Goal: Task Accomplishment & Management: Complete application form

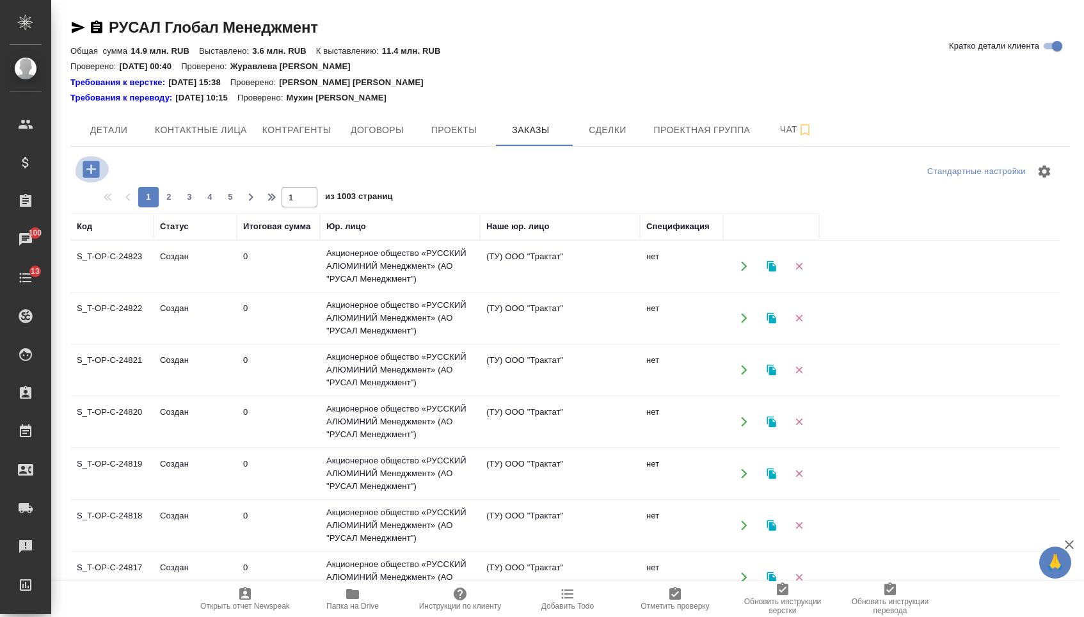
click at [88, 158] on icon "button" at bounding box center [91, 169] width 22 height 22
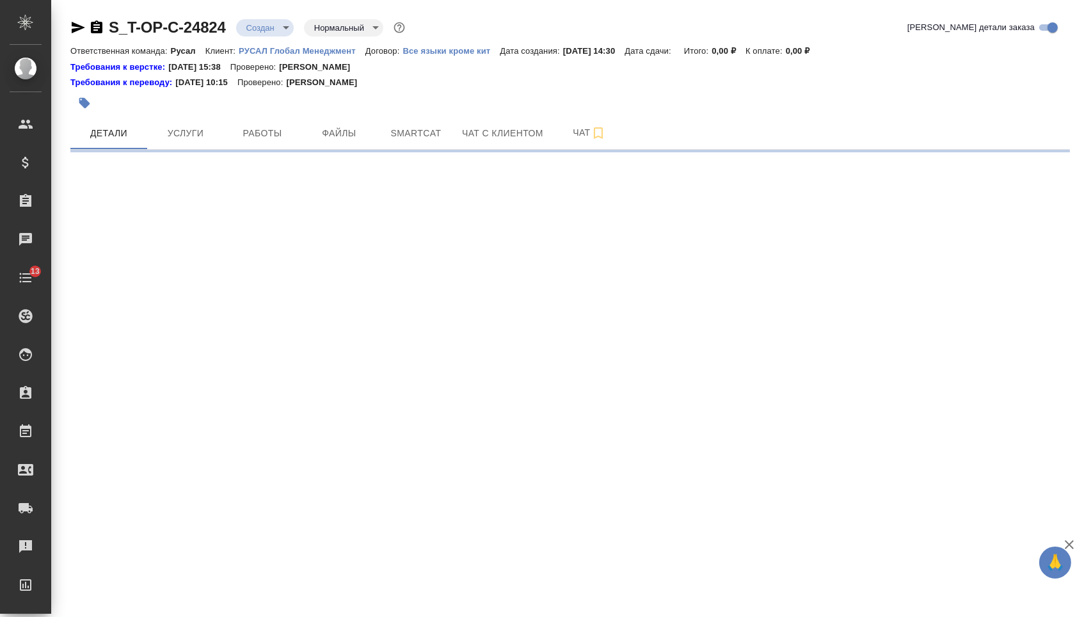
select select "RU"
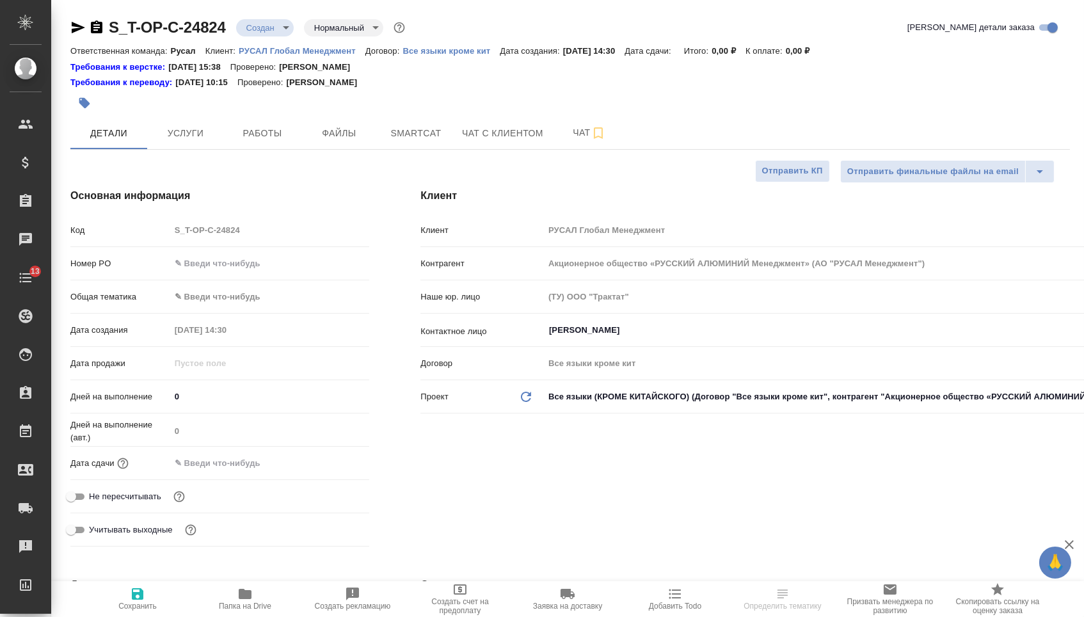
type input "[PERSON_NAME]"
type textarea "x"
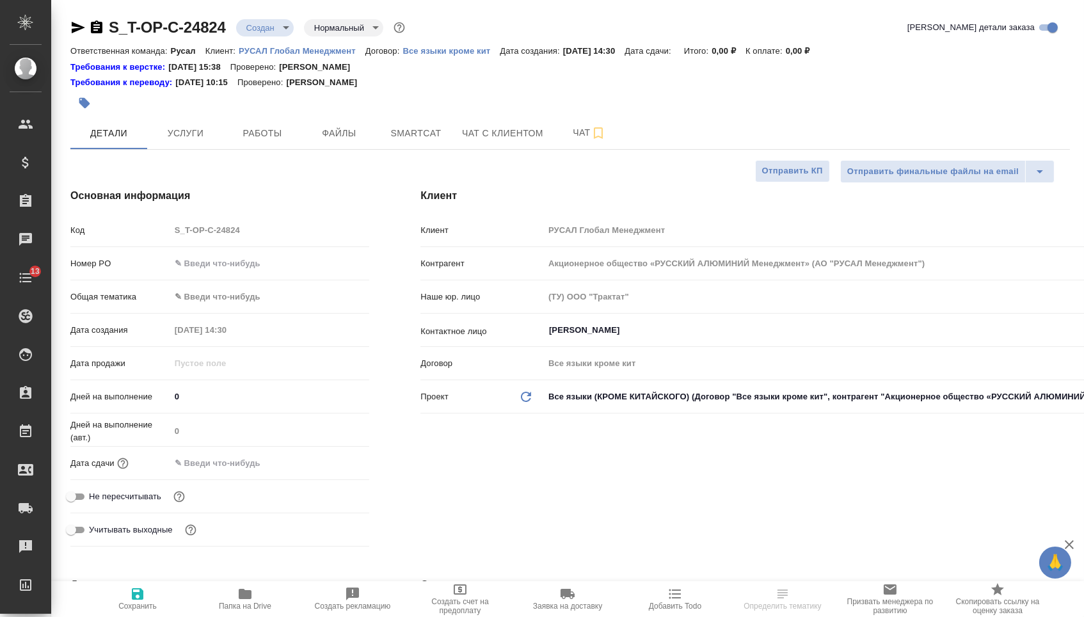
type textarea "x"
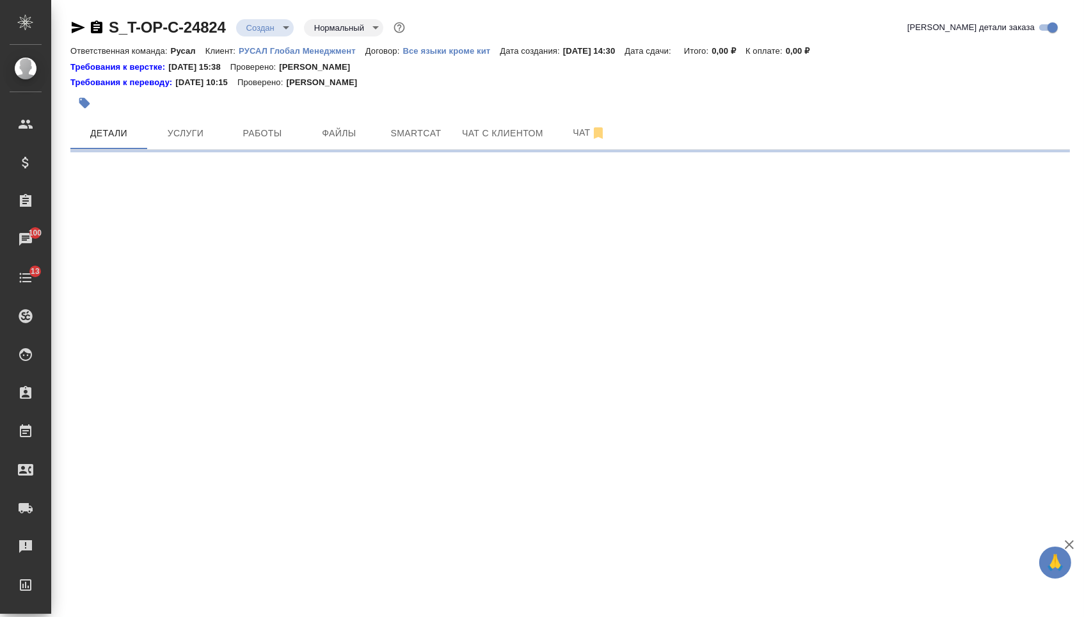
select select "RU"
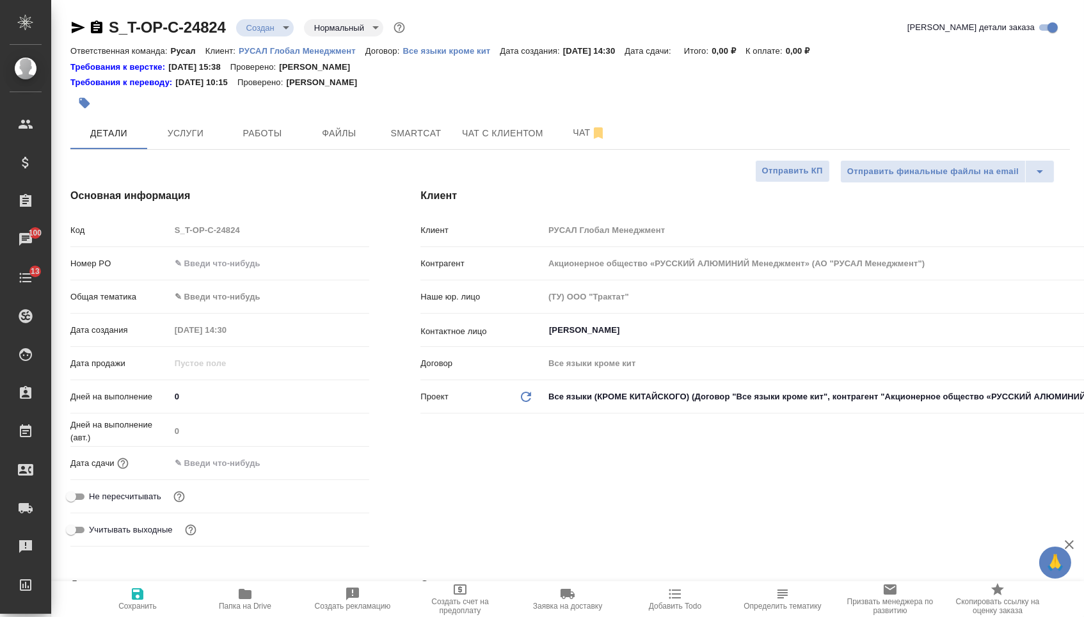
type textarea "x"
click at [304, 273] on input "text" at bounding box center [270, 263] width 200 height 19
paste input "Т-ОП-С-46457"
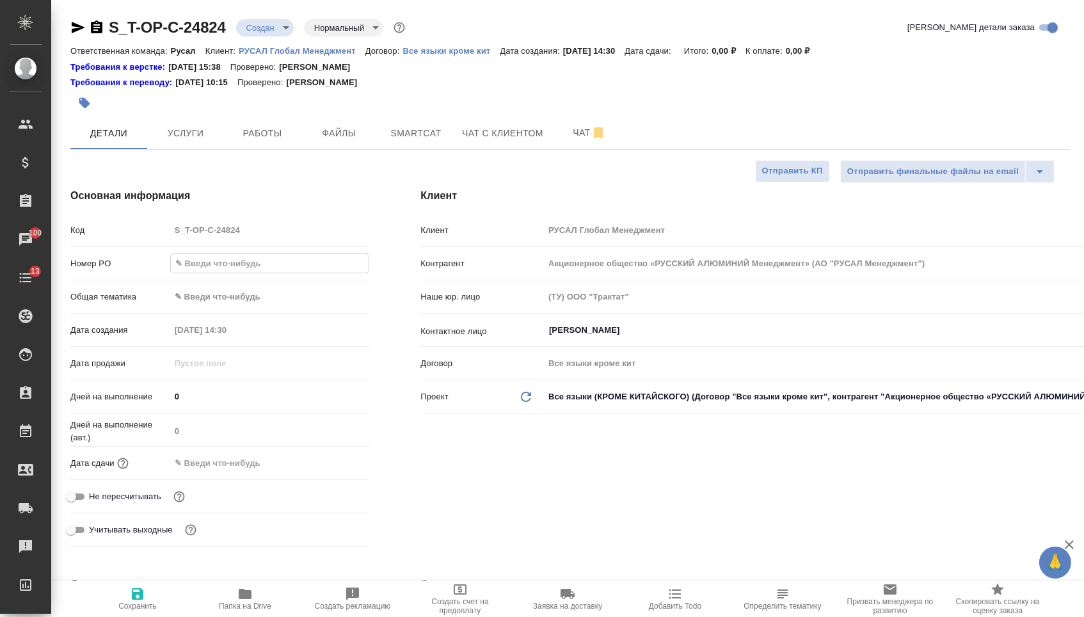
type input "Т-ОП-С-46457"
type textarea "x"
type input "Т-ОП-С-46457"
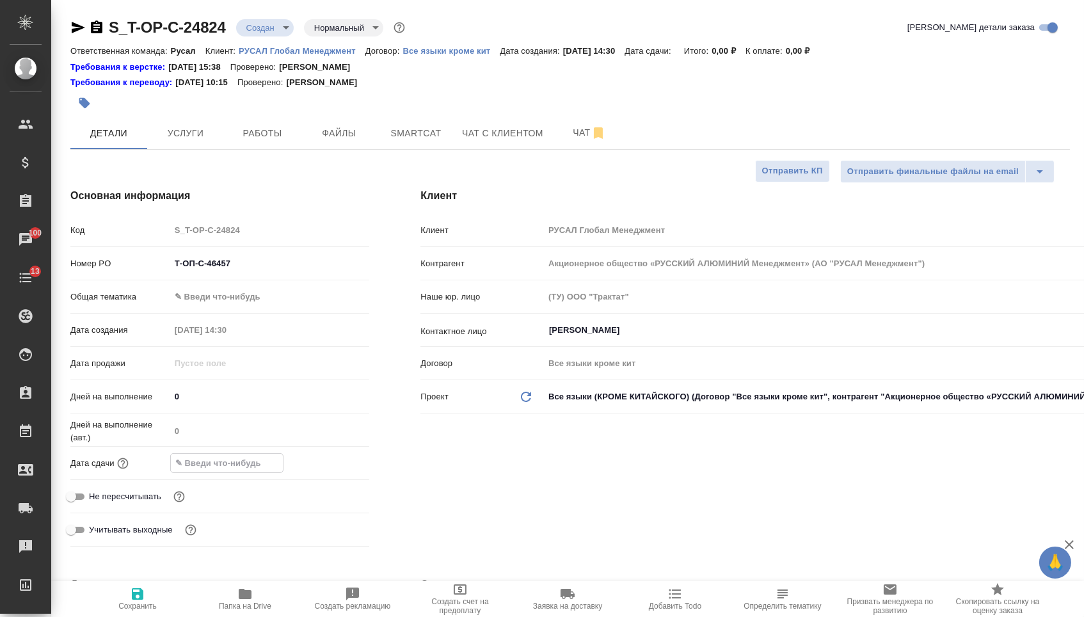
click at [269, 472] on input "text" at bounding box center [227, 463] width 112 height 19
click at [338, 470] on icon "button" at bounding box center [331, 461] width 15 height 15
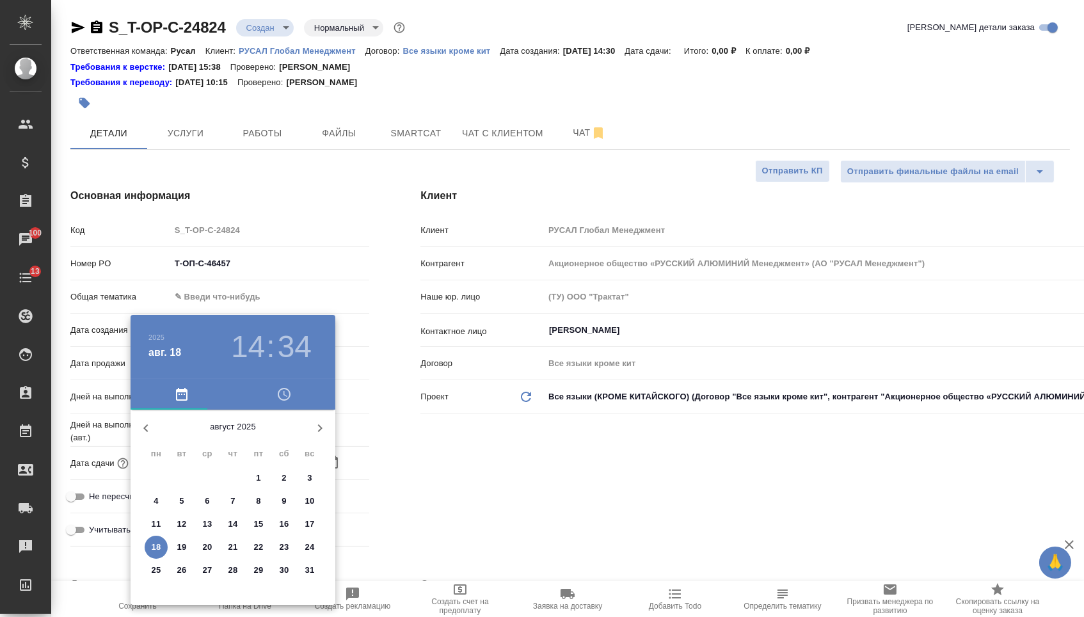
click at [184, 545] on p "19" at bounding box center [182, 547] width 10 height 13
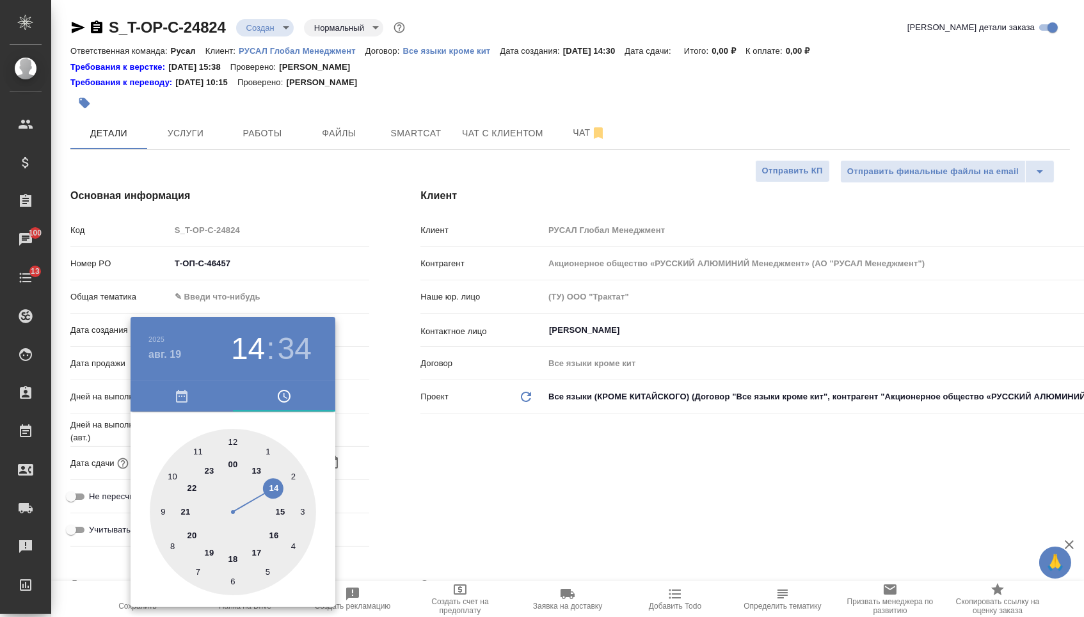
type input "19.08.2025 14:34"
type textarea "x"
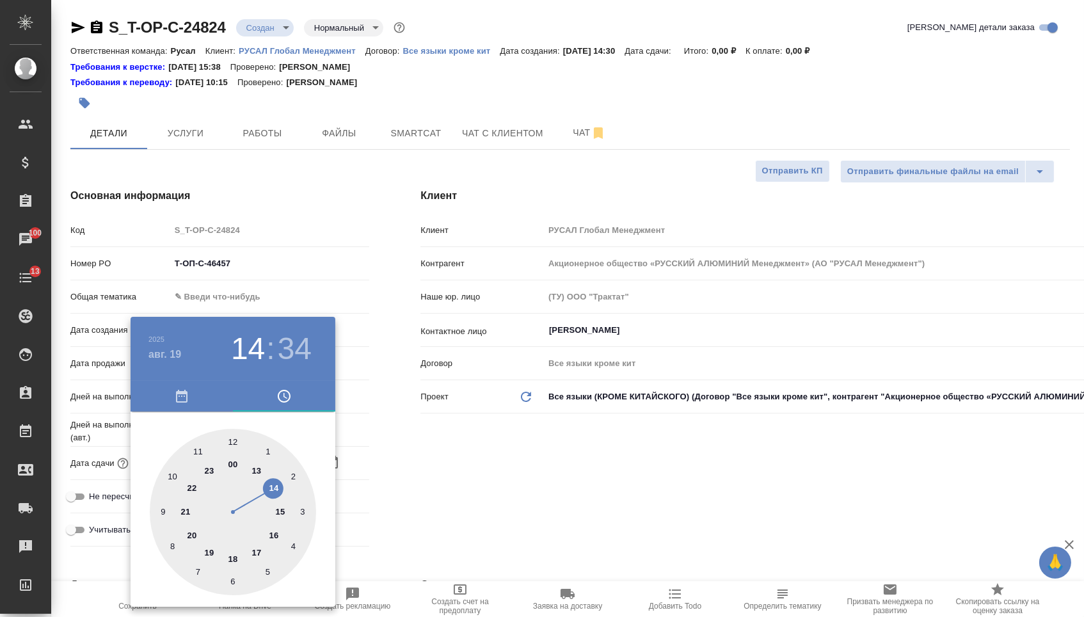
type textarea "x"
click at [202, 451] on div at bounding box center [233, 512] width 166 height 166
type input "19.08.2025 11:34"
type textarea "x"
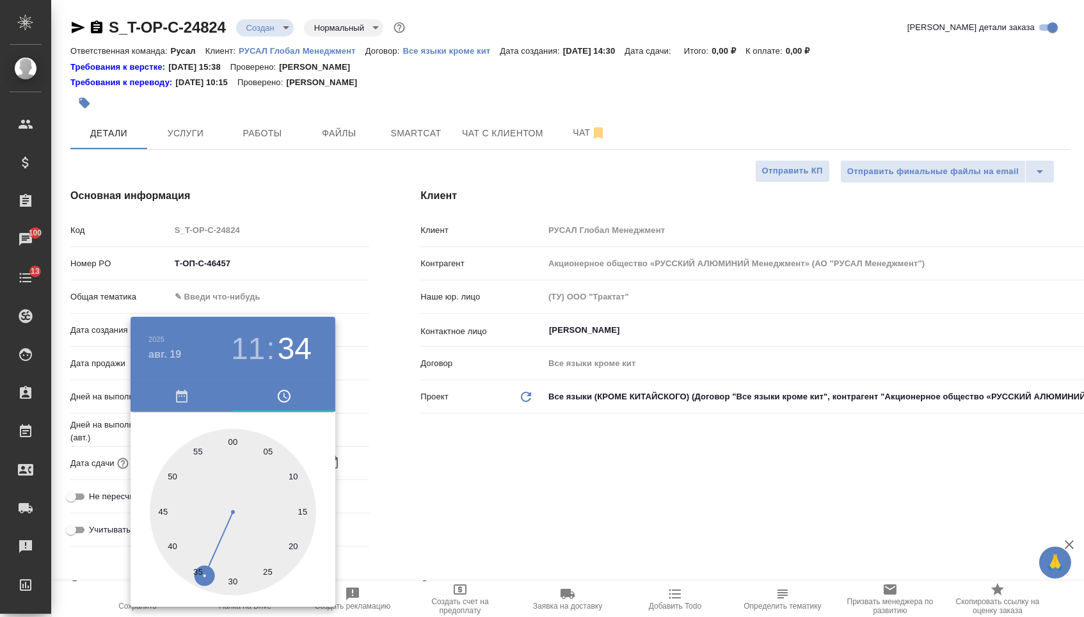
type textarea "x"
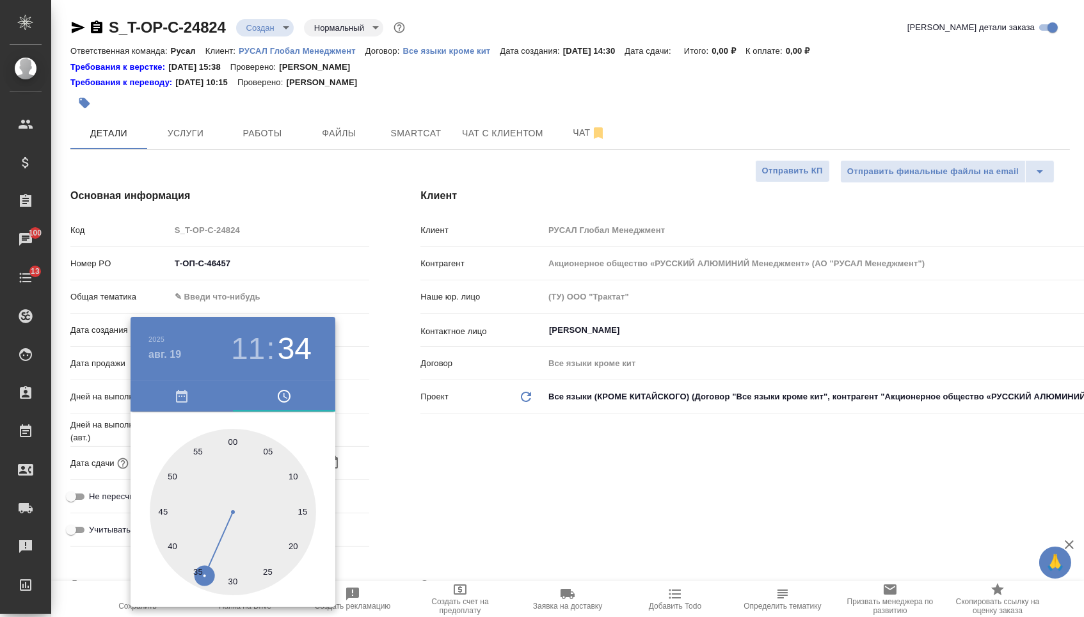
click at [231, 580] on div at bounding box center [233, 512] width 166 height 166
type input "19.08.2025 11:30"
type textarea "x"
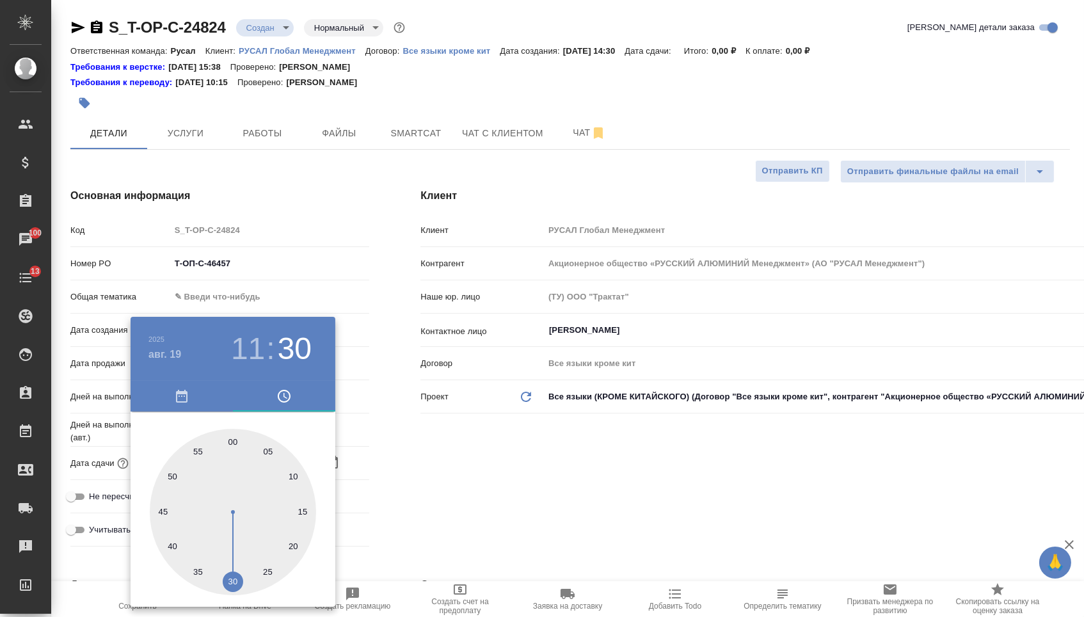
click at [415, 513] on div at bounding box center [542, 308] width 1084 height 617
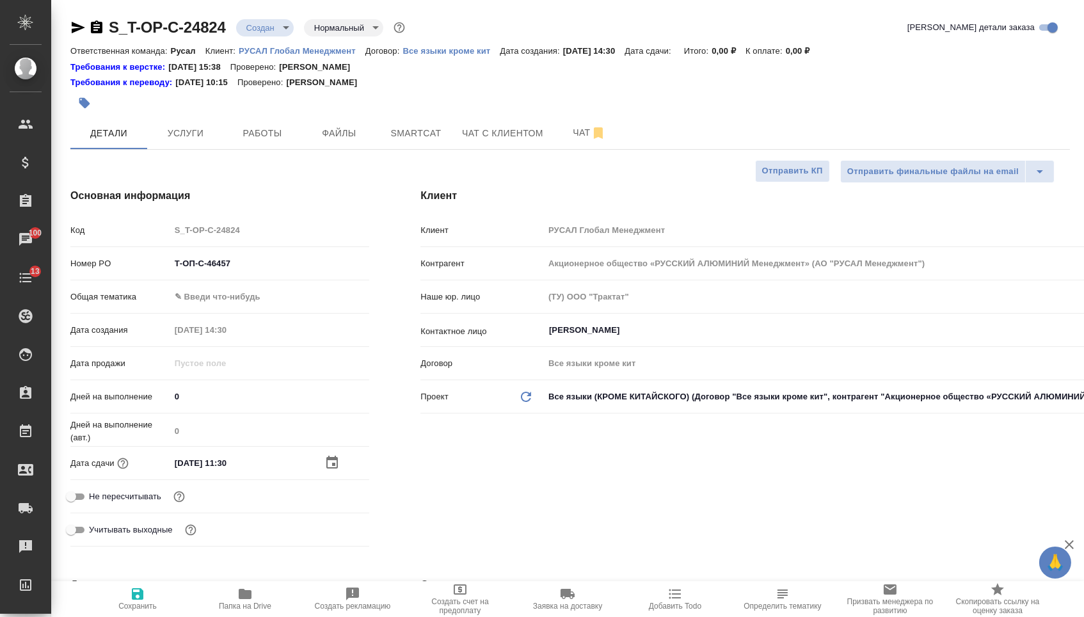
type textarea "x"
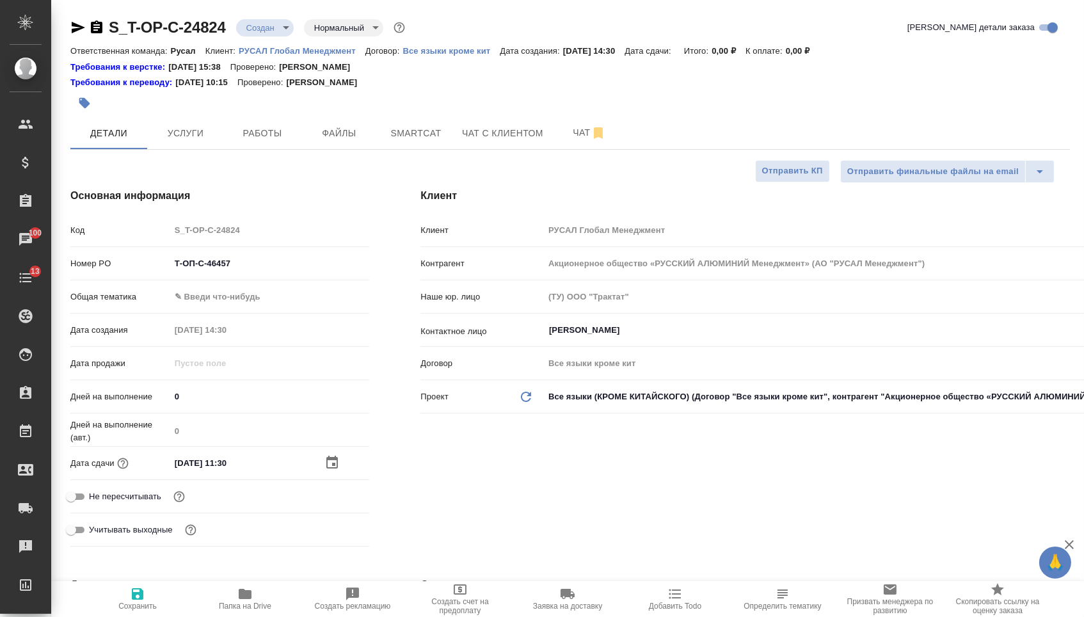
type textarea "x"
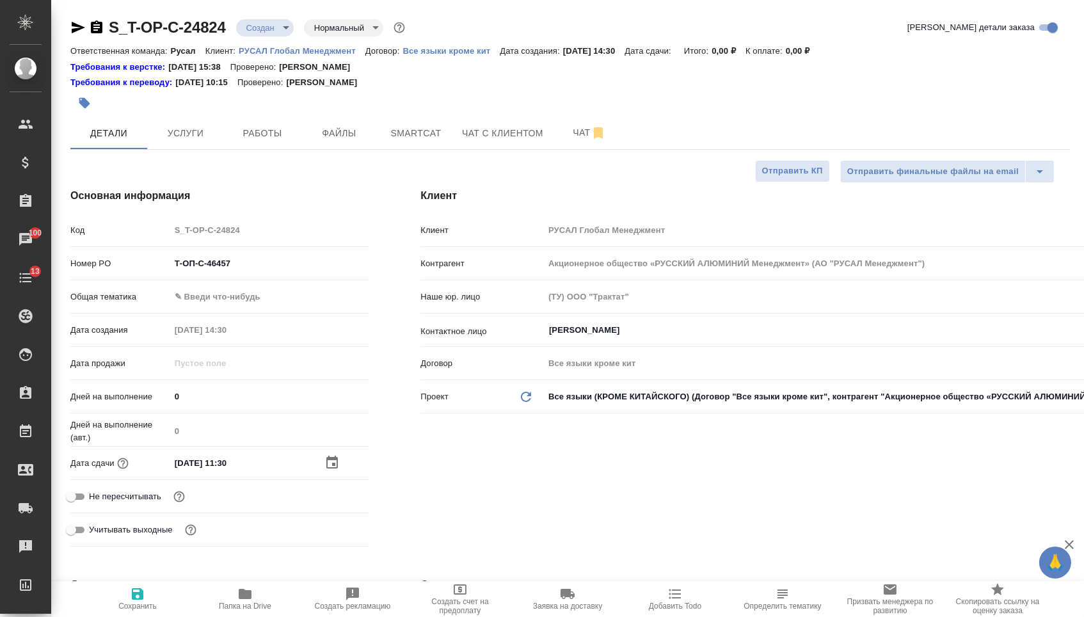
type textarea "x"
click at [274, 296] on body "🙏 .cls-1 fill:#fff; AWATERA Menshikova Aleksandra Клиенты Спецификации Заказы 1…" at bounding box center [542, 308] width 1084 height 617
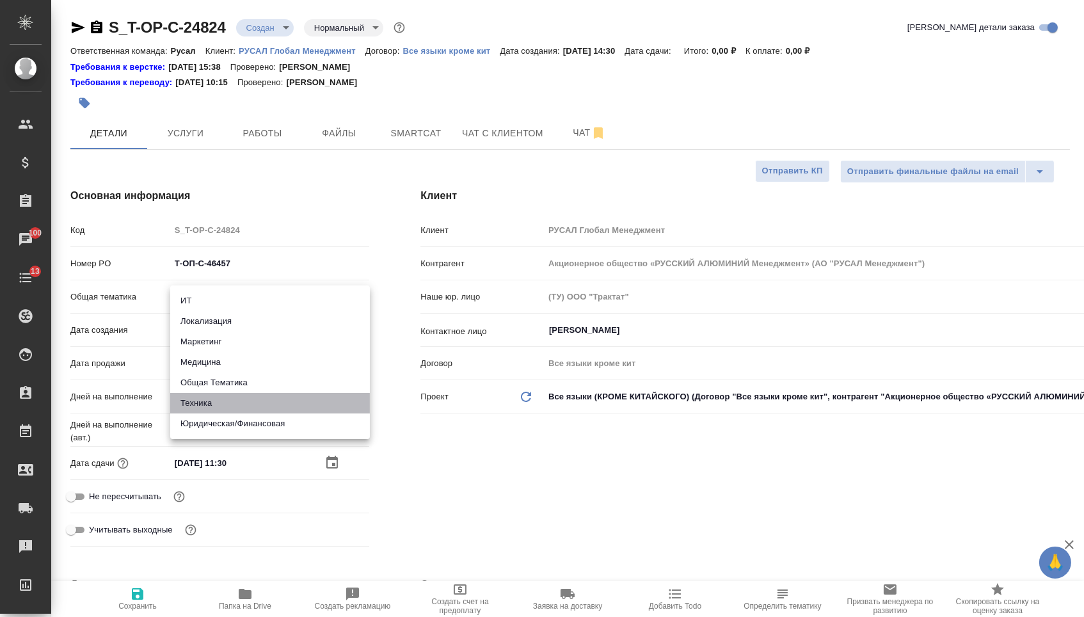
click at [245, 407] on li "Техника" at bounding box center [270, 403] width 200 height 20
type input "tech"
type textarea "x"
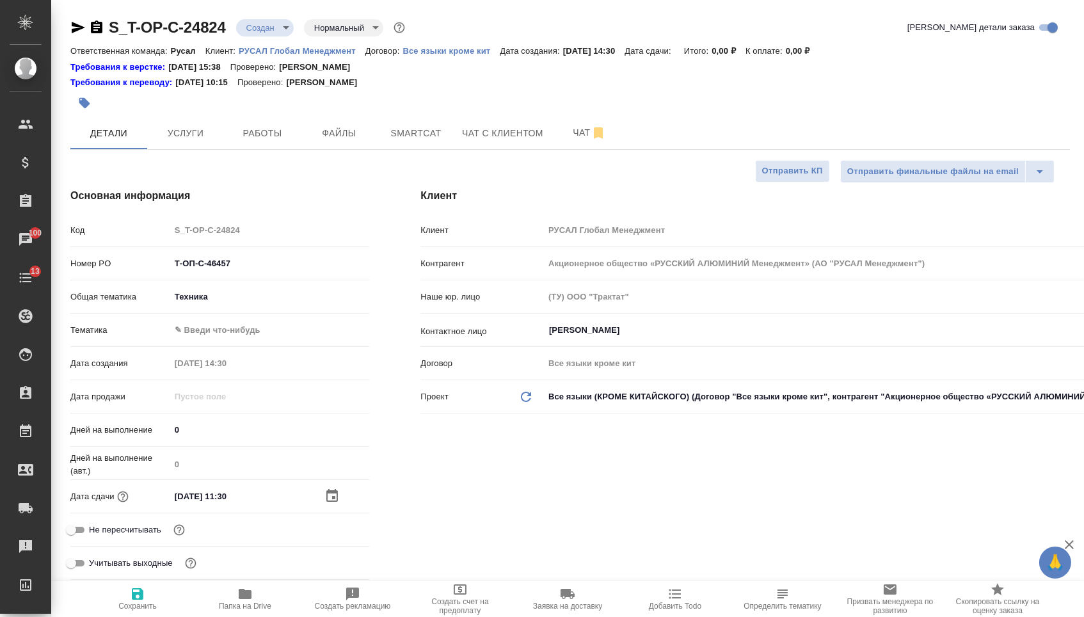
click at [236, 292] on body "🙏 .cls-1 fill:#fff; AWATERA Menshikova Aleksandra Клиенты Спецификации Заказы 1…" at bounding box center [542, 308] width 1084 height 617
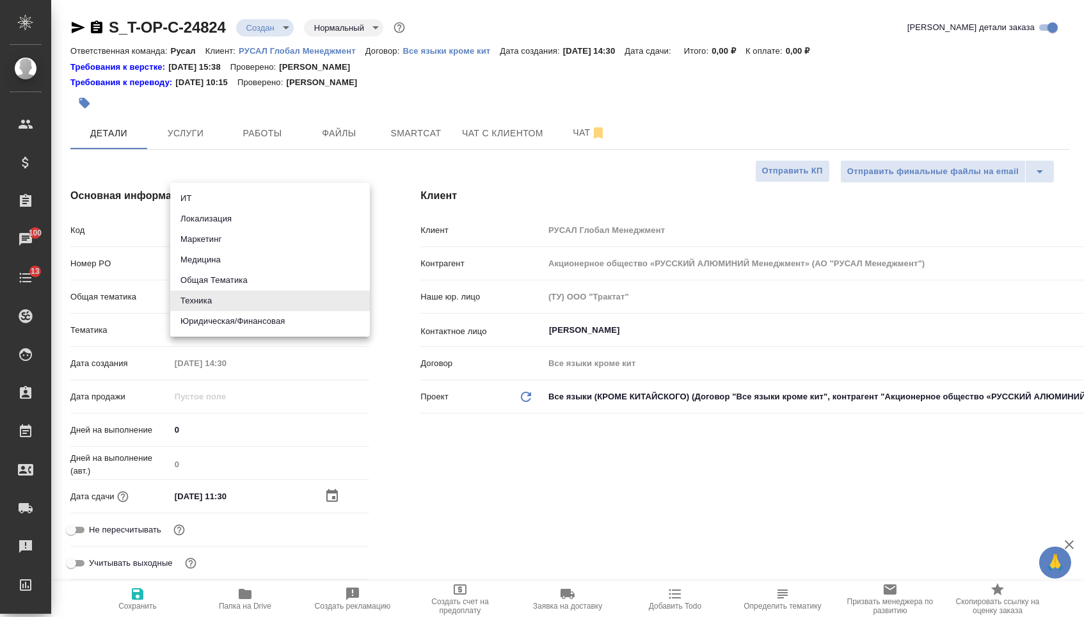
click at [237, 319] on li "Юридическая/Финансовая" at bounding box center [270, 321] width 200 height 20
type input "yr-fn"
type textarea "x"
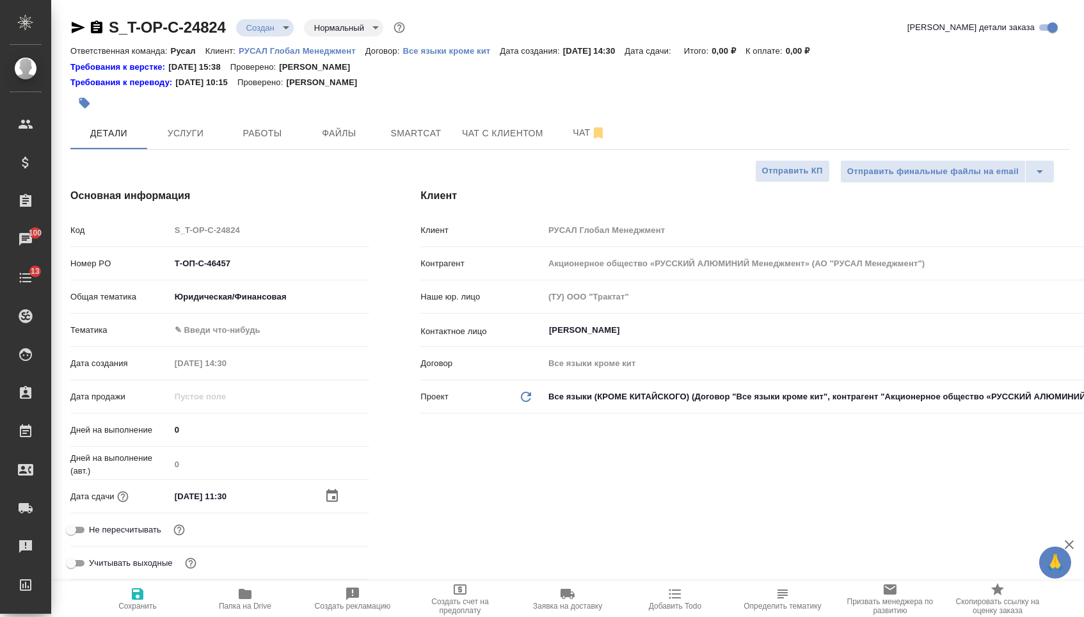
click at [224, 332] on body "🙏 .cls-1 fill:#fff; AWATERA Menshikova Aleksandra Клиенты Спецификации Заказы 1…" at bounding box center [542, 308] width 1084 height 617
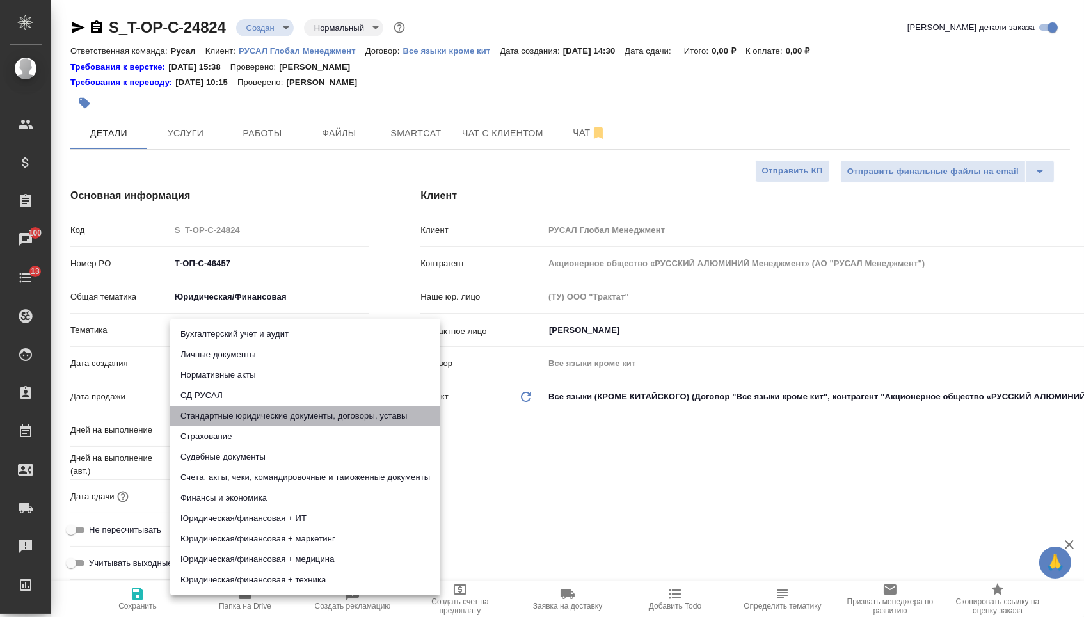
click at [221, 420] on li "Стандартные юридические документы, договоры, уставы" at bounding box center [305, 416] width 270 height 20
type textarea "x"
type input "5f647205b73bc97568ca66bf"
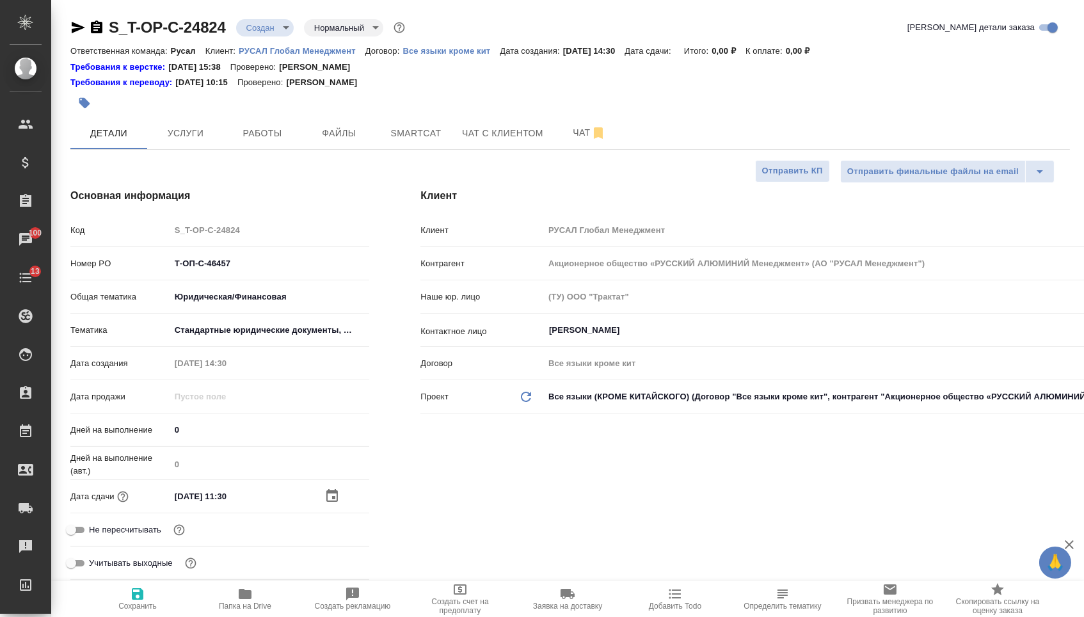
type textarea "x"
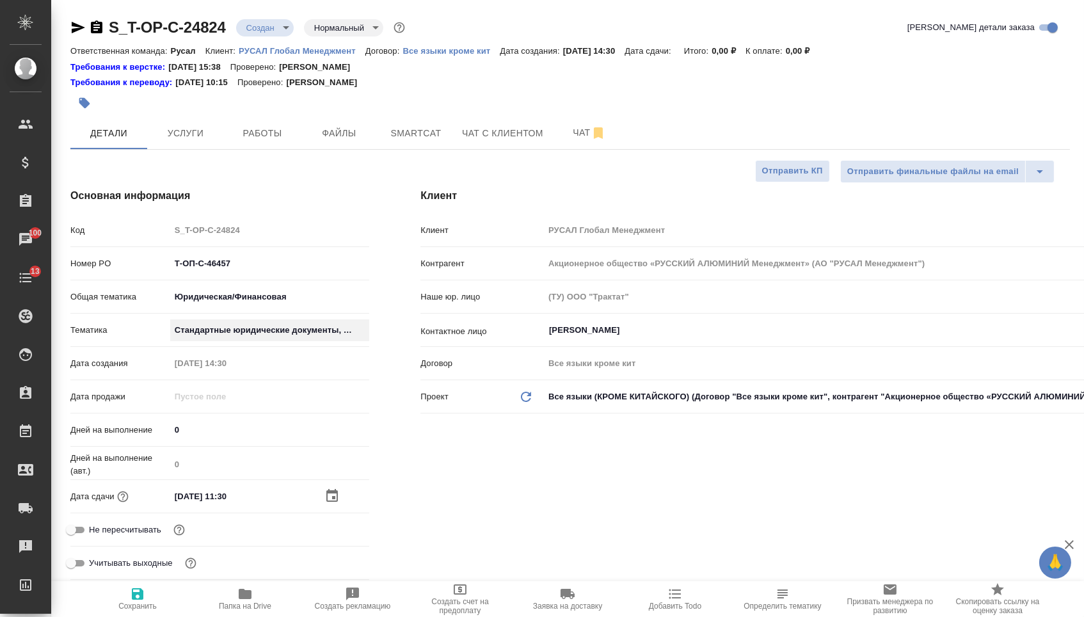
type textarea "x"
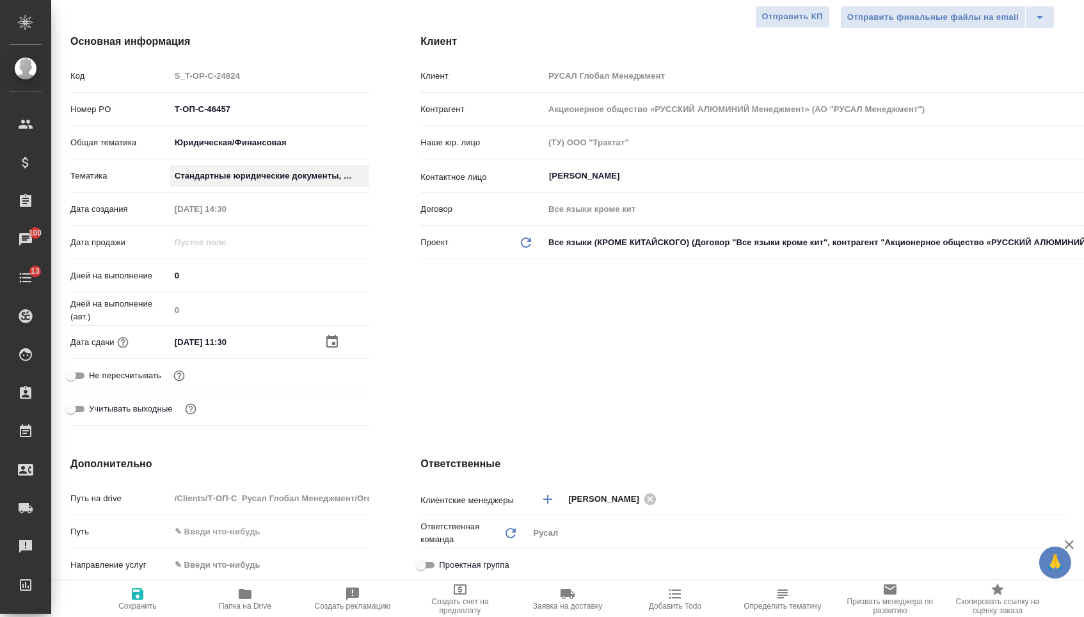
scroll to position [423, 0]
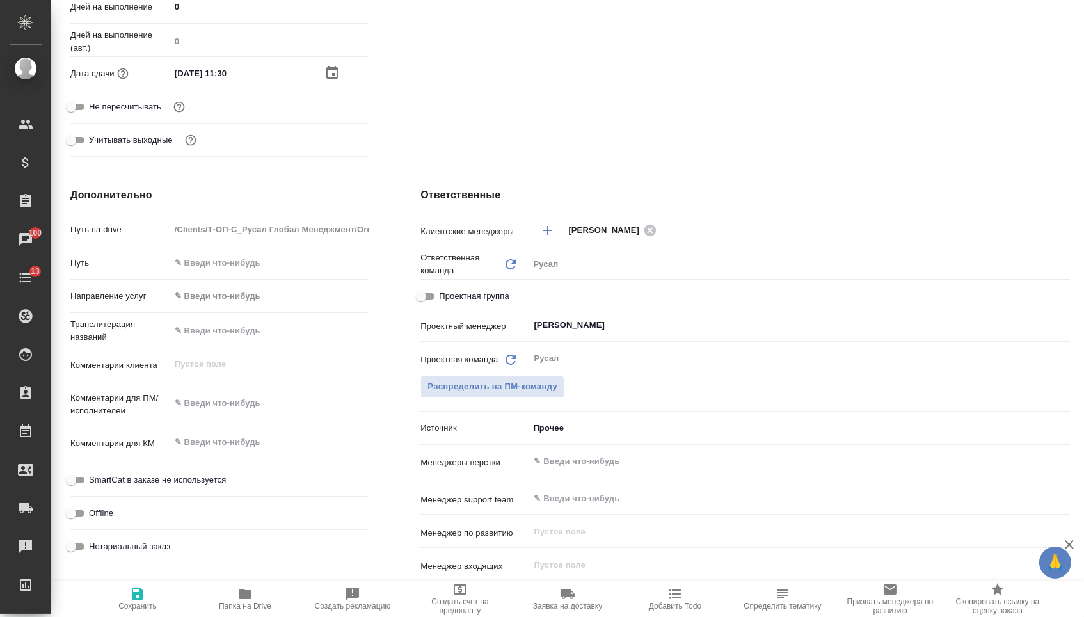
type textarea "x"
click at [209, 411] on textarea at bounding box center [270, 403] width 200 height 22
paste textarea "основной текст уже переведен. нужен перевод правок (выделены желтым маркером) К…"
type textarea "основной текст уже переведен. нужен перевод правок (выделены желтым маркером) К…"
type textarea "x"
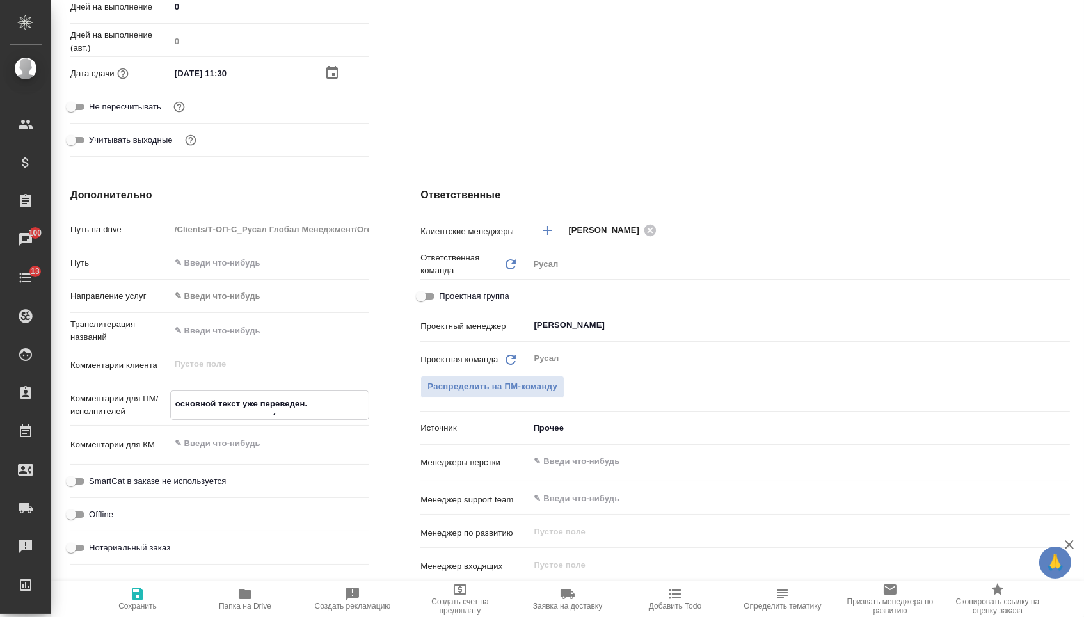
type textarea "x"
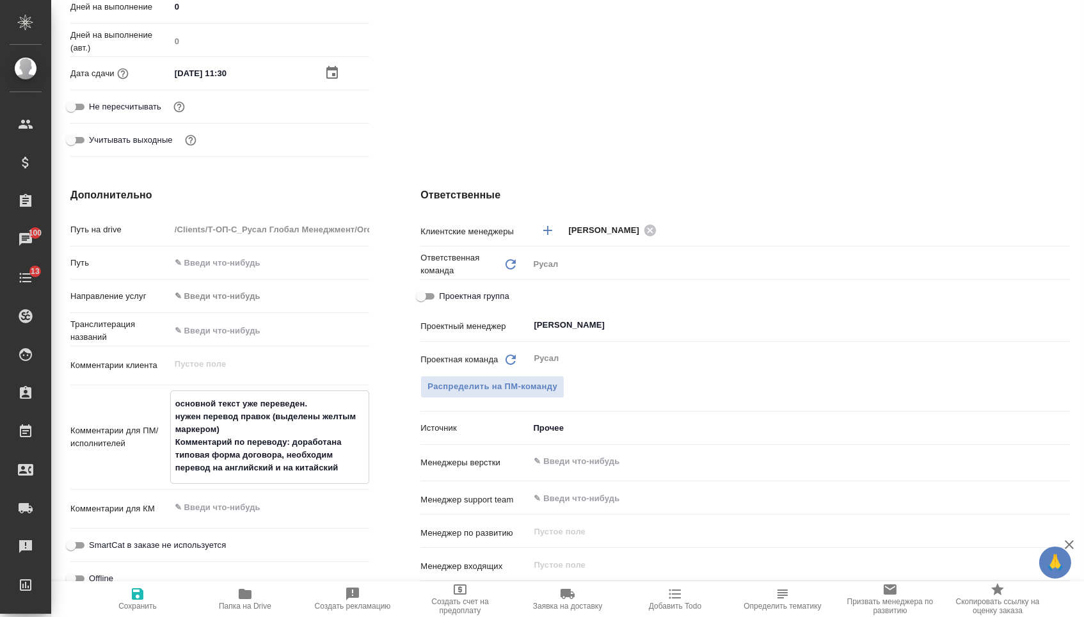
type textarea "основной текст уже переведен. нужен перевод правок (выделены желтым маркером) К…"
type textarea "x"
click at [125, 608] on span "Сохранить" at bounding box center [137, 606] width 38 height 9
type textarea "x"
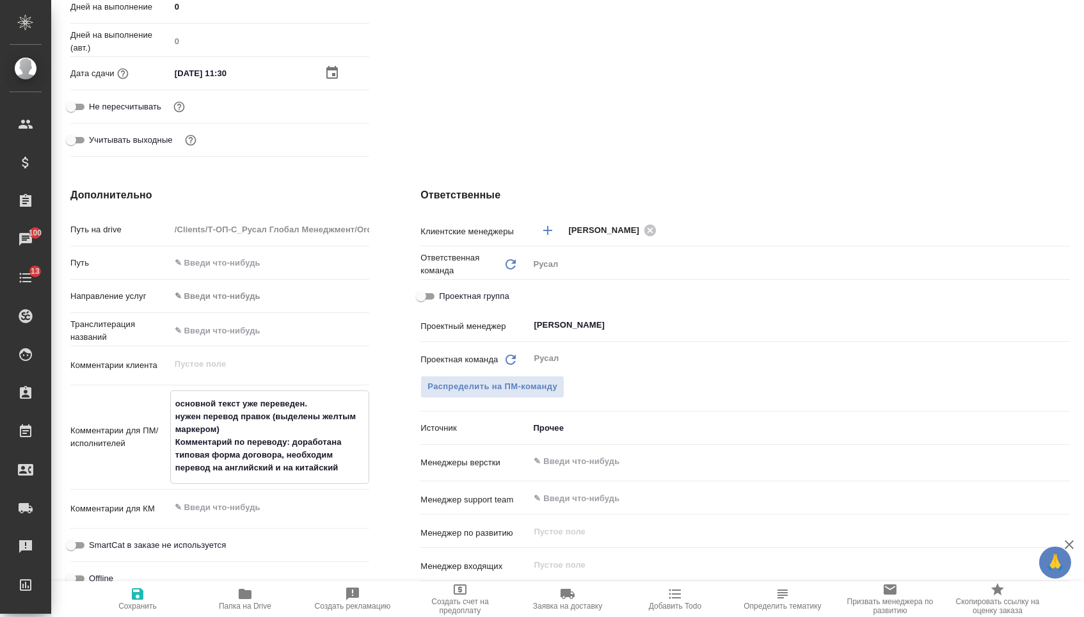
type textarea "x"
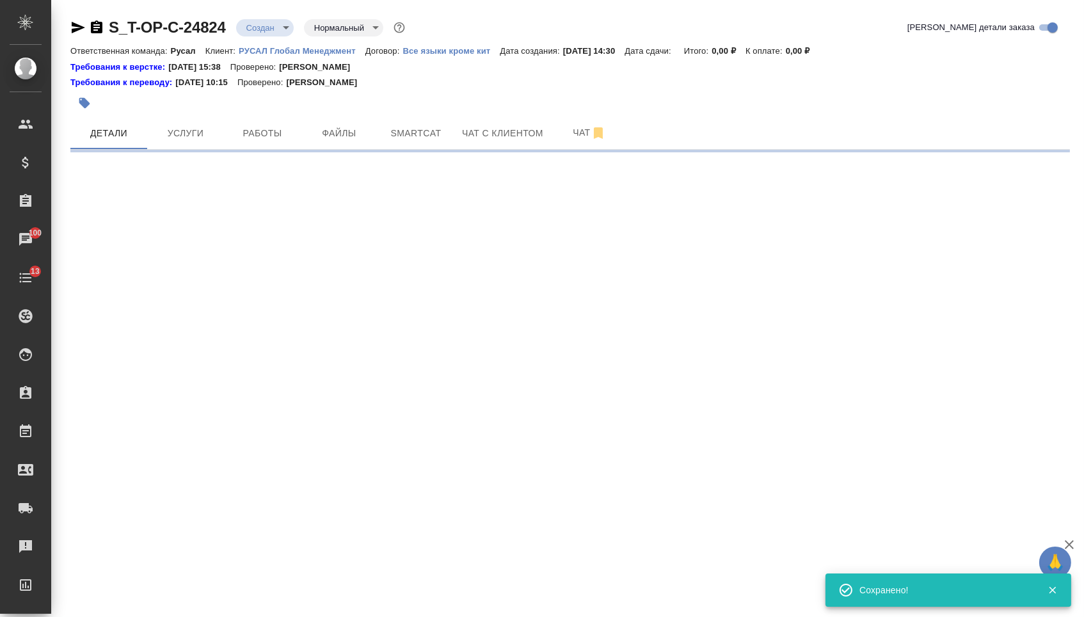
scroll to position [0, 0]
select select "RU"
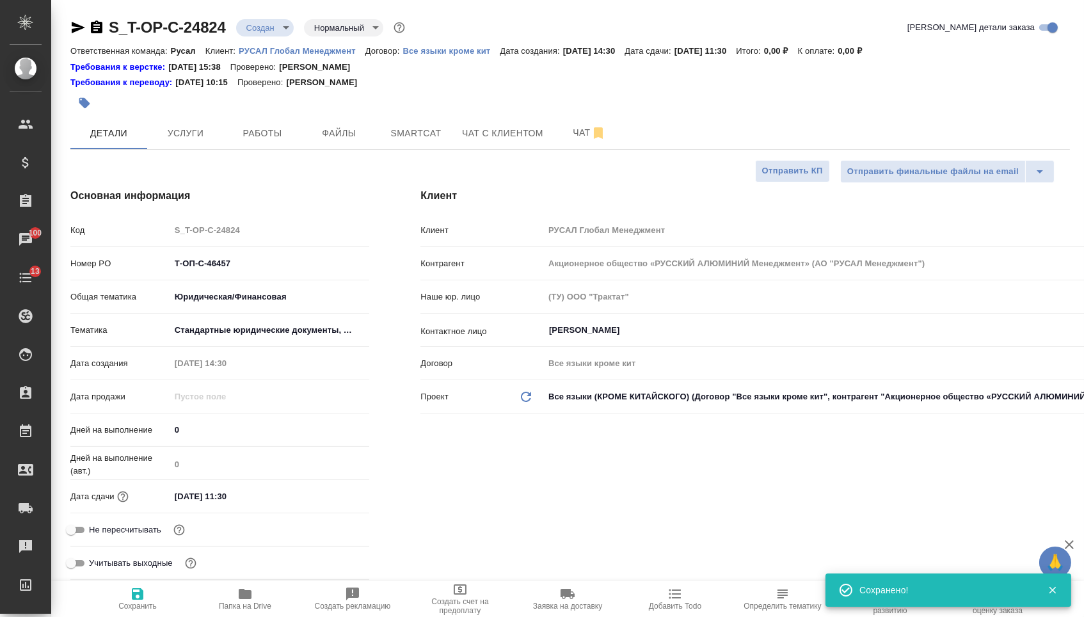
type textarea "x"
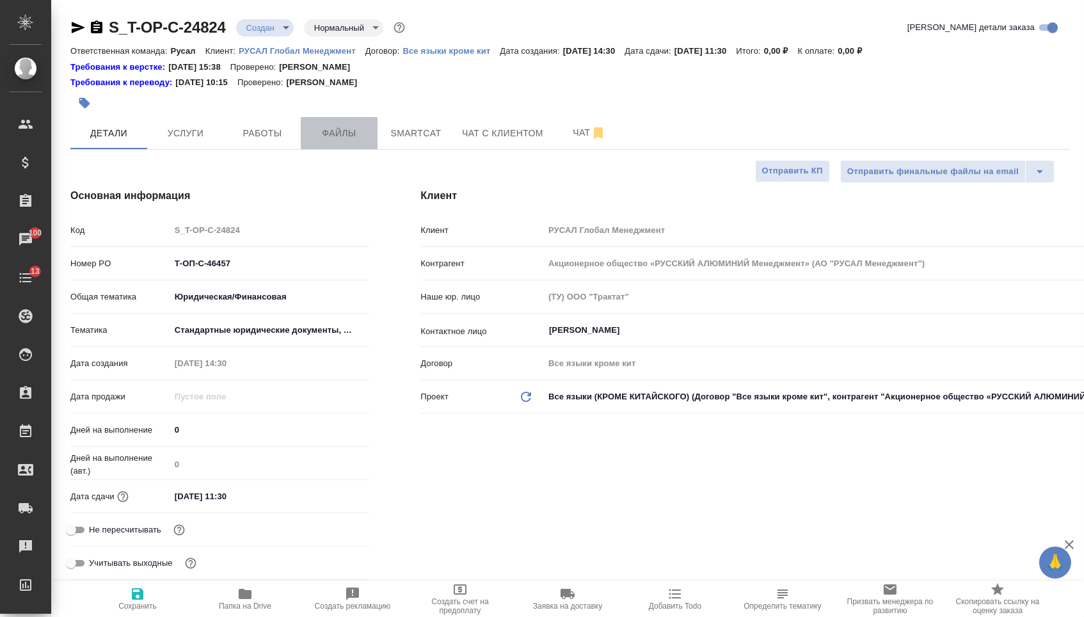
click at [317, 130] on span "Файлы" at bounding box center [338, 133] width 61 height 16
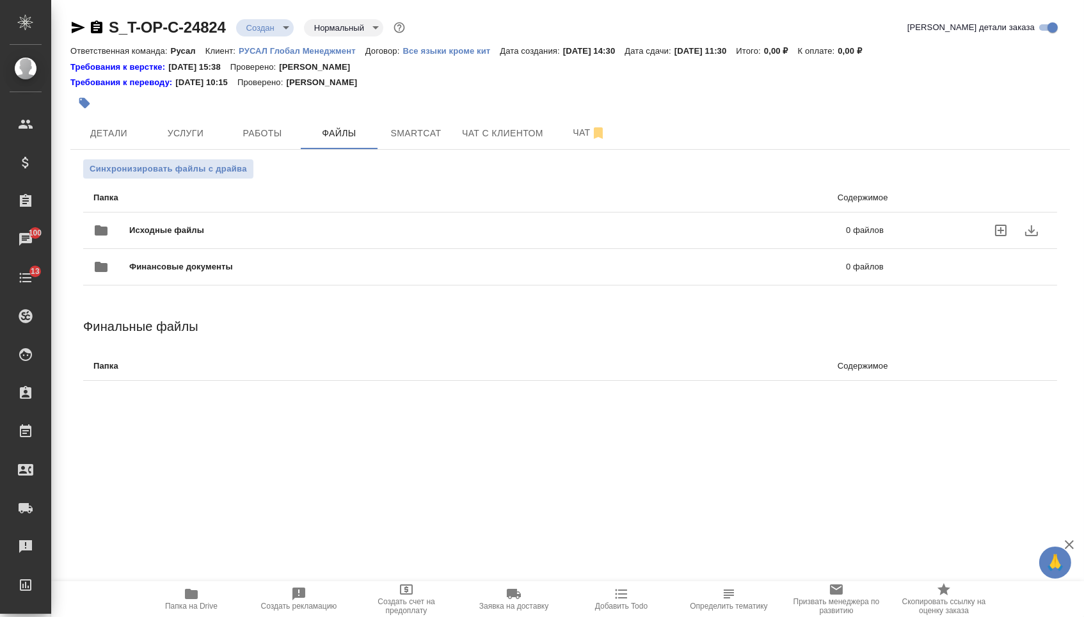
click at [144, 223] on div "Исходные файлы 0 файлов" at bounding box center [488, 230] width 790 height 31
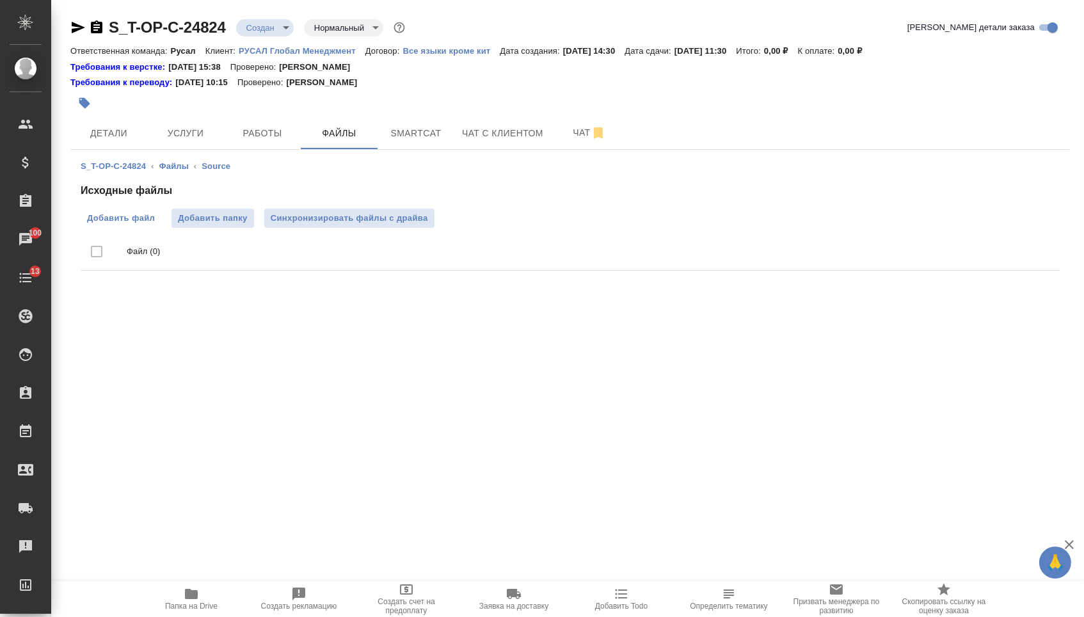
click at [130, 215] on span "Добавить файл" at bounding box center [121, 218] width 68 height 13
click at [0, 0] on input "Добавить файл" at bounding box center [0, 0] width 0 height 0
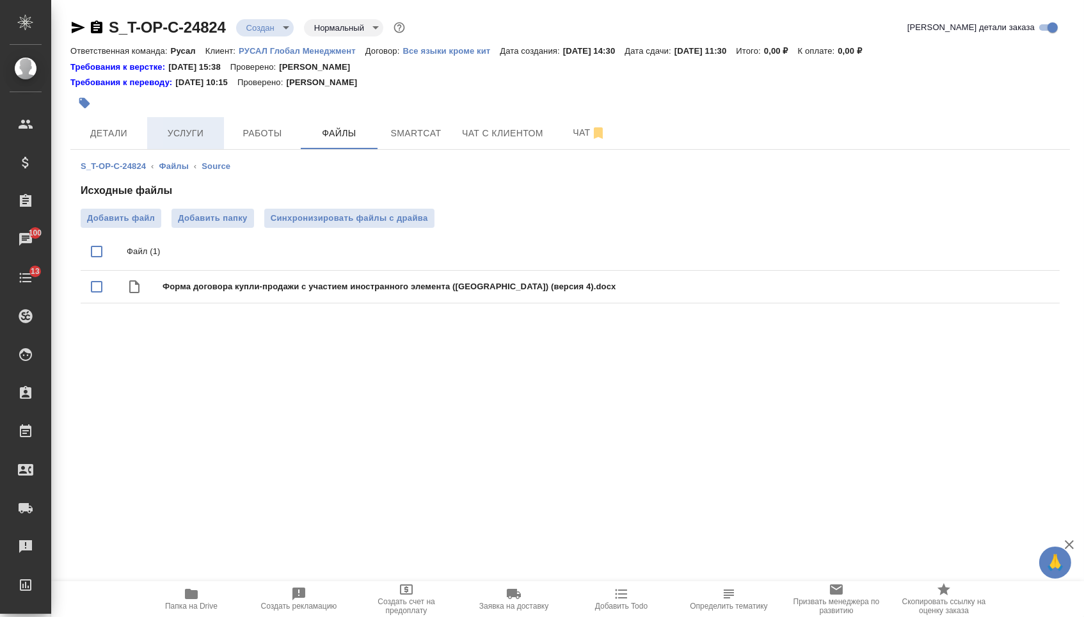
click at [164, 141] on span "Услуги" at bounding box center [185, 133] width 61 height 16
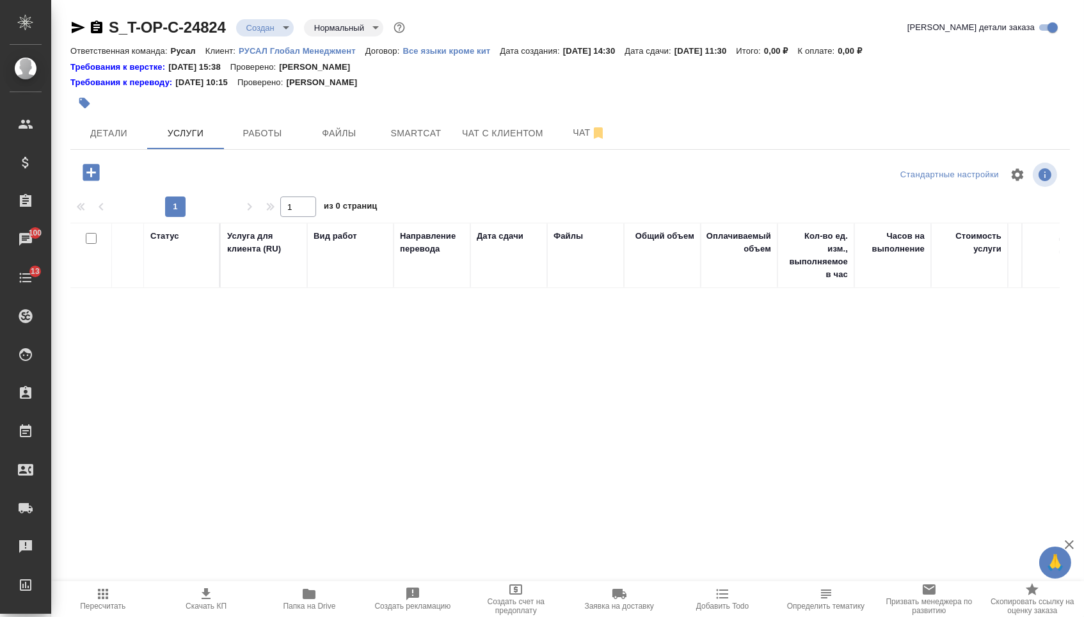
click at [99, 180] on icon "button" at bounding box center [91, 172] width 17 height 17
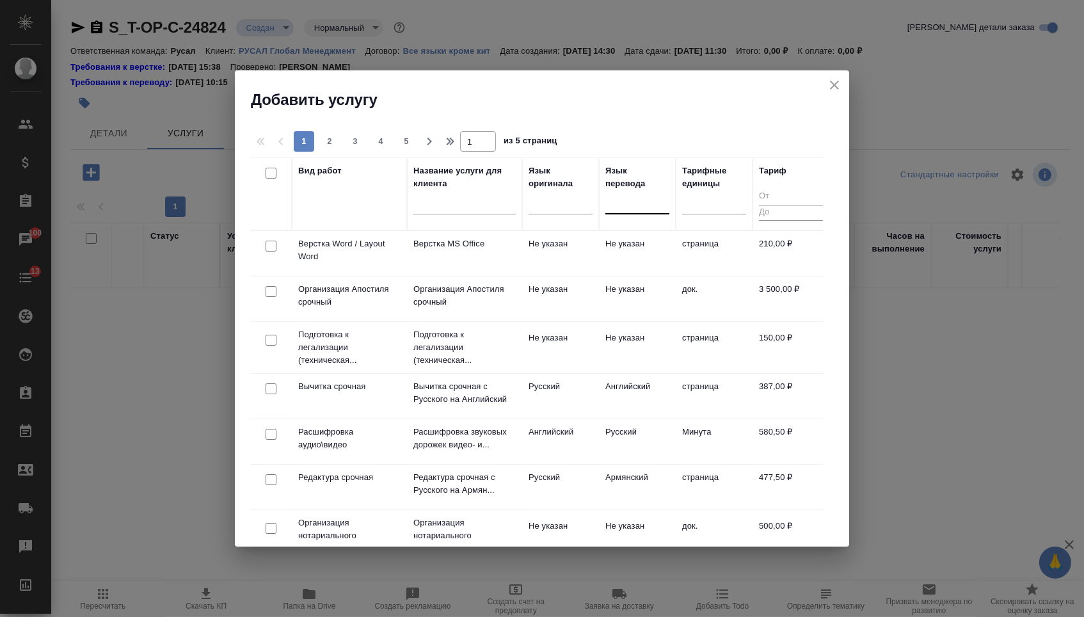
click at [625, 211] on div at bounding box center [637, 202] width 64 height 24
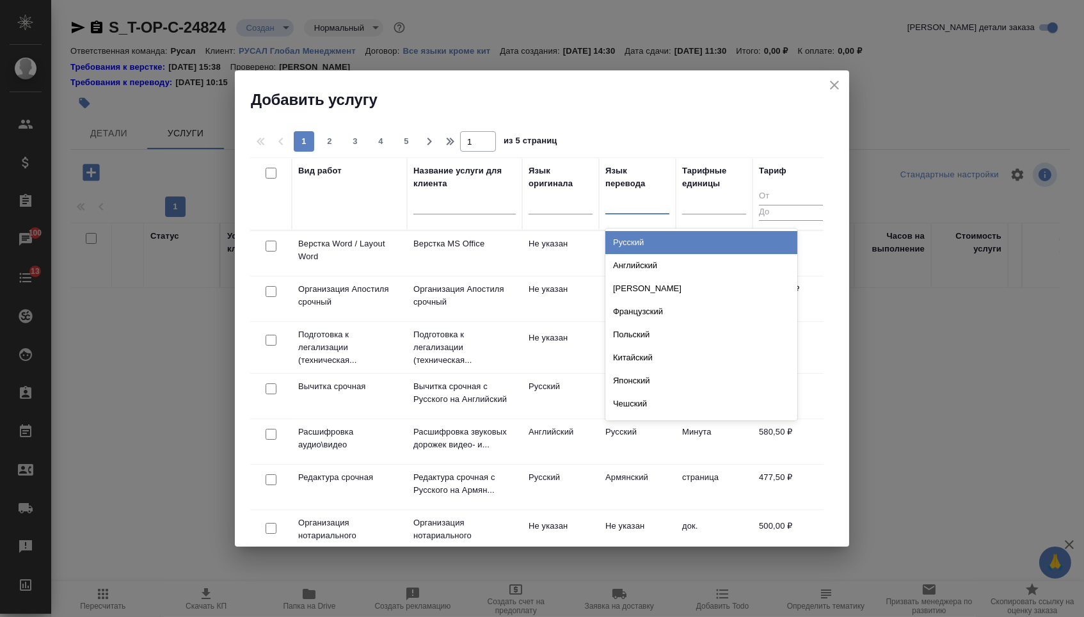
click at [629, 244] on div "Русский" at bounding box center [701, 242] width 192 height 23
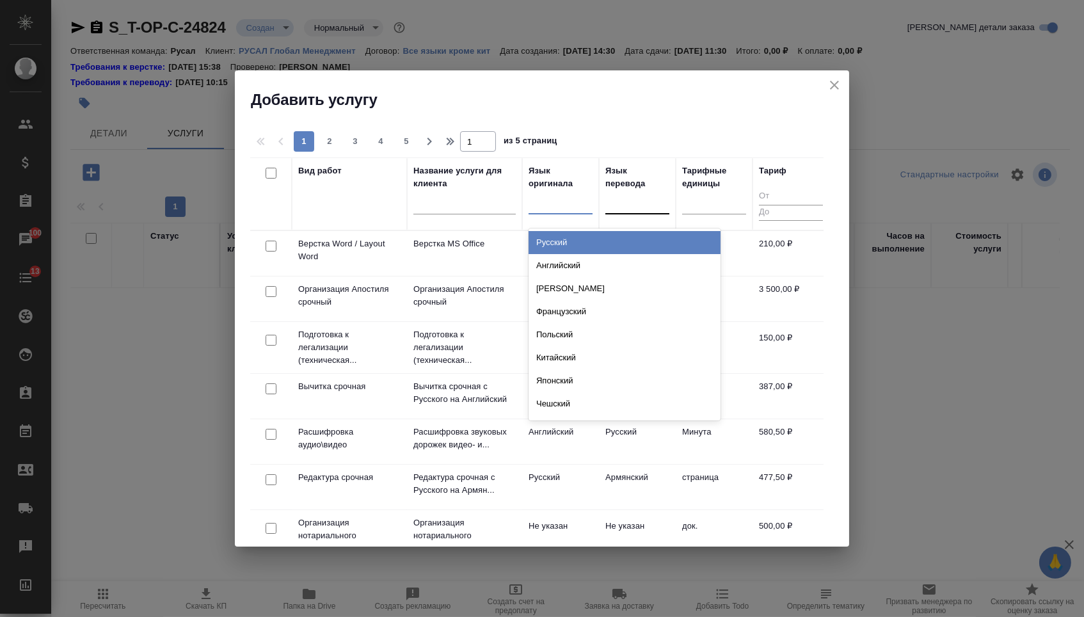
click at [580, 204] on div at bounding box center [561, 201] width 64 height 19
click at [570, 240] on div "Русский" at bounding box center [625, 242] width 192 height 23
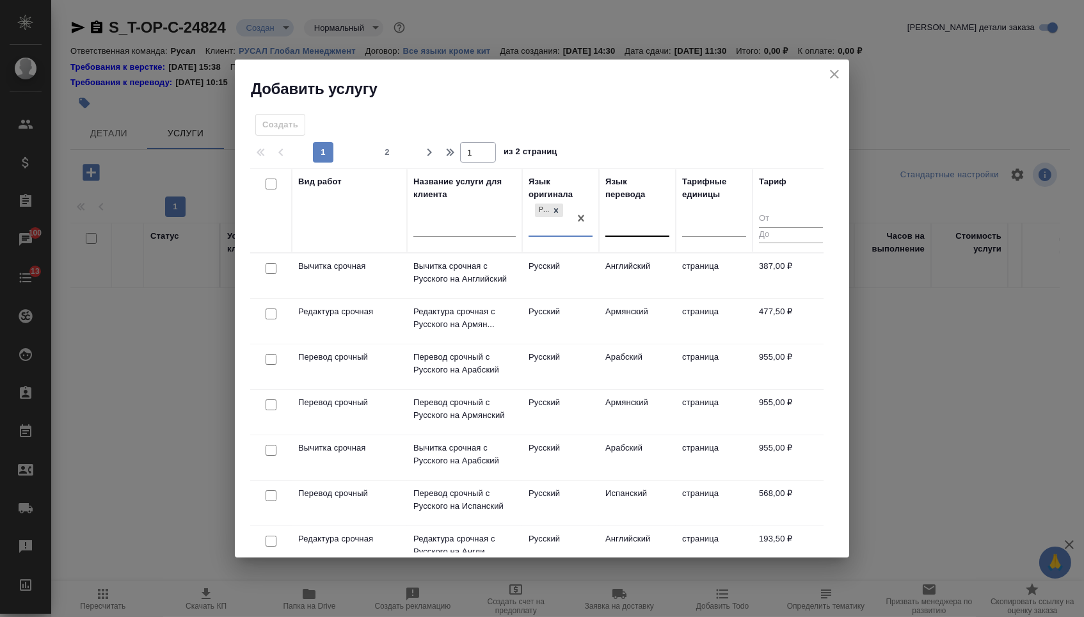
click at [621, 225] on div at bounding box center [637, 224] width 64 height 19
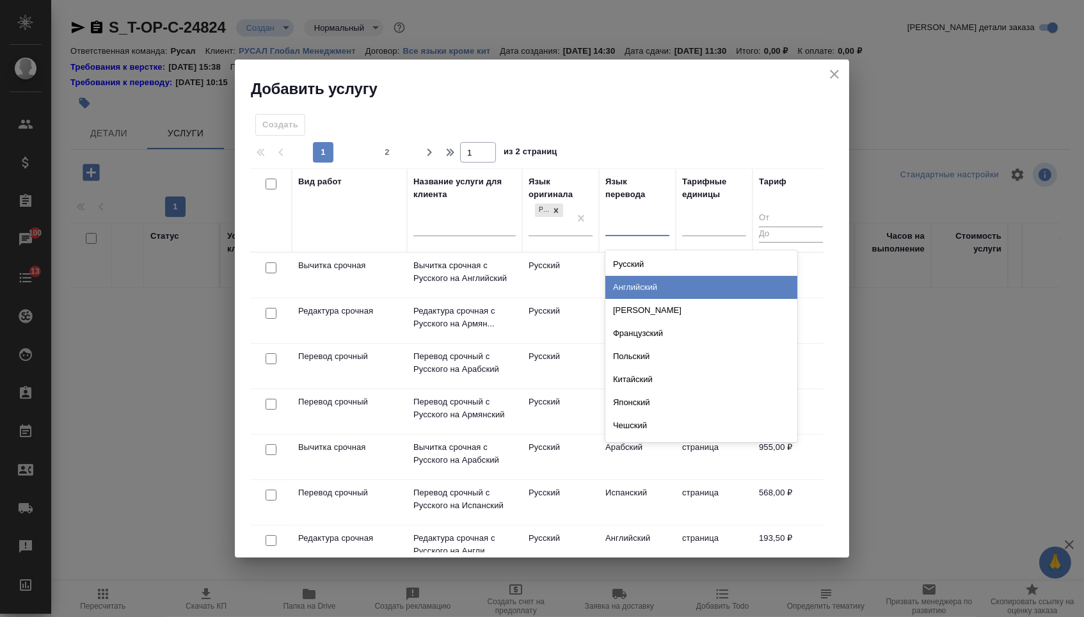
click at [620, 287] on div "Английский" at bounding box center [701, 287] width 192 height 23
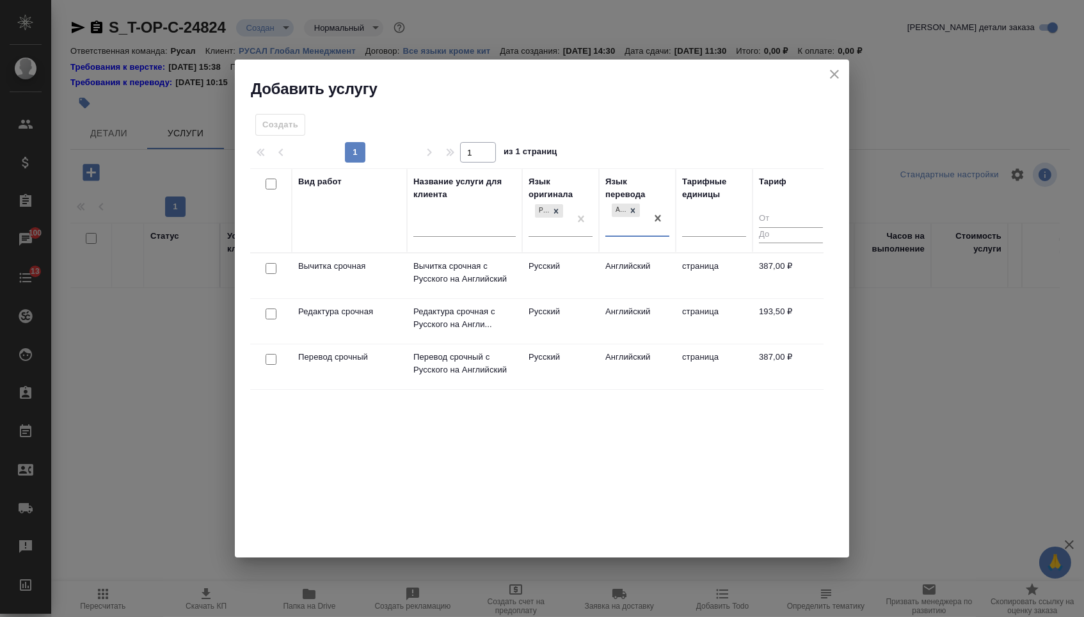
click at [269, 362] on input "checkbox" at bounding box center [271, 359] width 11 height 11
checkbox input "true"
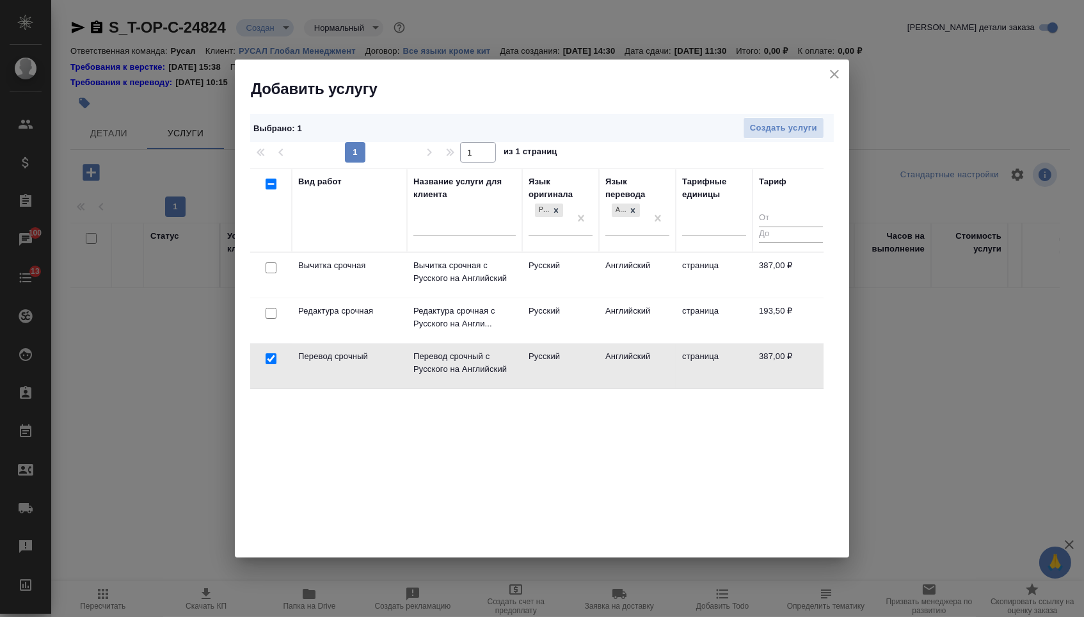
click at [269, 316] on input "checkbox" at bounding box center [271, 313] width 11 height 11
checkbox input "true"
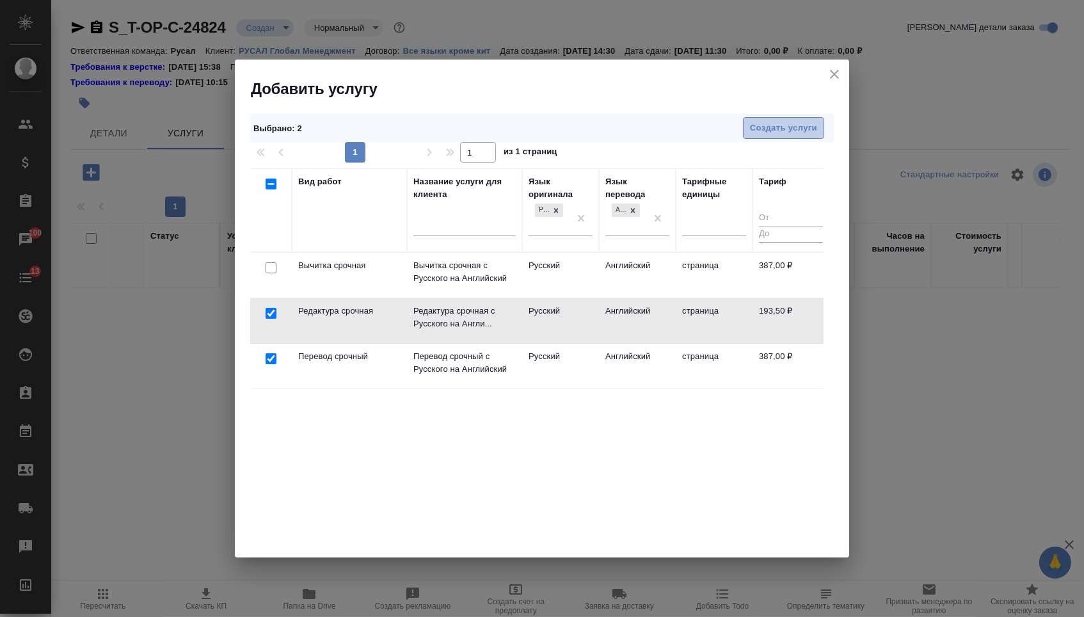
click at [795, 131] on span "Создать услуги" at bounding box center [783, 128] width 67 height 15
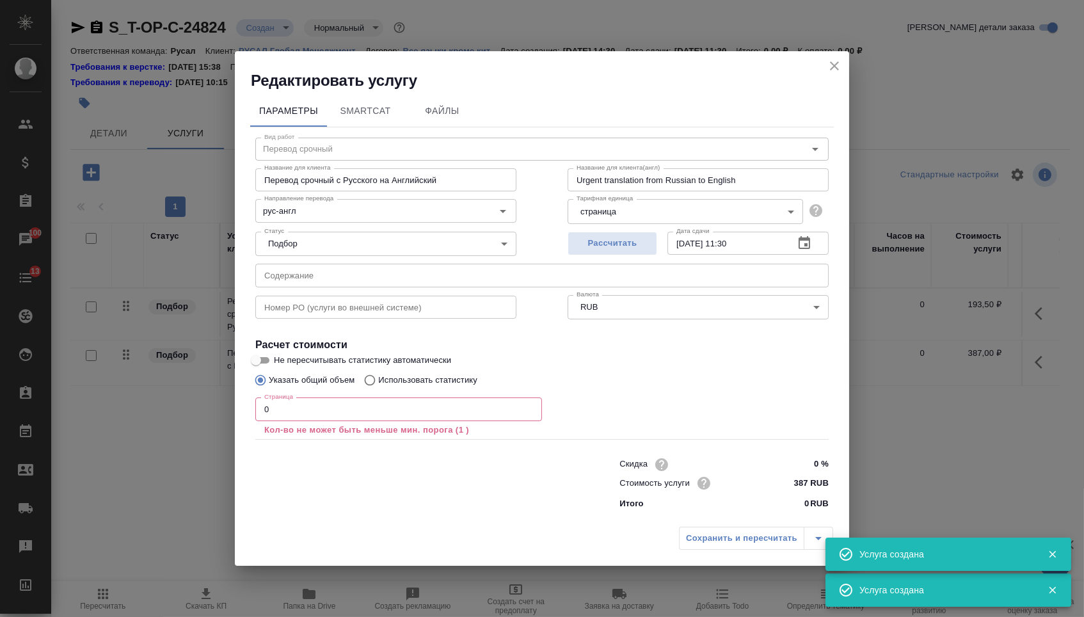
click at [449, 265] on input "text" at bounding box center [541, 275] width 573 height 23
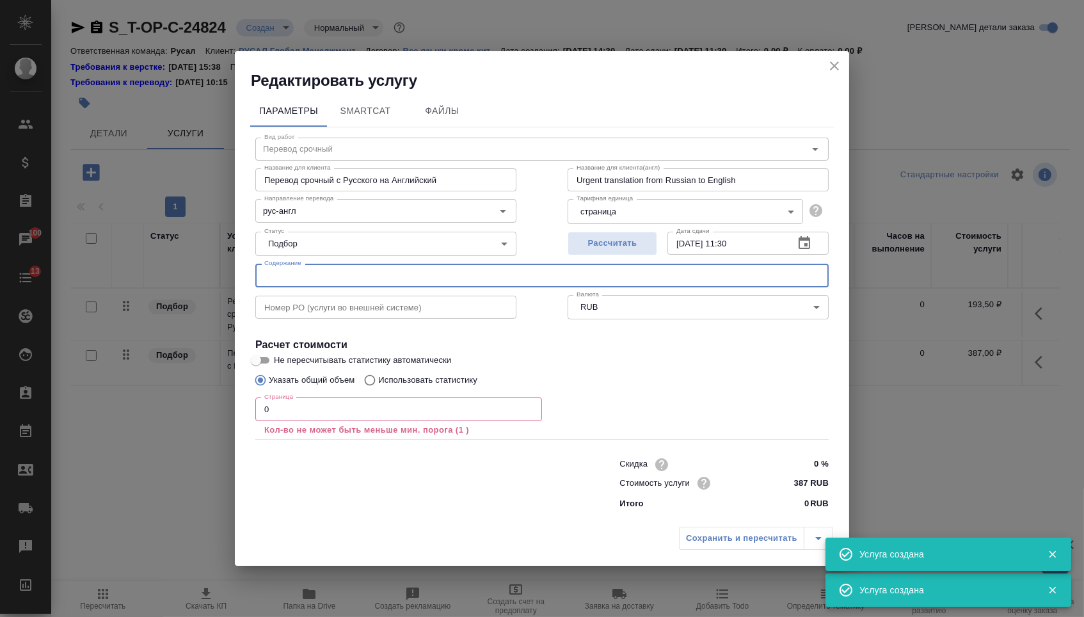
paste input "Форма договора купли-продажи с участием иностранного элемента (Китай) (версия 4)"
type input "Форма договора купли-продажи с участием иностранного элемента (Китай) (версия 4)"
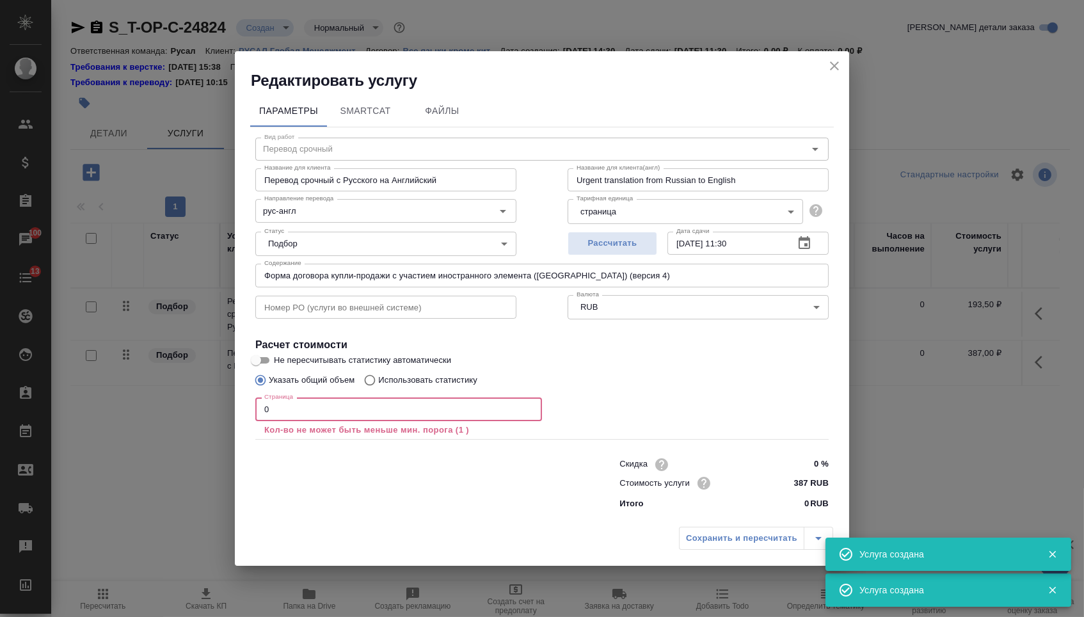
click at [304, 414] on input "0" at bounding box center [398, 408] width 287 height 23
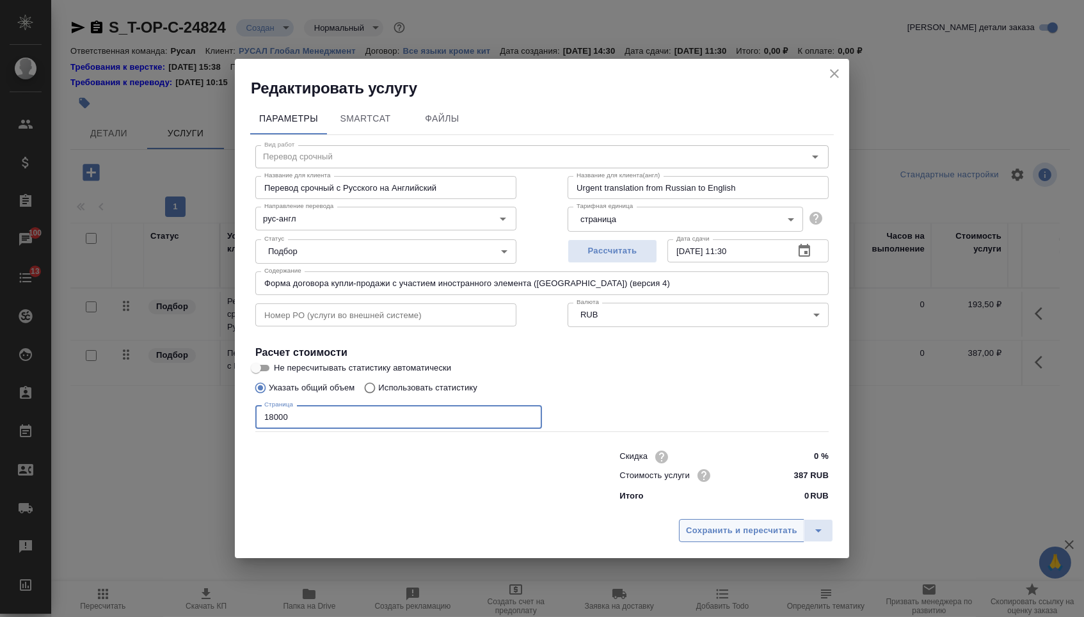
type input "18000"
click at [715, 536] on span "Сохранить и пересчитать" at bounding box center [741, 530] width 111 height 15
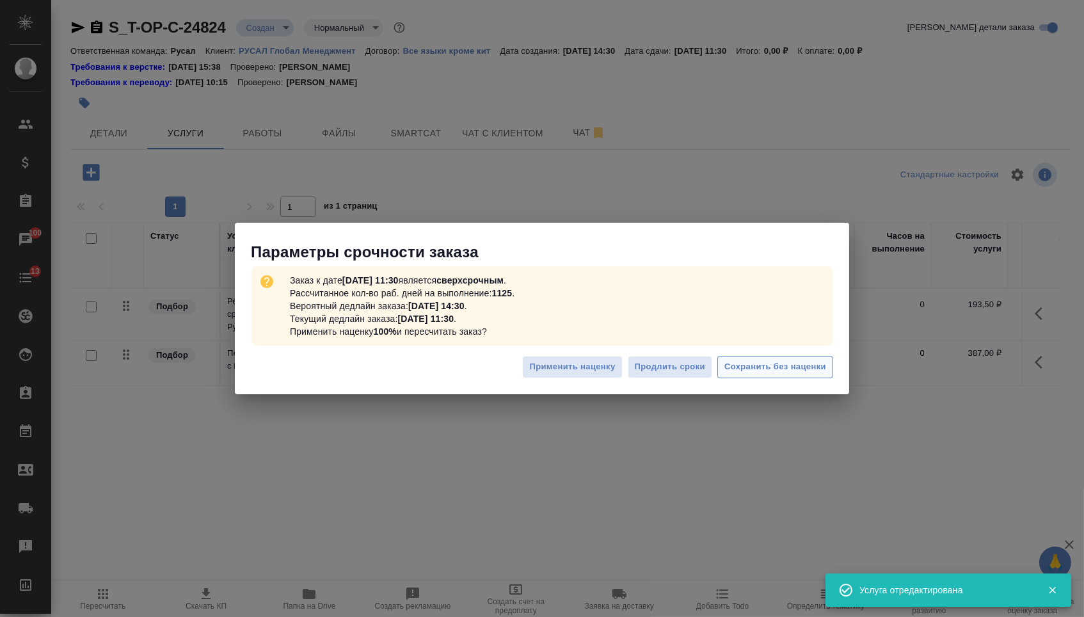
click at [762, 368] on span "Сохранить без наценки" at bounding box center [775, 367] width 102 height 15
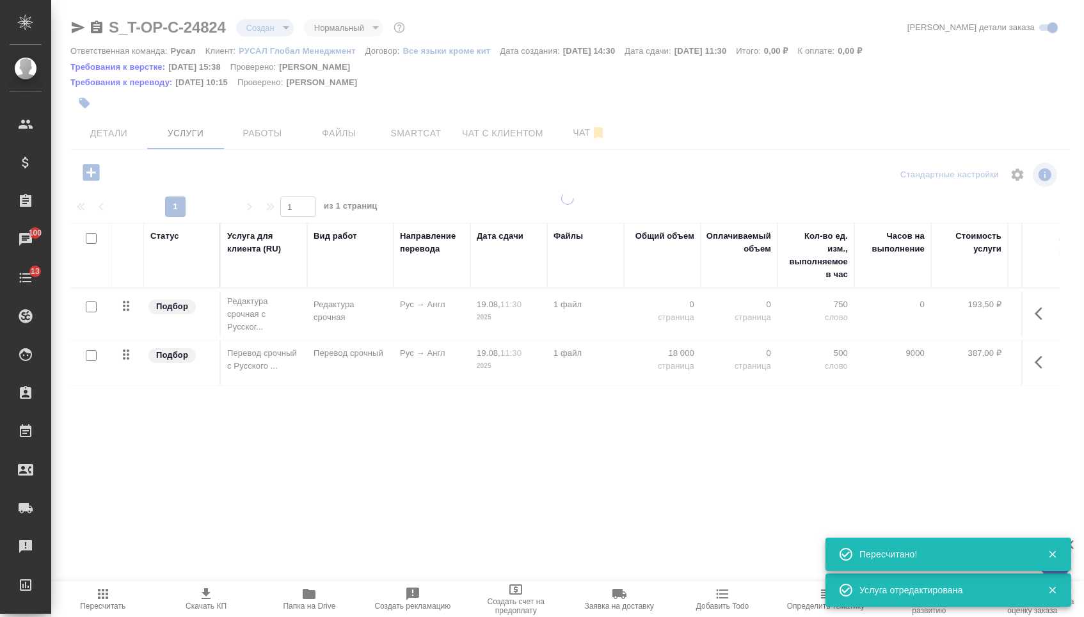
type input "urgent"
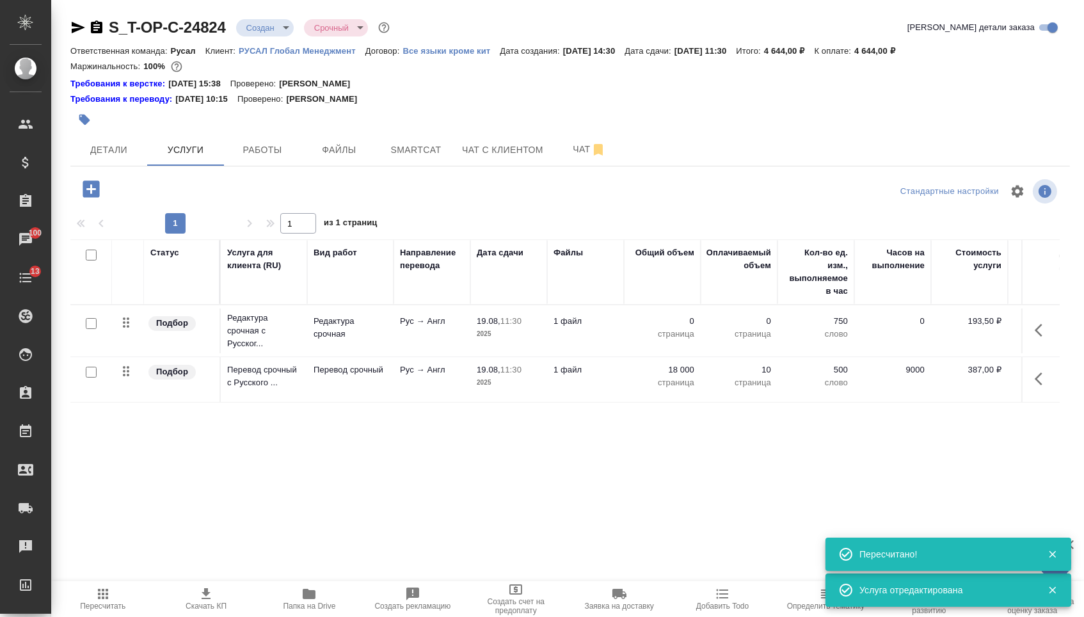
click at [660, 328] on p "0" at bounding box center [662, 321] width 64 height 13
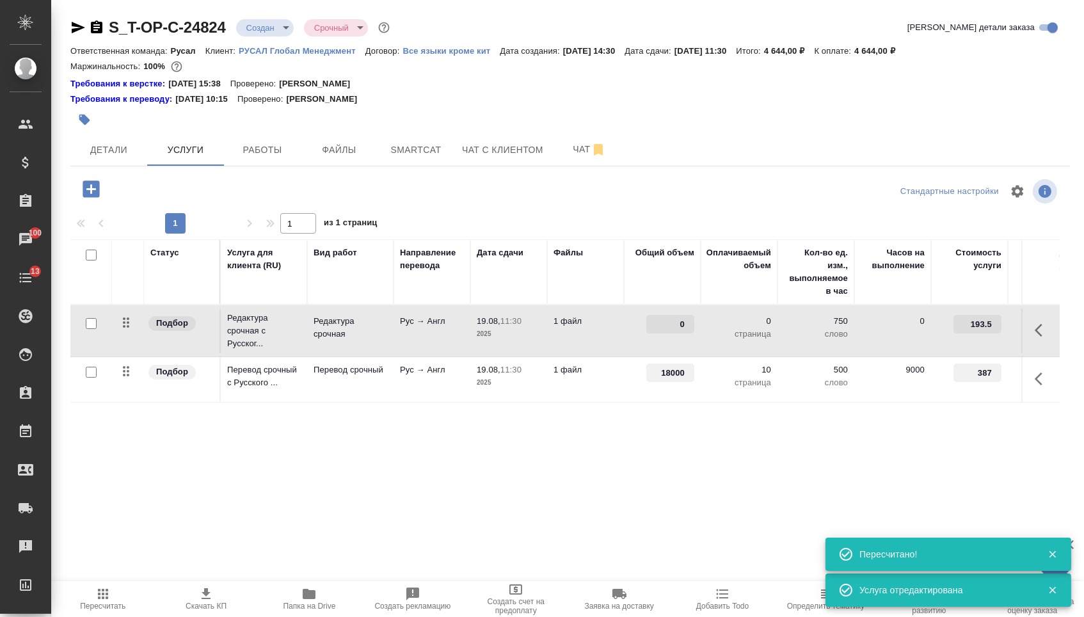
click at [660, 330] on input "0" at bounding box center [670, 324] width 48 height 19
type input "8"
type input "18000"
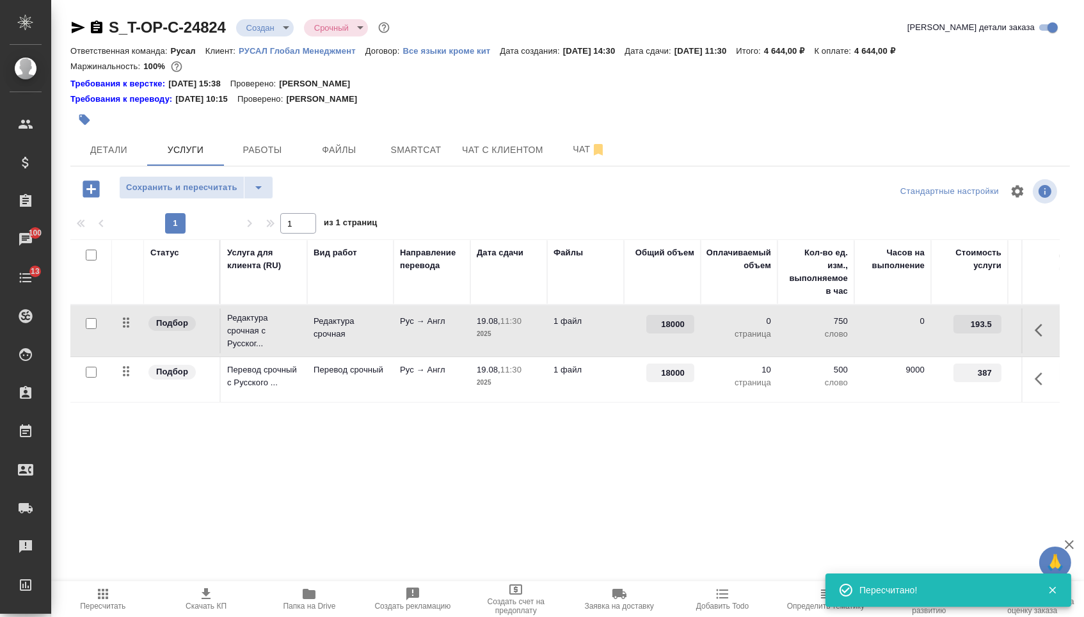
drag, startPoint x: 223, startPoint y: 495, endPoint x: 224, endPoint y: 411, distance: 83.8
click at [224, 495] on div "Статус Услуга для клиента (RU) Вид работ Направление перевода Дата сдачи Файлы …" at bounding box center [564, 376] width 989 height 275
click at [211, 184] on button "Сохранить и пересчитать" at bounding box center [181, 187] width 125 height 23
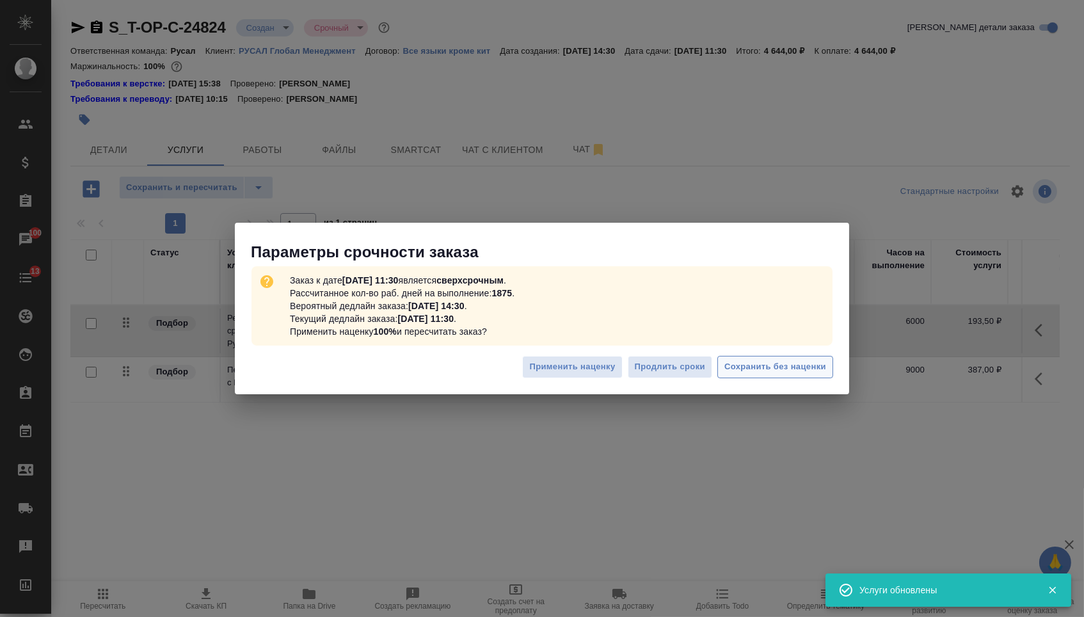
click at [778, 365] on span "Сохранить без наценки" at bounding box center [775, 367] width 102 height 15
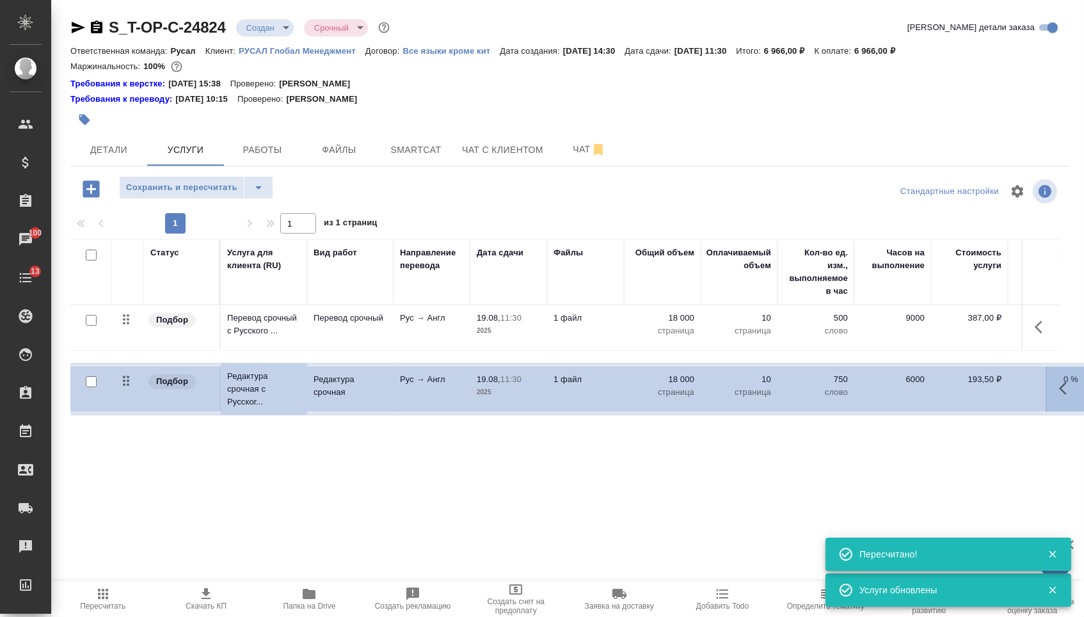
drag, startPoint x: 131, startPoint y: 331, endPoint x: 131, endPoint y: 403, distance: 71.7
click at [131, 403] on table "Статус Услуга для клиента (RU) Вид работ Направление перевода Дата сдачи Файлы …" at bounding box center [673, 320] width 1206 height 163
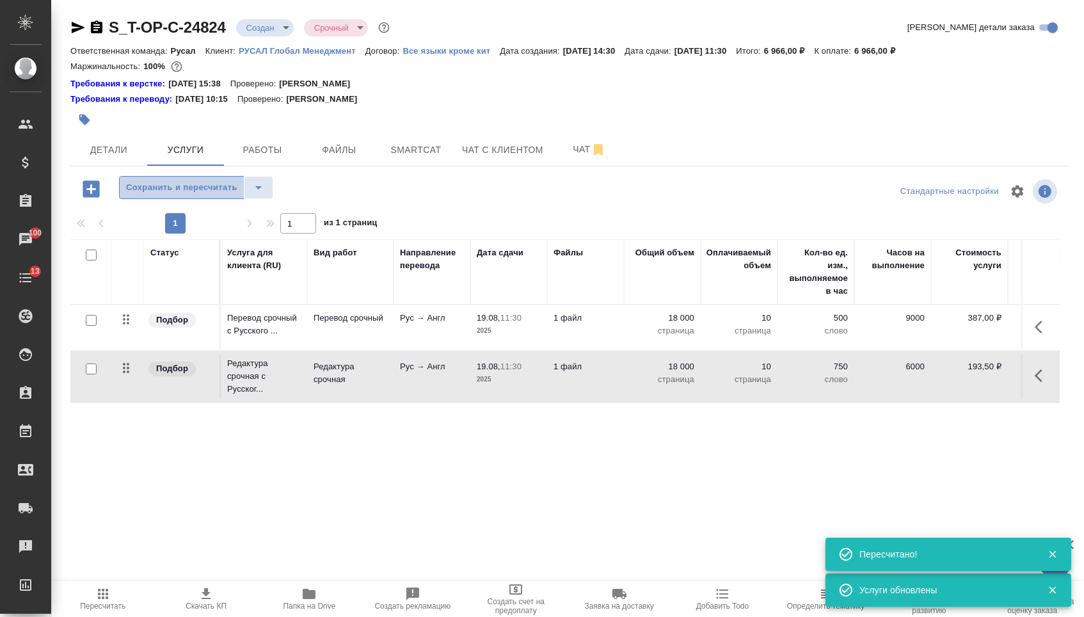
click at [172, 199] on button "Сохранить и пересчитать" at bounding box center [181, 187] width 125 height 23
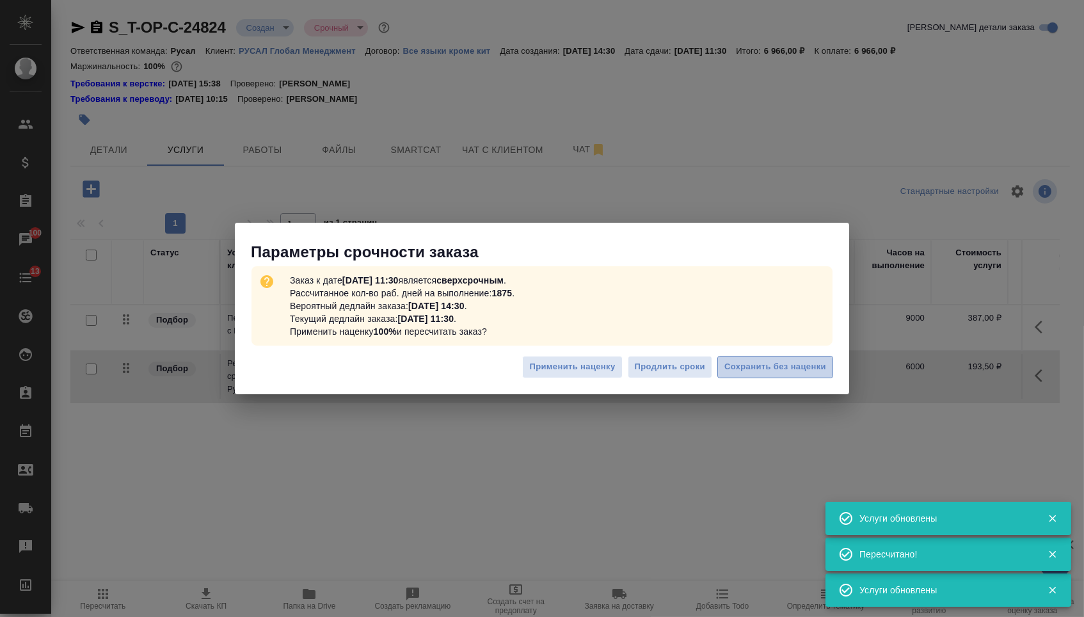
click at [776, 377] on button "Сохранить без наценки" at bounding box center [775, 367] width 116 height 22
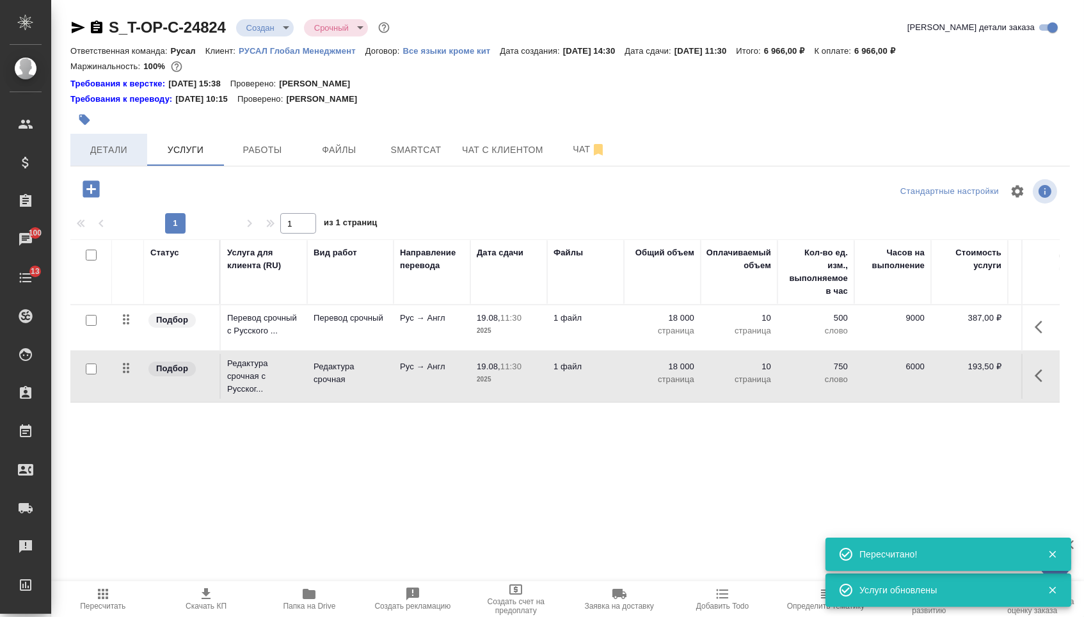
click at [115, 163] on button "Детали" at bounding box center [108, 150] width 77 height 32
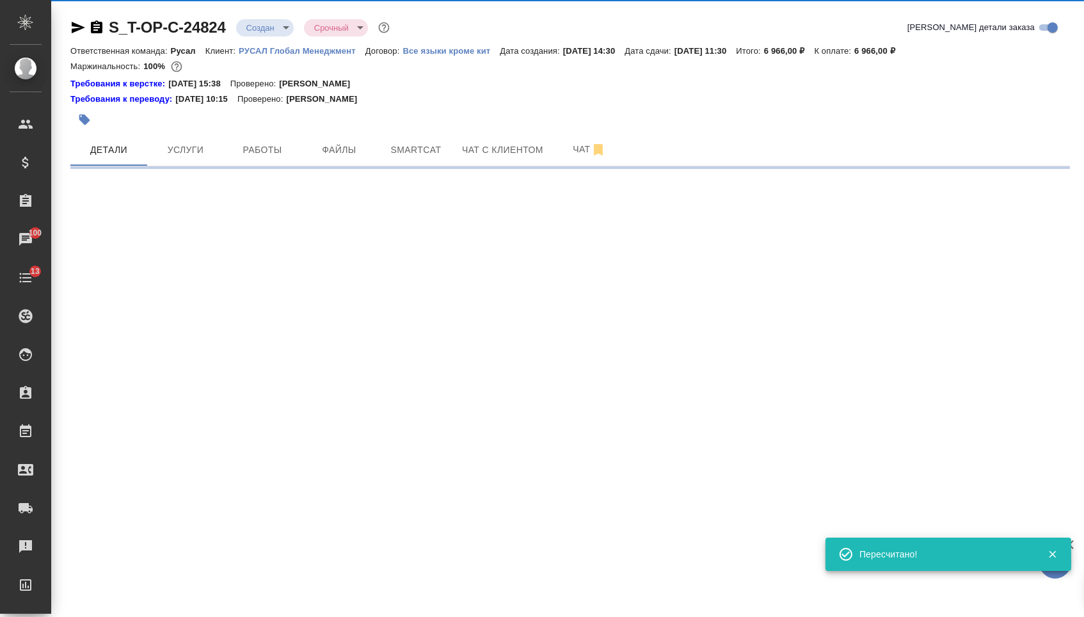
select select "RU"
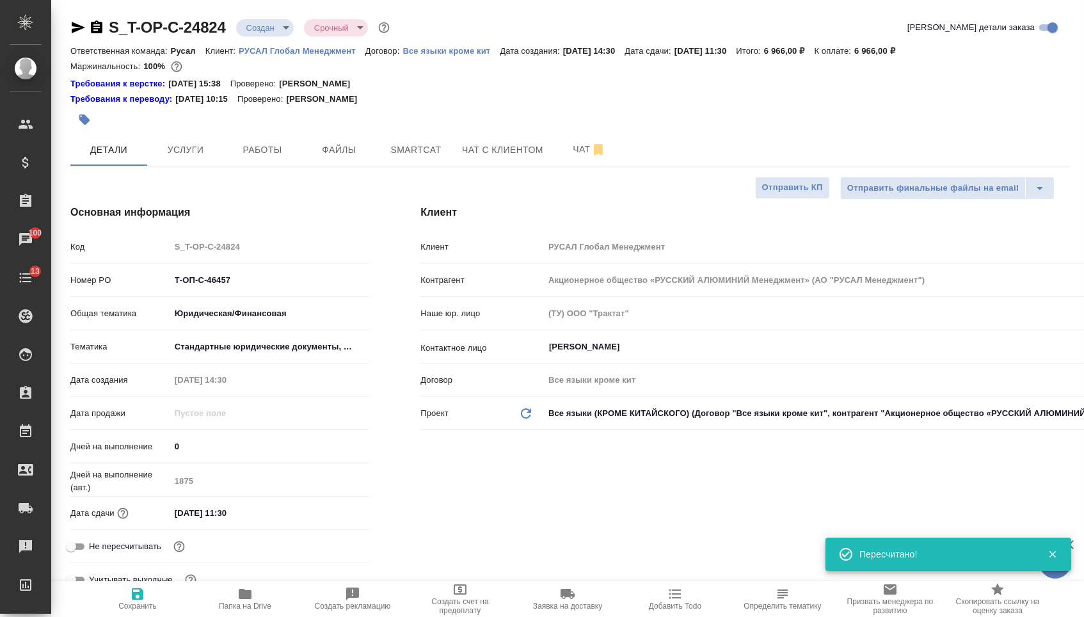
click at [275, 31] on body "🙏 .cls-1 fill:#fff; AWATERA Menshikova Aleksandra Клиенты Спецификации Заказы 1…" at bounding box center [542, 308] width 1084 height 617
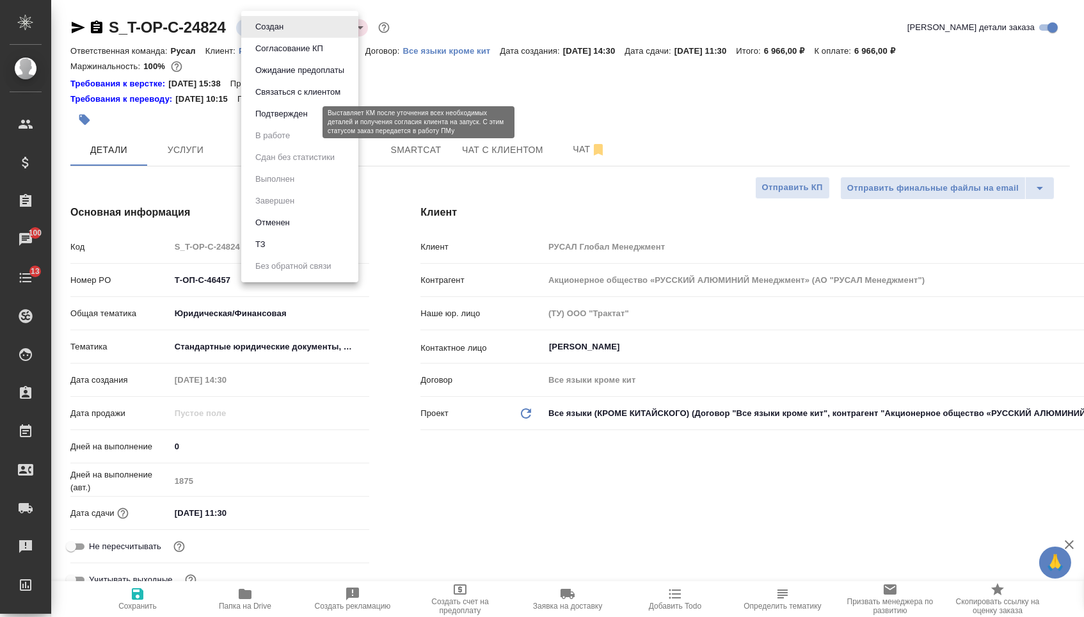
click at [278, 114] on button "Подтвержден" at bounding box center [282, 114] width 60 height 14
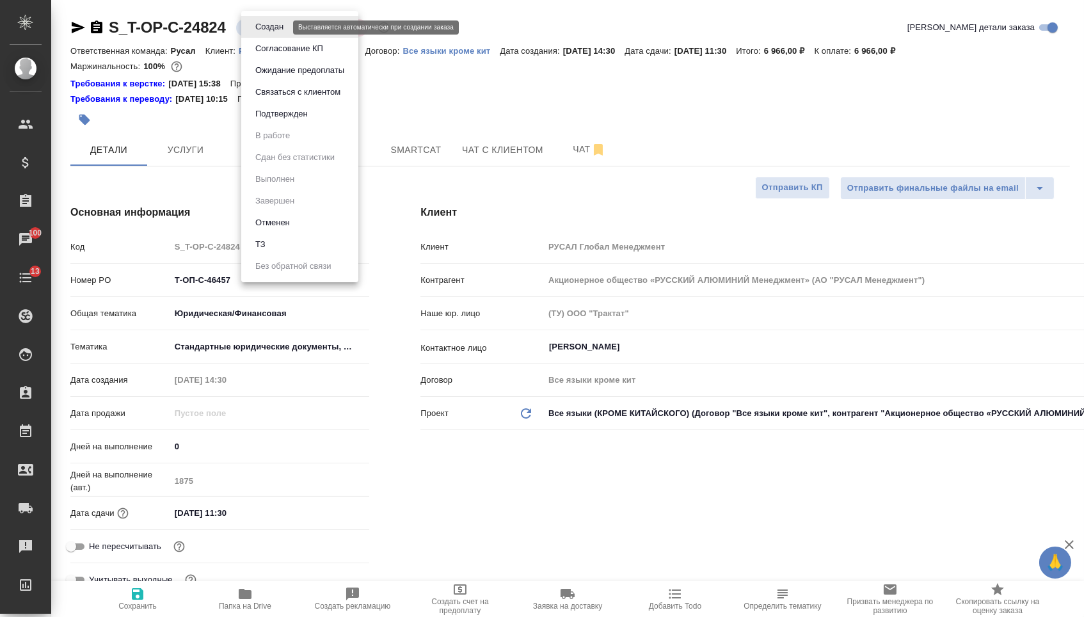
click at [270, 30] on body "🙏 .cls-1 fill:#fff; AWATERA Menshikova Aleksandra Клиенты Спецификации Заказы 1…" at bounding box center [542, 308] width 1084 height 617
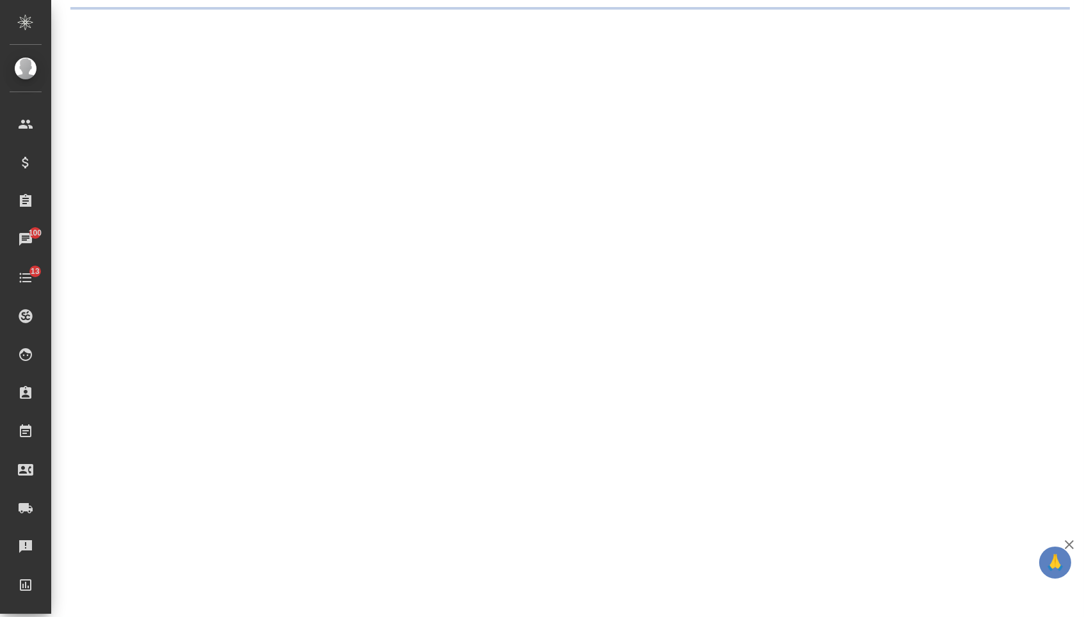
click at [271, 126] on div ".cls-1 fill:#fff; AWATERA Menshikova Aleksandra Клиенты Спецификации Заказы 100…" at bounding box center [542, 308] width 1084 height 617
select select "RU"
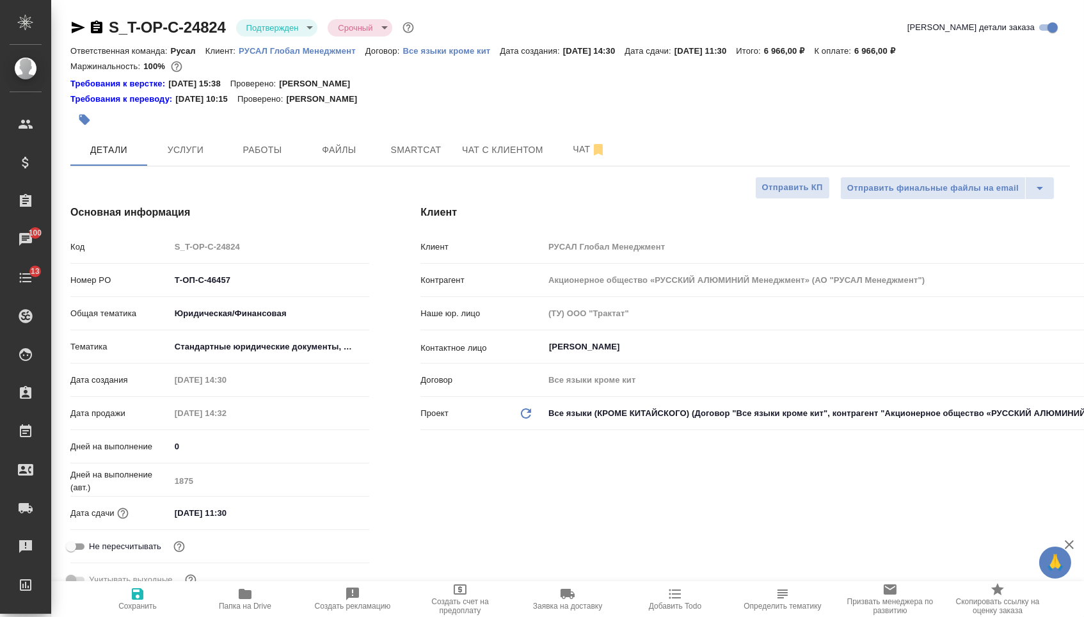
type textarea "x"
click at [267, 283] on input "Т-ОП-С-46457" at bounding box center [270, 280] width 200 height 19
type input "Т-ОП-С-464570"
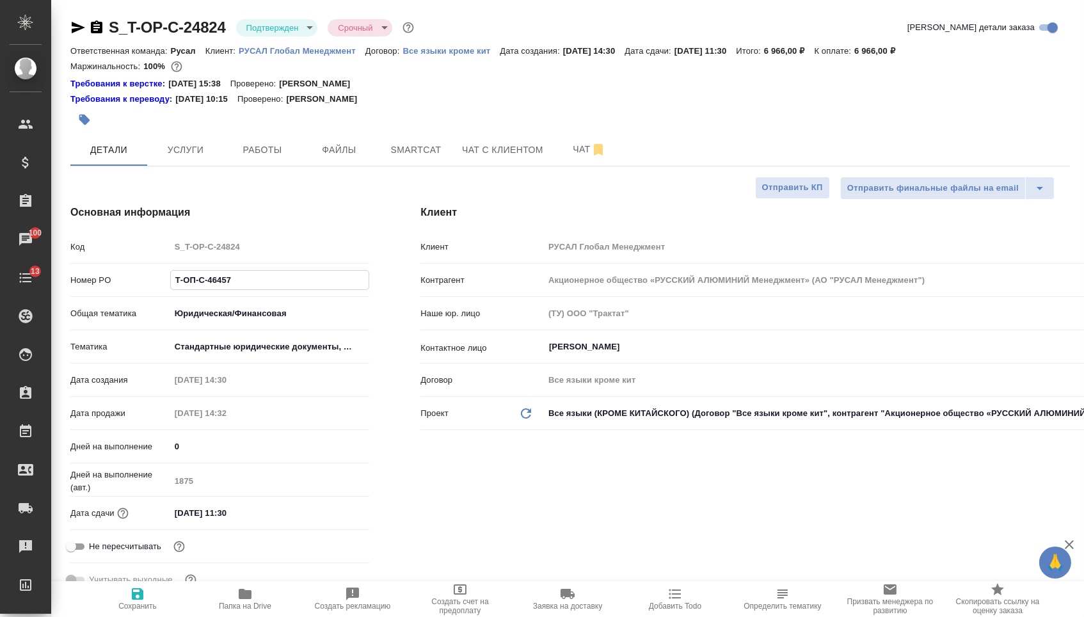
type textarea "x"
type input "Т-ОП-С-46457"
type textarea "x"
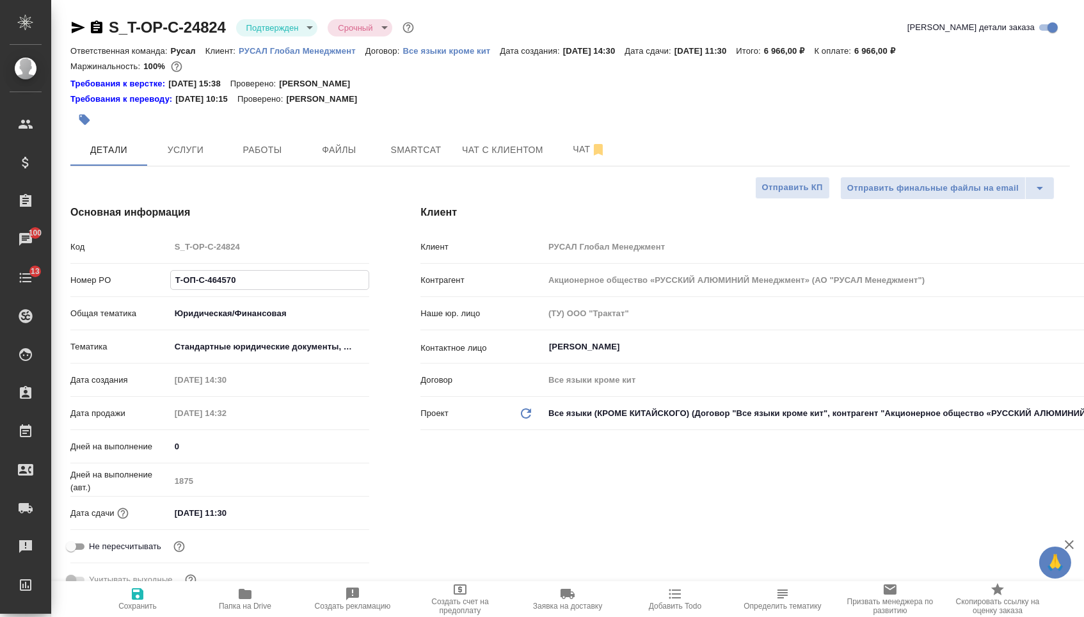
type textarea "x"
type input "Т-ОП-С-46457-"
type textarea "x"
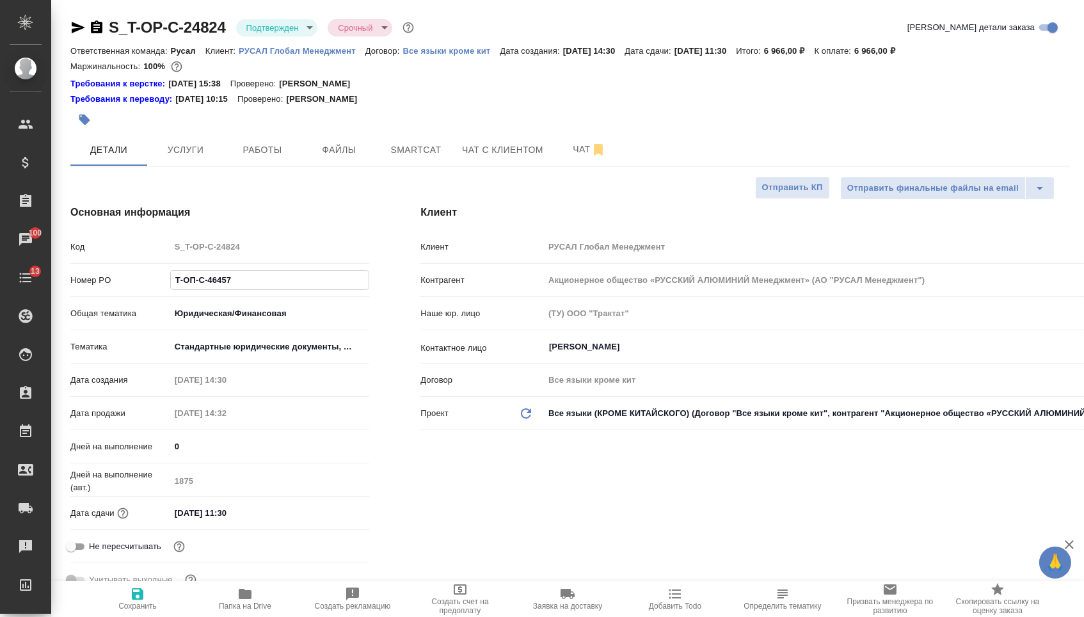
type textarea "x"
type input "Т-ОП-С-46457-1"
type textarea "x"
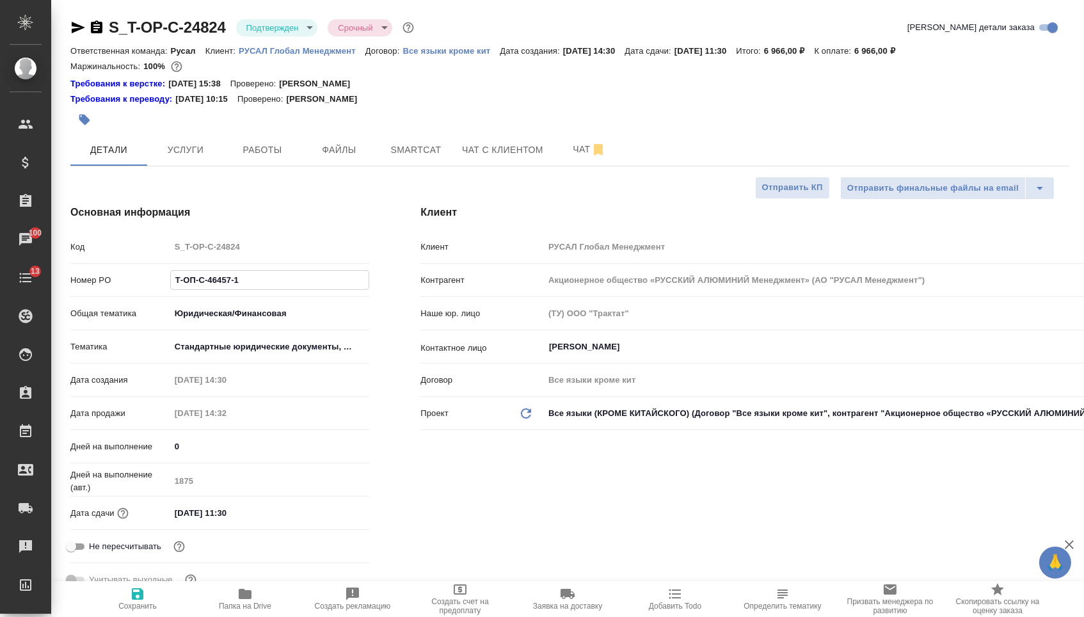
type input "Т-ОП-С-46457-1"
click at [134, 593] on icon "button" at bounding box center [138, 594] width 12 height 12
type textarea "x"
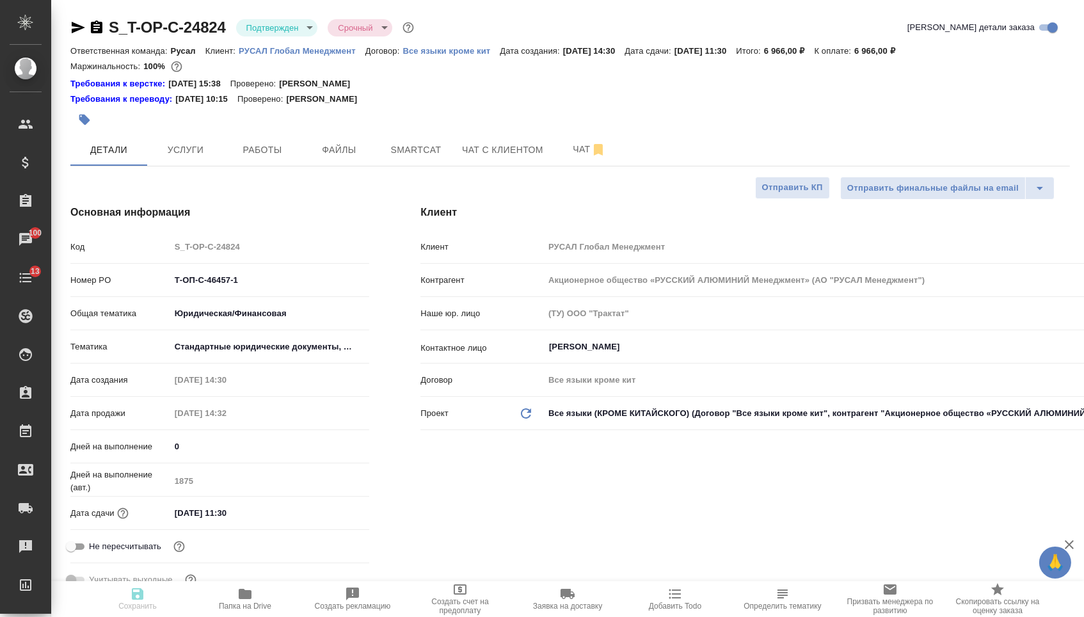
type textarea "x"
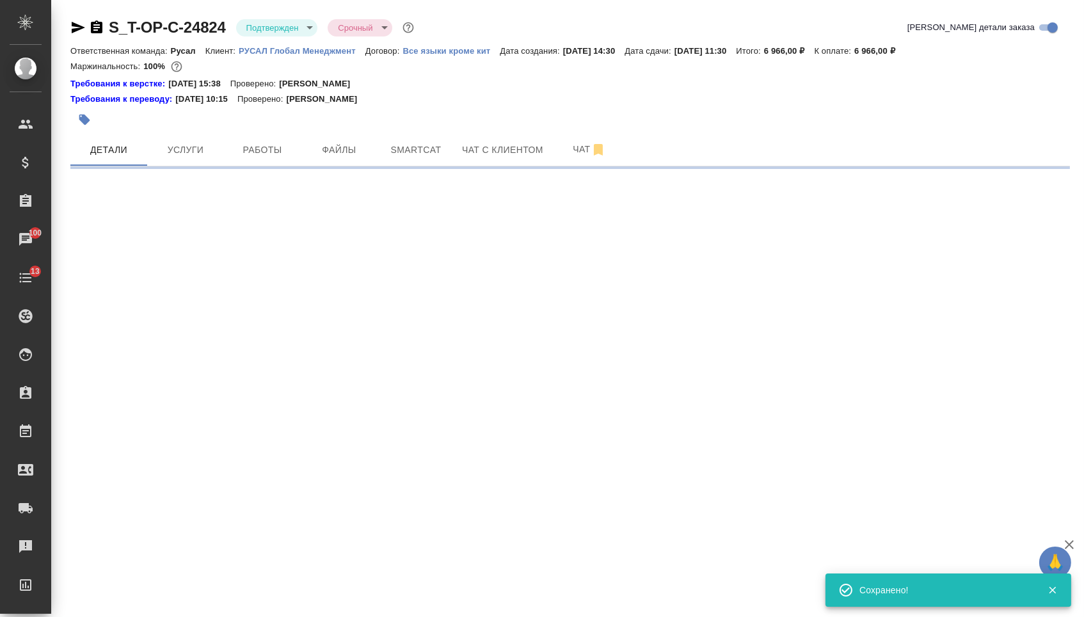
select select "RU"
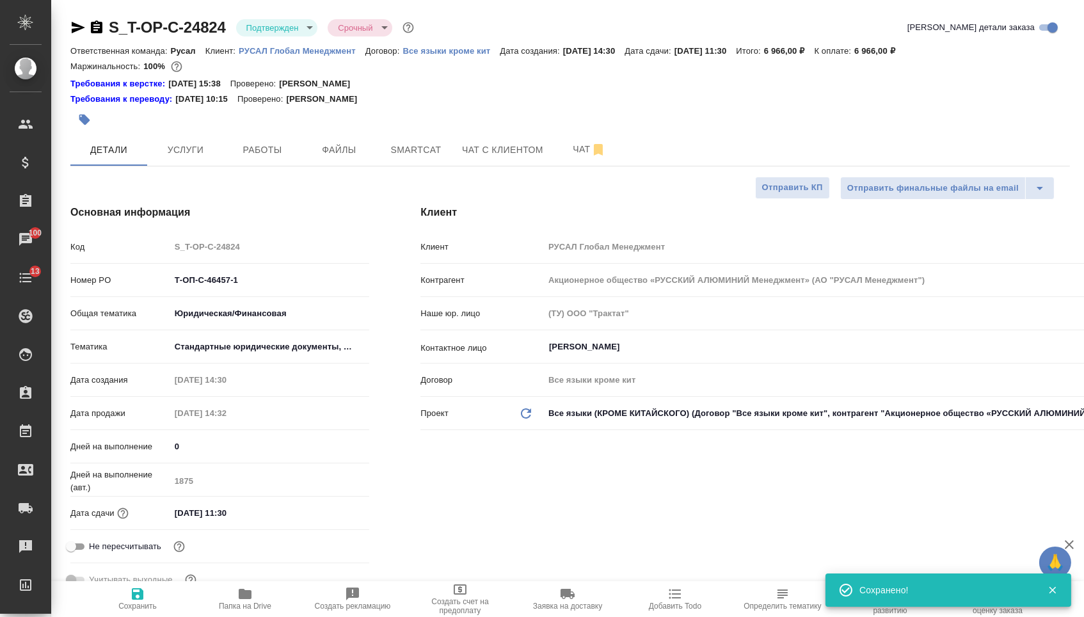
type textarea "x"
drag, startPoint x: 257, startPoint y: 289, endPoint x: 166, endPoint y: 287, distance: 90.9
click at [166, 287] on div "Номер PO Т-ОП-С-46457-1" at bounding box center [219, 280] width 299 height 22
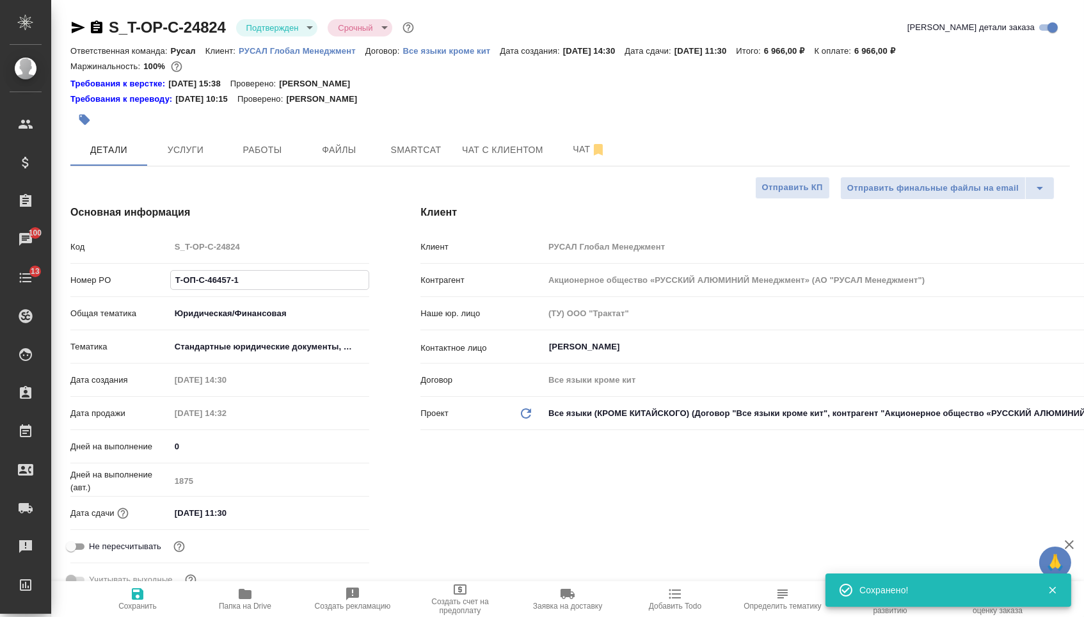
type textarea "x"
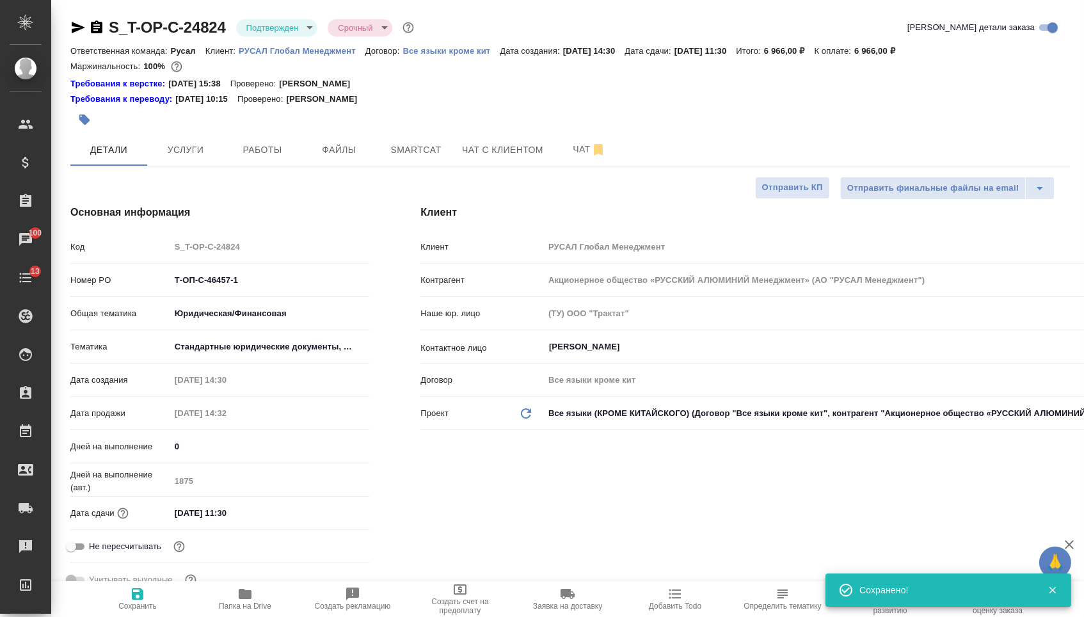
type textarea "x"
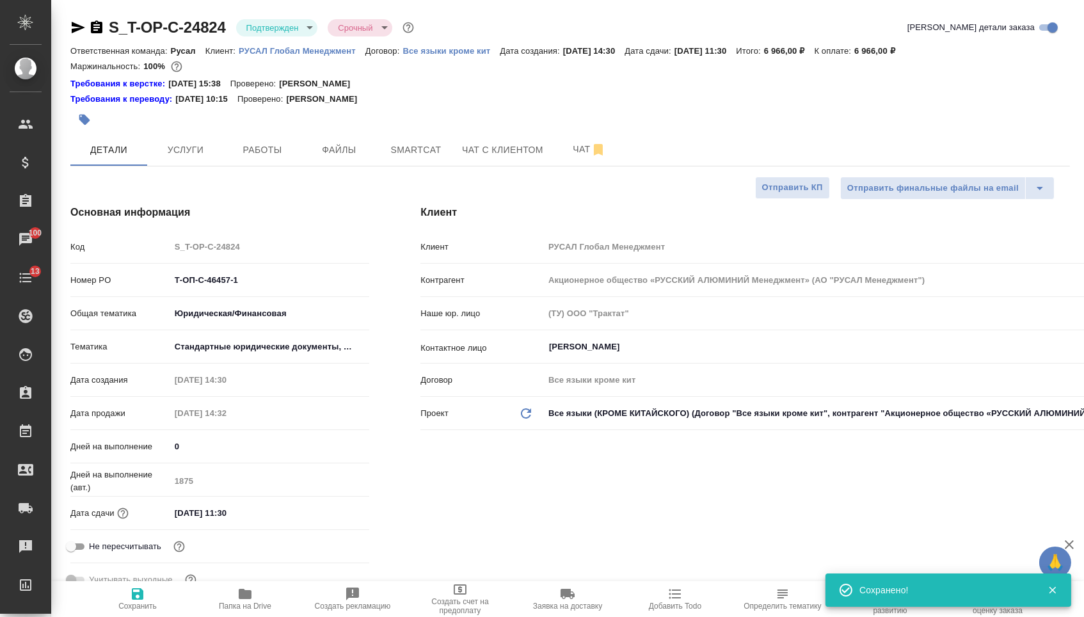
type textarea "x"
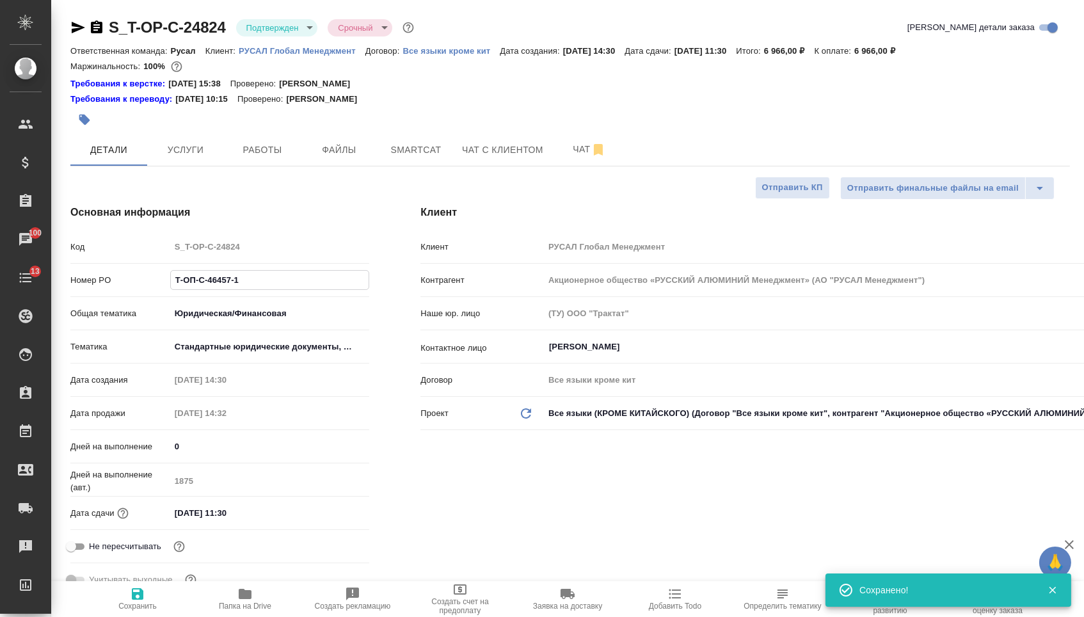
type textarea "x"
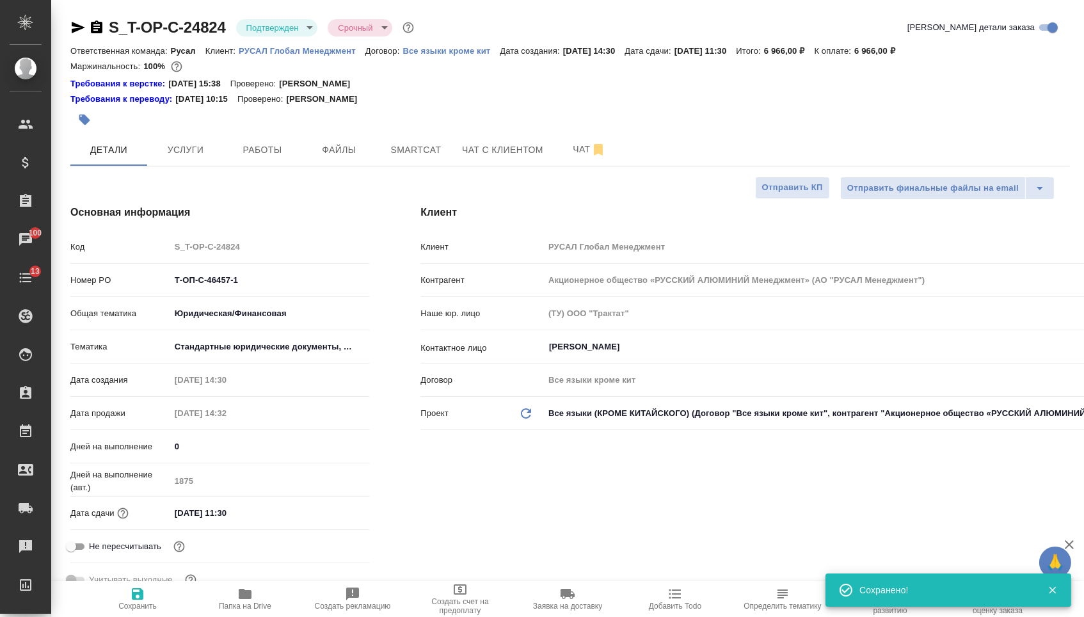
type textarea "x"
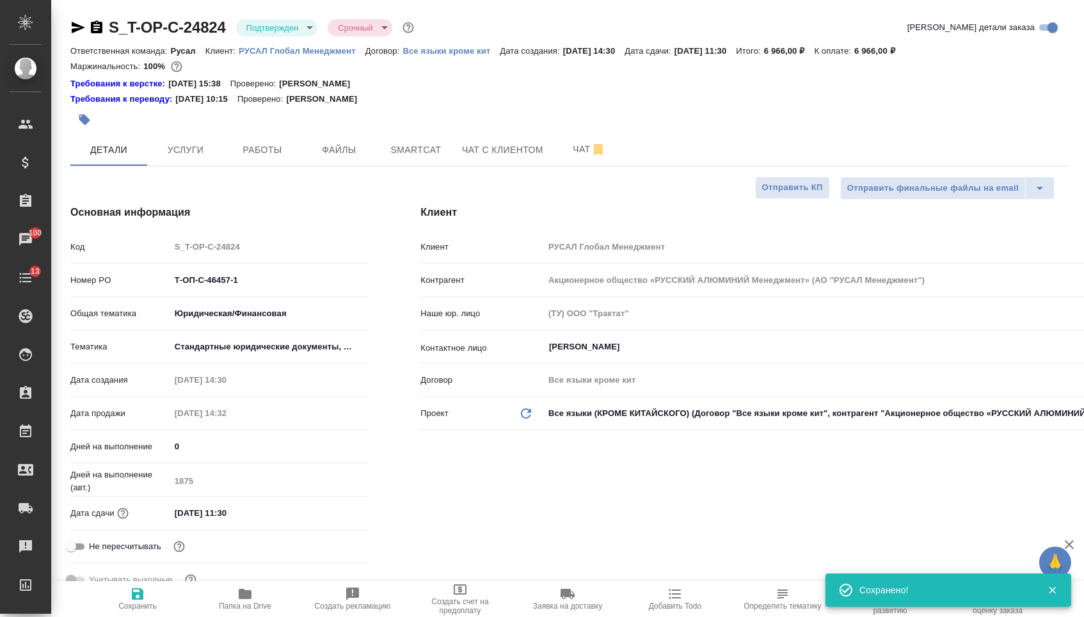
type textarea "x"
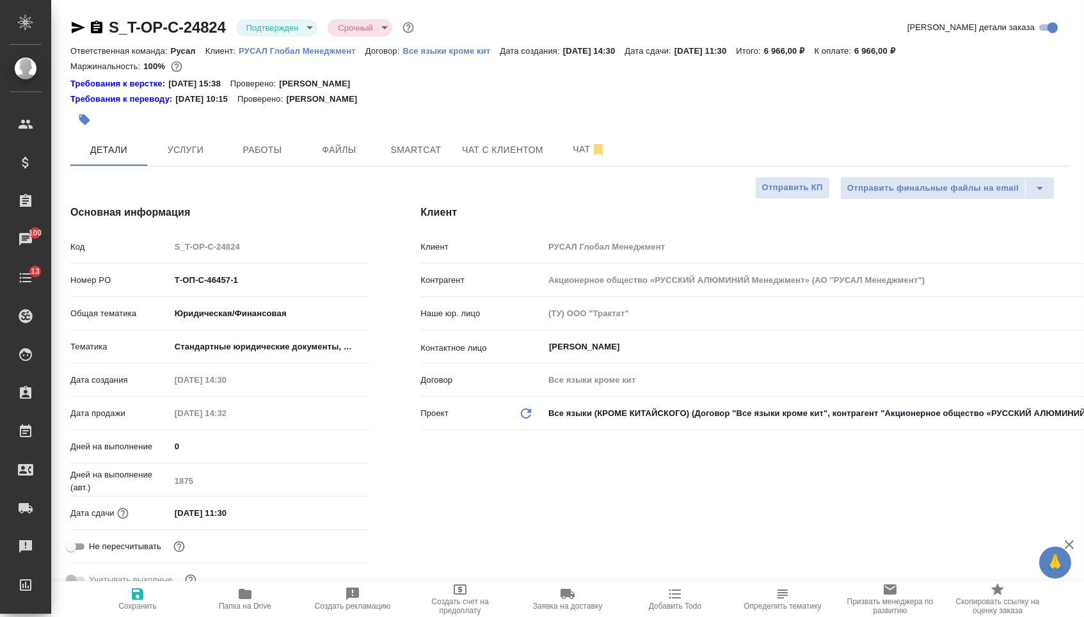
type textarea "x"
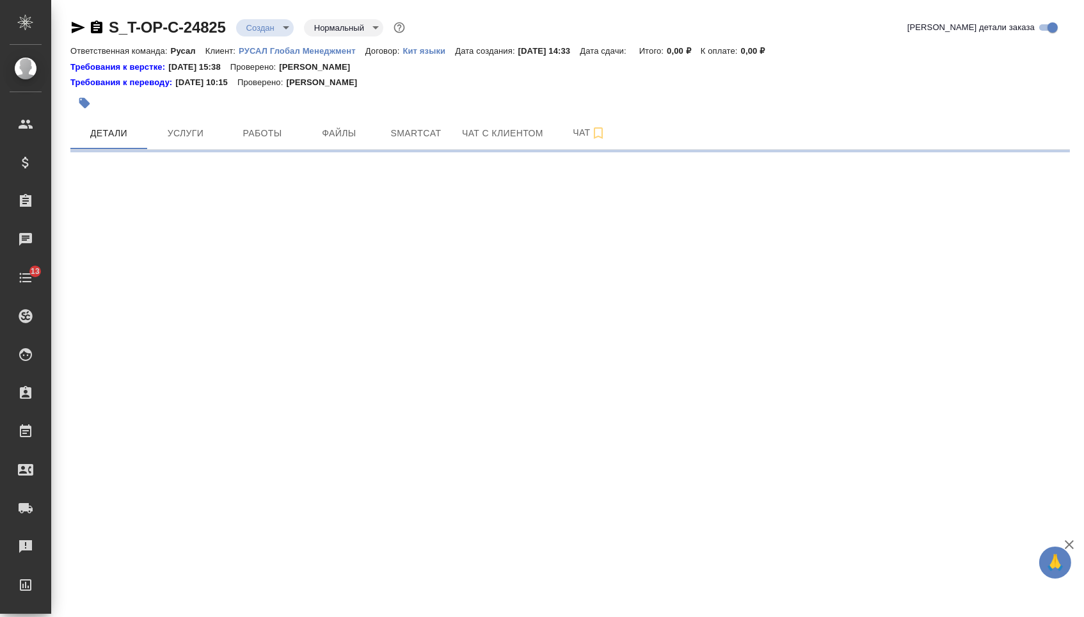
select select "RU"
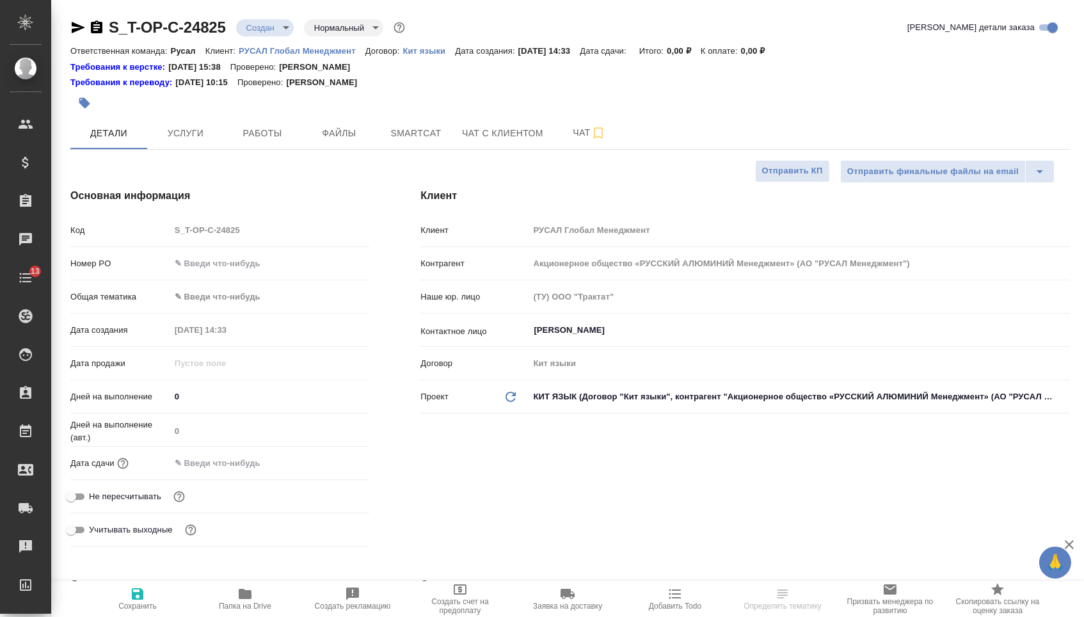
type textarea "x"
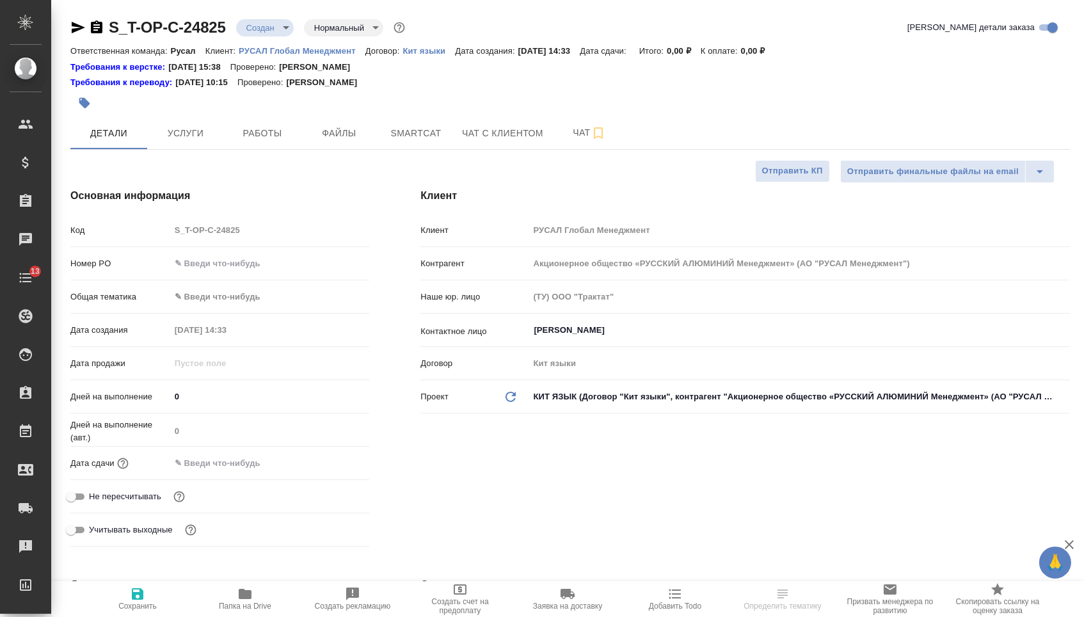
type textarea "x"
click at [227, 282] on div "Номер PO" at bounding box center [219, 268] width 299 height 33
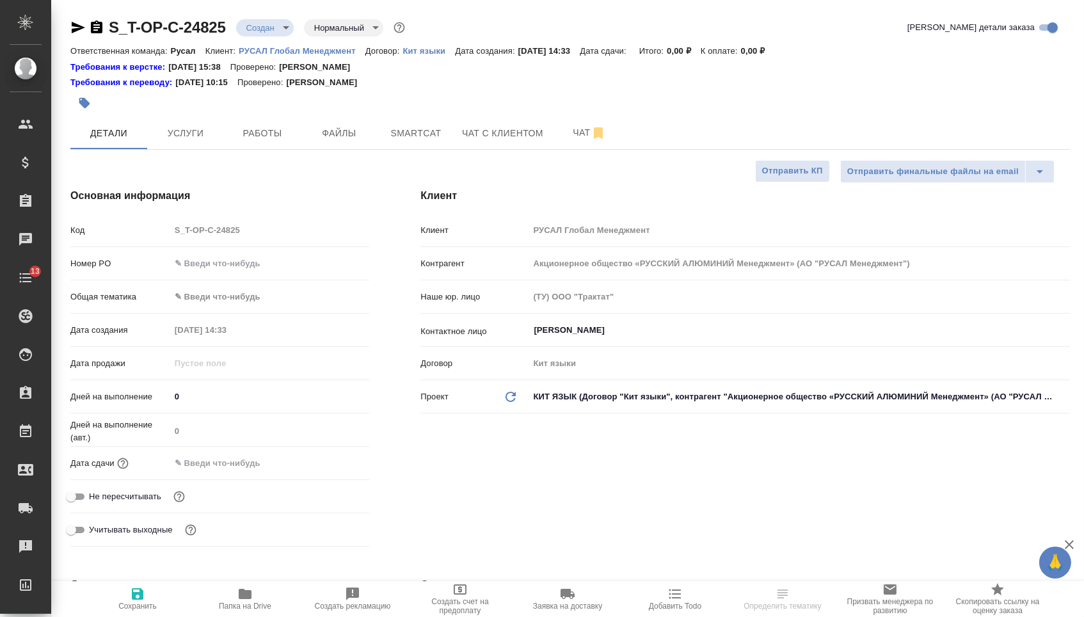
click at [225, 273] on input "text" at bounding box center [270, 263] width 200 height 19
paste input "Т-ОП-С-46457-1"
type input "Т-ОП-С-46457-1"
type textarea "x"
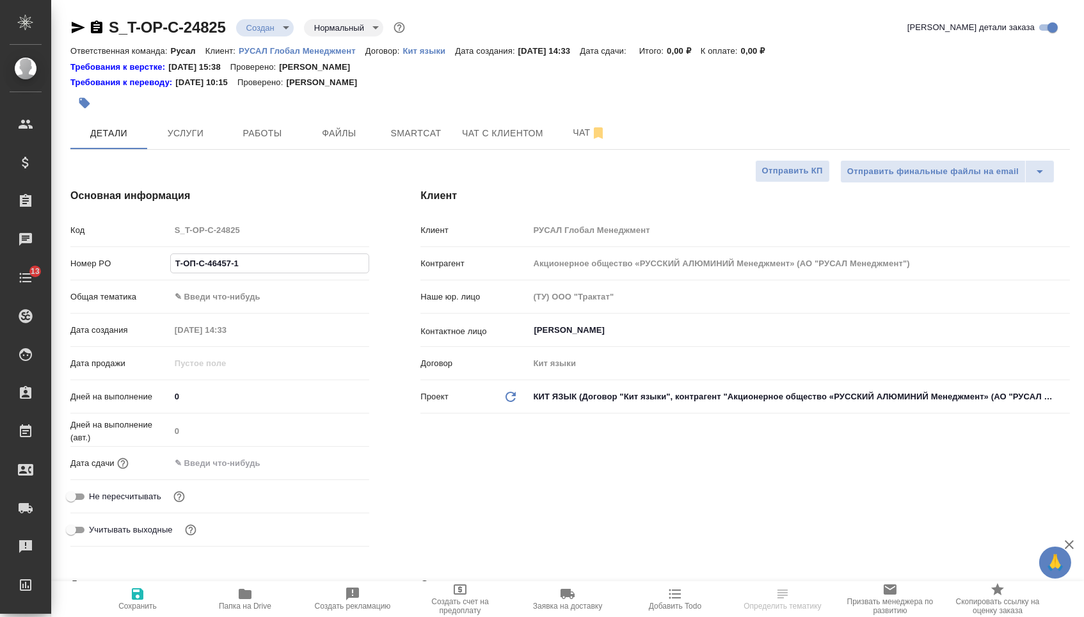
type textarea "x"
type input "Т-ОП-С-46457-"
type textarea "x"
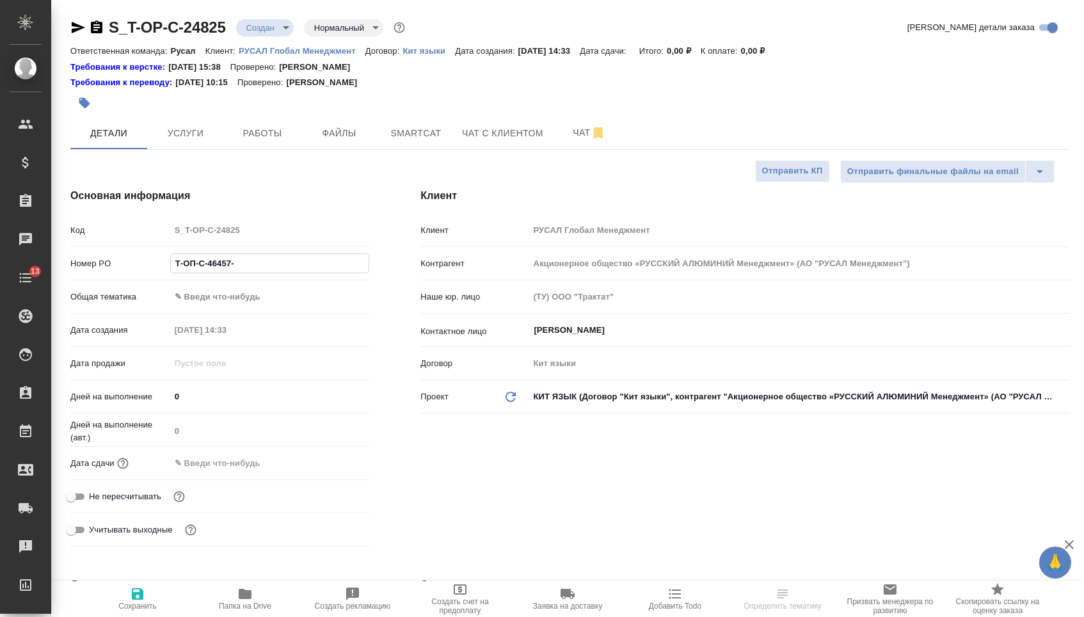
type input "Т-ОП-С-46457-2"
type textarea "x"
type input "Т-ОП-С-46457-2"
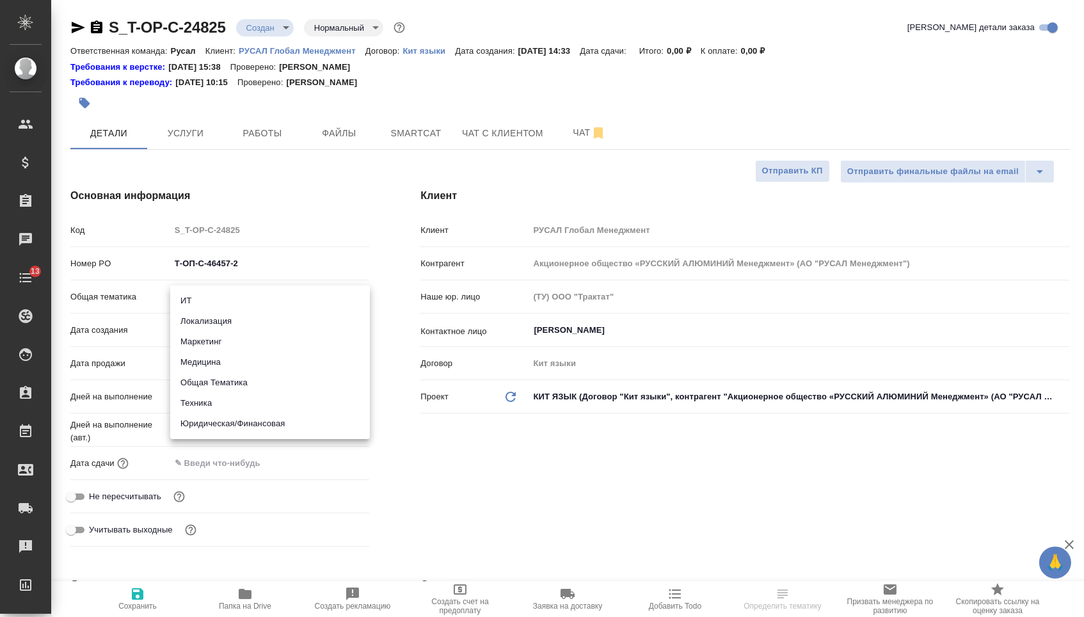
click at [235, 298] on body "🙏 .cls-1 fill:#fff; AWATERA Menshikova Aleksandra Клиенты Спецификации Заказы Ч…" at bounding box center [542, 308] width 1084 height 617
click at [235, 414] on li "Юридическая/Финансовая" at bounding box center [270, 423] width 200 height 20
type input "yr-fn"
type textarea "x"
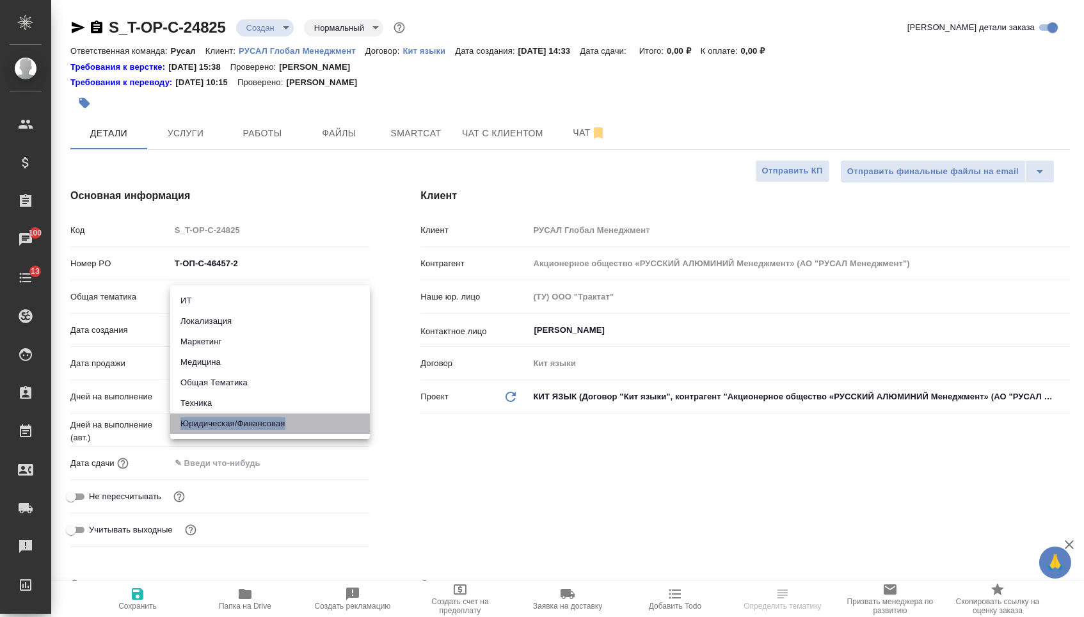
type textarea "x"
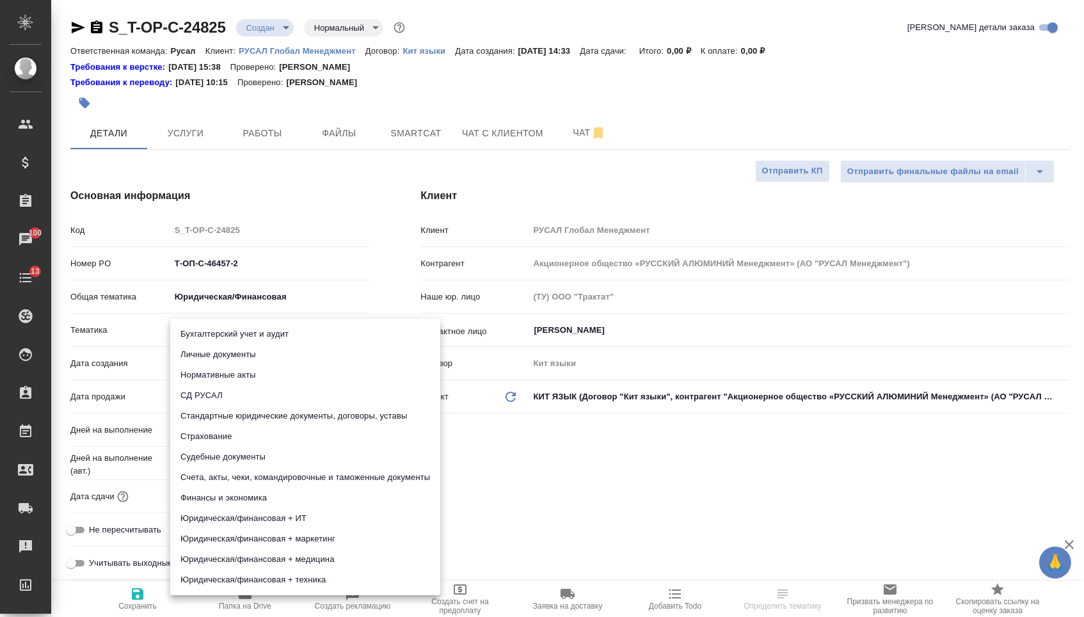
click at [234, 325] on body "🙏 .cls-1 fill:#fff; AWATERA Menshikova Aleksandra Клиенты Спецификации Заказы 1…" at bounding box center [542, 308] width 1084 height 617
click at [249, 412] on li "Стандартные юридические документы, договоры, уставы" at bounding box center [305, 416] width 270 height 20
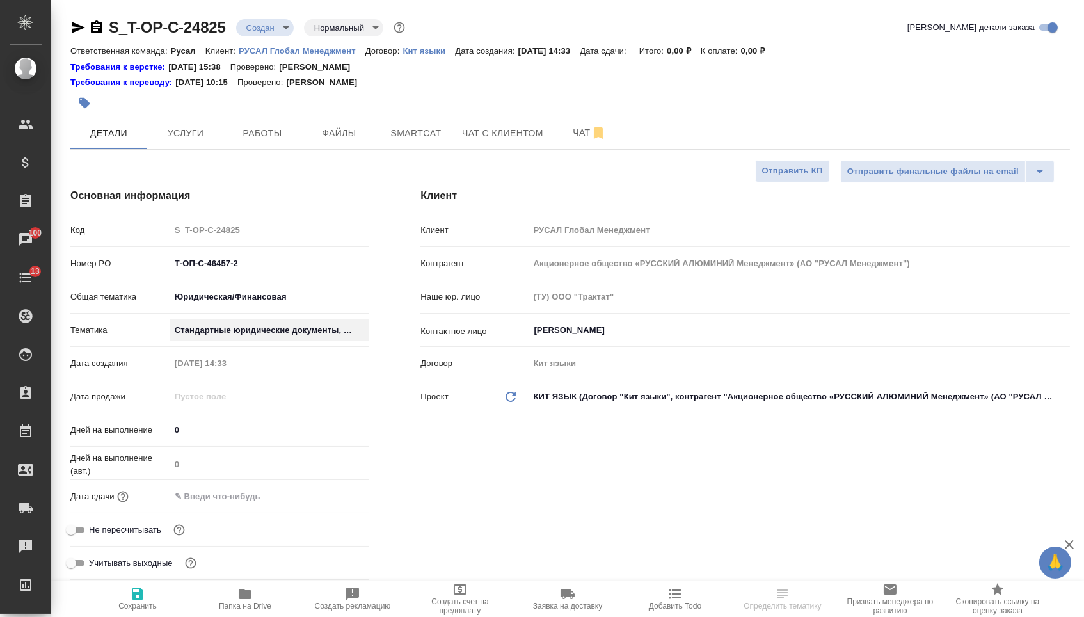
type textarea "x"
type input "5f647205b73bc97568ca66bf"
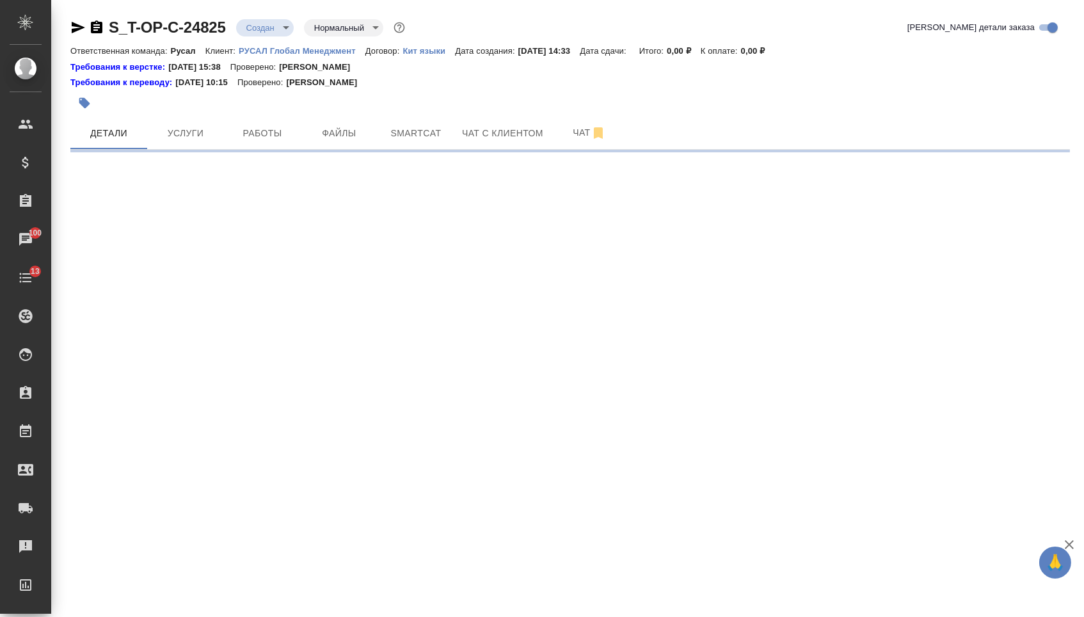
select select "RU"
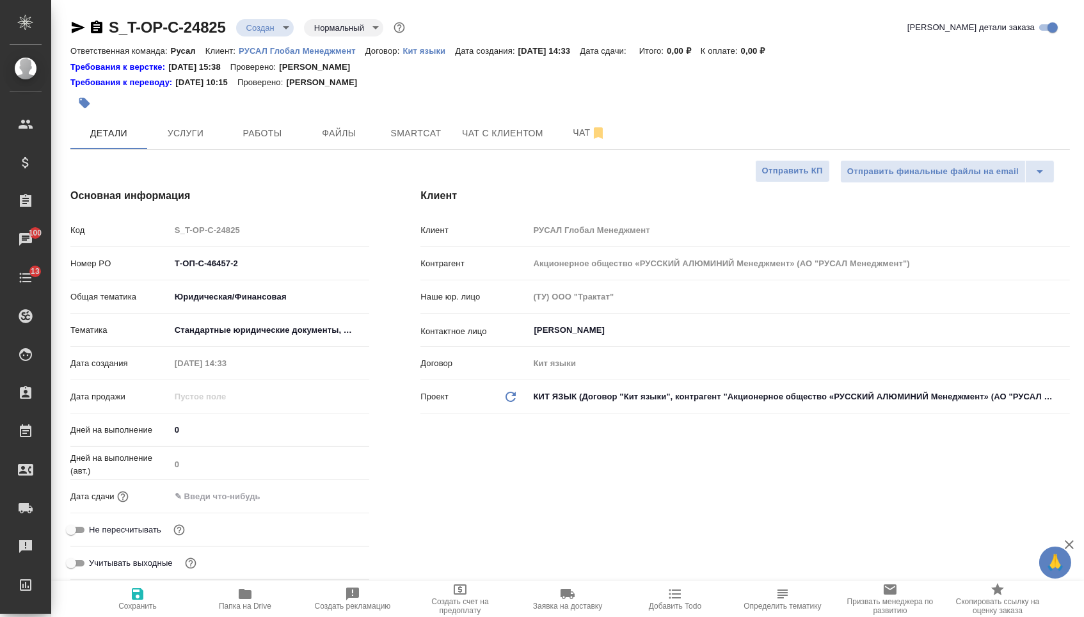
type textarea "x"
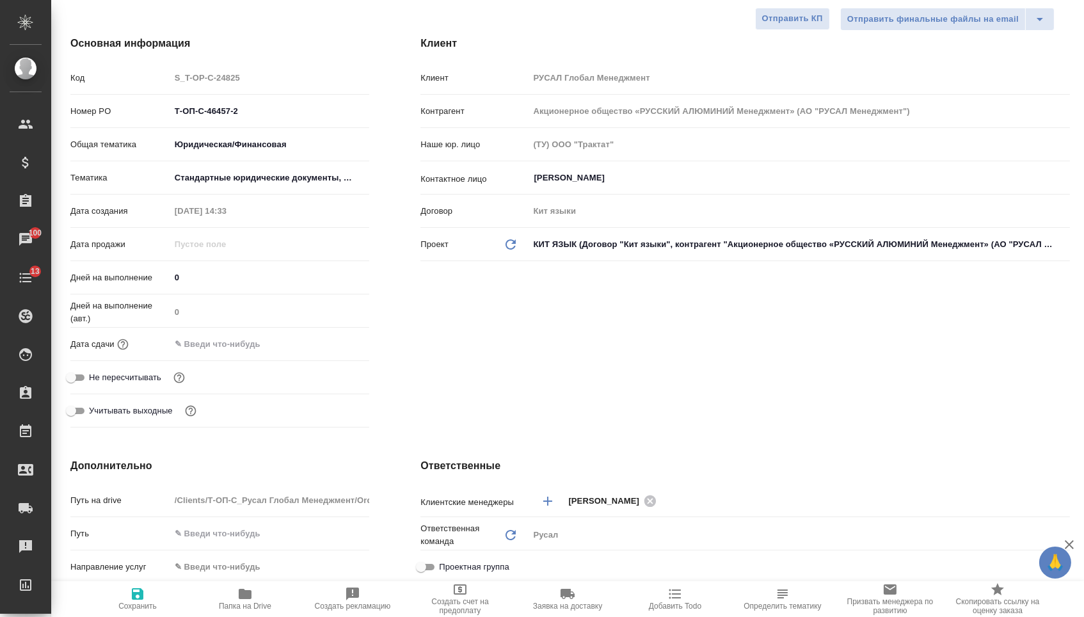
scroll to position [369, 0]
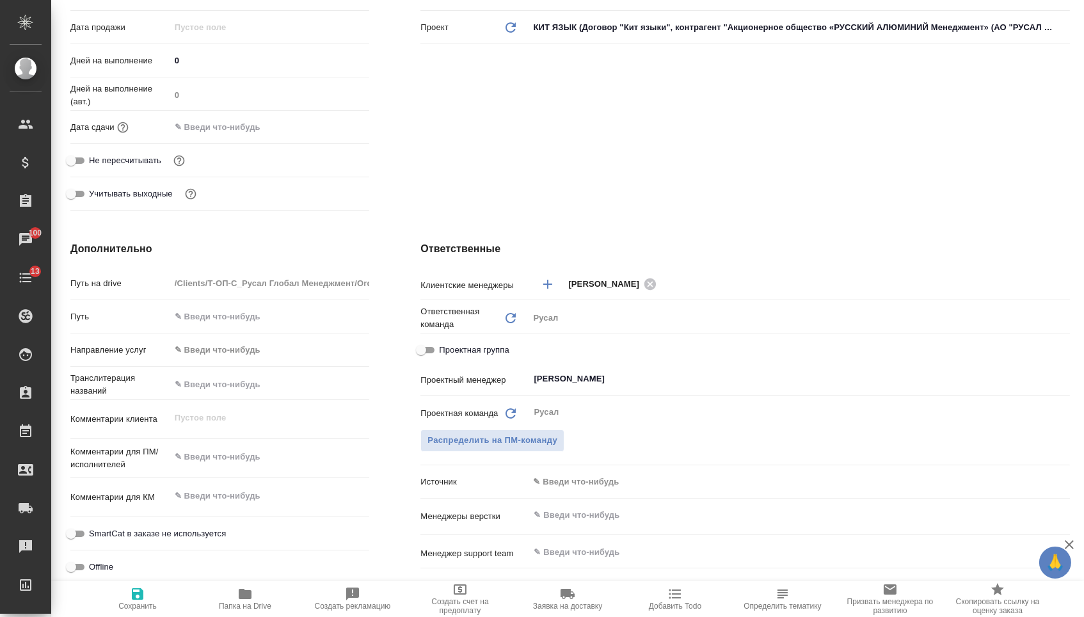
type textarea "x"
click at [229, 468] on textarea at bounding box center [270, 457] width 200 height 22
paste textarea "основной текст уже переведен. нужен перевод правок (выделены желтым маркером) К…"
type textarea "основной текст уже переведен. нужен перевод правок (выделены желтым маркером) К…"
type textarea "x"
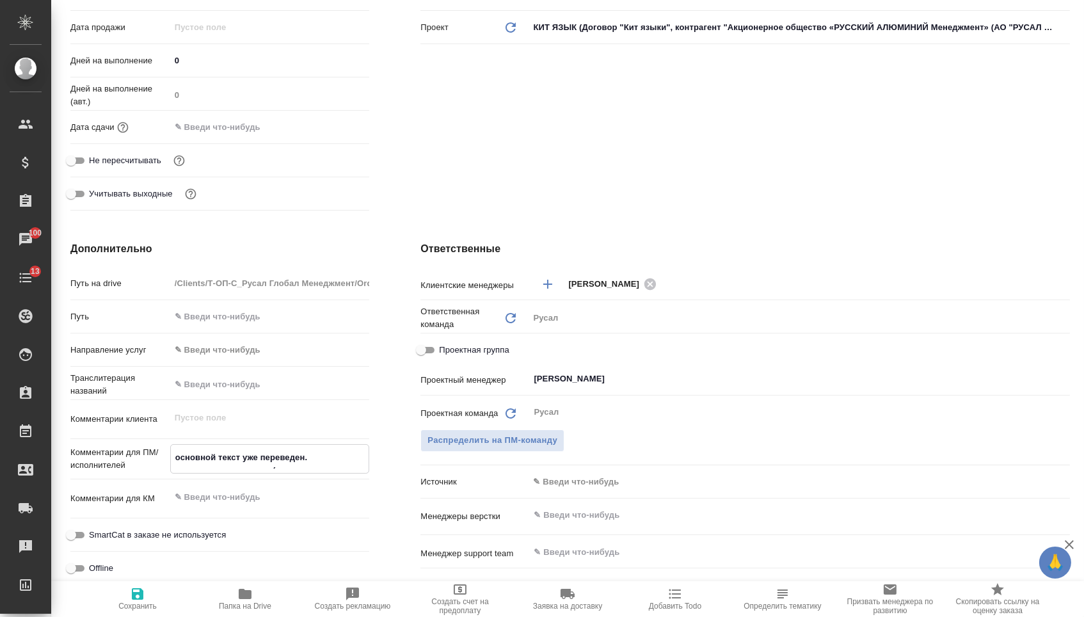
type textarea "x"
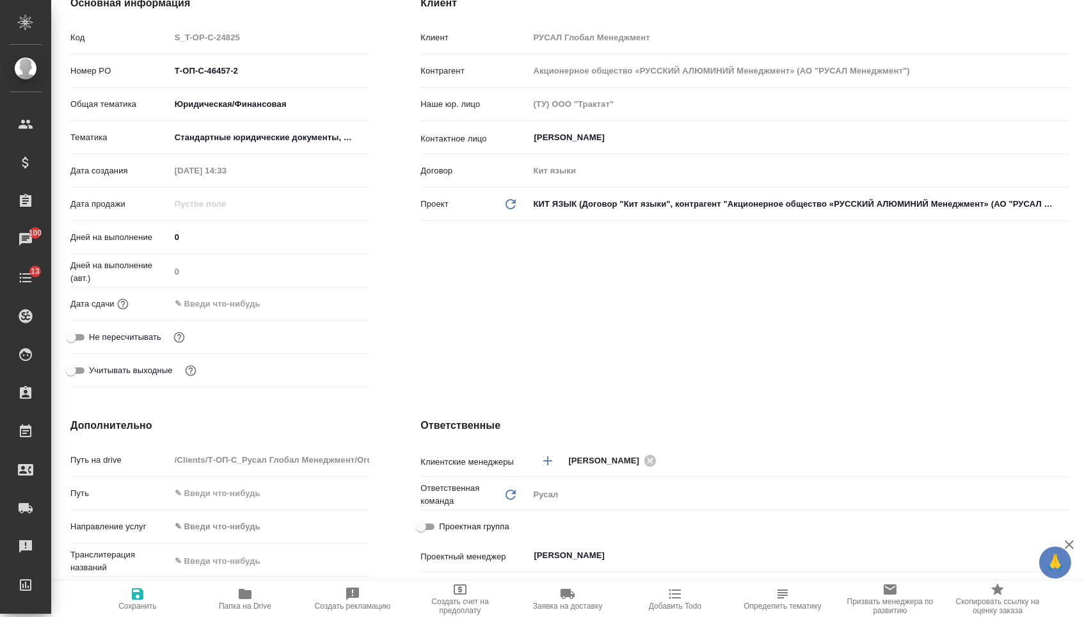
scroll to position [195, 0]
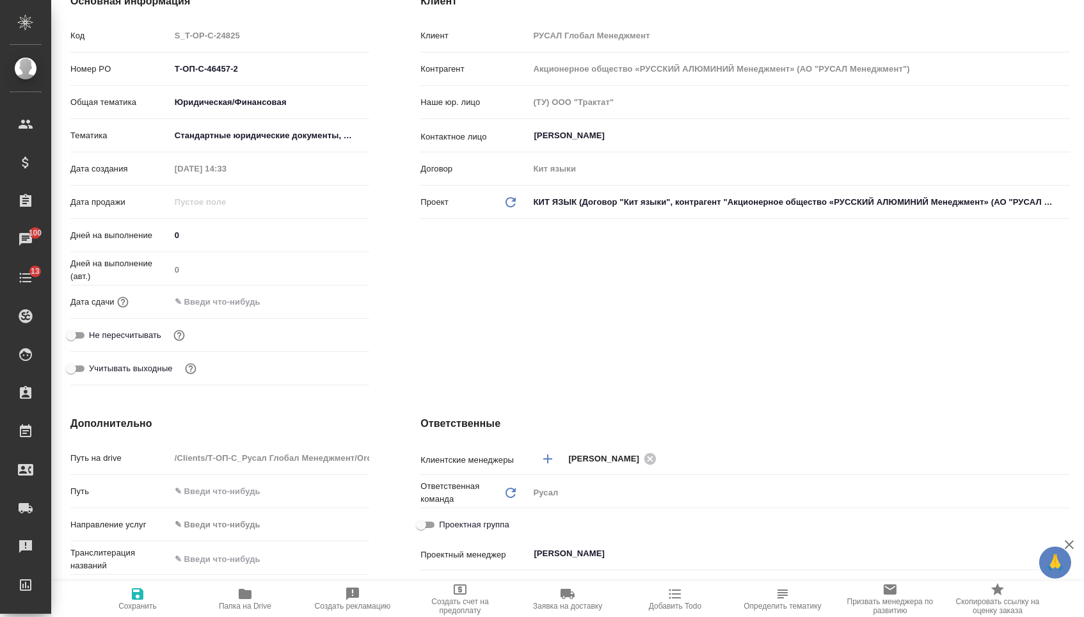
type textarea "основной текст уже переведен. нужен перевод правок (выделены желтым маркером) К…"
type textarea "x"
click at [283, 310] on input "text" at bounding box center [227, 301] width 112 height 19
click at [347, 308] on div at bounding box center [346, 300] width 45 height 15
click at [334, 307] on icon "button" at bounding box center [332, 300] width 12 height 13
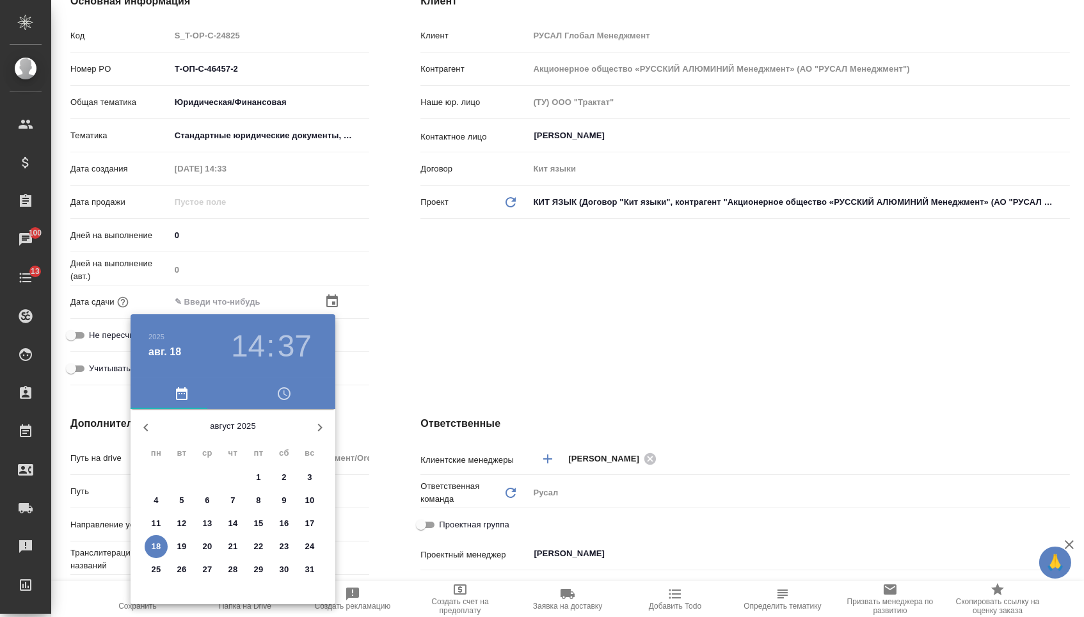
click at [184, 541] on button "19" at bounding box center [181, 546] width 23 height 23
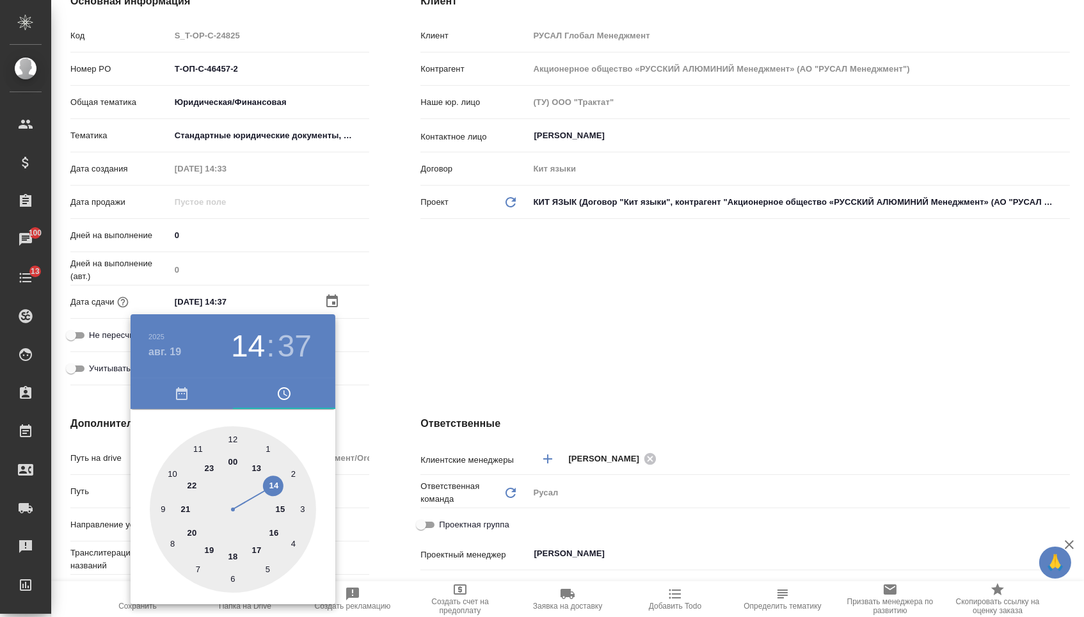
type input "19.08.2025 14:37"
type textarea "x"
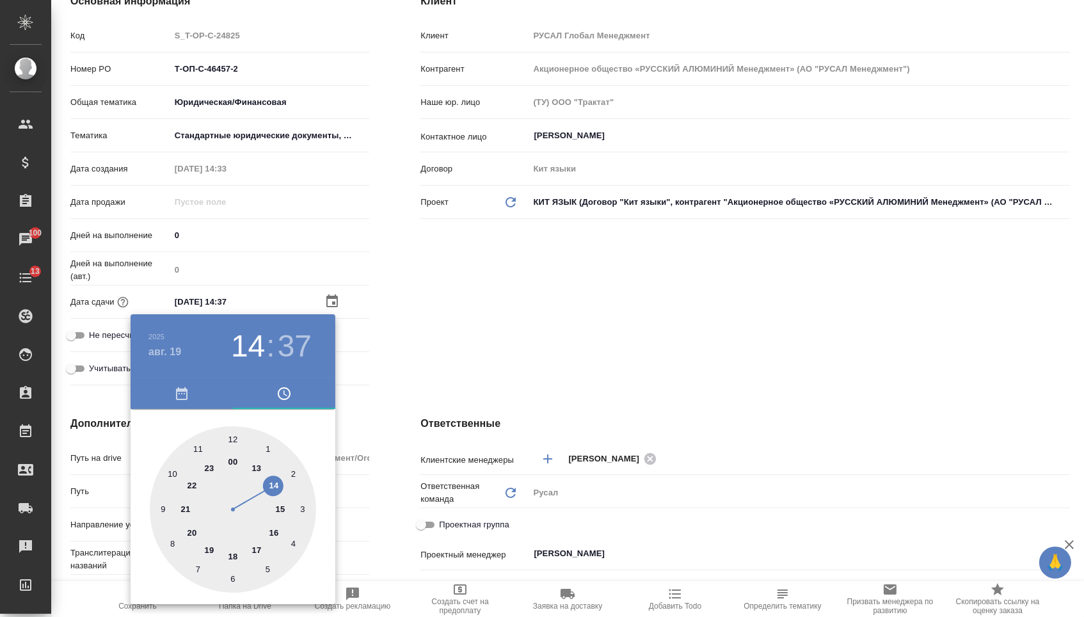
type textarea "x"
type input "19.08.2025 11:37"
click at [196, 447] on div at bounding box center [233, 509] width 166 height 166
type textarea "x"
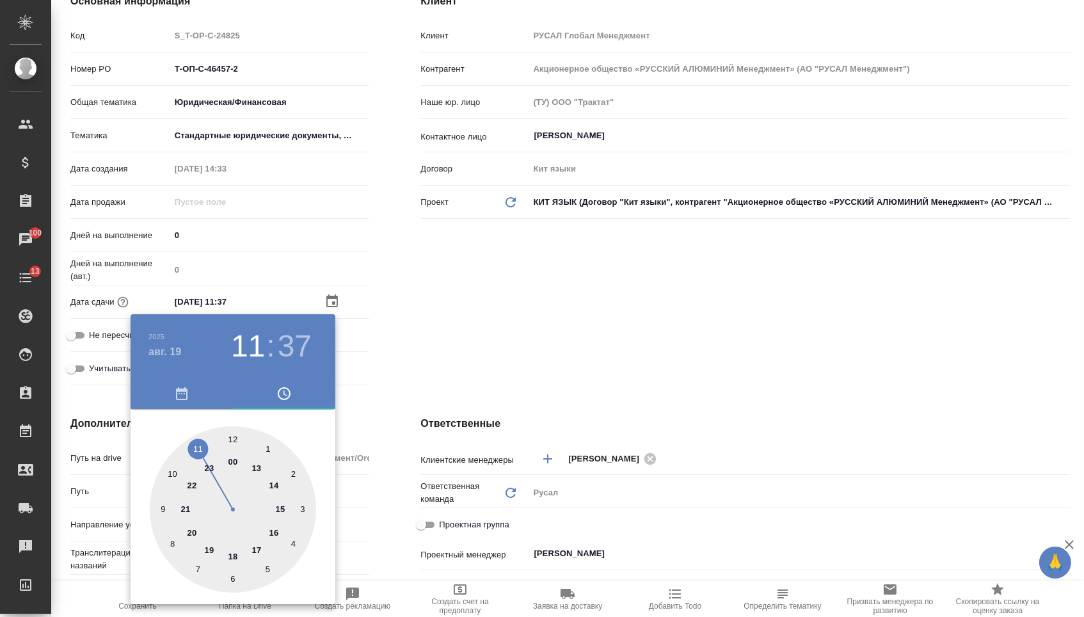
type textarea "x"
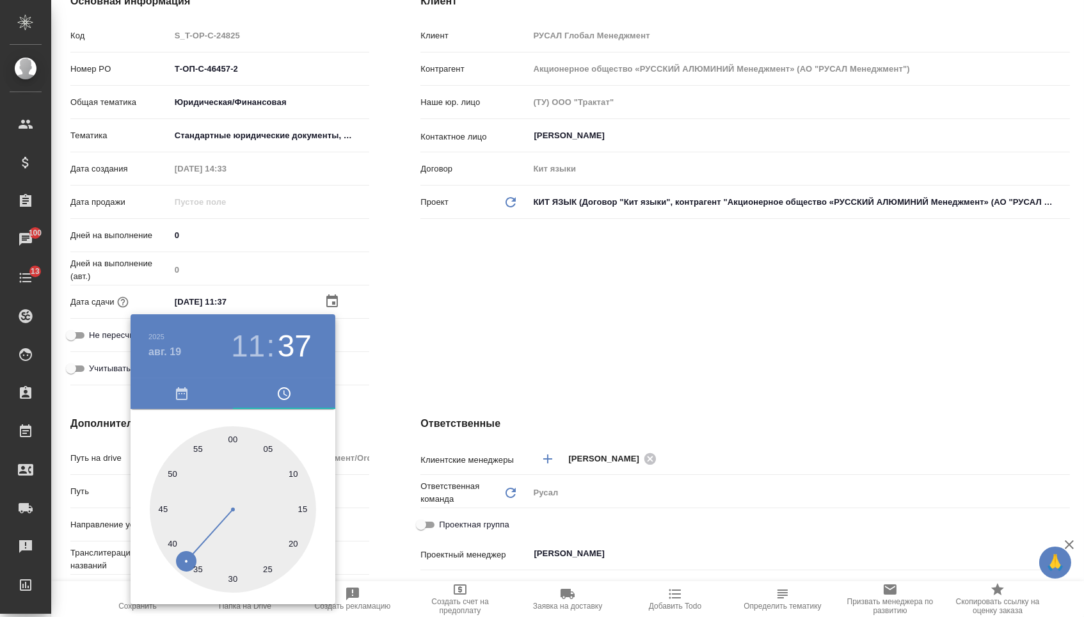
drag, startPoint x: 229, startPoint y: 577, endPoint x: 336, endPoint y: 459, distance: 159.0
click at [230, 577] on div at bounding box center [233, 509] width 166 height 166
type input "19.08.2025 11:30"
type textarea "x"
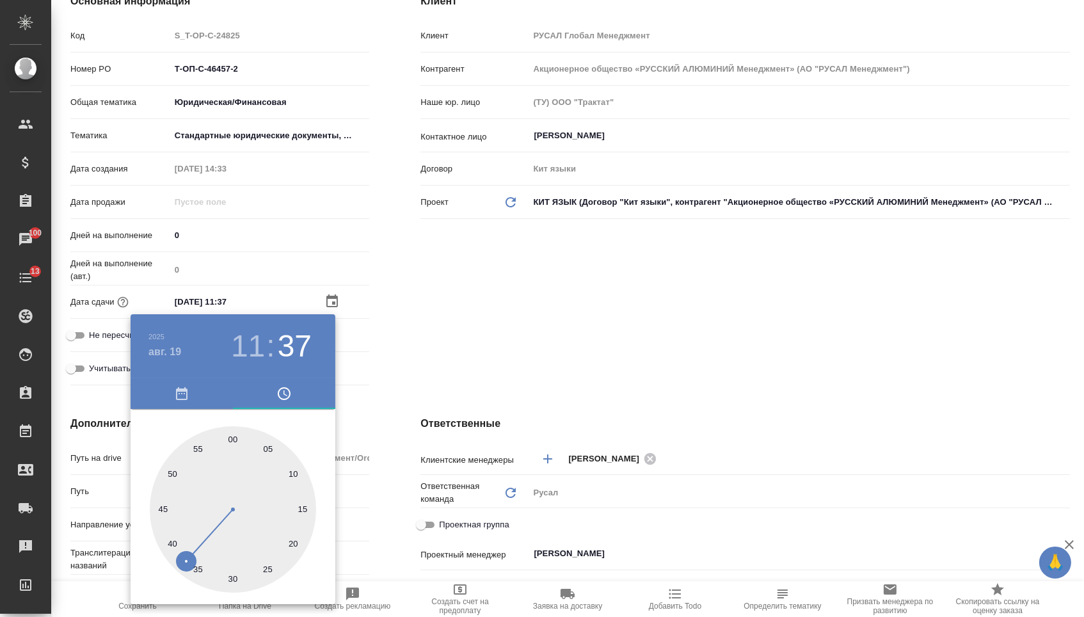
type textarea "x"
click at [430, 356] on div at bounding box center [542, 308] width 1084 height 617
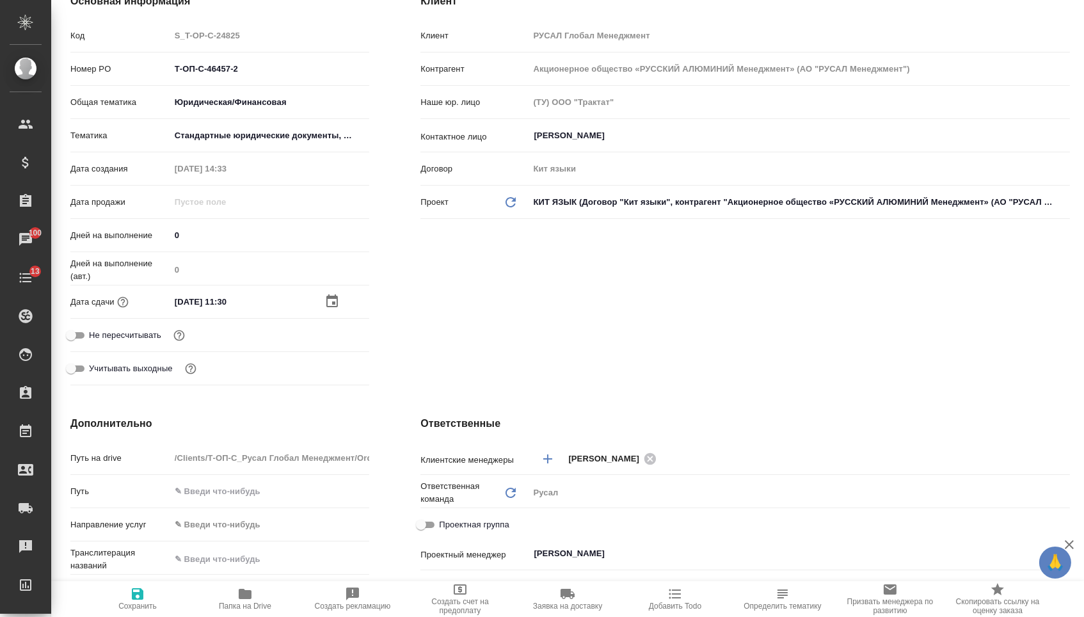
click at [131, 603] on span "Сохранить" at bounding box center [137, 606] width 38 height 9
type textarea "x"
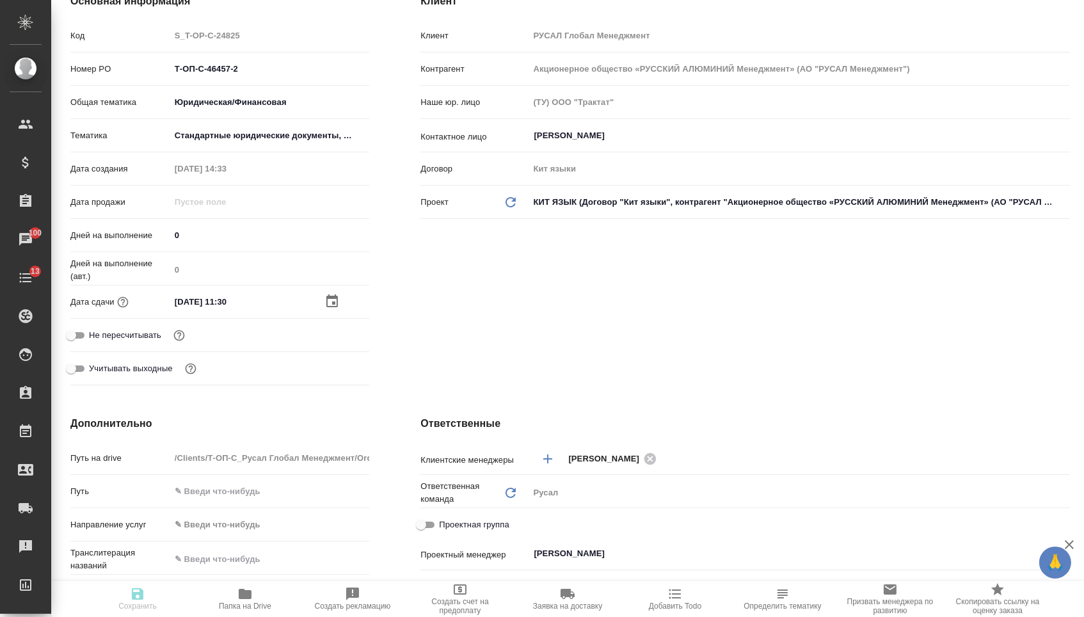
type textarea "x"
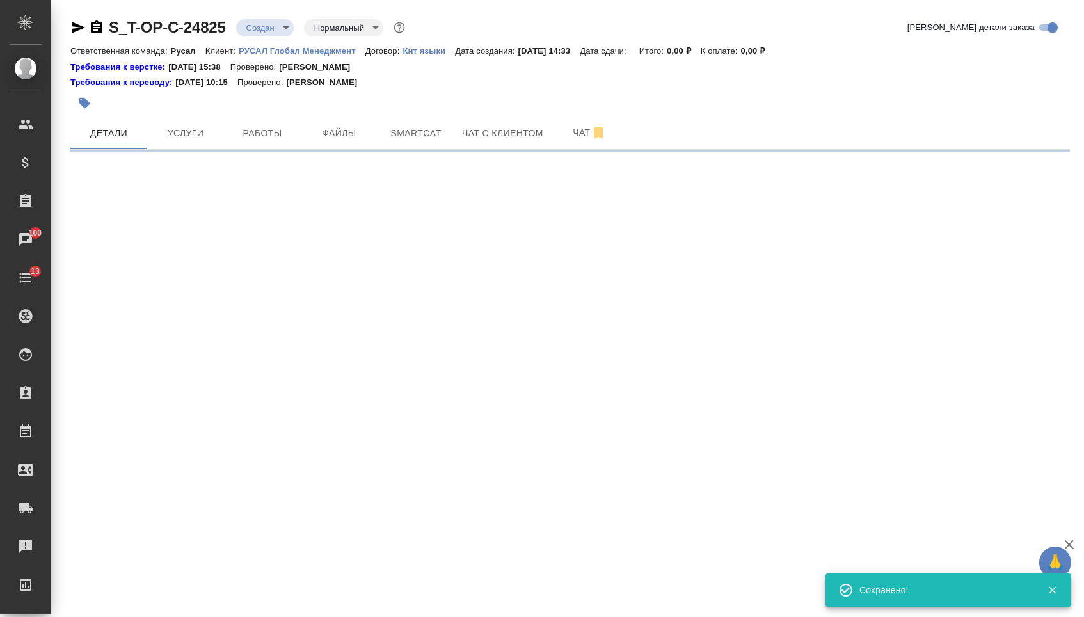
scroll to position [0, 0]
select select "RU"
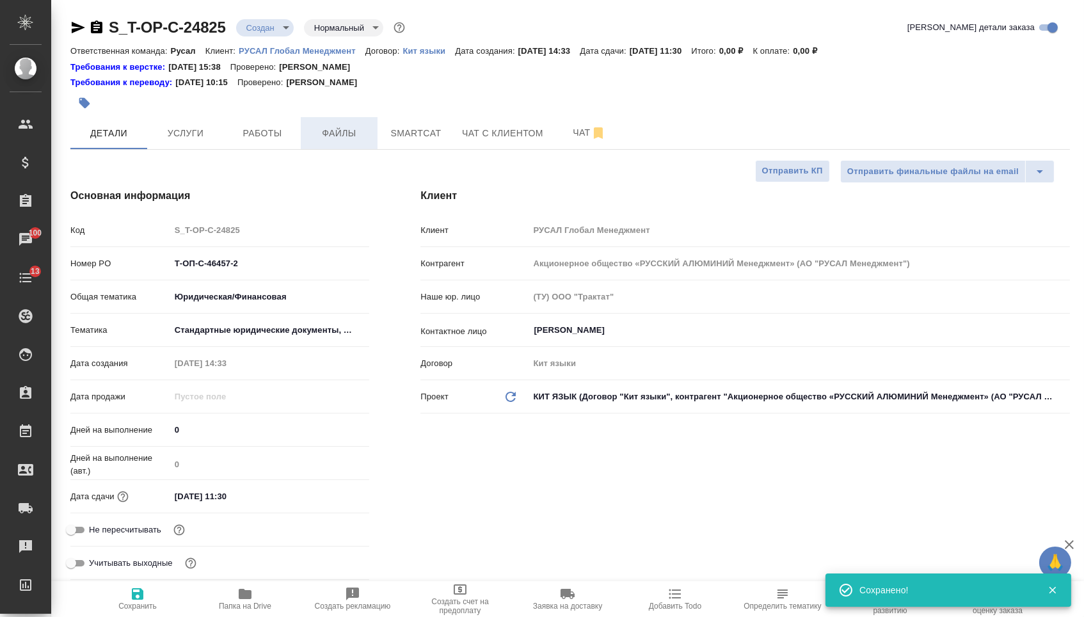
type textarea "x"
click at [368, 133] on span "Файлы" at bounding box center [338, 133] width 61 height 16
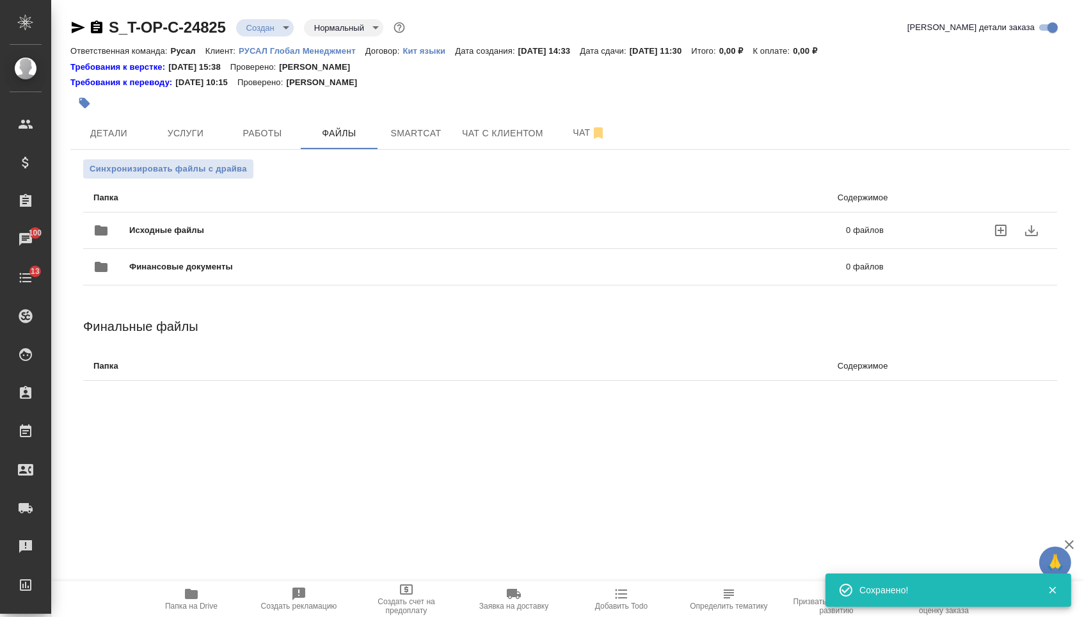
click at [218, 237] on span "Исходные файлы" at bounding box center [327, 230] width 396 height 13
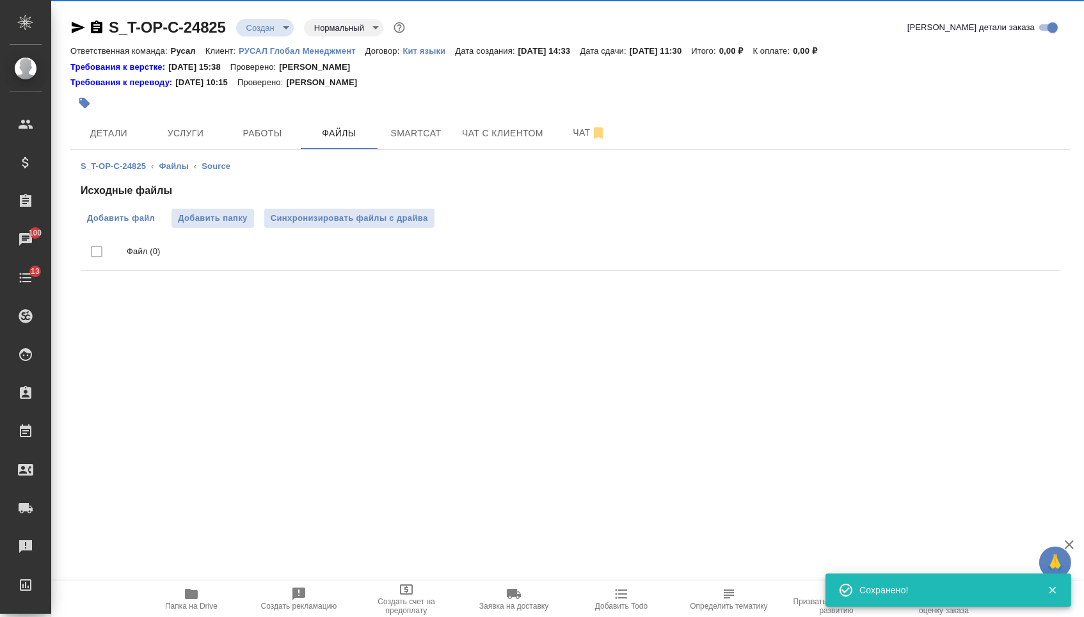
click at [142, 217] on span "Добавить файл" at bounding box center [121, 218] width 68 height 13
click at [0, 0] on input "Добавить файл" at bounding box center [0, 0] width 0 height 0
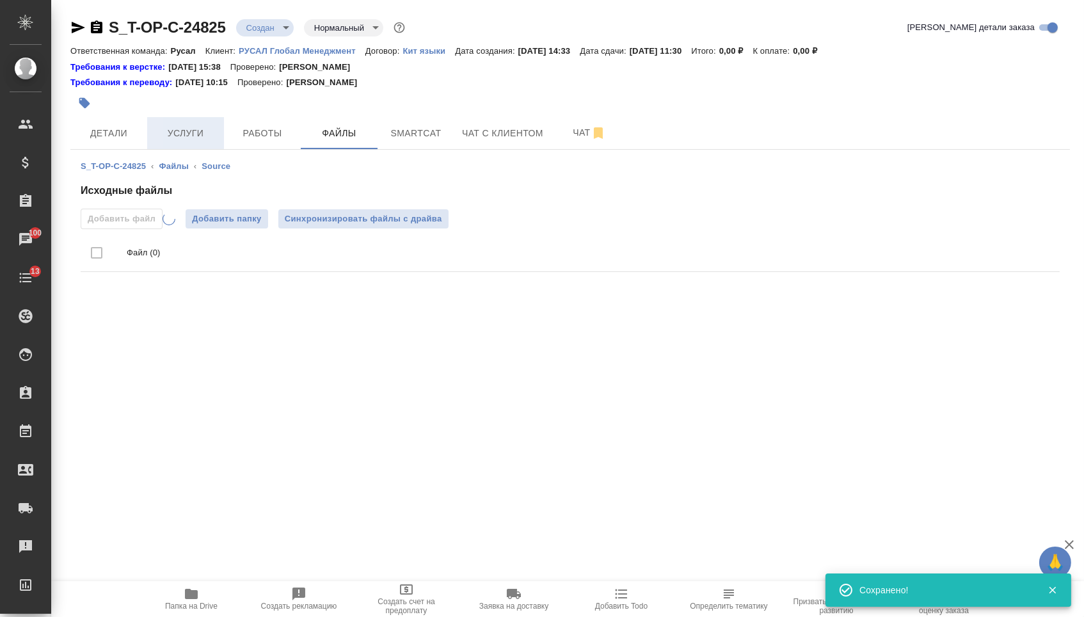
click at [195, 126] on button "Услуги" at bounding box center [185, 133] width 77 height 32
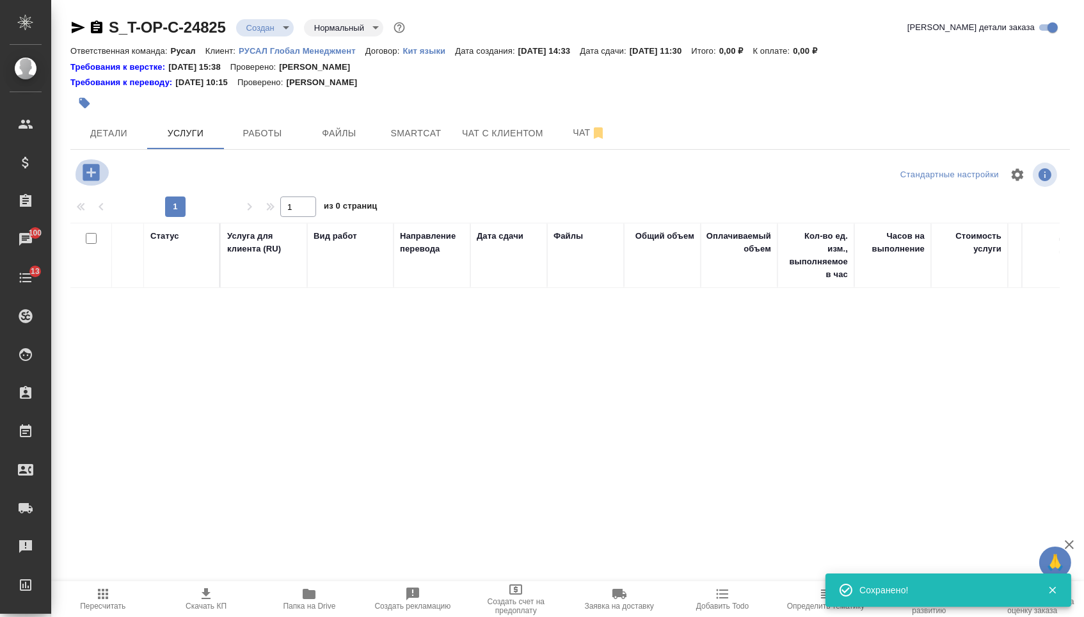
click at [99, 177] on icon "button" at bounding box center [91, 172] width 22 height 22
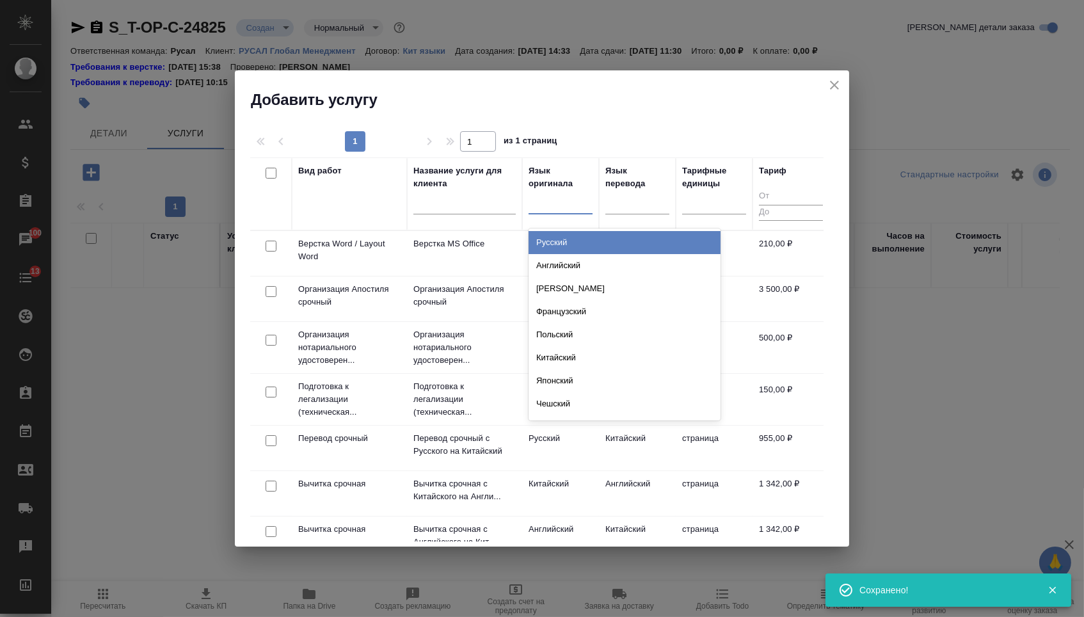
drag, startPoint x: 570, startPoint y: 203, endPoint x: 570, endPoint y: 217, distance: 14.1
click at [570, 203] on div at bounding box center [561, 201] width 64 height 19
click at [570, 240] on div "Русский" at bounding box center [625, 242] width 192 height 23
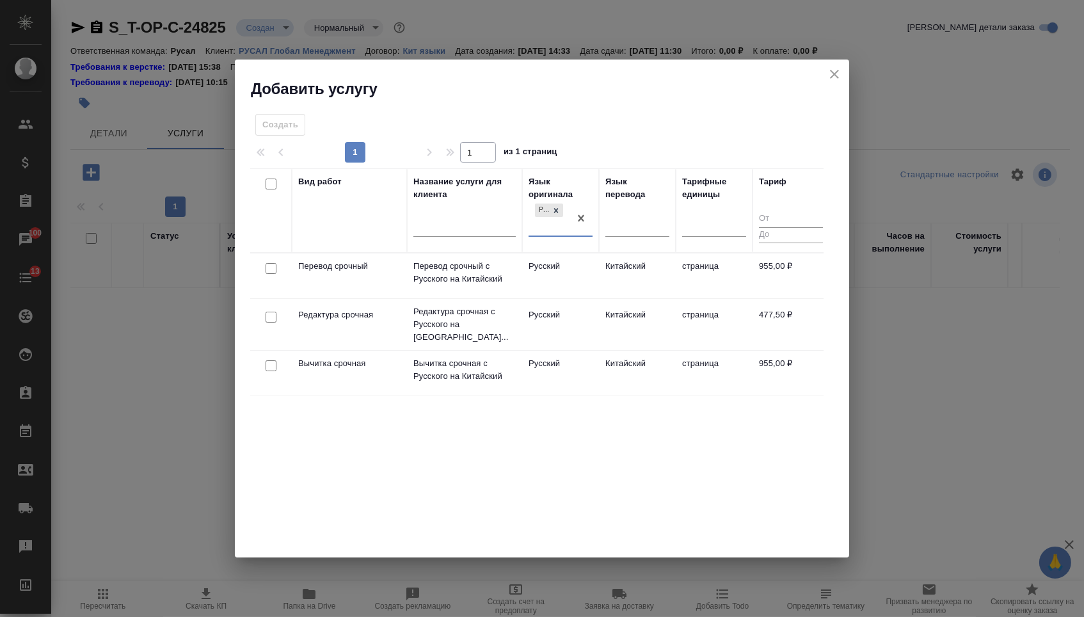
click at [264, 267] on div at bounding box center [271, 269] width 29 height 18
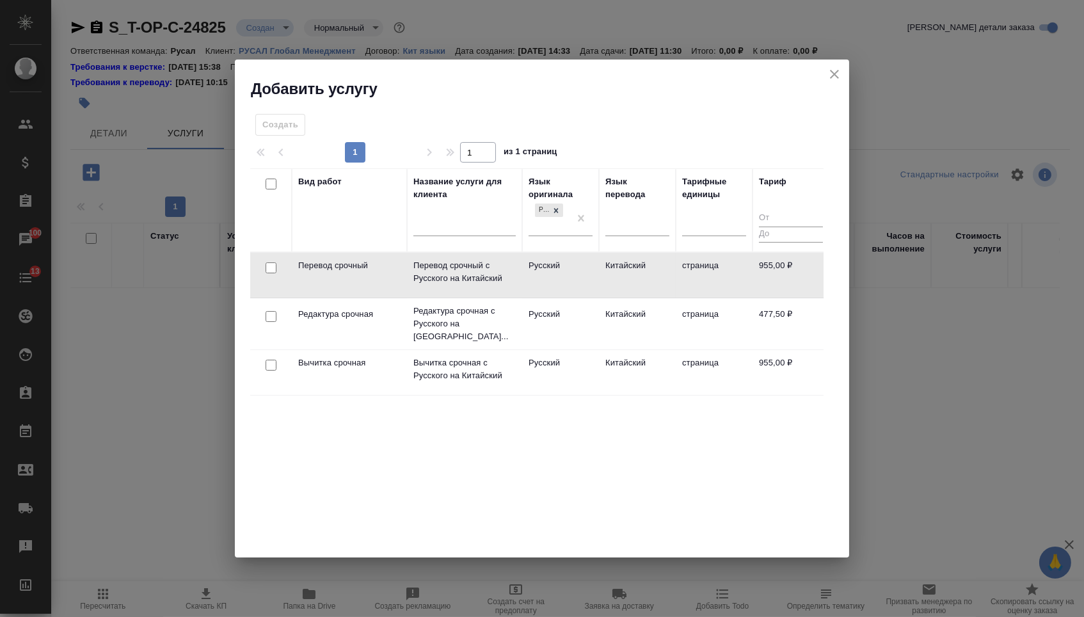
click at [267, 264] on input "checkbox" at bounding box center [271, 267] width 11 height 11
checkbox input "true"
click at [270, 298] on td at bounding box center [271, 275] width 42 height 45
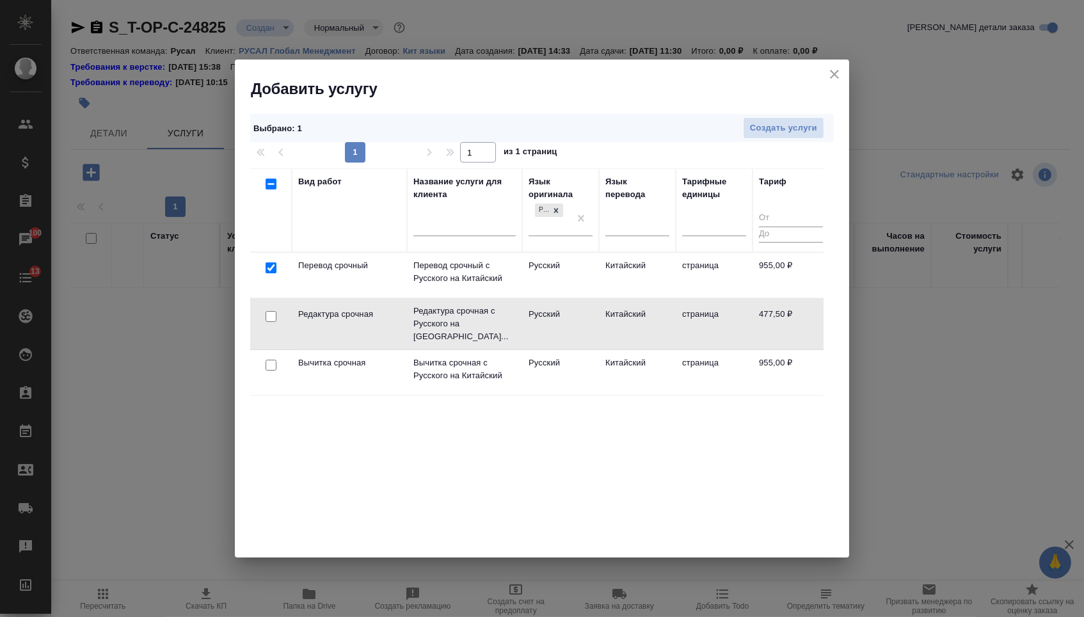
click at [275, 314] on input "checkbox" at bounding box center [271, 316] width 11 height 11
checkbox input "true"
click at [783, 130] on span "Создать услуги" at bounding box center [783, 128] width 67 height 15
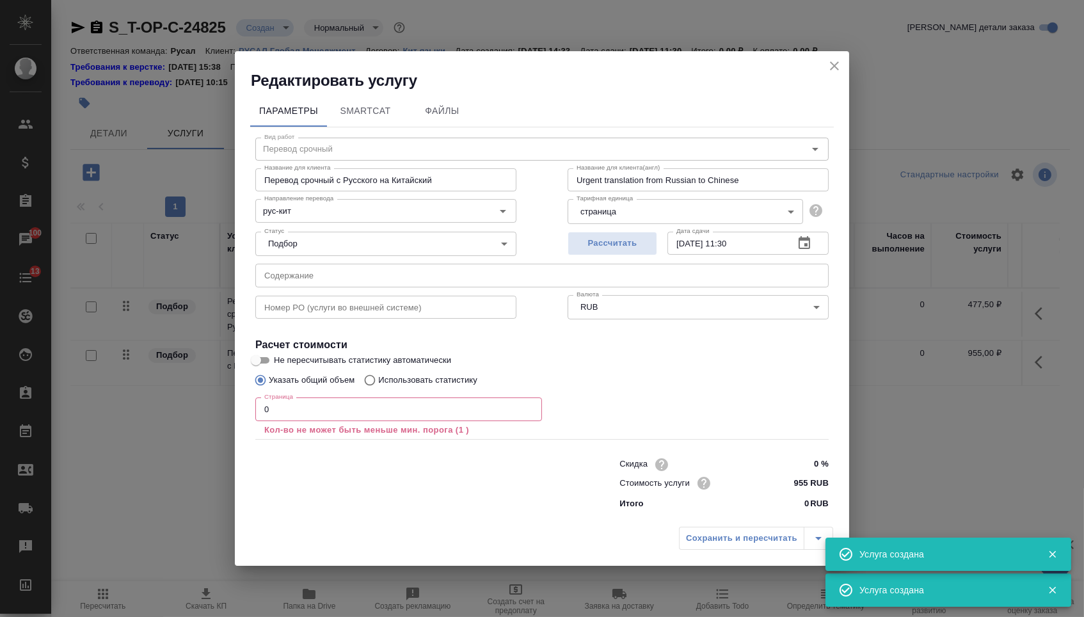
click at [361, 271] on input "text" at bounding box center [541, 275] width 573 height 23
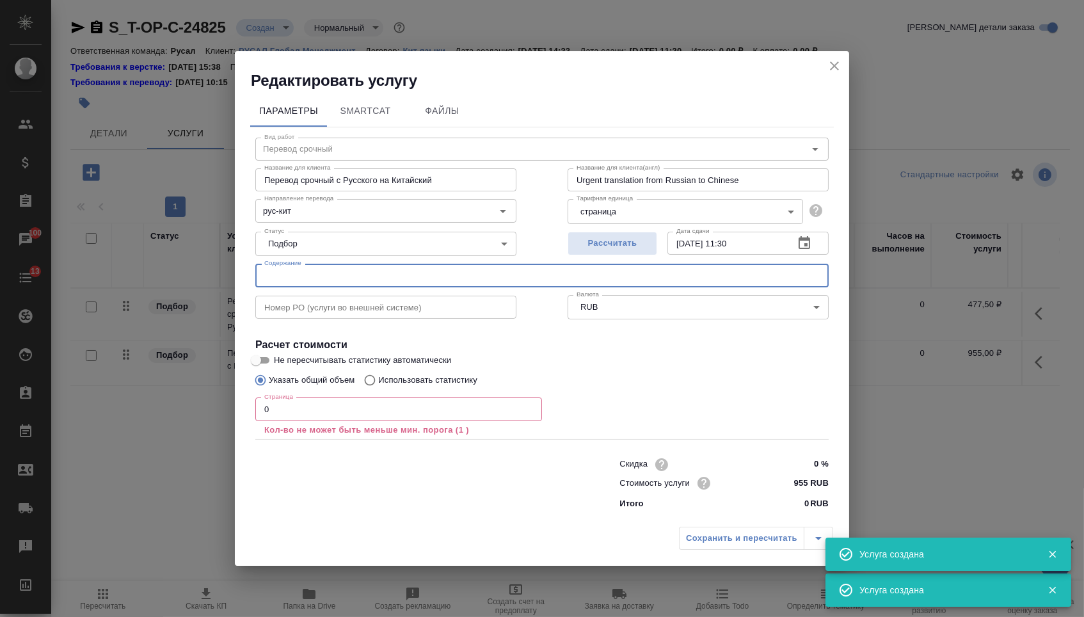
paste input "Форма договора купли-продажи с участием иностранного элемента (Китай) (версия 4)"
type input "Форма договора купли-продажи с участием иностранного элемента (Китай) (версия 4)"
click at [296, 403] on input "0" at bounding box center [398, 408] width 287 height 23
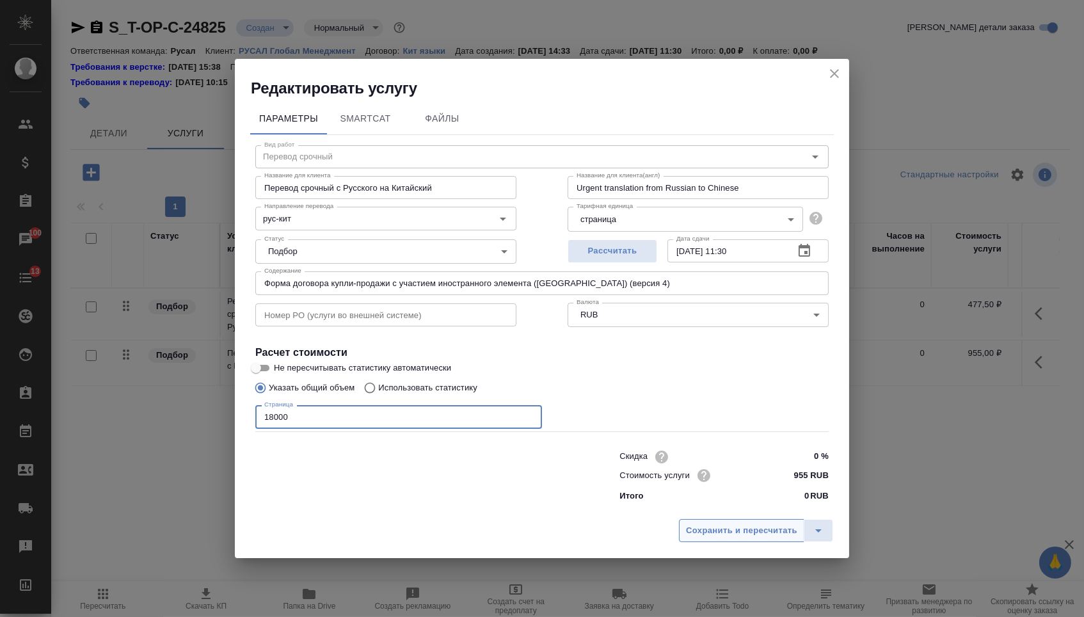
type input "18000"
click at [701, 527] on span "Сохранить и пересчитать" at bounding box center [741, 530] width 111 height 15
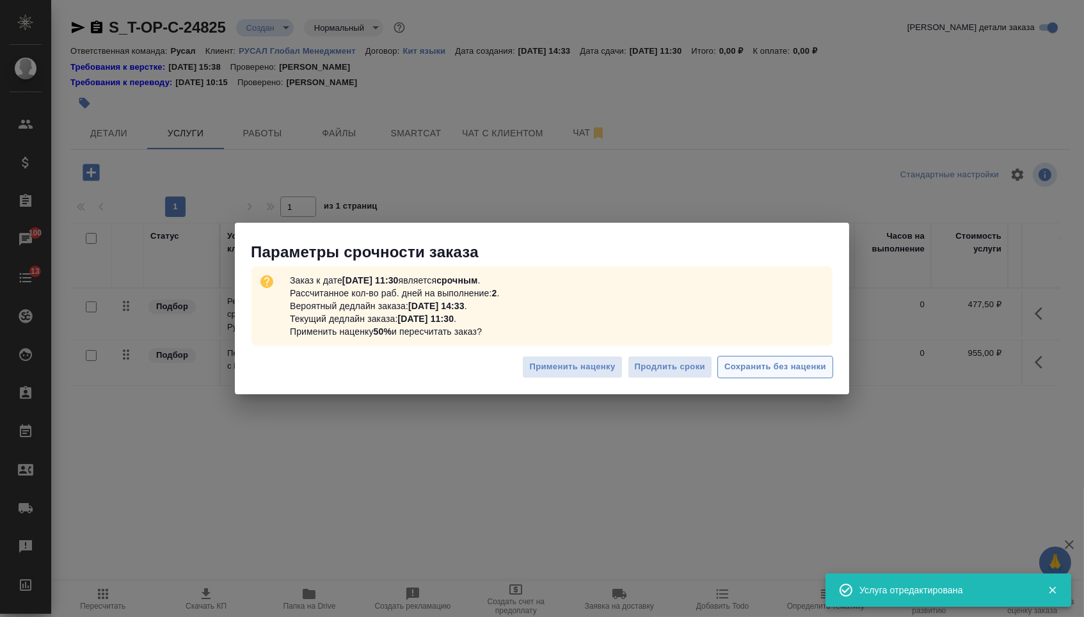
click at [761, 357] on button "Сохранить без наценки" at bounding box center [775, 367] width 116 height 22
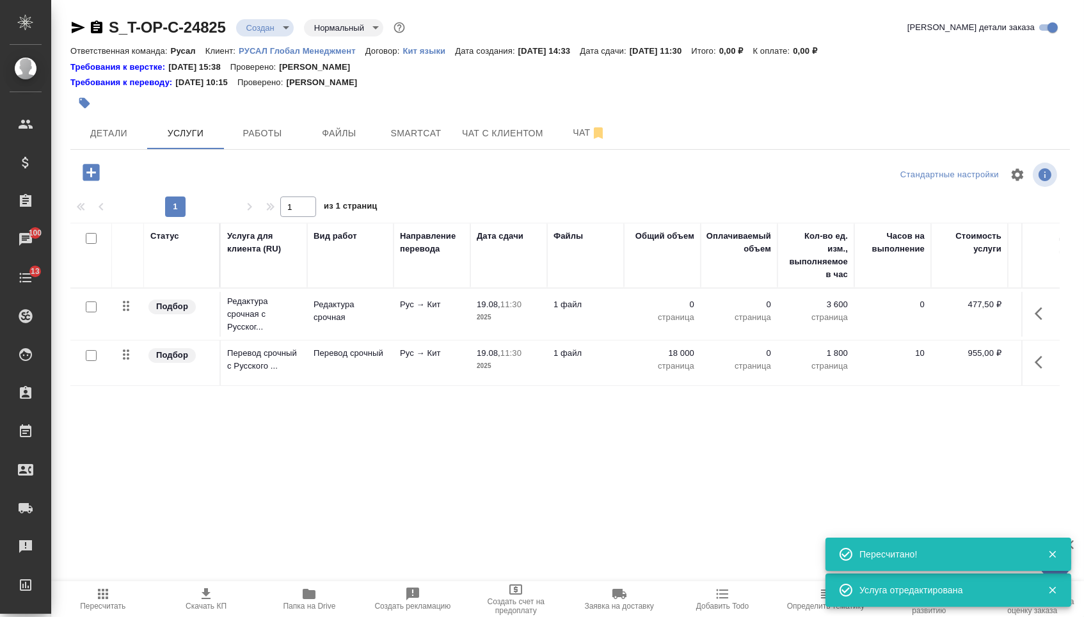
type input "urgent"
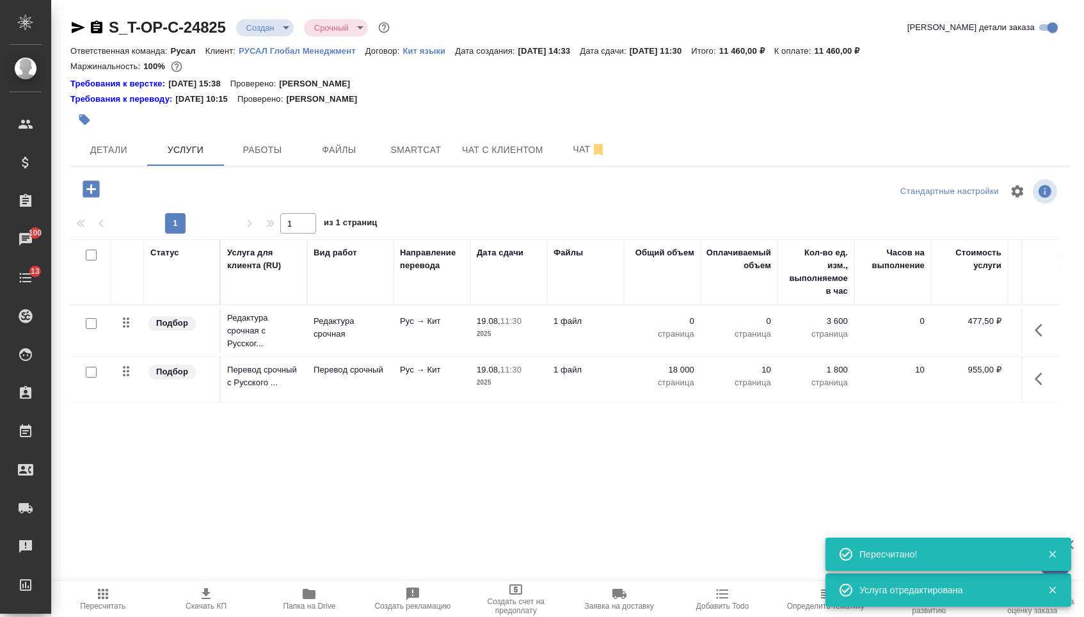
click at [670, 322] on p "0" at bounding box center [662, 321] width 64 height 13
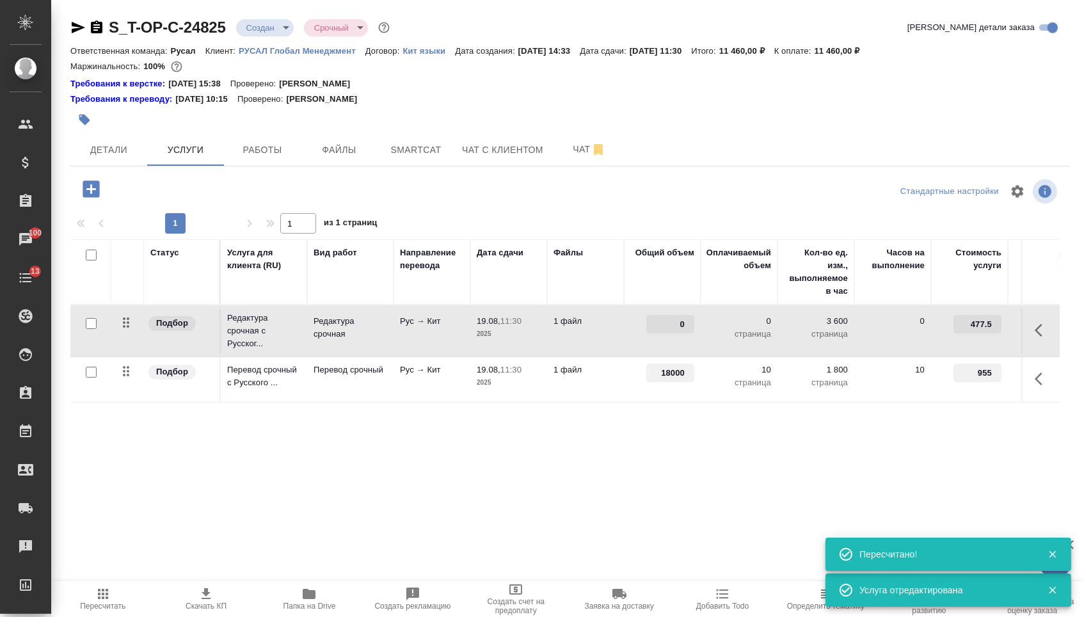
click at [670, 322] on input "0" at bounding box center [670, 324] width 48 height 19
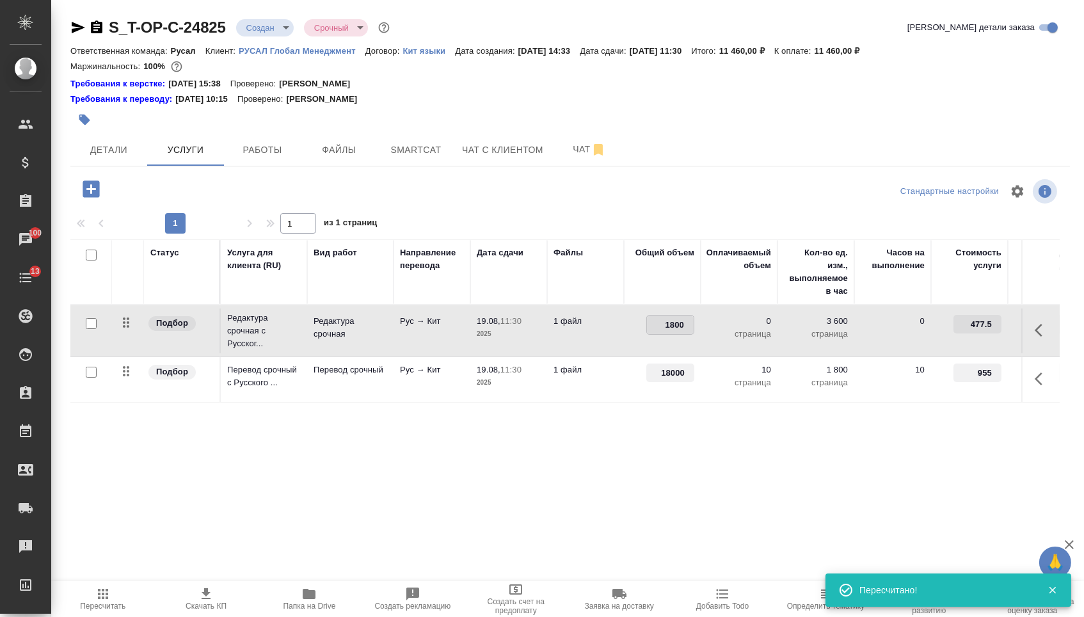
type input "18000"
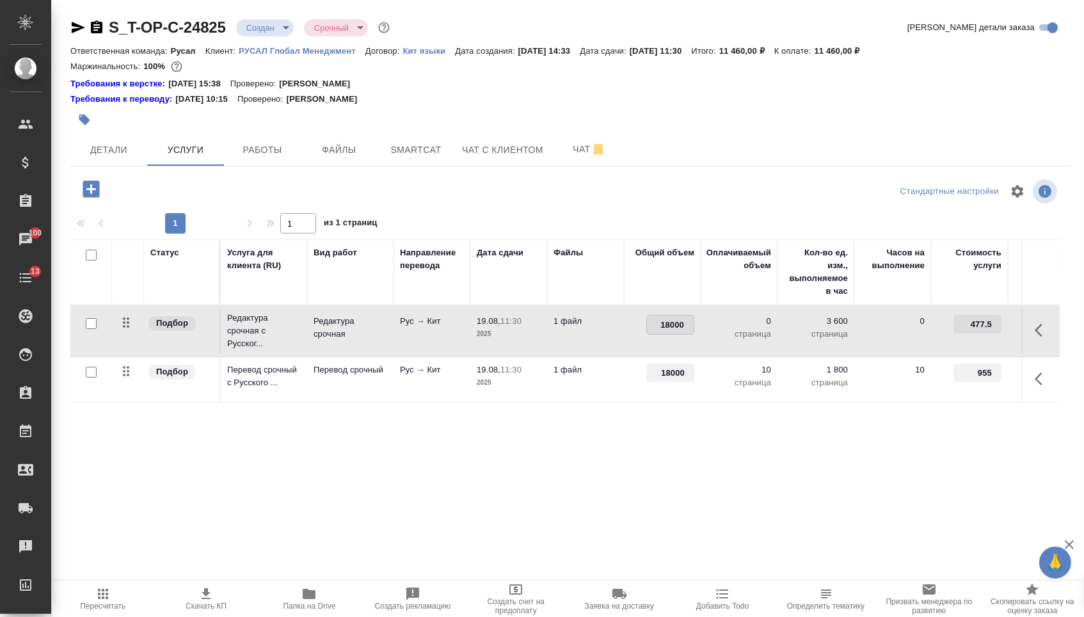
click at [530, 458] on div "Статус Услуга для клиента (RU) Вид работ Направление перевода Дата сдачи Файлы …" at bounding box center [564, 376] width 989 height 275
click at [184, 191] on span "Сохранить и пересчитать" at bounding box center [181, 187] width 111 height 15
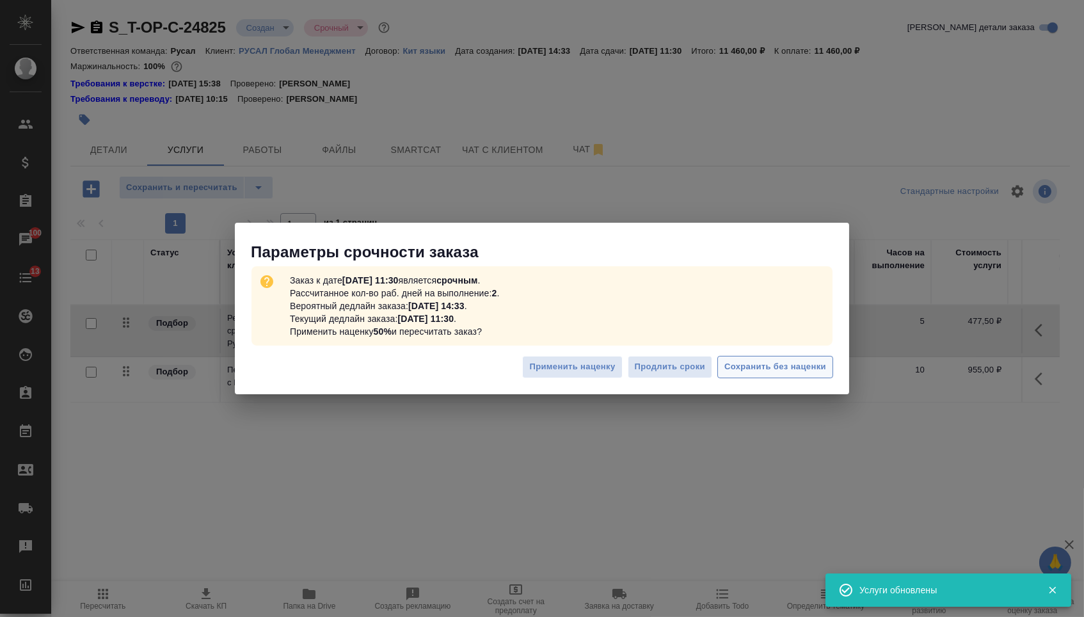
click at [813, 374] on span "Сохранить без наценки" at bounding box center [775, 367] width 102 height 15
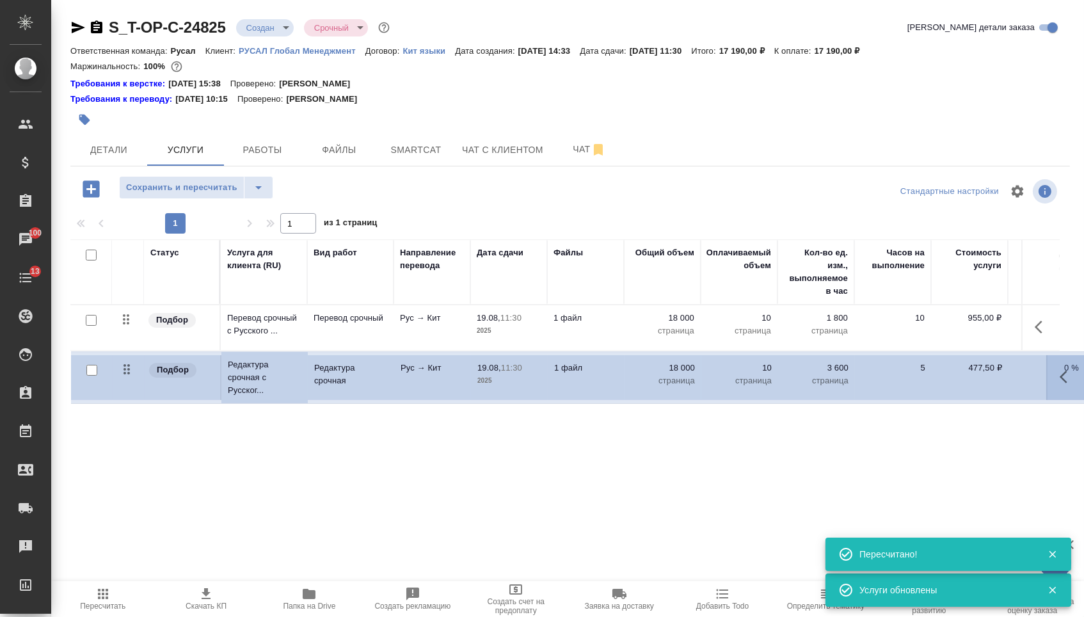
drag, startPoint x: 121, startPoint y: 327, endPoint x: 120, endPoint y: 387, distance: 59.5
click at [122, 387] on table "Статус Услуга для клиента (RU) Вид работ Направление перевода Дата сдачи Файлы …" at bounding box center [673, 320] width 1206 height 163
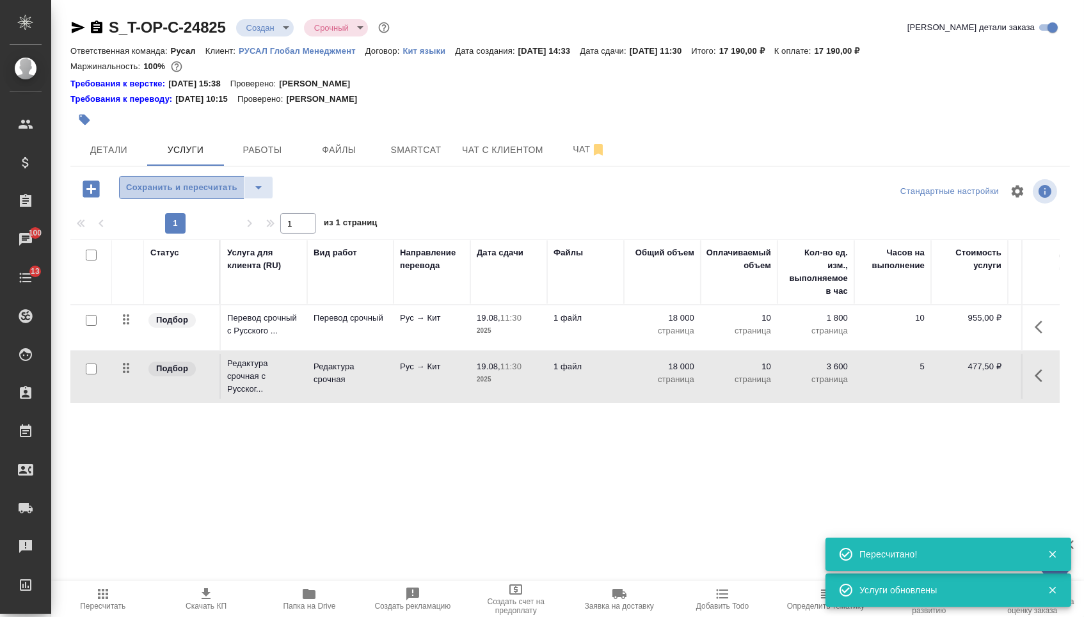
click at [181, 187] on span "Сохранить и пересчитать" at bounding box center [181, 187] width 111 height 15
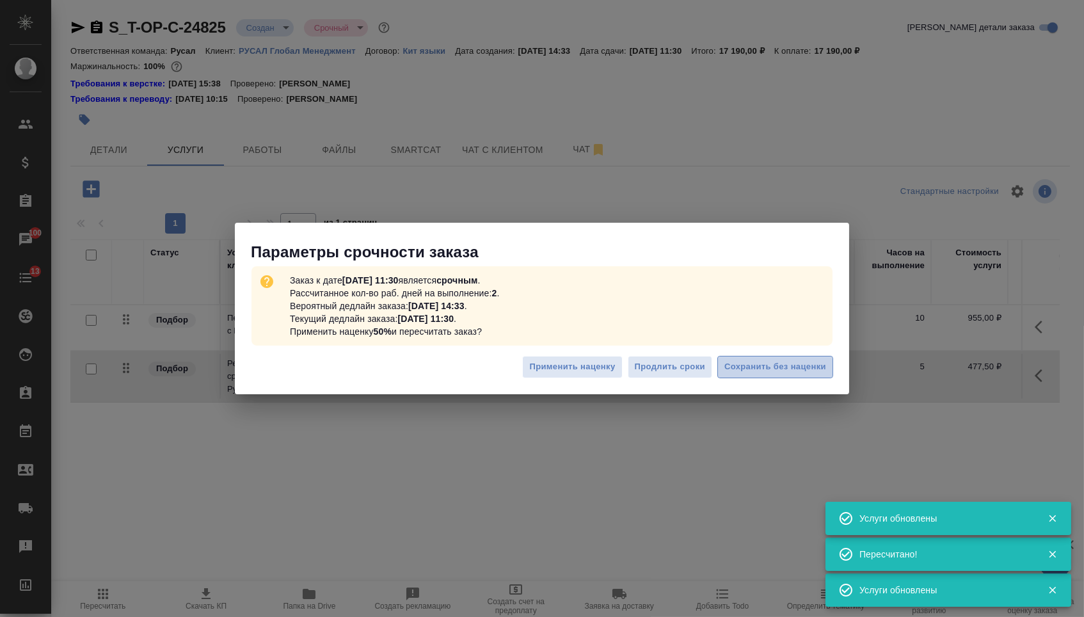
click at [779, 358] on button "Сохранить без наценки" at bounding box center [775, 367] width 116 height 22
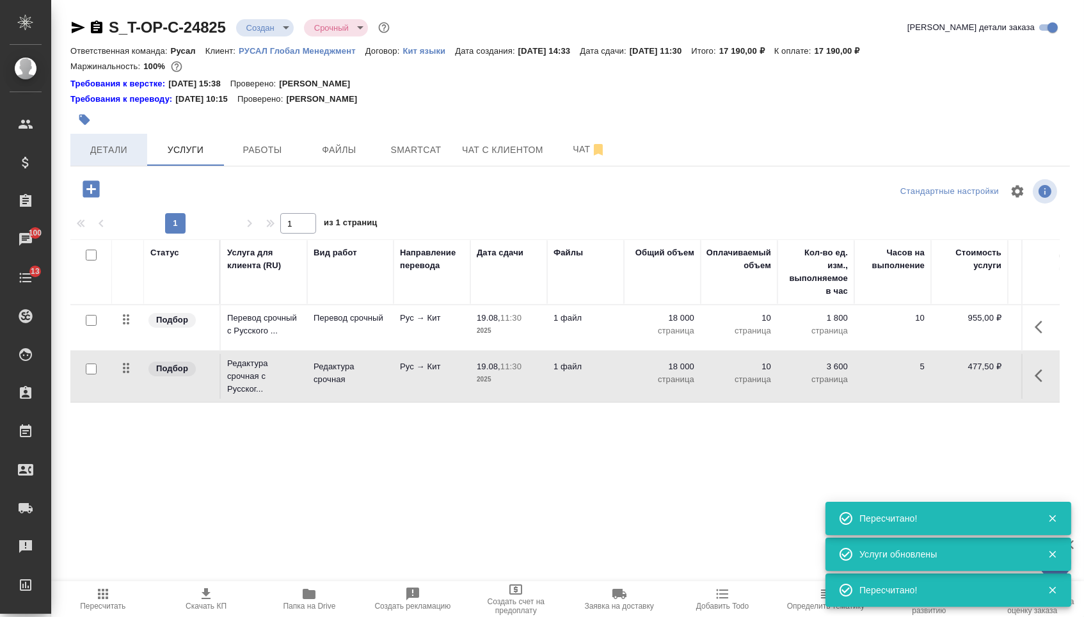
click at [125, 163] on button "Детали" at bounding box center [108, 150] width 77 height 32
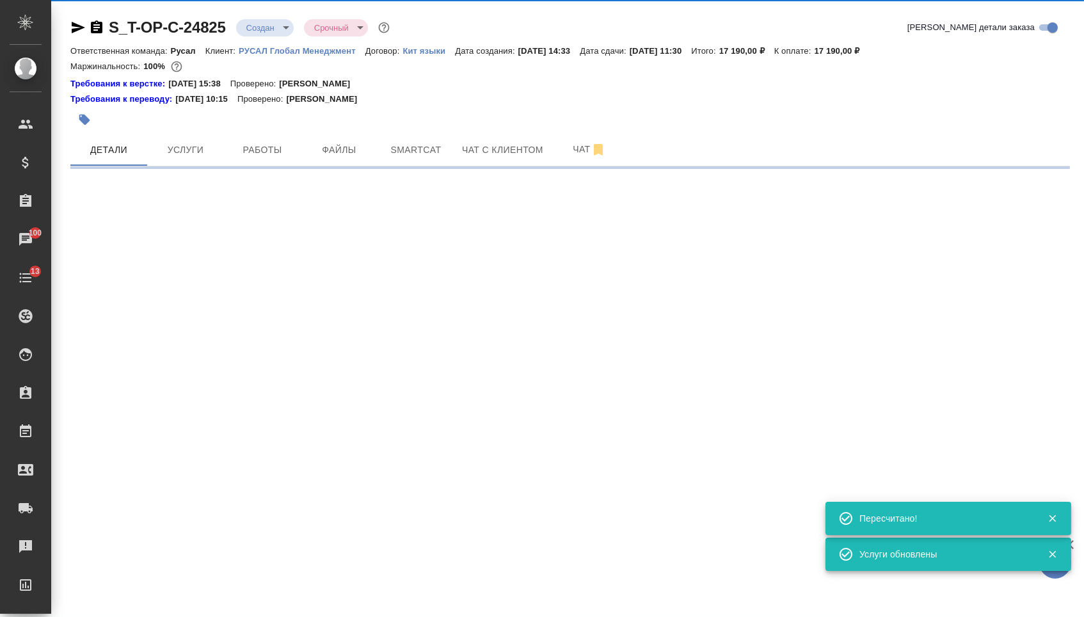
select select "RU"
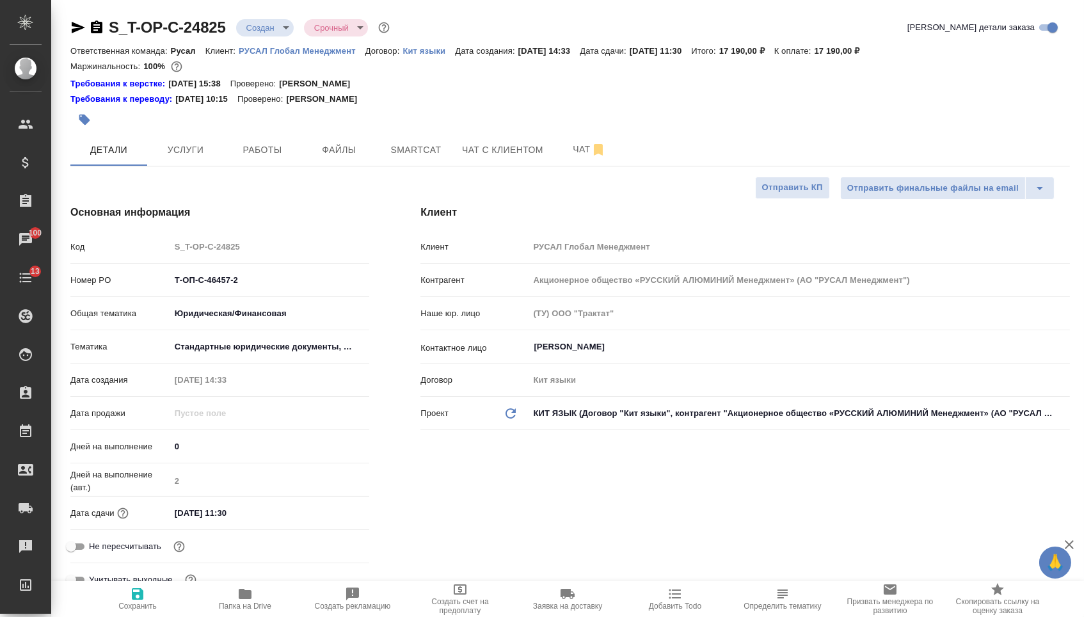
click at [276, 20] on body "🙏 .cls-1 fill:#fff; AWATERA Menshikova Aleksandra Клиенты Спецификации Заказы 1…" at bounding box center [542, 308] width 1084 height 617
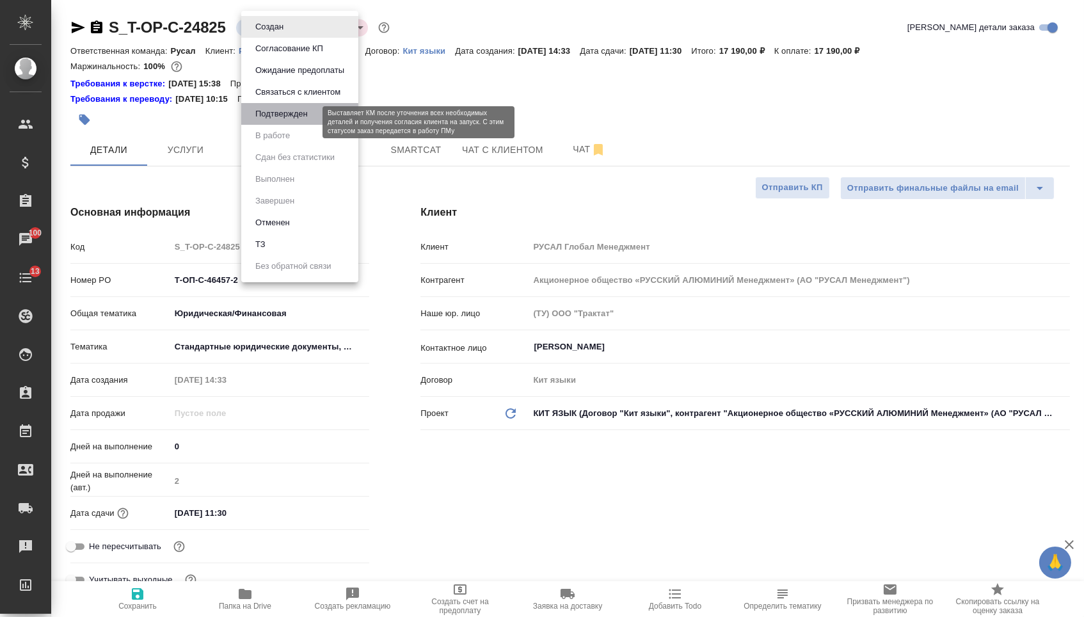
click at [278, 121] on button "Подтвержден" at bounding box center [282, 114] width 60 height 14
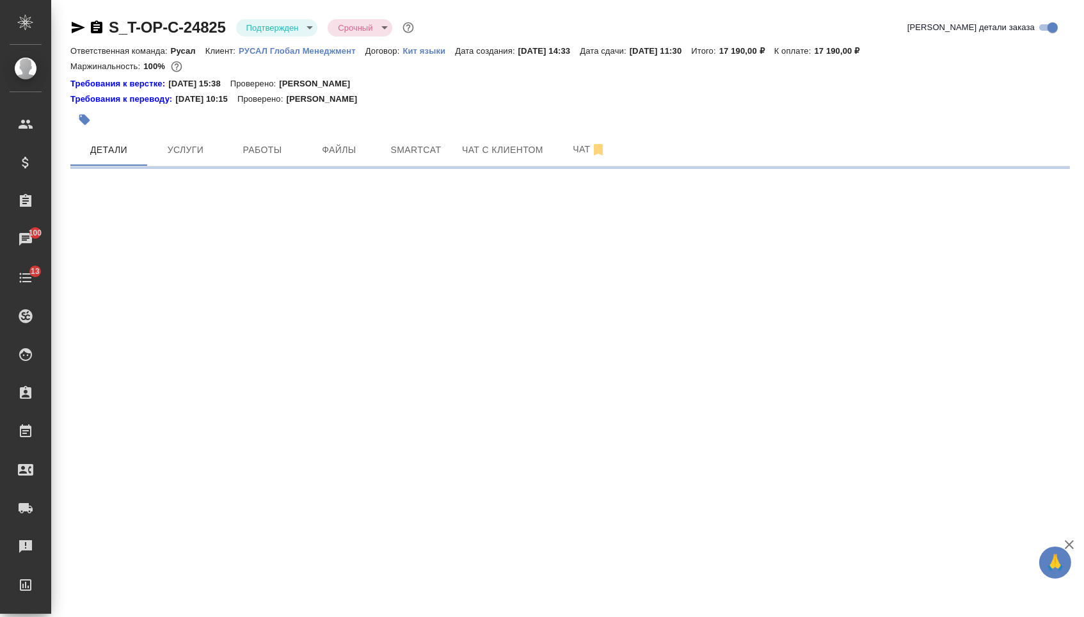
select select "RU"
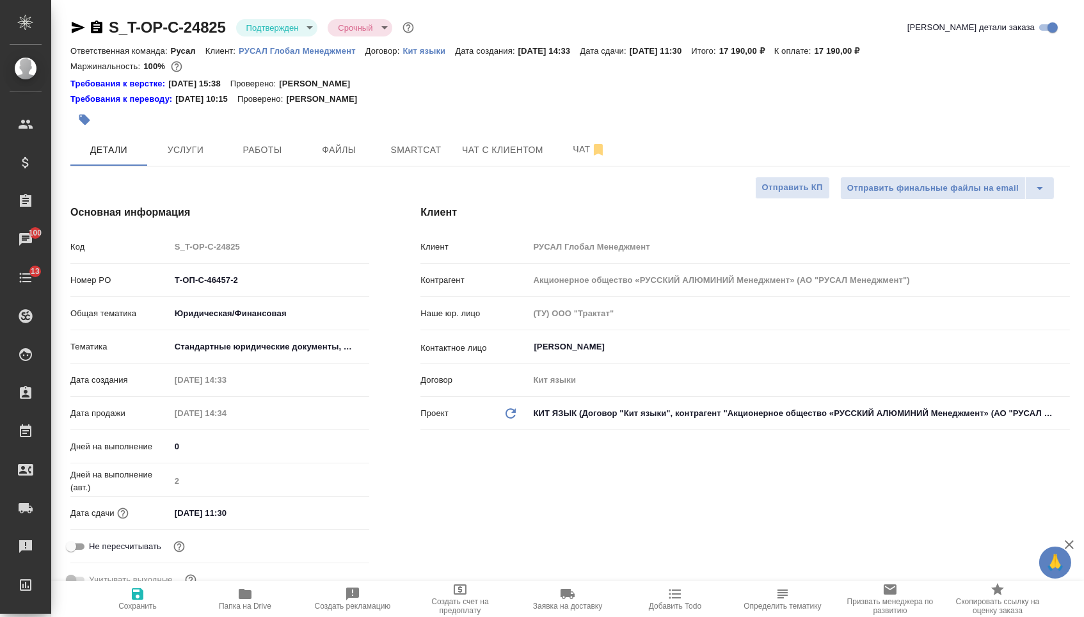
type textarea "x"
drag, startPoint x: 258, startPoint y: 283, endPoint x: 179, endPoint y: 280, distance: 79.4
click at [179, 280] on input "Т-ОП-С-46457-2" at bounding box center [270, 280] width 198 height 19
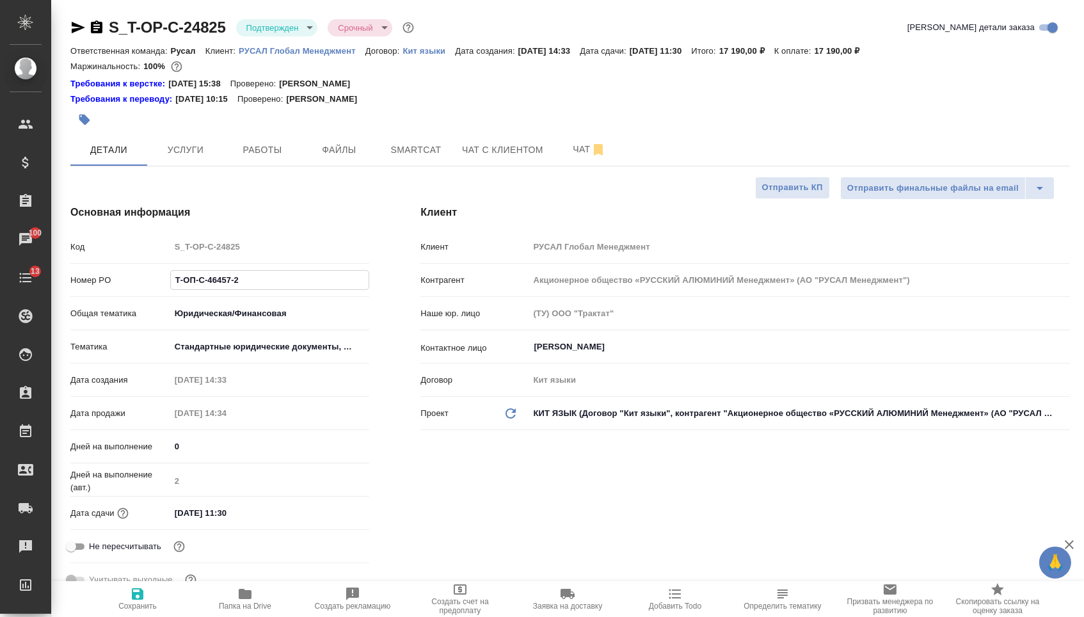
type textarea "x"
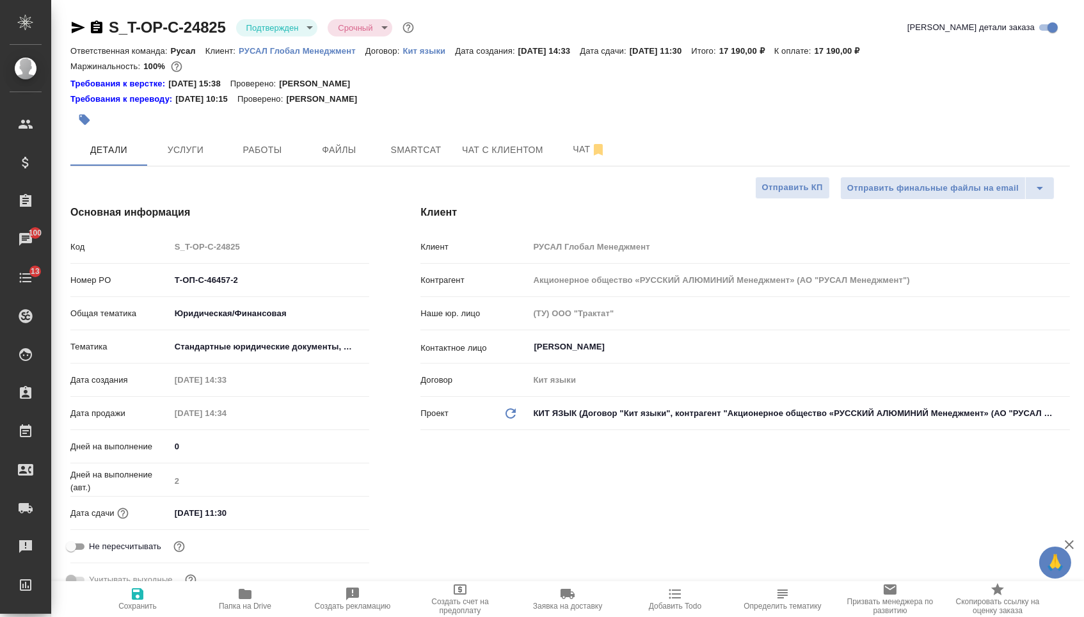
type textarea "x"
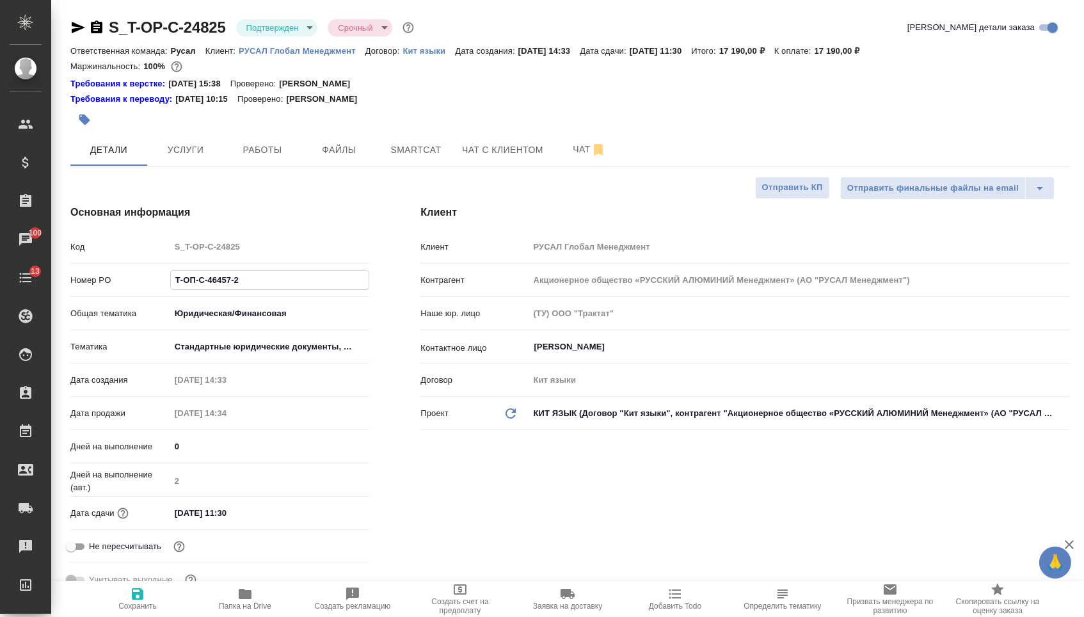
type textarea "x"
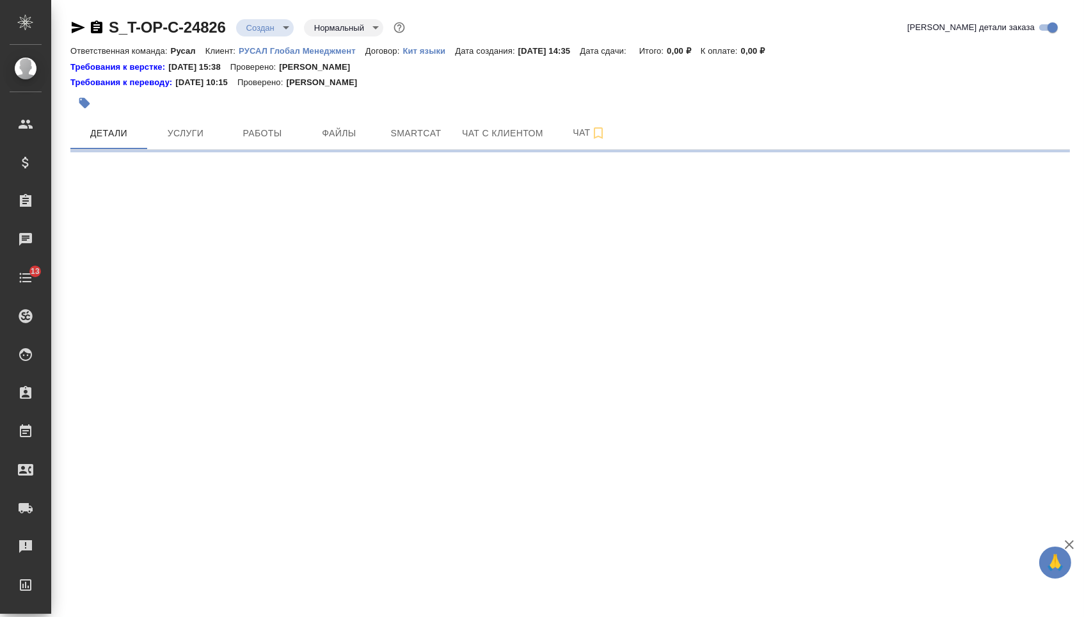
select select "RU"
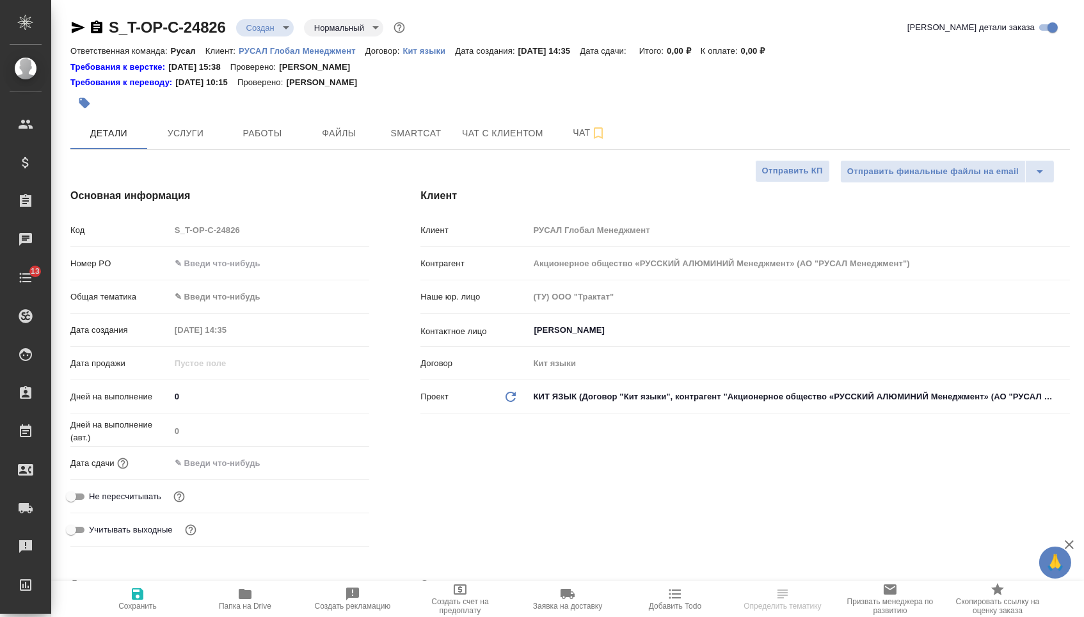
type textarea "x"
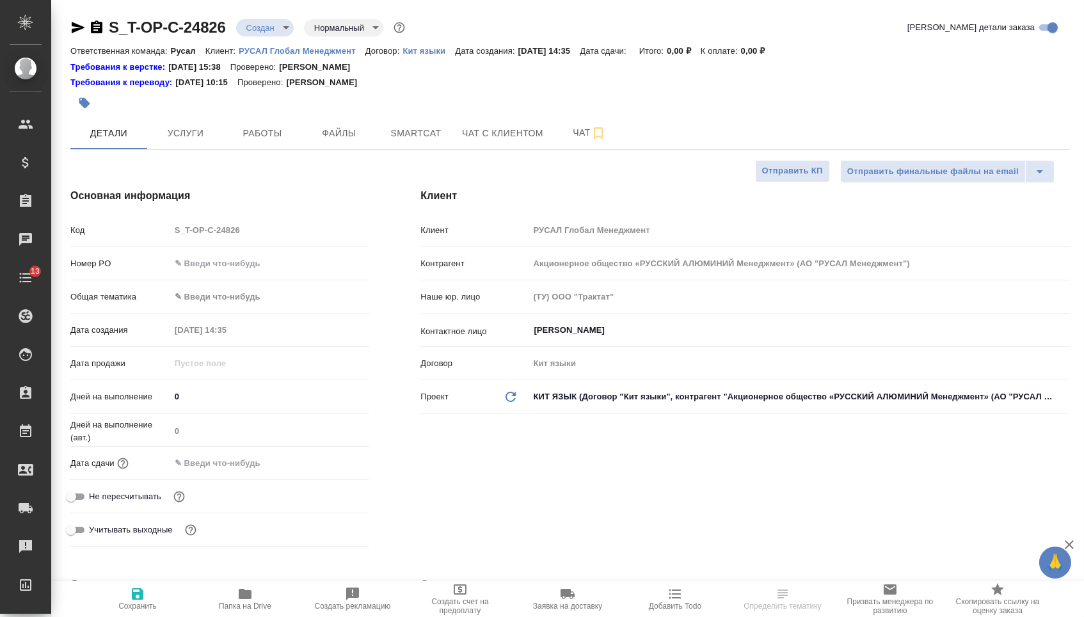
type textarea "x"
click at [286, 265] on input "text" at bounding box center [270, 263] width 198 height 19
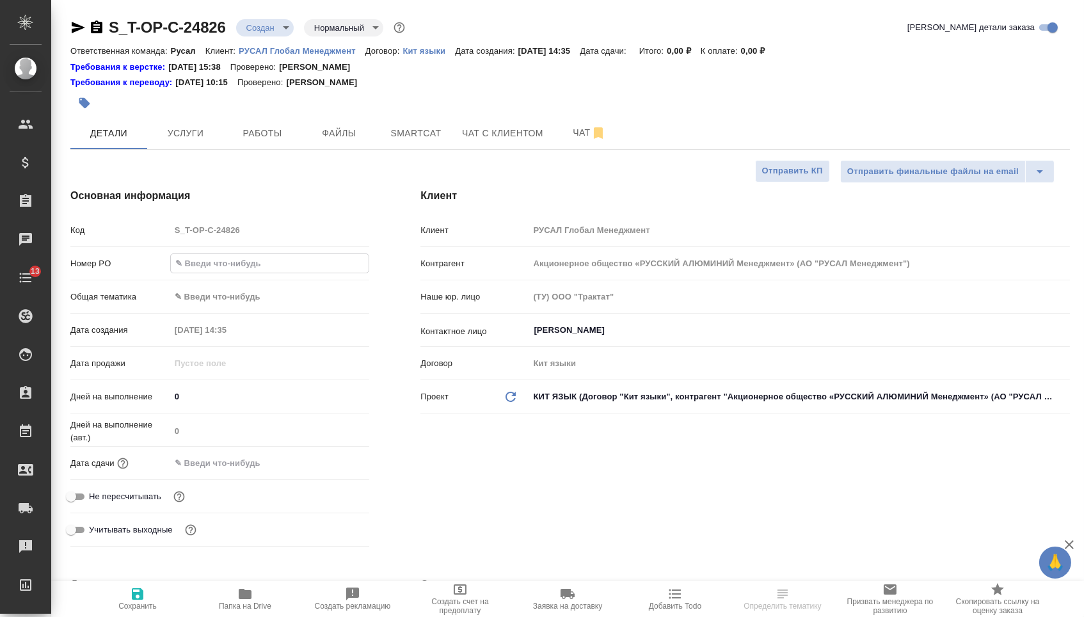
paste input "Т-ОП-С-46458"
type input "Т-ОП-С-46458"
type textarea "x"
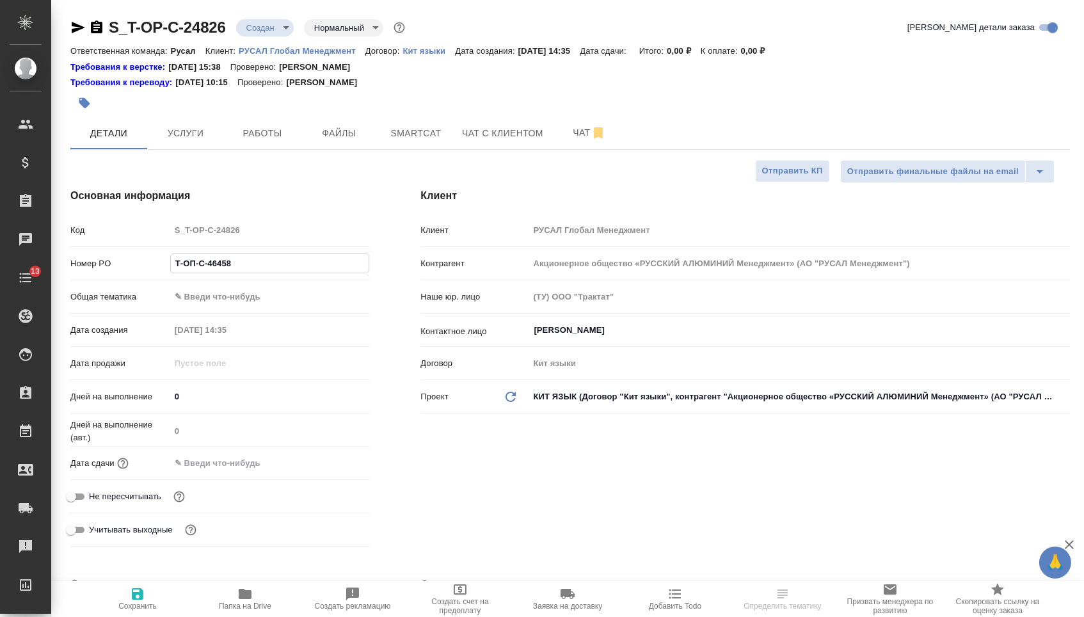
click at [262, 458] on input "text" at bounding box center [226, 463] width 112 height 19
click at [185, 269] on input "Т-ОП-С-46458" at bounding box center [270, 263] width 200 height 19
click at [184, 267] on input "Т-ОП-С-46458" at bounding box center [270, 263] width 198 height 19
type input "Т-ОП-С-46458"
type textarea "x"
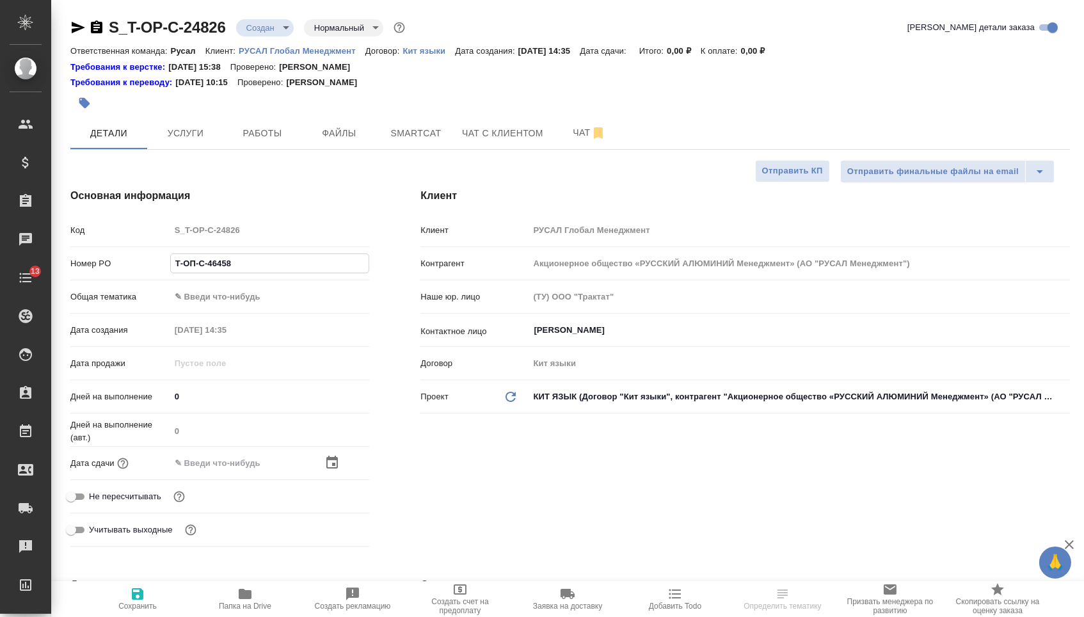
type textarea "x"
type input "Т-ОП-С-46458"
type textarea "x"
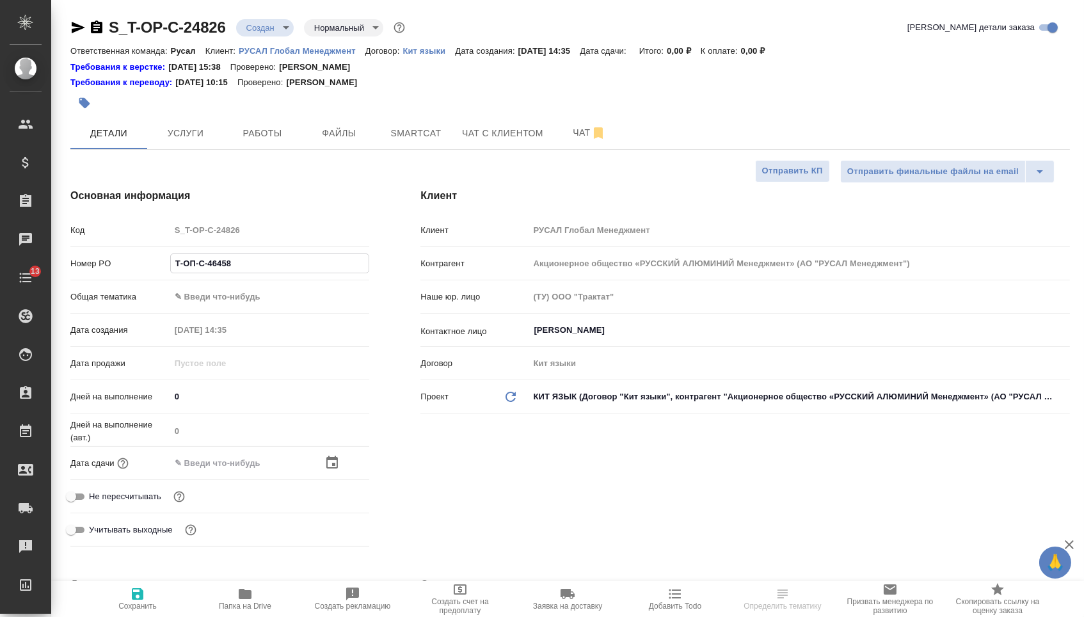
type textarea "x"
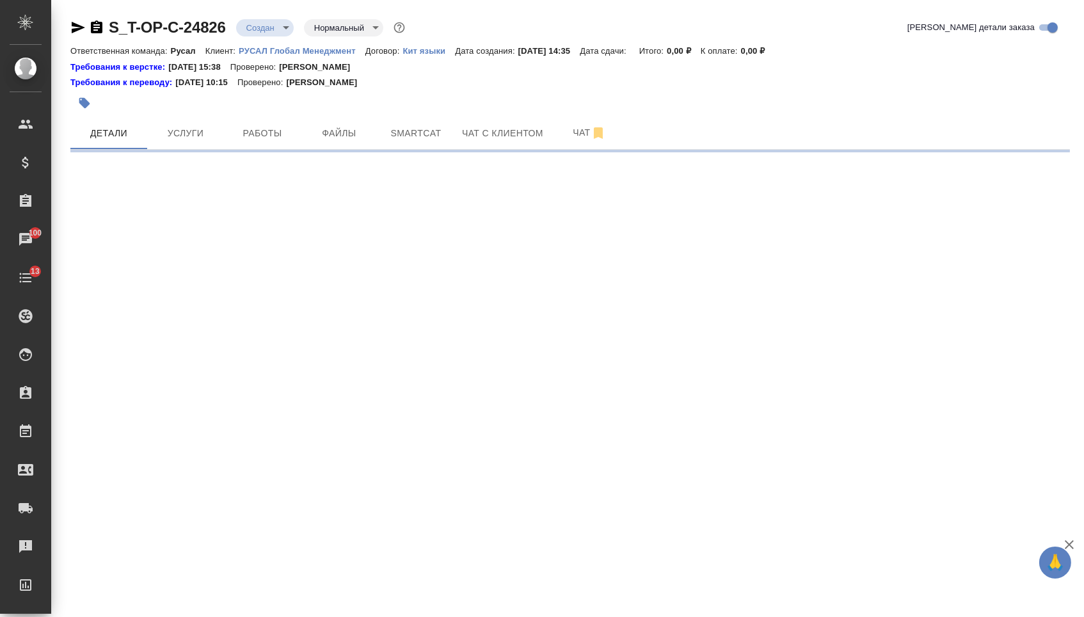
select select "RU"
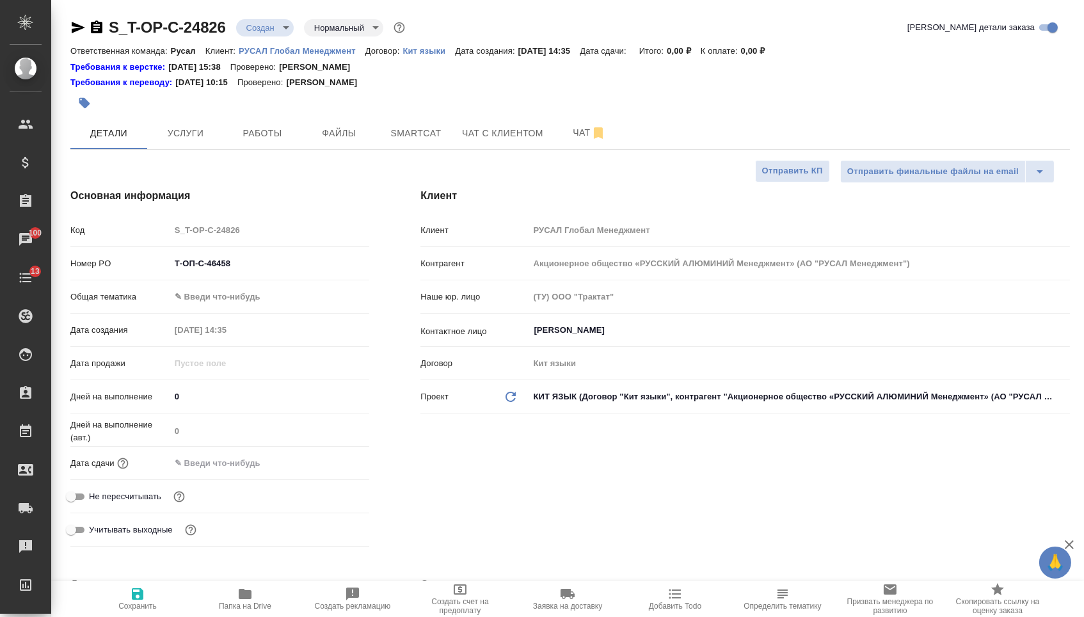
type textarea "x"
click at [252, 306] on body "🙏 .cls-1 fill:#fff; AWATERA Menshikova Aleksandra Клиенты Спецификации Заказы 1…" at bounding box center [542, 308] width 1084 height 617
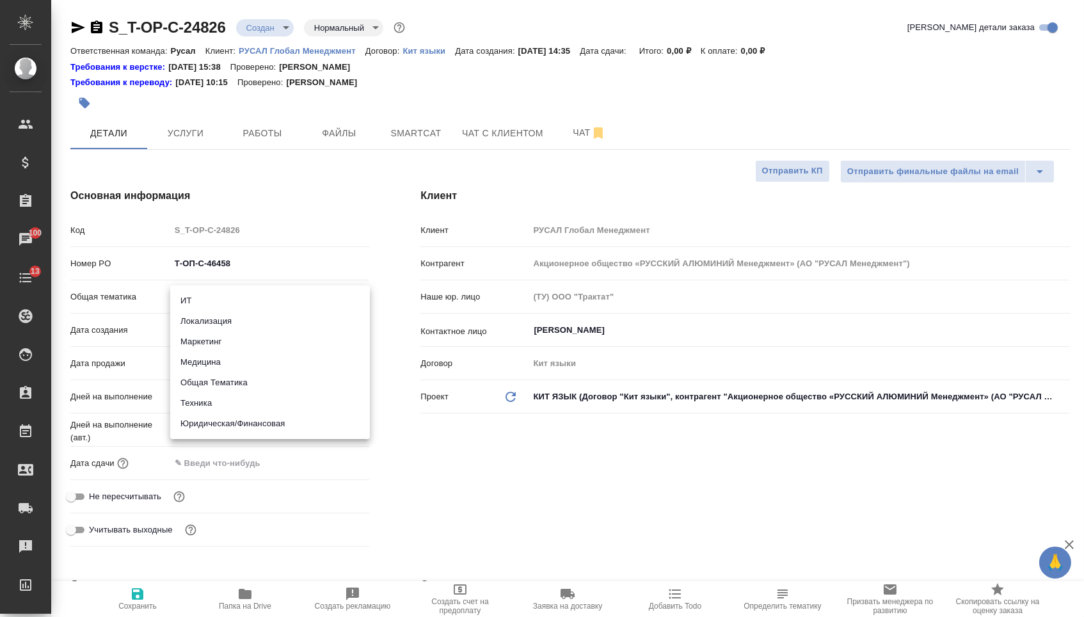
click at [232, 425] on li "Юридическая/Финансовая" at bounding box center [270, 423] width 200 height 20
type input "yr-fn"
type textarea "x"
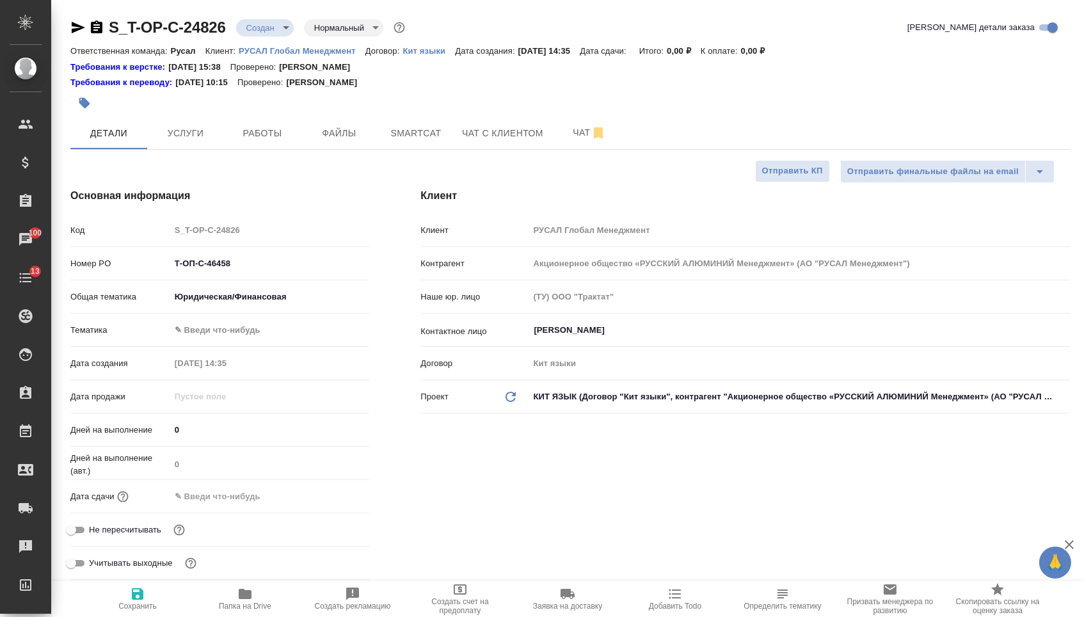
click at [227, 335] on body "🙏 .cls-1 fill:#fff; AWATERA Menshikova Aleksandra Клиенты Спецификации Заказы 1…" at bounding box center [542, 308] width 1084 height 617
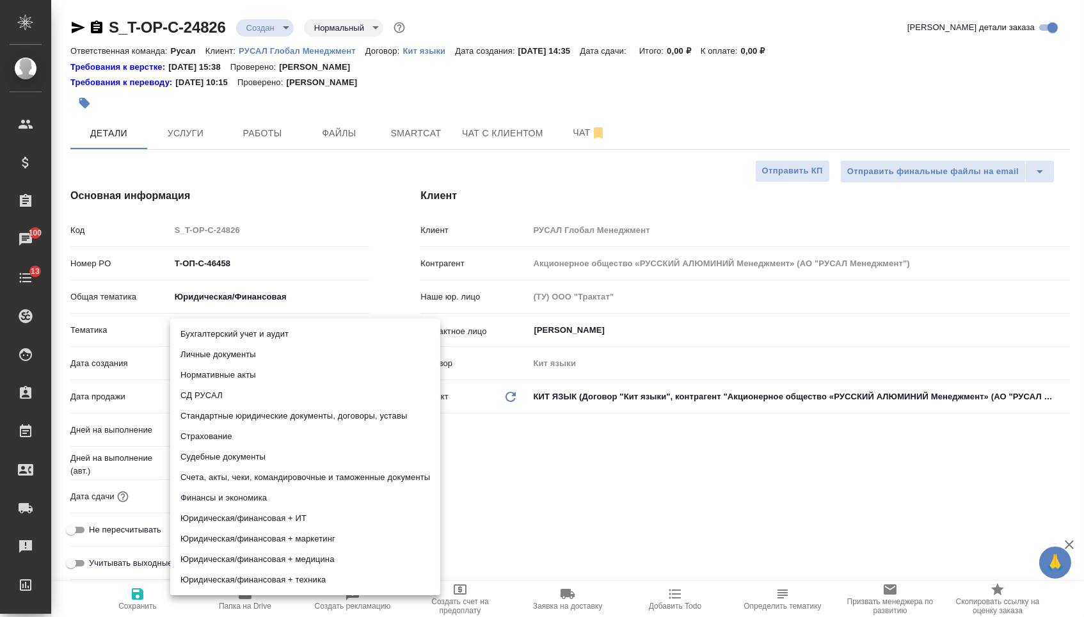
click at [225, 410] on li "Стандартные юридические документы, договоры, уставы" at bounding box center [305, 416] width 270 height 20
type textarea "x"
type input "5f647205b73bc97568ca66bf"
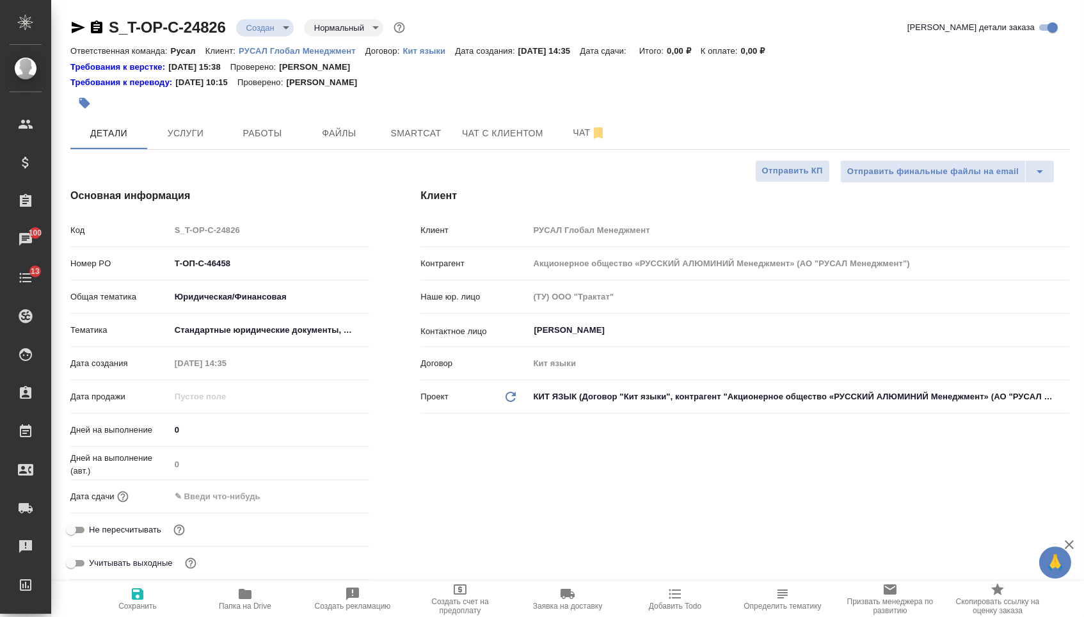
click at [167, 594] on span "Сохранить" at bounding box center [138, 598] width 92 height 24
type textarea "x"
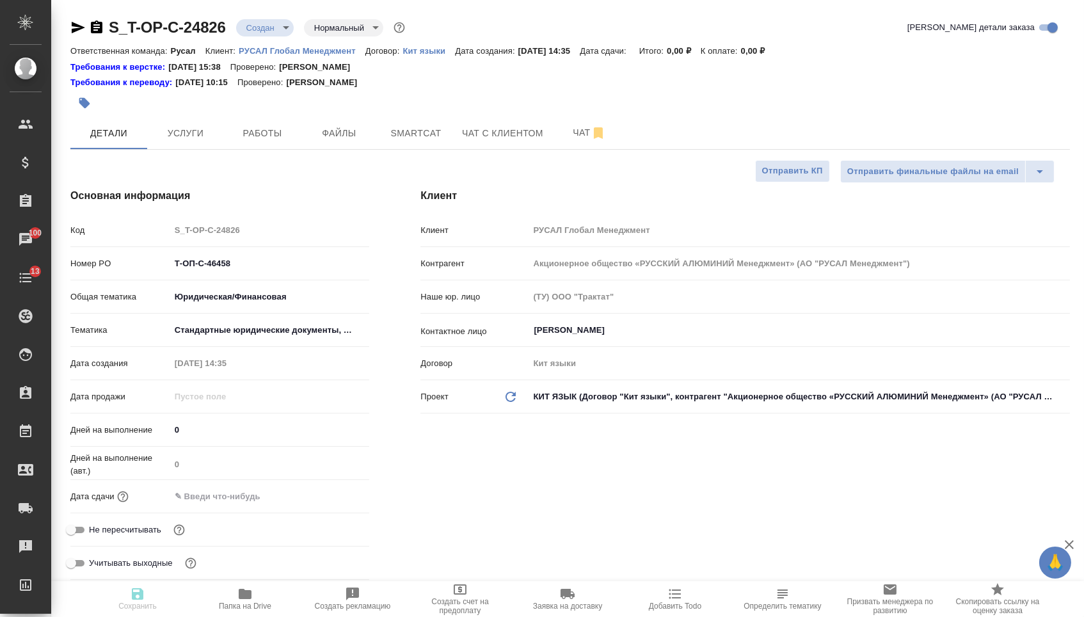
type textarea "x"
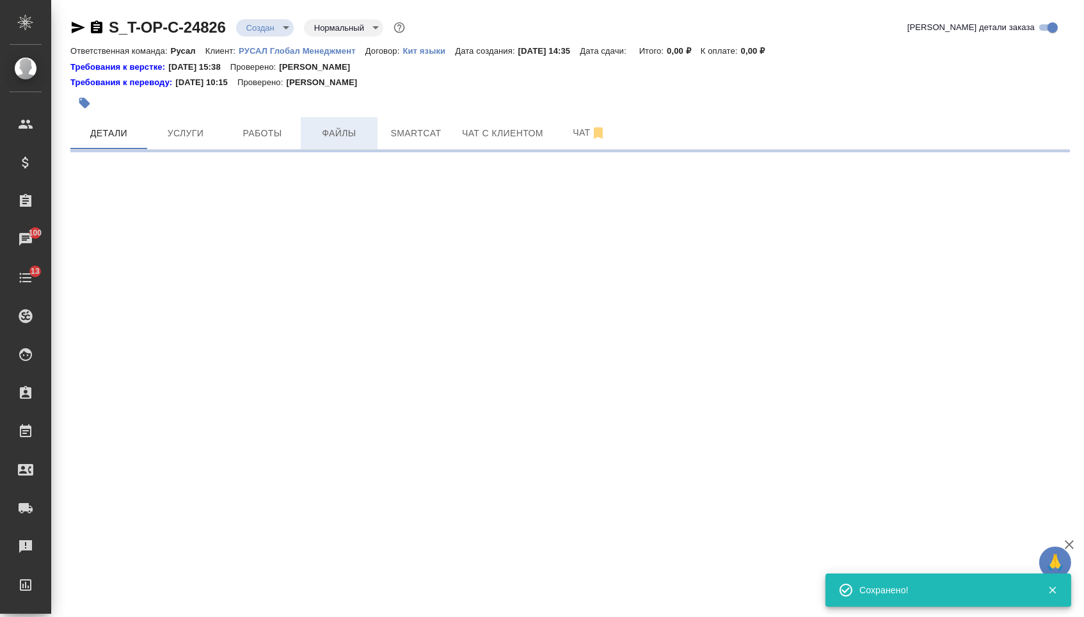
select select "RU"
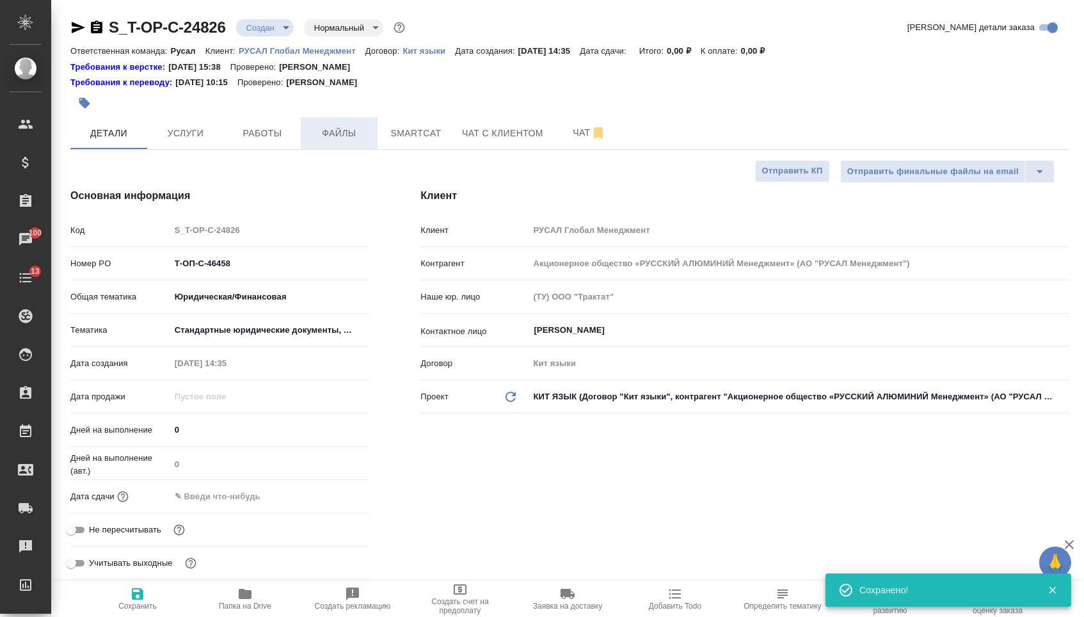
click at [331, 140] on span "Файлы" at bounding box center [338, 133] width 61 height 16
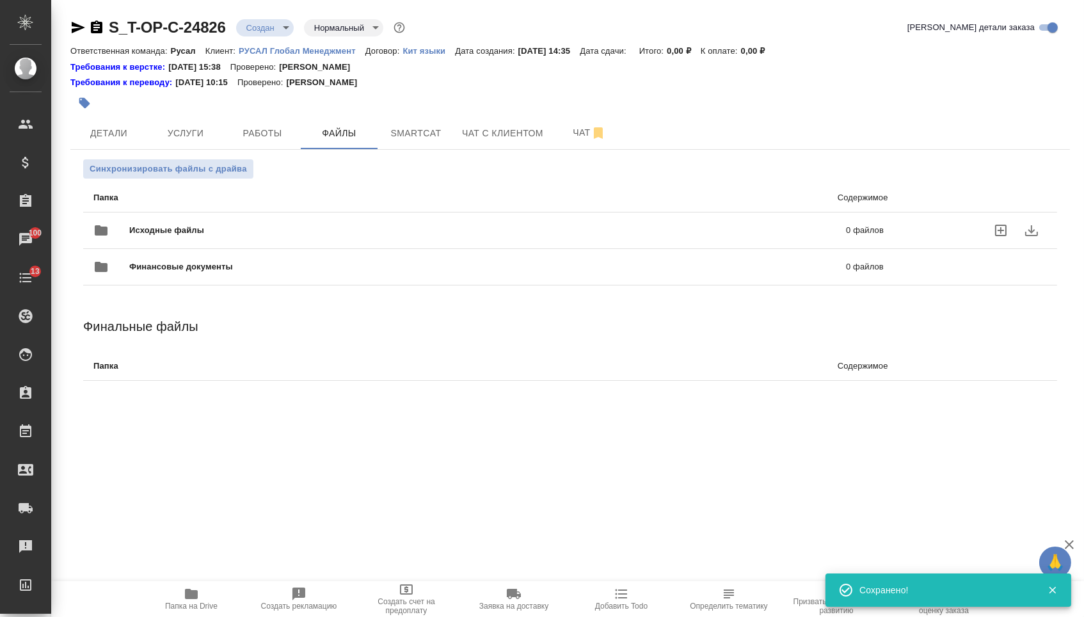
click at [201, 230] on span "Исходные файлы" at bounding box center [327, 230] width 396 height 13
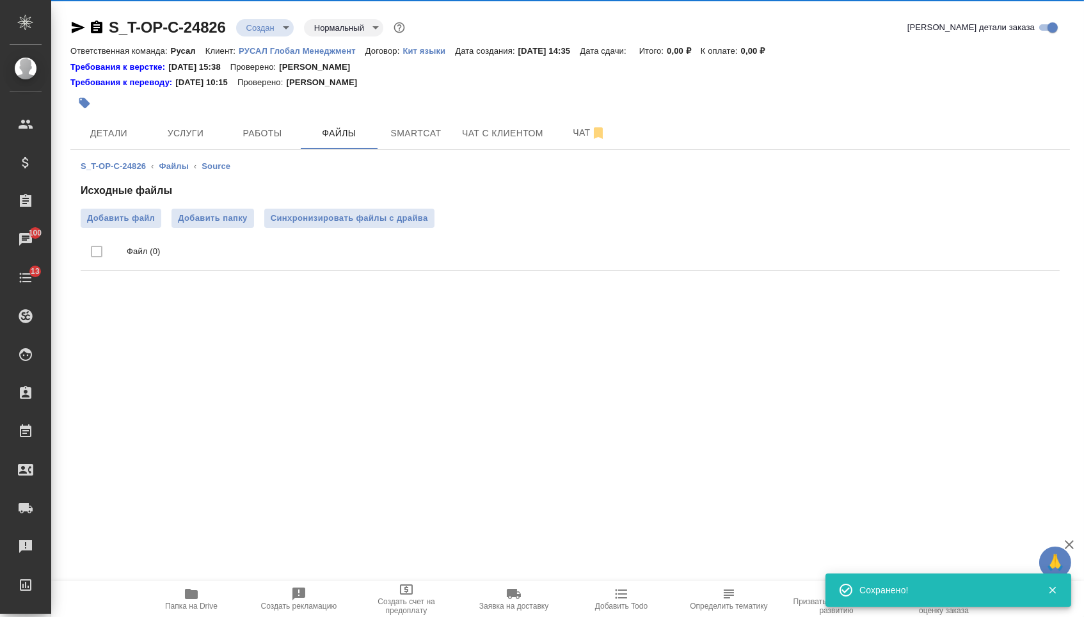
click at [123, 204] on div "Исходные файлы Добавить файл Добавить папку Синхронизировать файлы с драйва Фай…" at bounding box center [570, 229] width 979 height 93
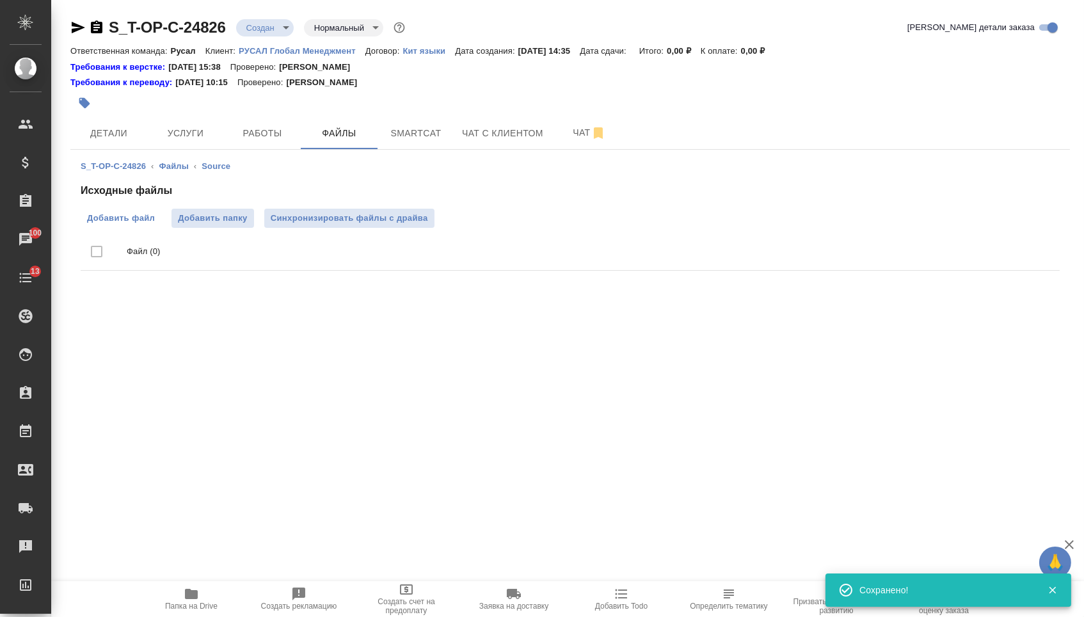
click at [131, 220] on span "Добавить файл" at bounding box center [121, 218] width 68 height 13
click at [0, 0] on input "Добавить файл" at bounding box center [0, 0] width 0 height 0
click at [195, 127] on span "Услуги" at bounding box center [185, 133] width 61 height 16
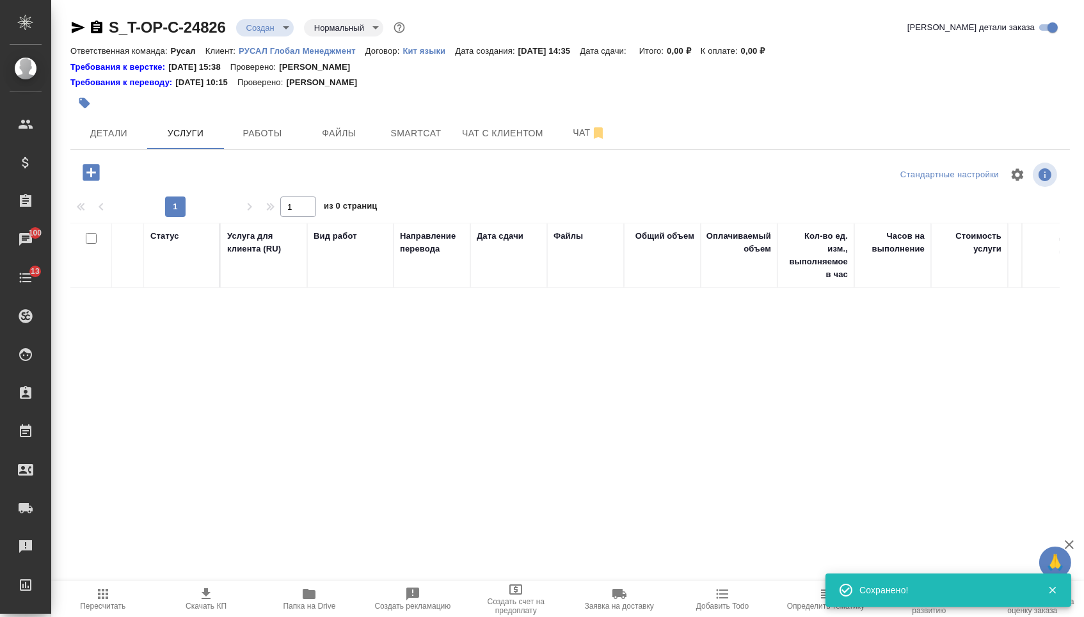
click at [95, 171] on icon "button" at bounding box center [91, 172] width 17 height 17
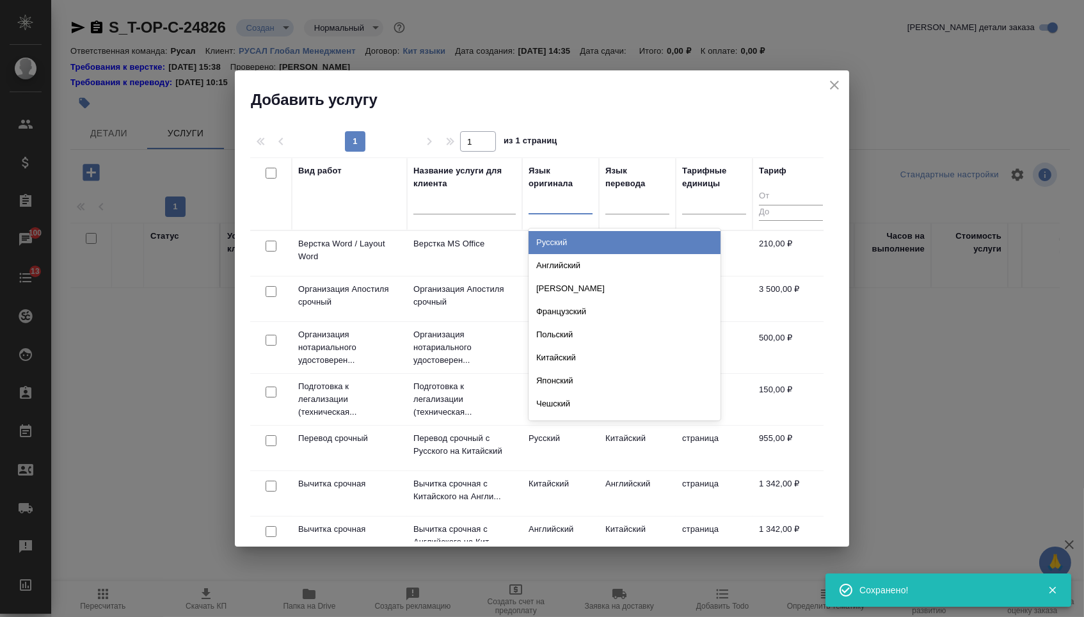
click at [561, 198] on div at bounding box center [561, 201] width 64 height 19
click at [616, 206] on div at bounding box center [637, 201] width 64 height 19
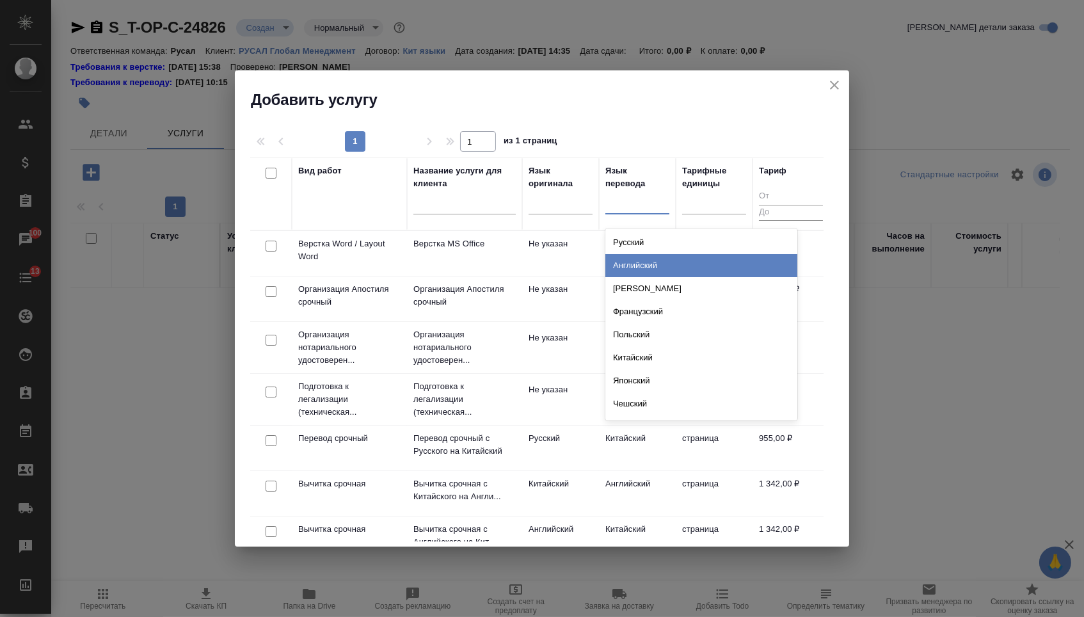
click at [616, 262] on div "Английский" at bounding box center [701, 265] width 192 height 23
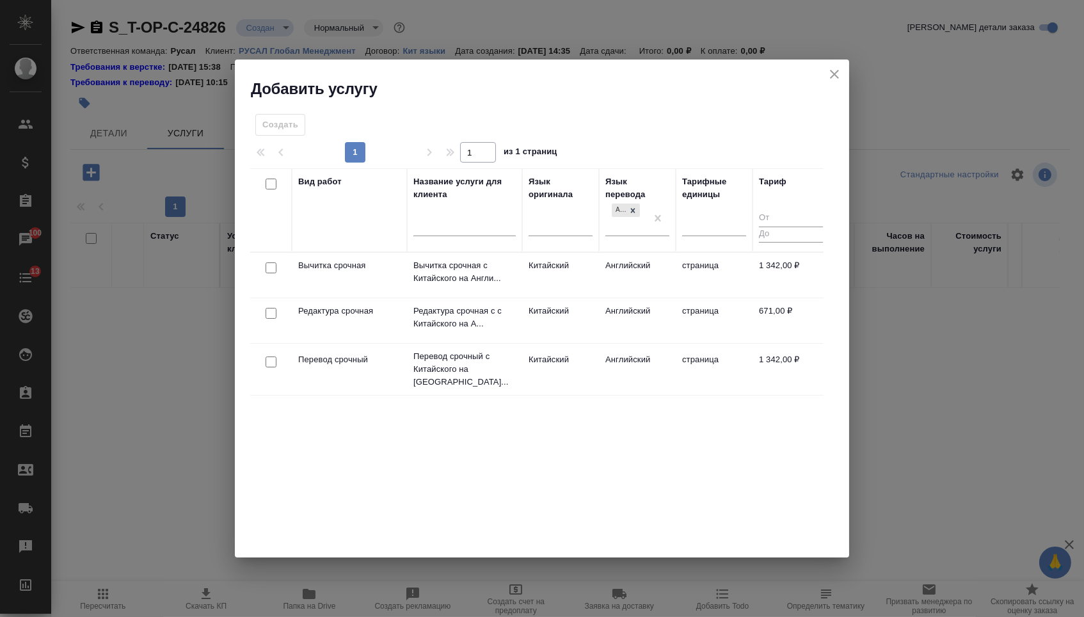
click at [267, 358] on input "checkbox" at bounding box center [271, 361] width 11 height 11
checkbox input "true"
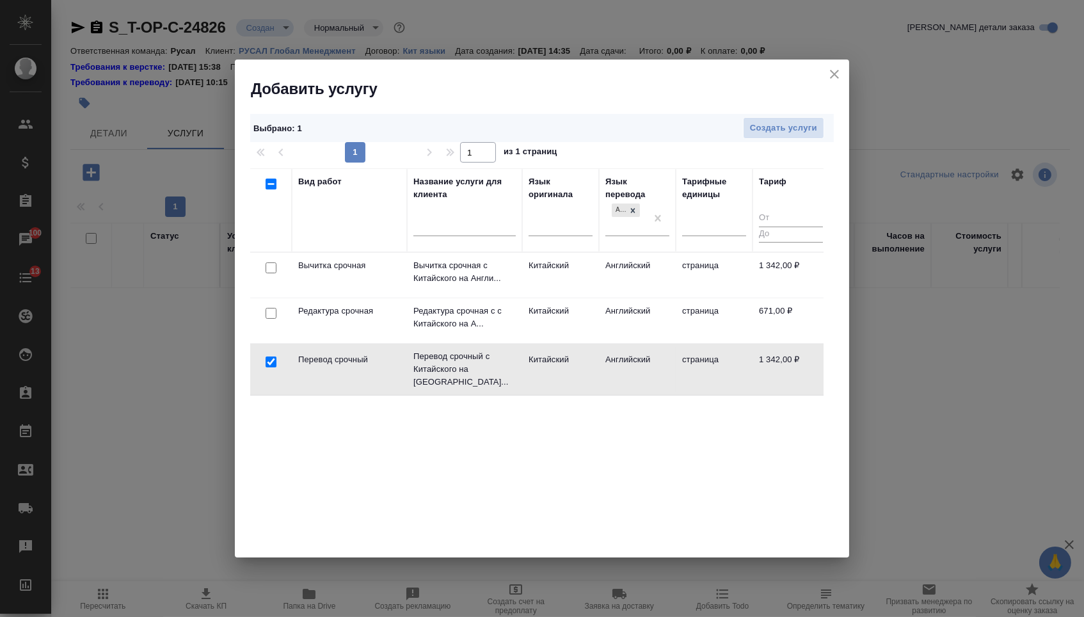
click at [270, 298] on td at bounding box center [271, 275] width 42 height 45
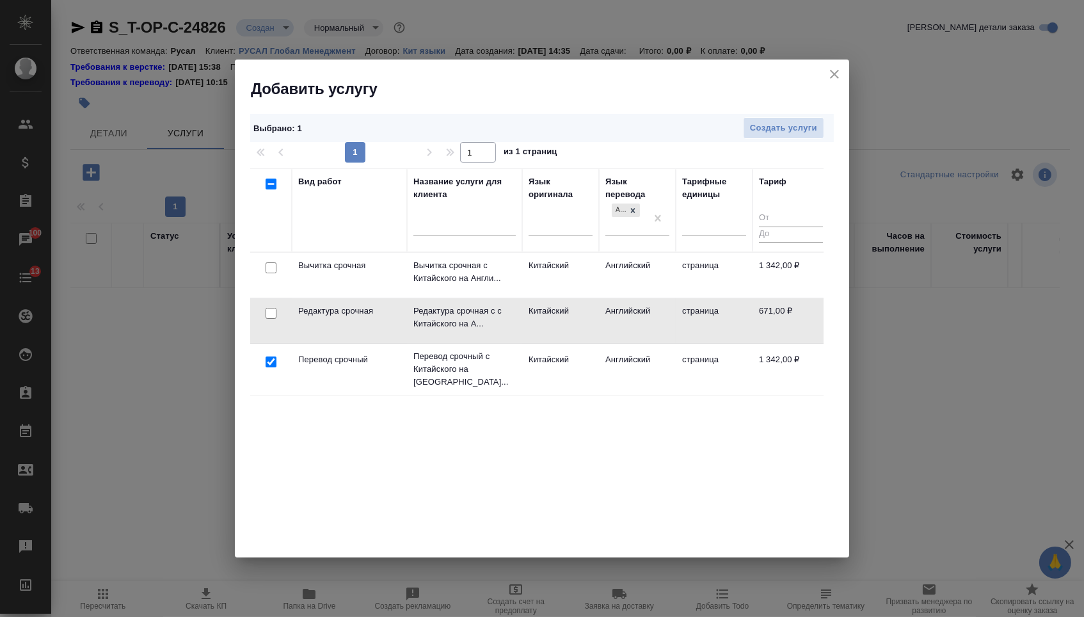
click at [270, 317] on input "checkbox" at bounding box center [271, 313] width 11 height 11
checkbox input "true"
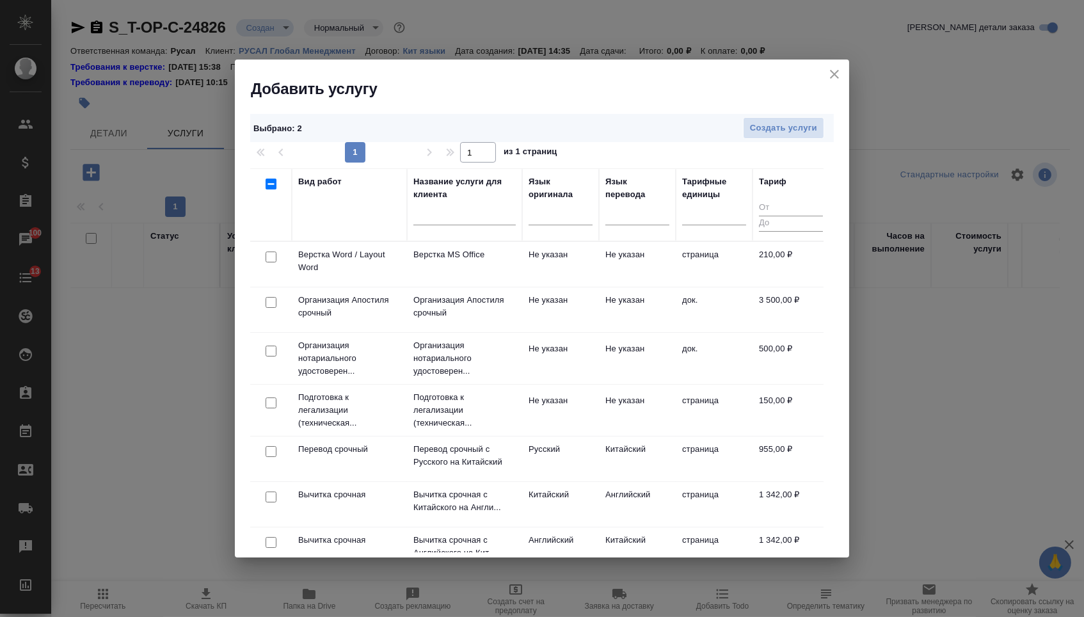
click at [274, 259] on input "checkbox" at bounding box center [271, 257] width 11 height 11
checkbox input "true"
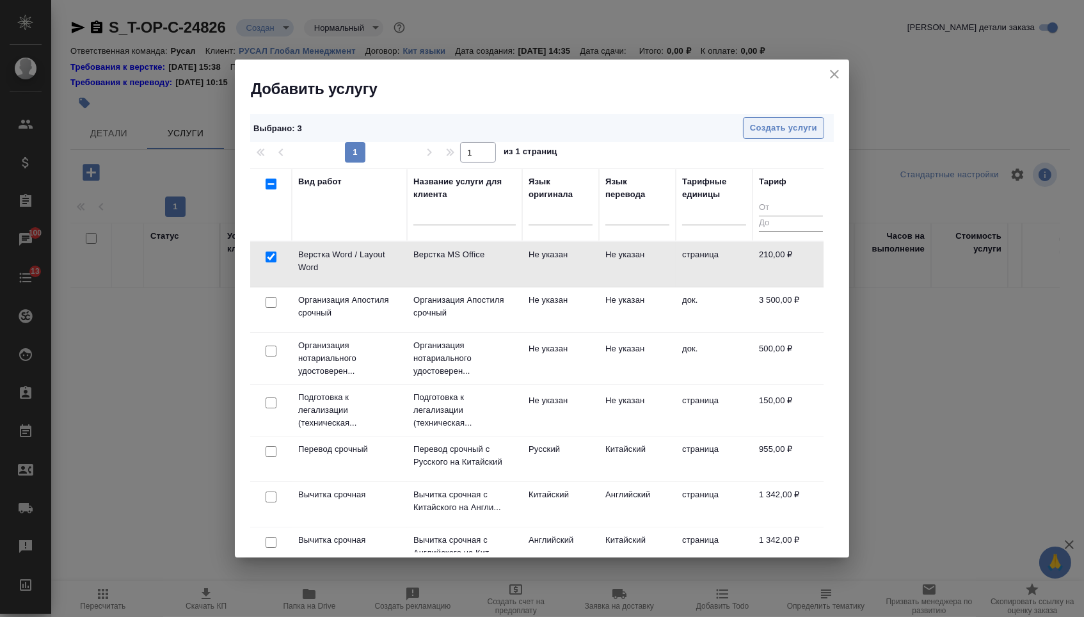
click at [783, 127] on span "Создать услуги" at bounding box center [783, 128] width 67 height 15
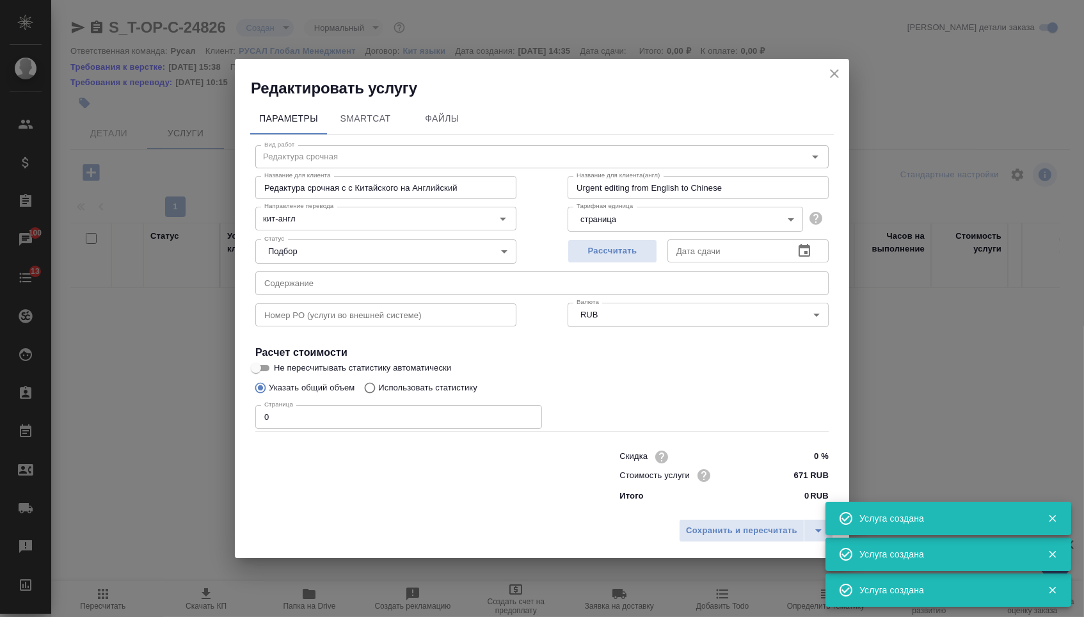
type input "Верстка Word / Layout Word"
type input "Верстка MS Office"
type input "Layout MS Office"
type input "Не указан"
type input "210 RUB"
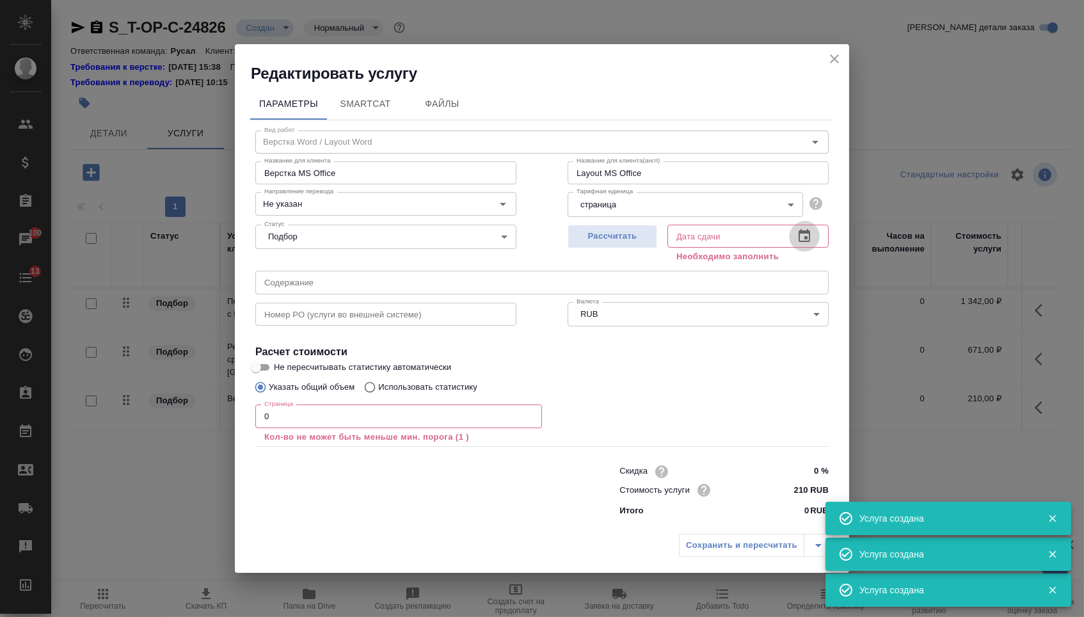
click at [805, 232] on icon "button" at bounding box center [804, 235] width 15 height 15
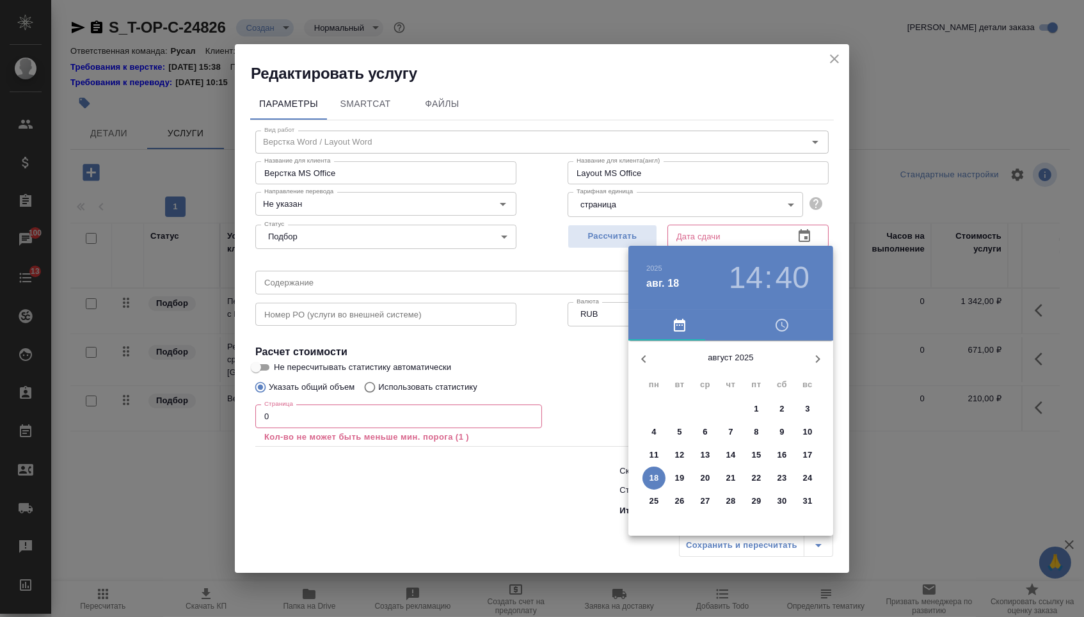
click at [685, 502] on span "26" at bounding box center [679, 501] width 23 height 13
type input "26.08.2025 14:40"
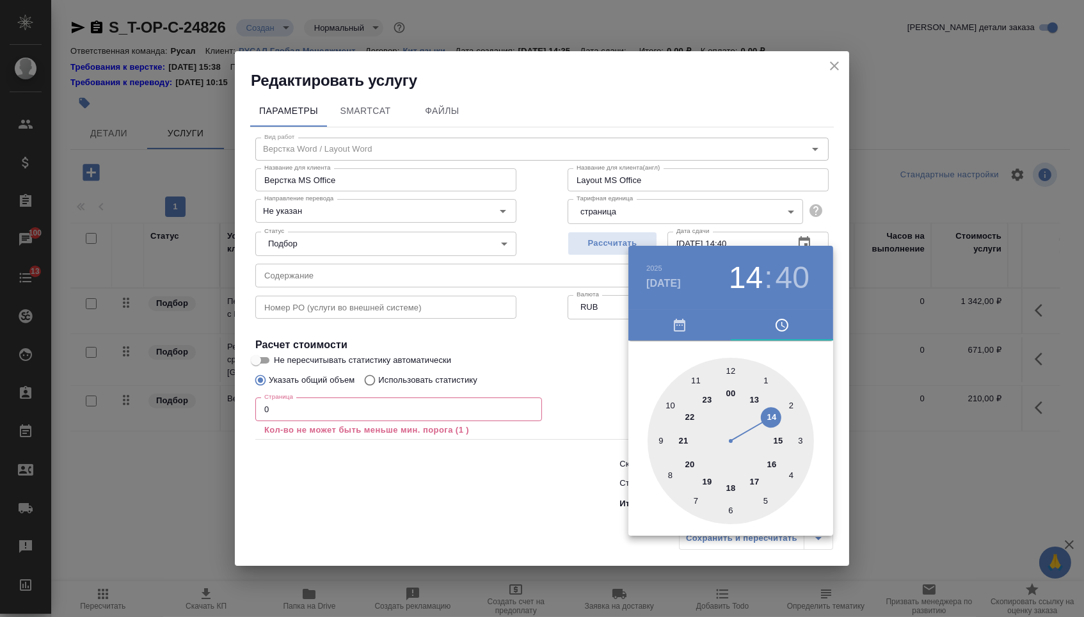
click at [537, 502] on div at bounding box center [542, 308] width 1084 height 617
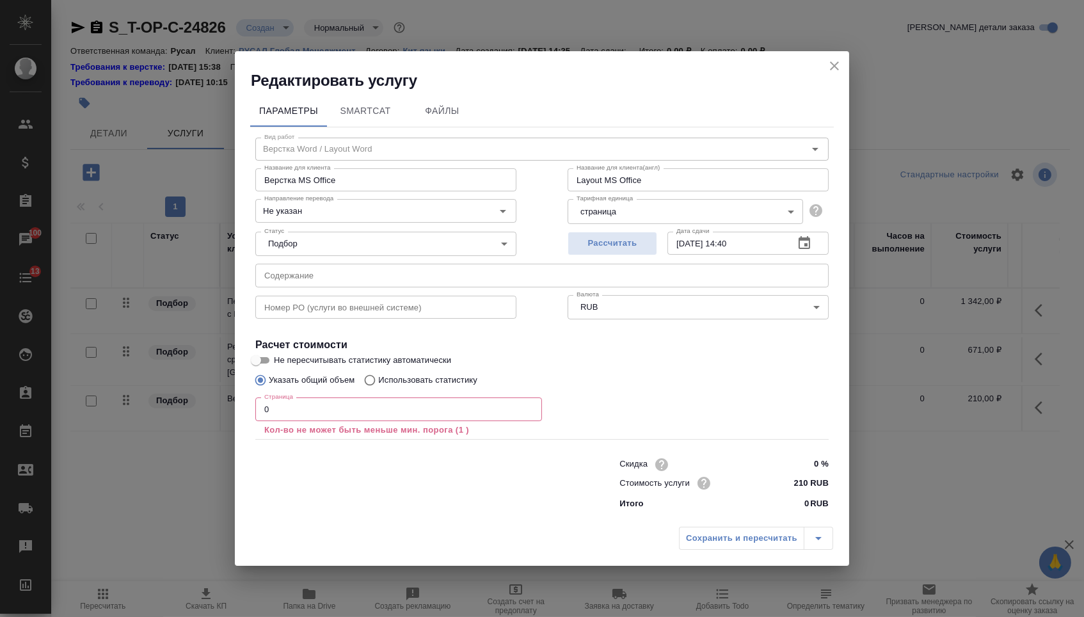
click at [353, 410] on input "0" at bounding box center [398, 408] width 287 height 23
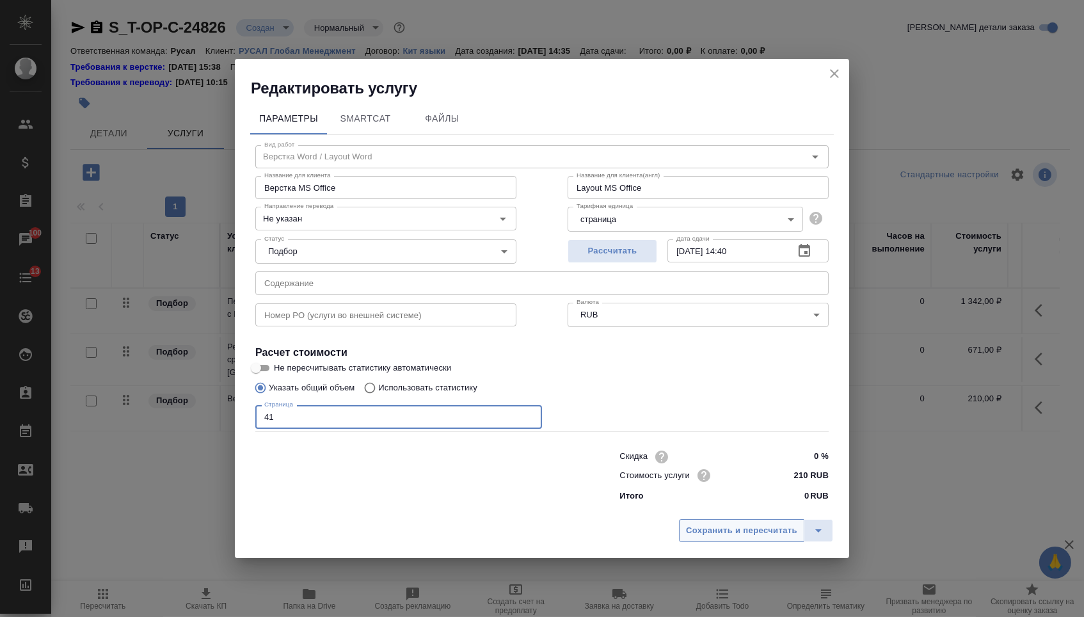
type input "41"
click at [716, 528] on span "Сохранить и пересчитать" at bounding box center [741, 530] width 111 height 15
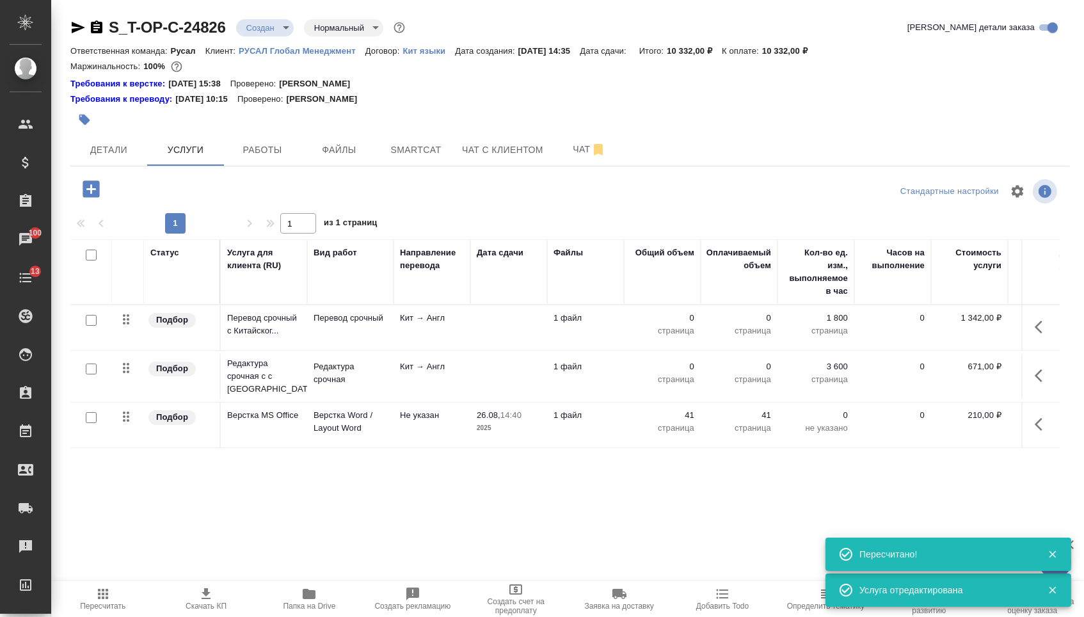
click at [671, 373] on p "0" at bounding box center [662, 366] width 64 height 13
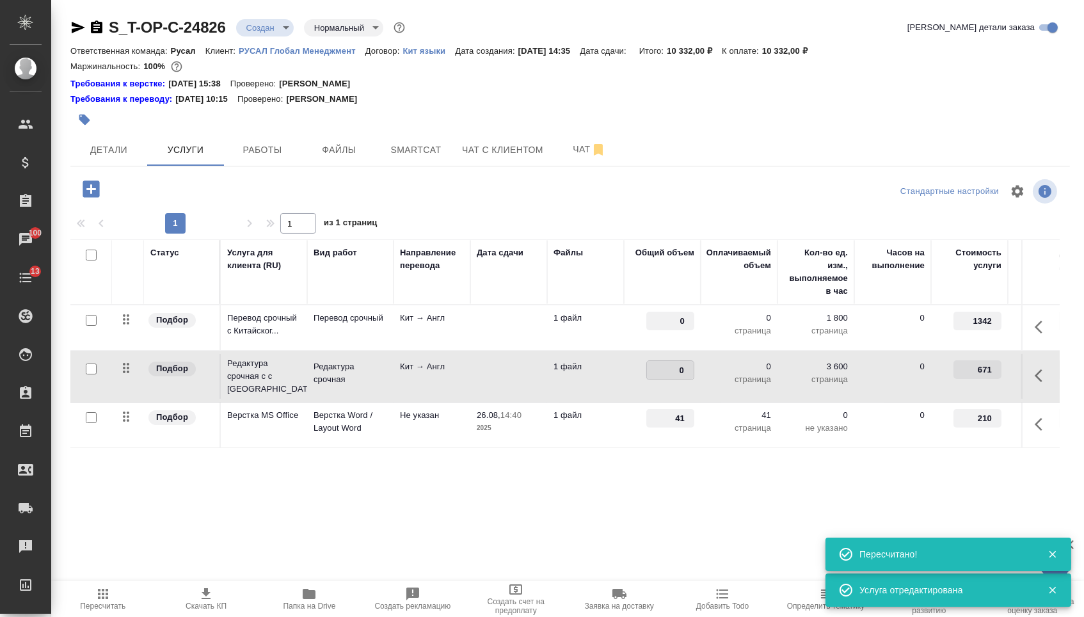
click at [664, 379] on input "0" at bounding box center [670, 370] width 47 height 19
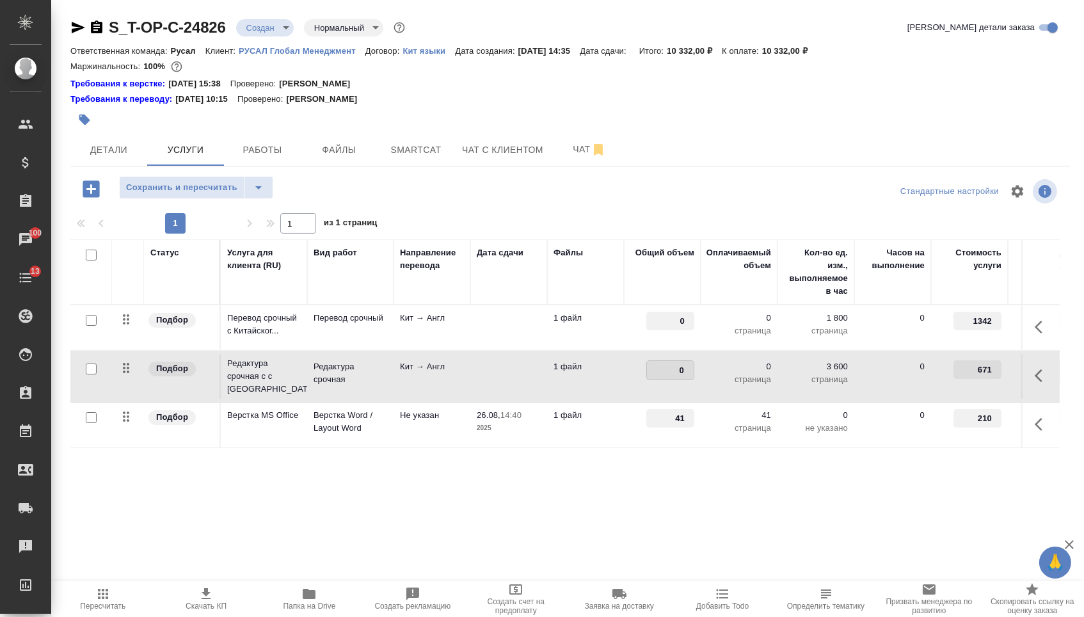
click at [664, 378] on input "0" at bounding box center [670, 370] width 47 height 19
type input "73800"
click at [659, 329] on input "0" at bounding box center [670, 321] width 48 height 19
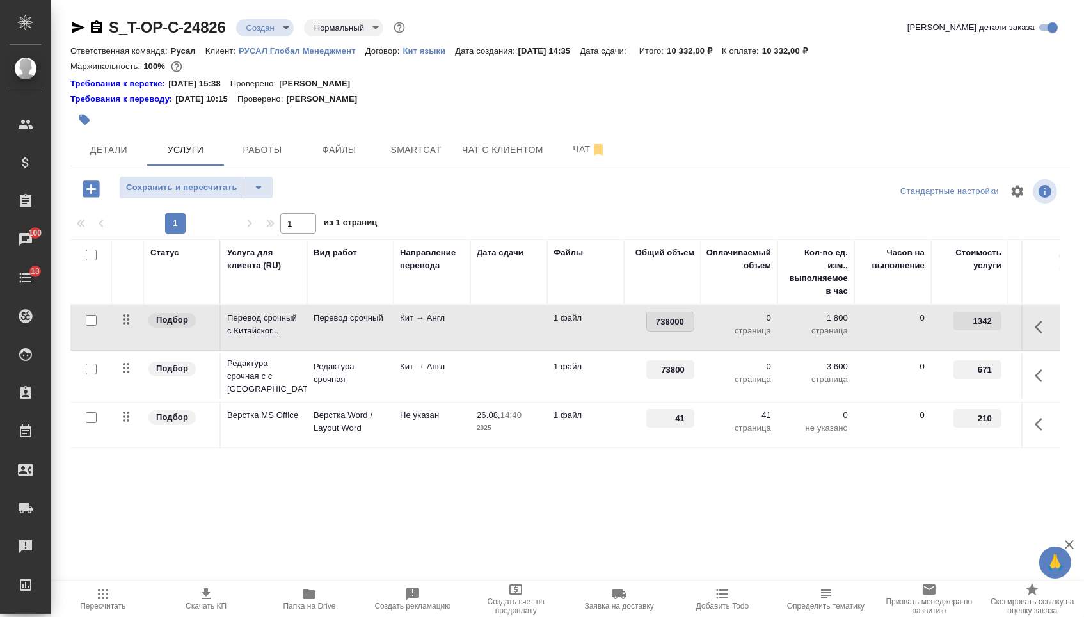
type input "73800"
click at [205, 178] on div "S_T-OP-C-24826 Создан new Нормальный normal Кратко детали заказа Ответственная …" at bounding box center [570, 273] width 1014 height 547
click at [210, 194] on span "Сохранить и пересчитать" at bounding box center [181, 187] width 111 height 15
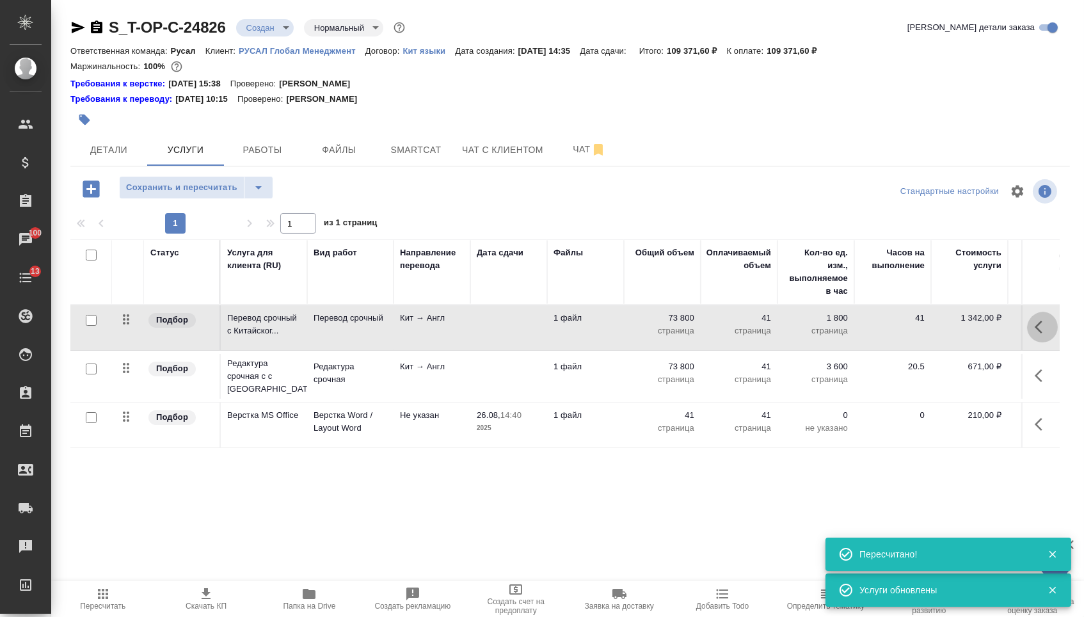
click at [1044, 330] on icon "button" at bounding box center [1042, 326] width 15 height 15
click at [964, 331] on icon "button" at bounding box center [970, 327] width 12 height 12
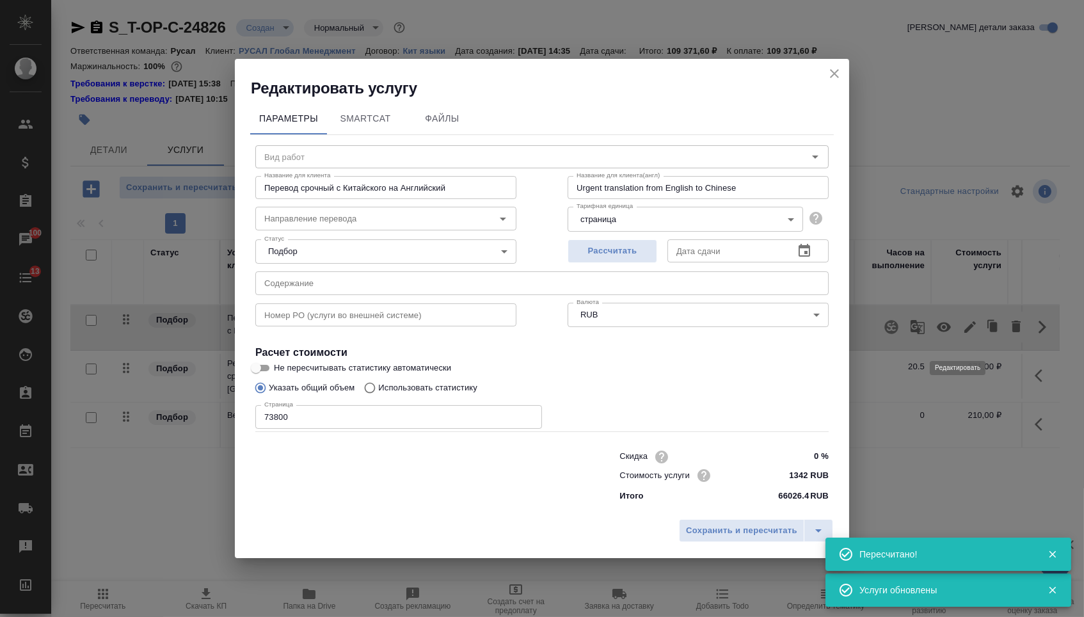
type input "Перевод срочный"
type input "кит-англ"
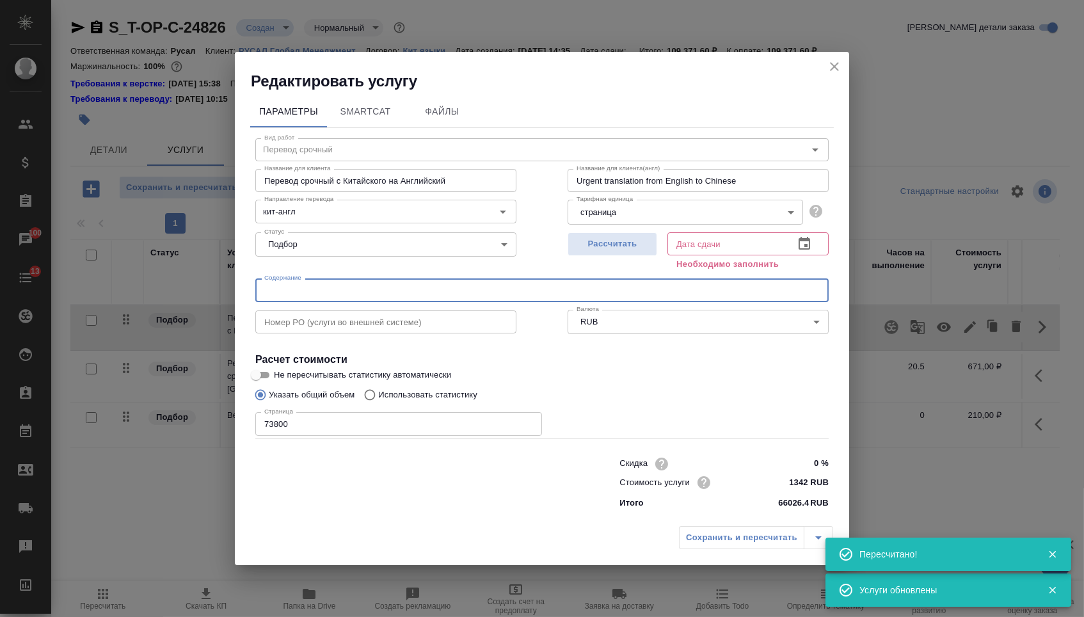
click at [429, 283] on input "text" at bounding box center [541, 289] width 573 height 23
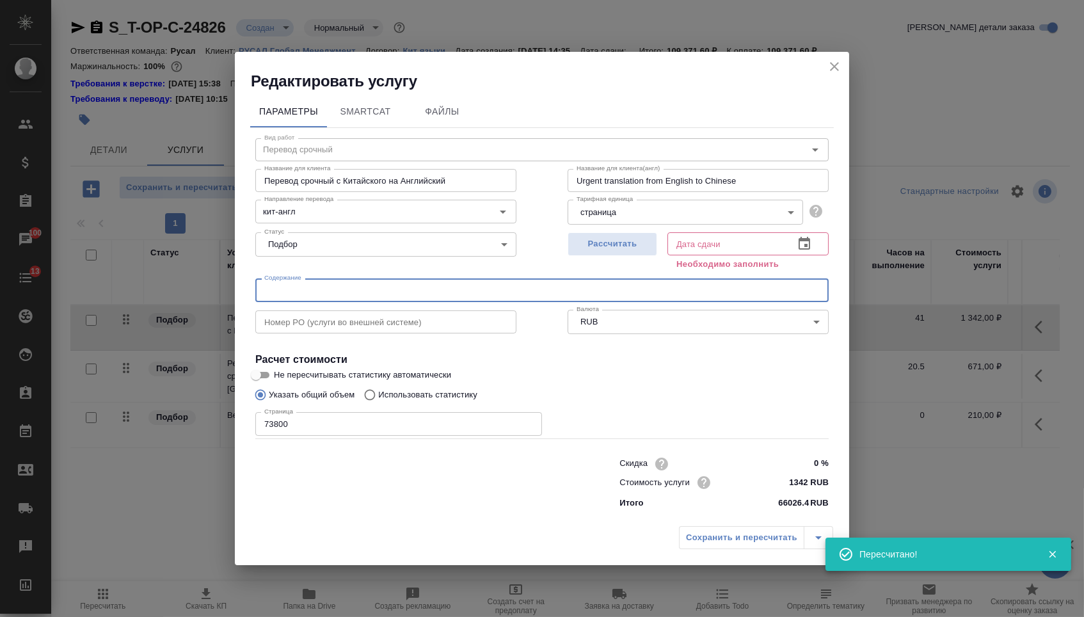
paste input "西安俄铝 工商调档材料"
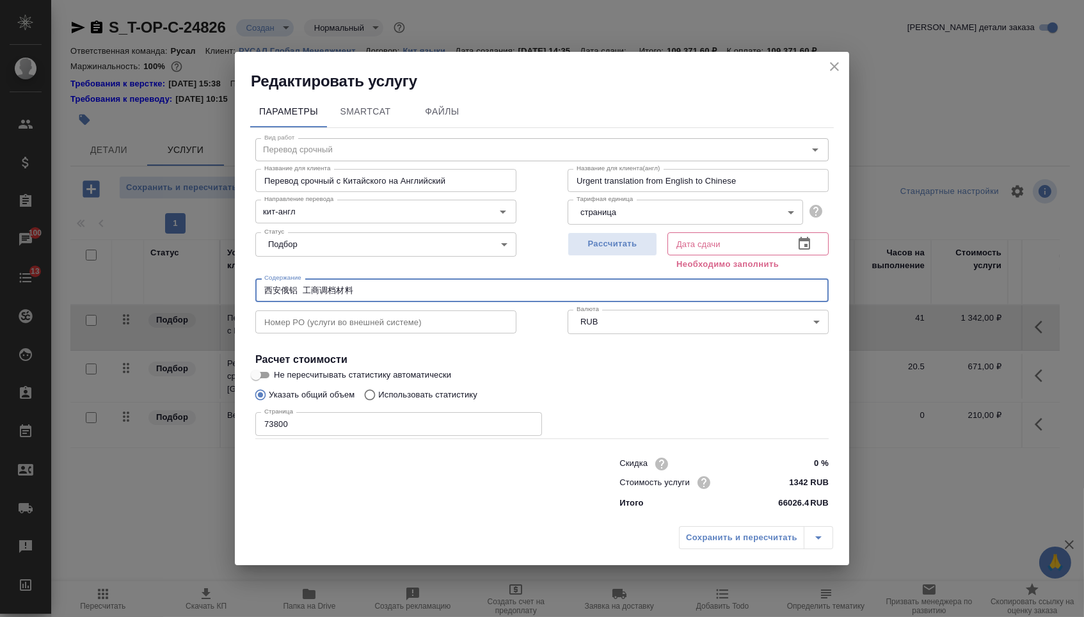
type input "西安俄铝 工商调档材料"
click at [802, 241] on icon "button" at bounding box center [804, 243] width 15 height 15
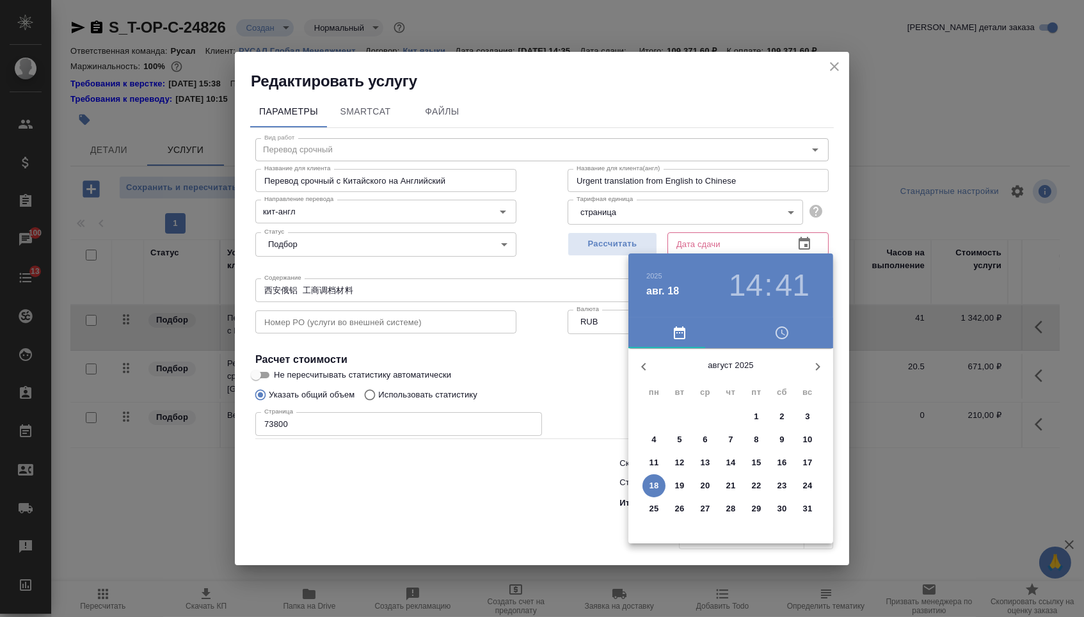
click at [659, 529] on div "28 29 30 31 1 2 3 4 5 6 7 8 9 10 11 12 13 14 15 16 17 18 19 20 21 22 23 24 25 2…" at bounding box center [730, 474] width 205 height 138
click at [659, 520] on button "25" at bounding box center [654, 508] width 23 height 23
type input "25.08.2025 14:41"
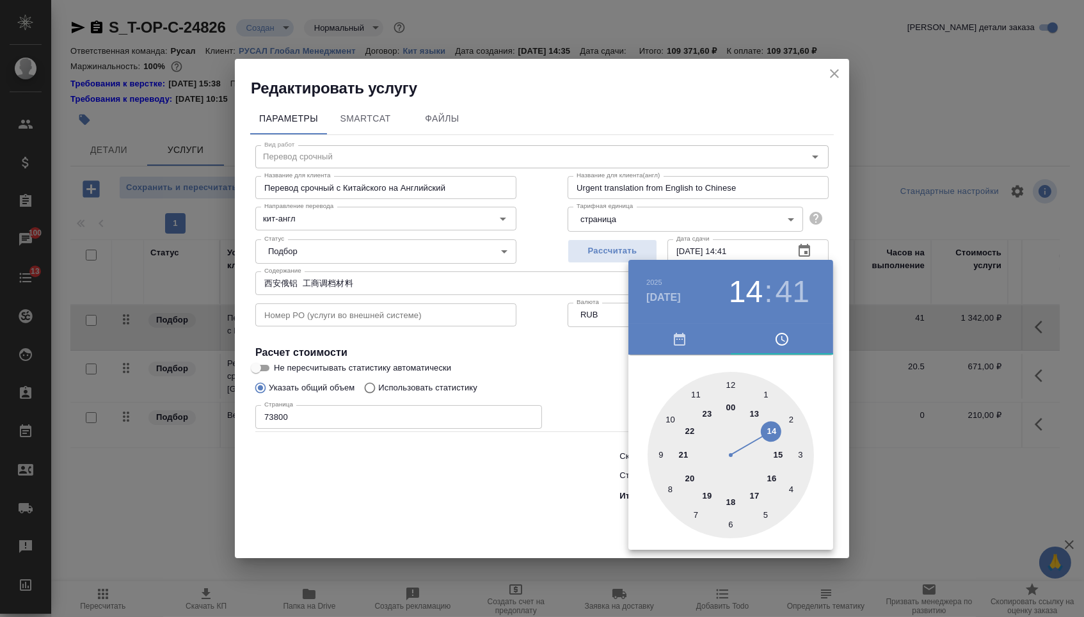
click at [525, 491] on div at bounding box center [542, 308] width 1084 height 617
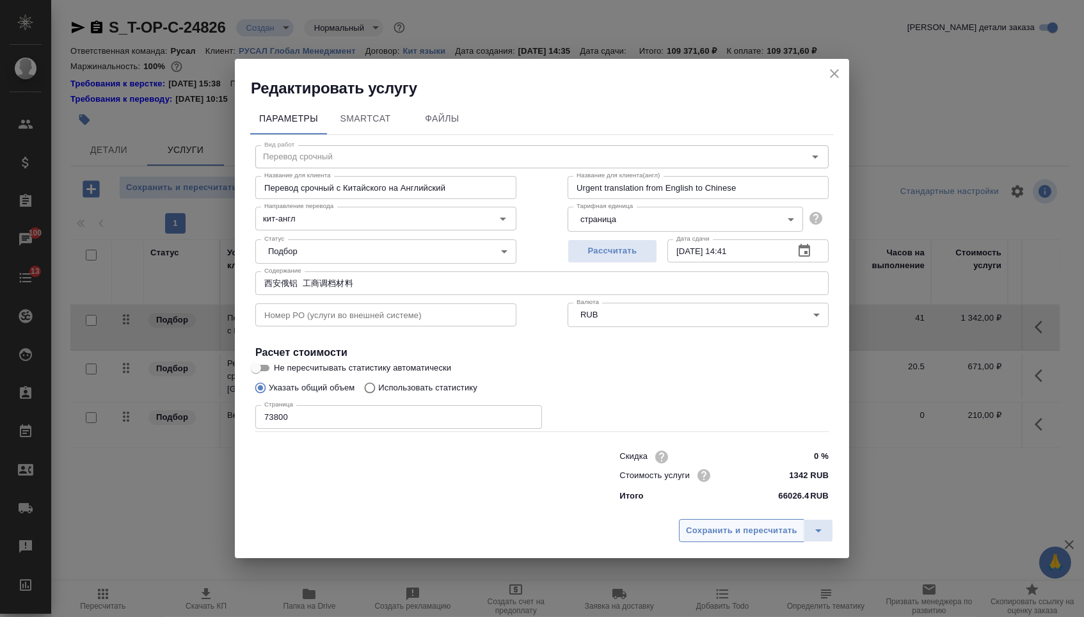
click at [714, 538] on span "Сохранить и пересчитать" at bounding box center [741, 530] width 111 height 15
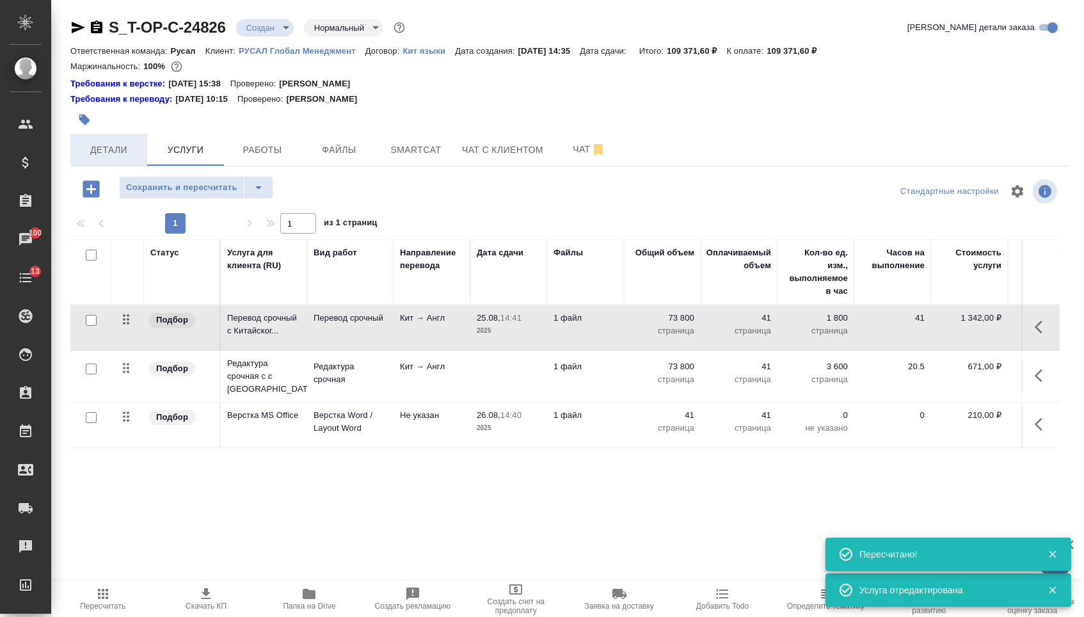
click at [104, 157] on span "Детали" at bounding box center [108, 150] width 61 height 16
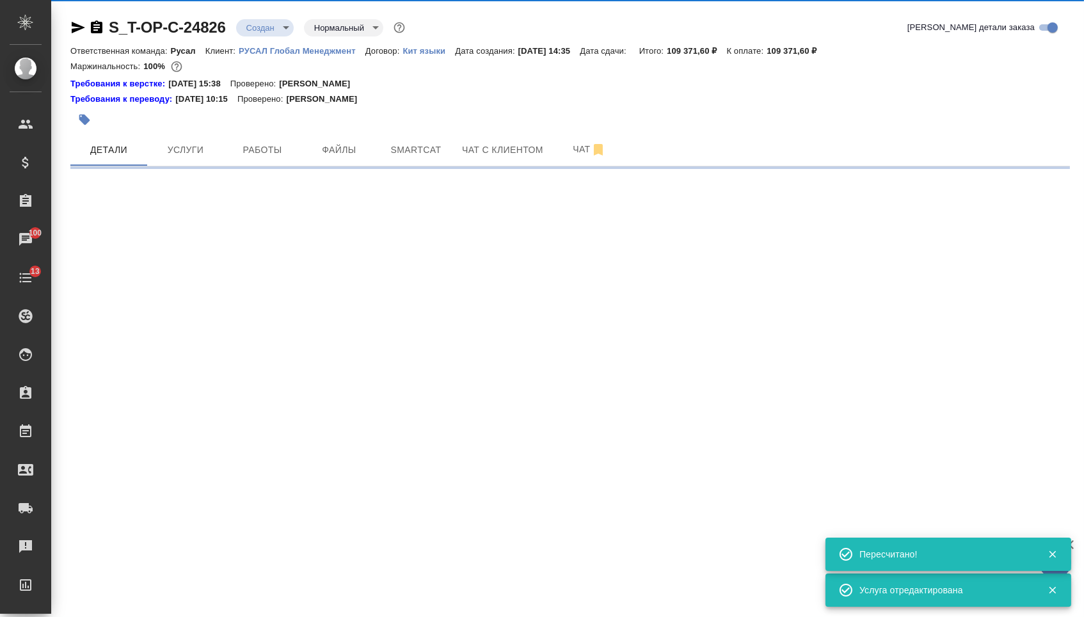
select select "RU"
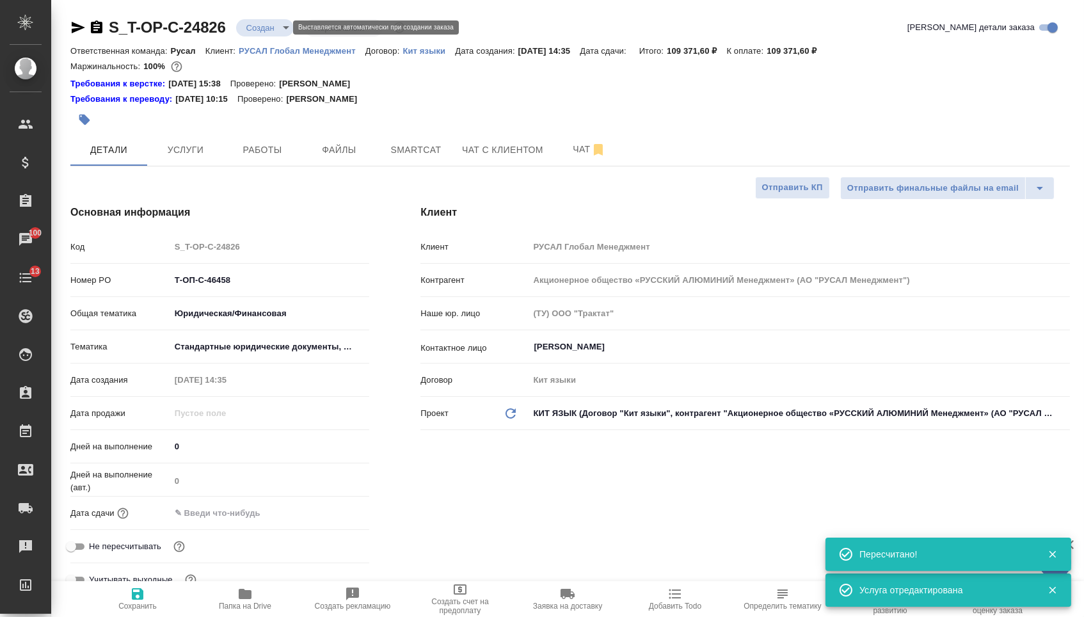
click at [249, 30] on body "🙏 .cls-1 fill:#fff; AWATERA Menshikova Aleksandra Клиенты Спецификации Заказы 1…" at bounding box center [542, 308] width 1084 height 617
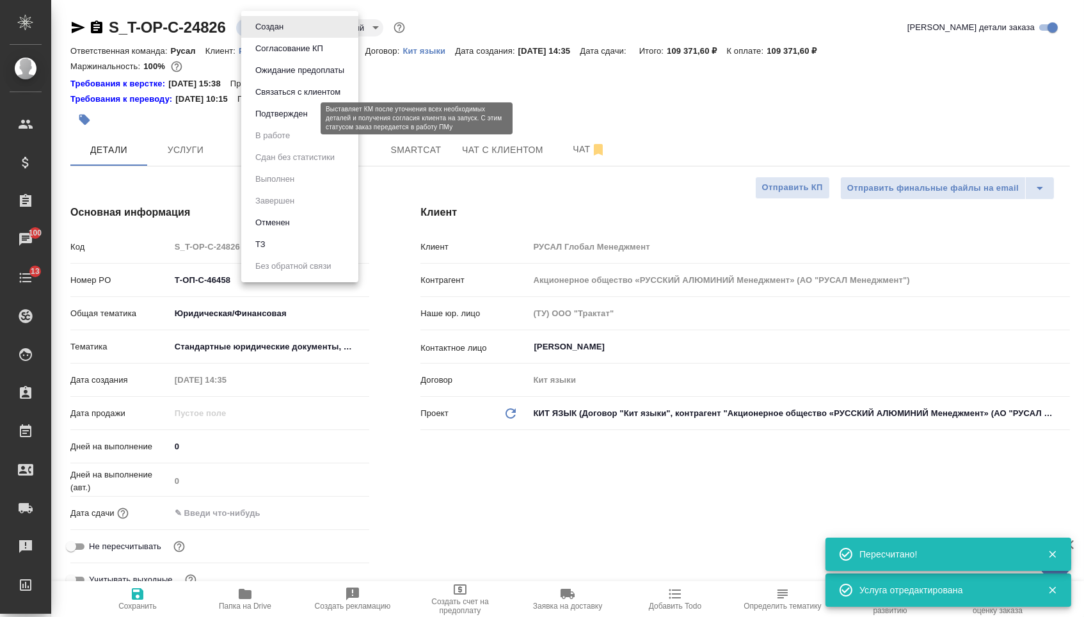
click at [267, 117] on button "Подтвержден" at bounding box center [282, 114] width 60 height 14
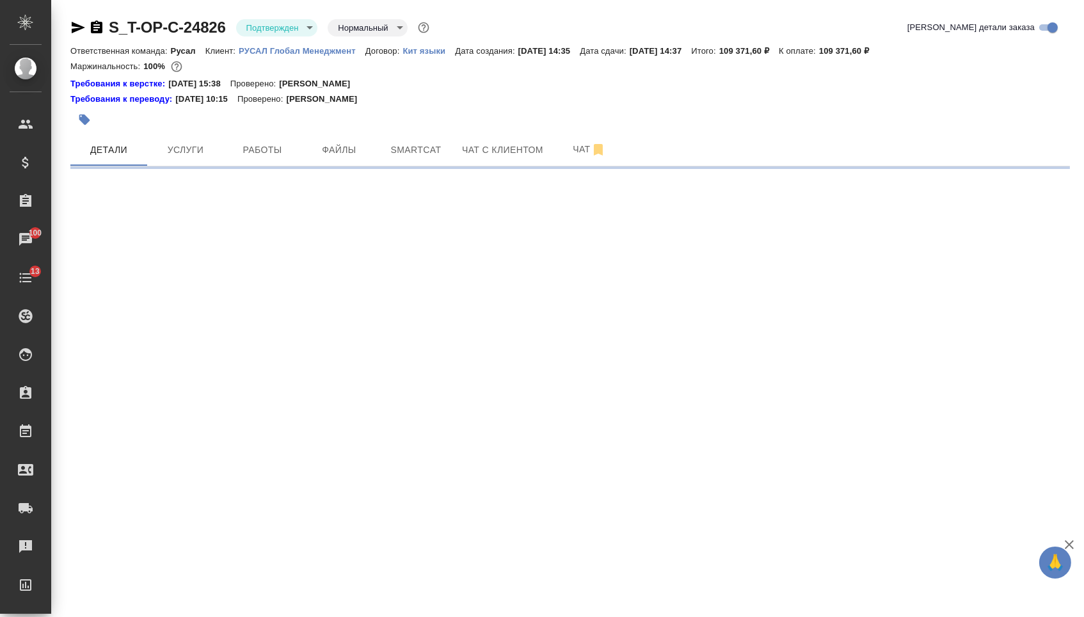
select select "RU"
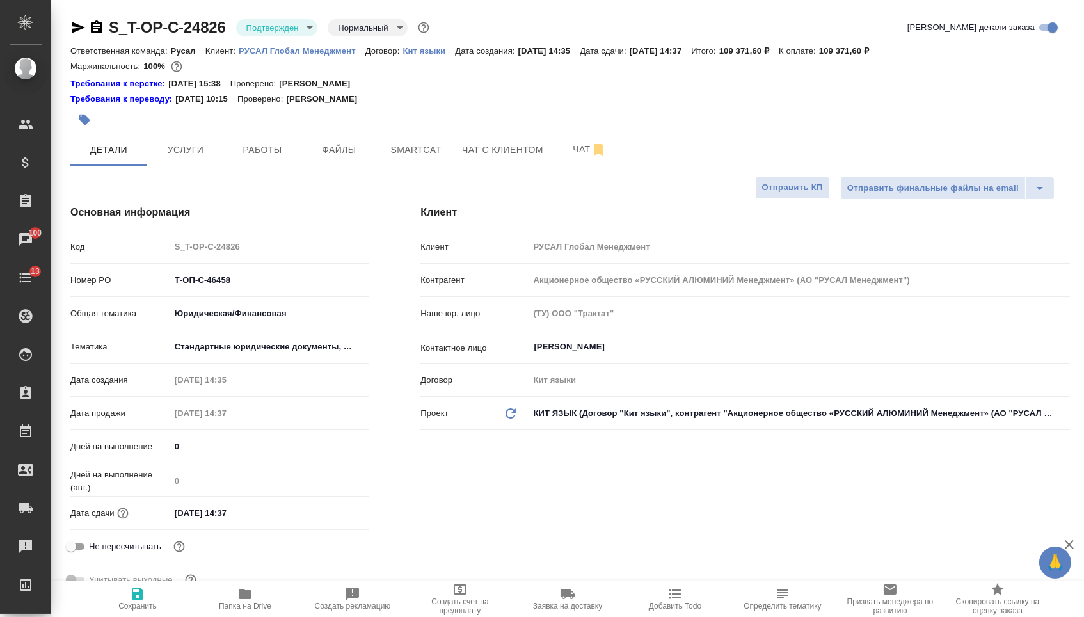
click at [255, 516] on input "18.08.2025 14:37" at bounding box center [226, 513] width 112 height 19
click at [74, 24] on icon "button" at bounding box center [78, 28] width 13 height 12
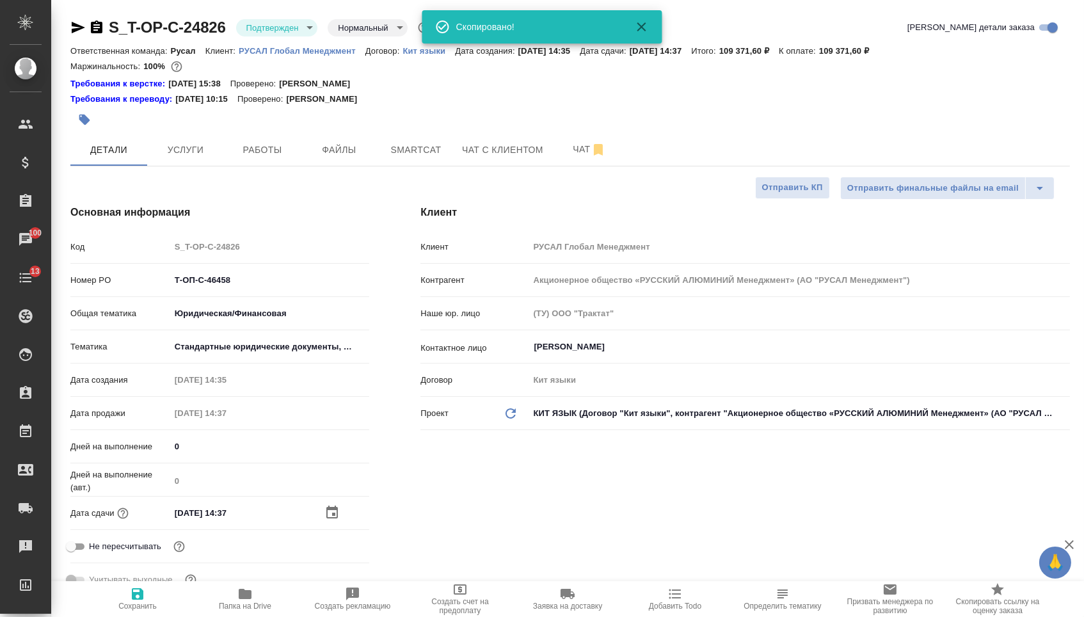
type textarea "x"
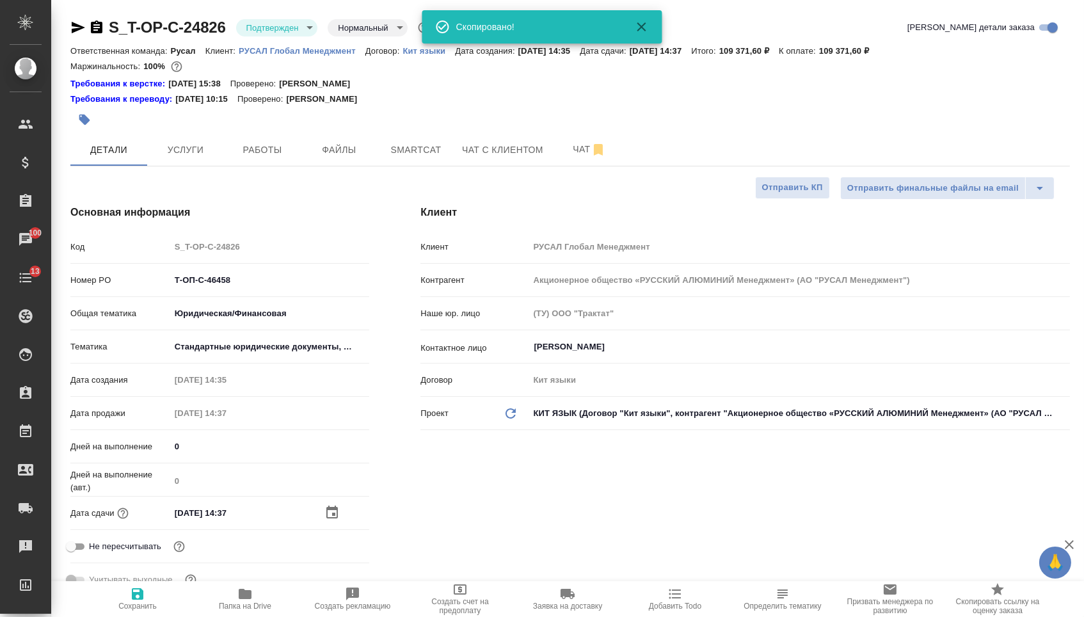
type textarea "x"
drag, startPoint x: 254, startPoint y: 287, endPoint x: 121, endPoint y: 287, distance: 133.1
click at [121, 287] on div "Номер PO Т-ОП-С-46458" at bounding box center [219, 280] width 299 height 22
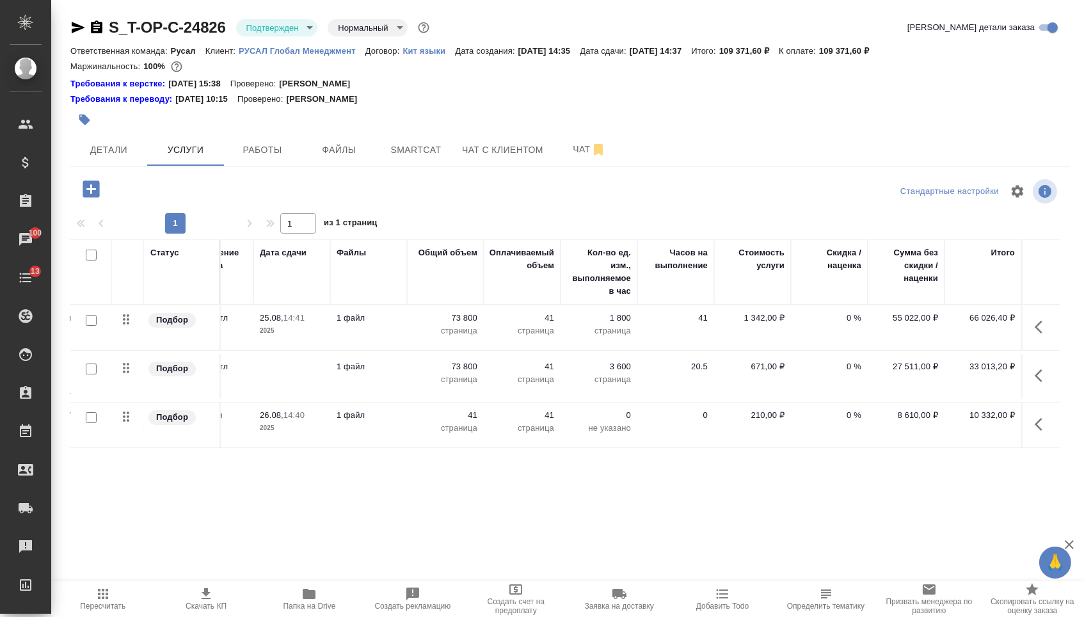
scroll to position [0, 216]
click at [137, 153] on span "Детали" at bounding box center [108, 150] width 61 height 16
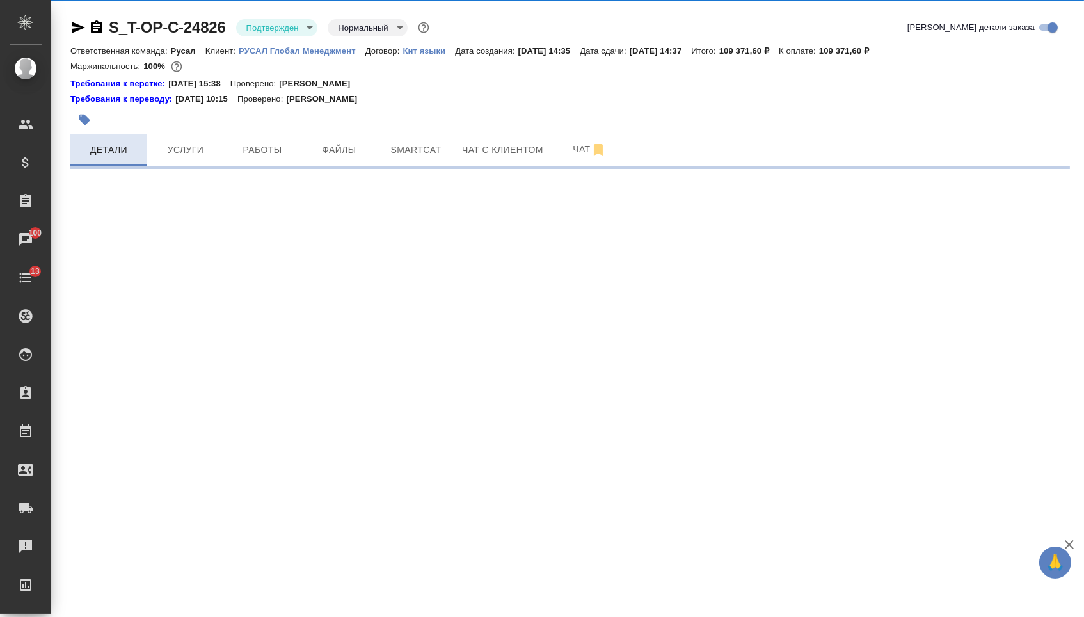
select select "RU"
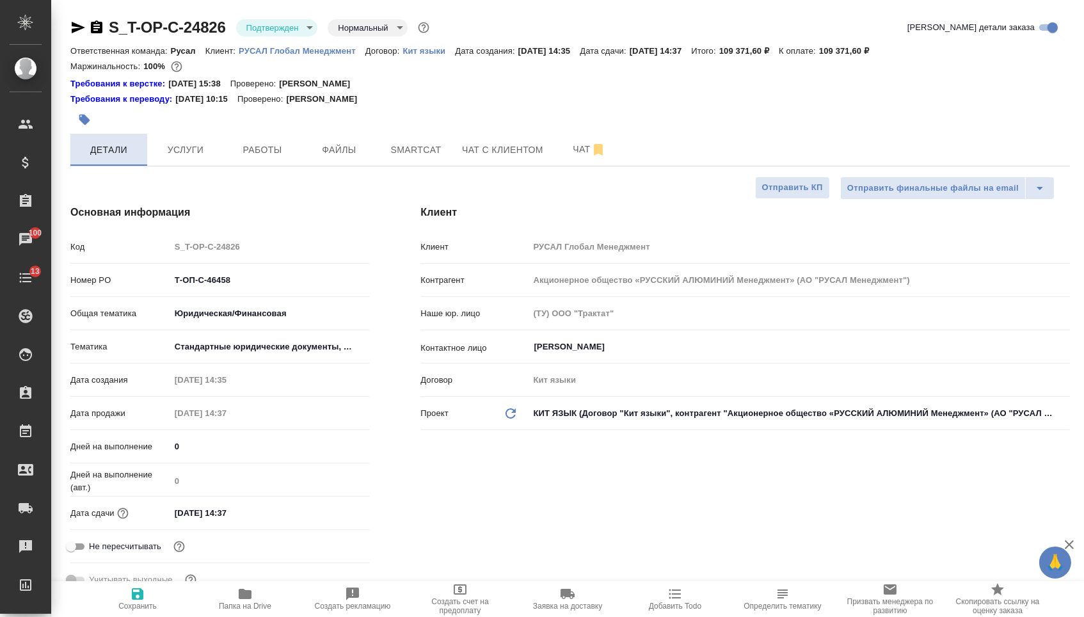
type textarea "x"
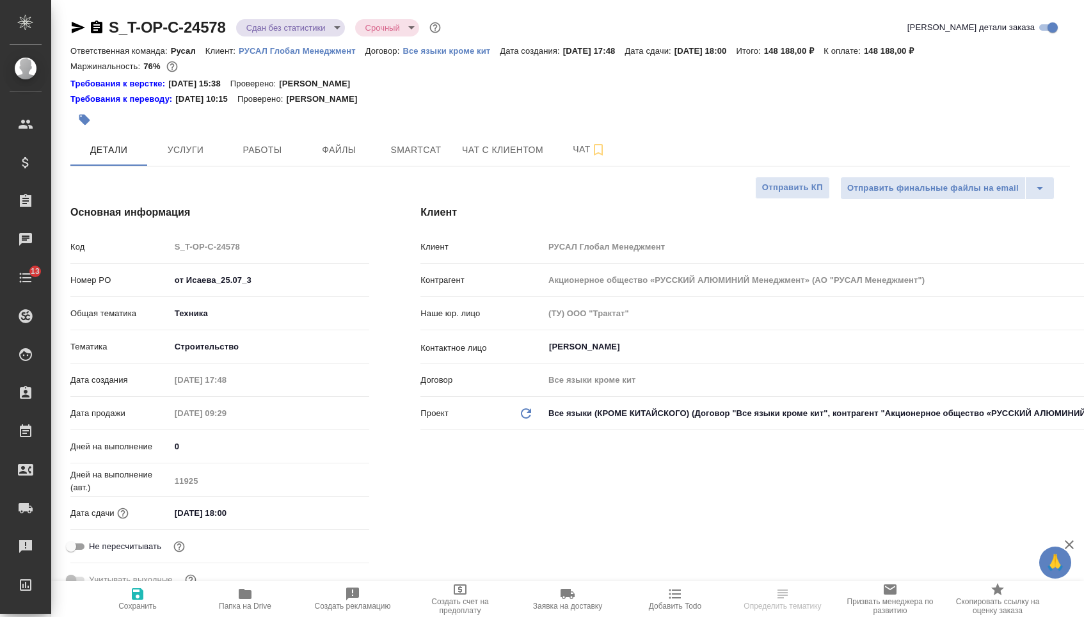
select select "RU"
type textarea "x"
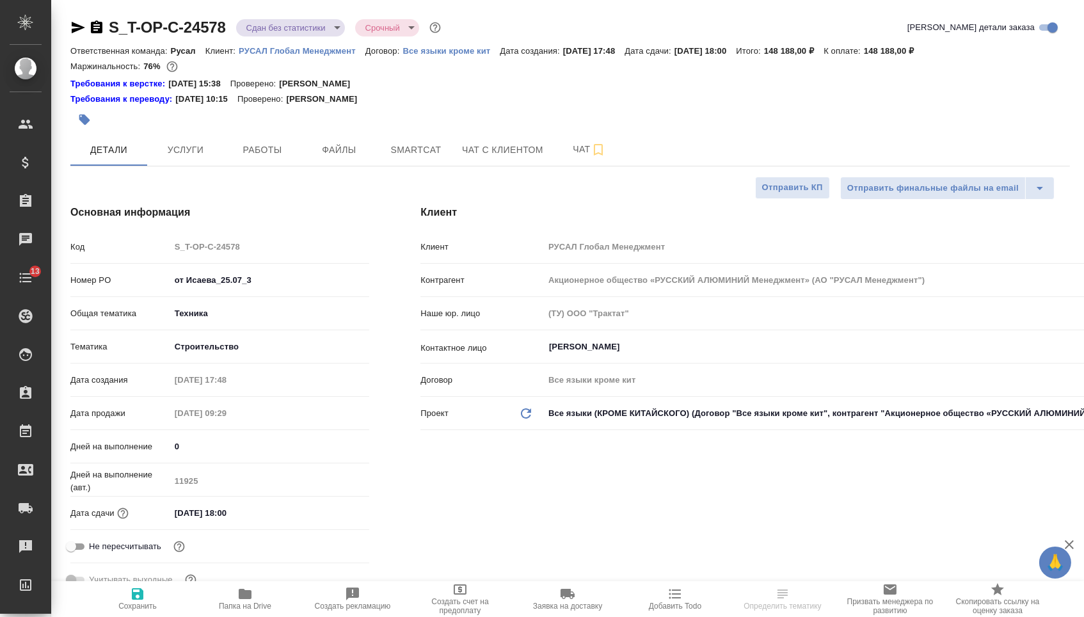
type textarea "x"
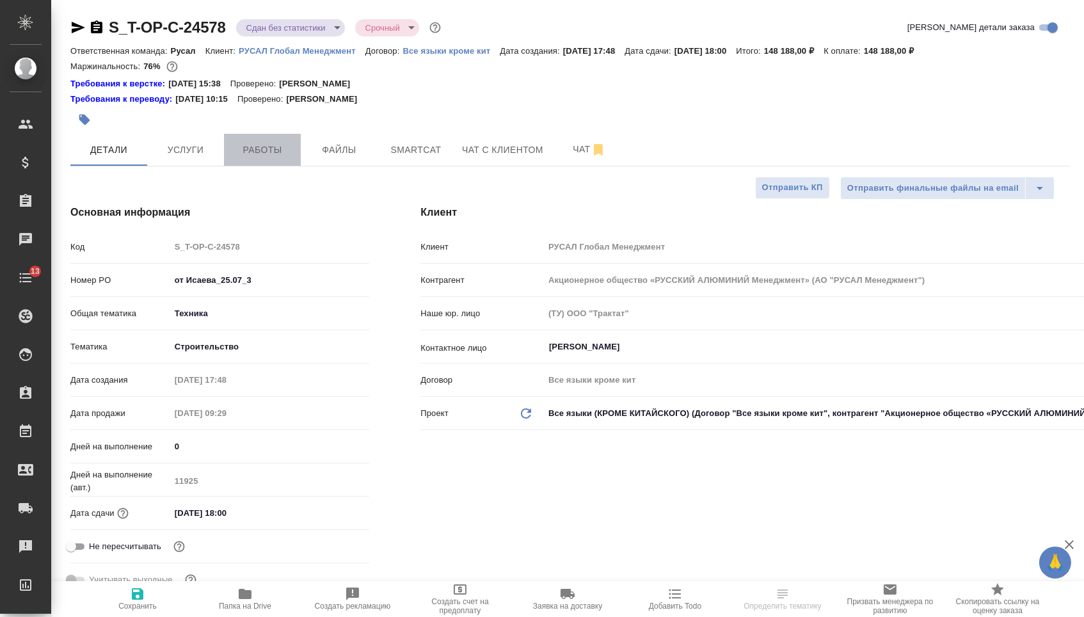
click at [248, 153] on span "Работы" at bounding box center [262, 150] width 61 height 16
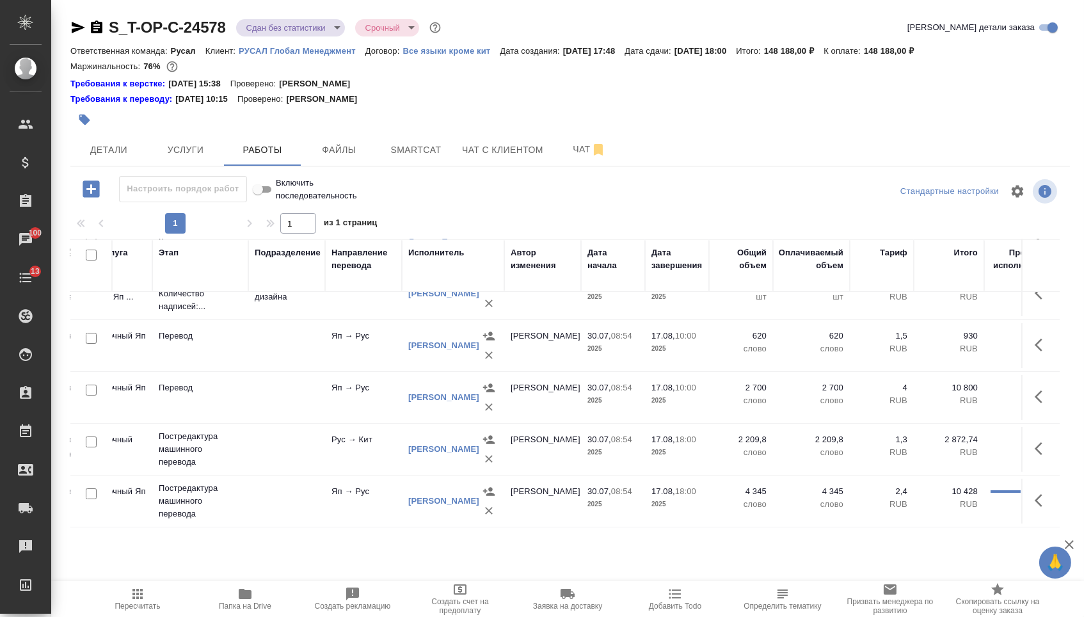
scroll to position [104, 132]
click at [189, 158] on span "Услуги" at bounding box center [185, 150] width 61 height 16
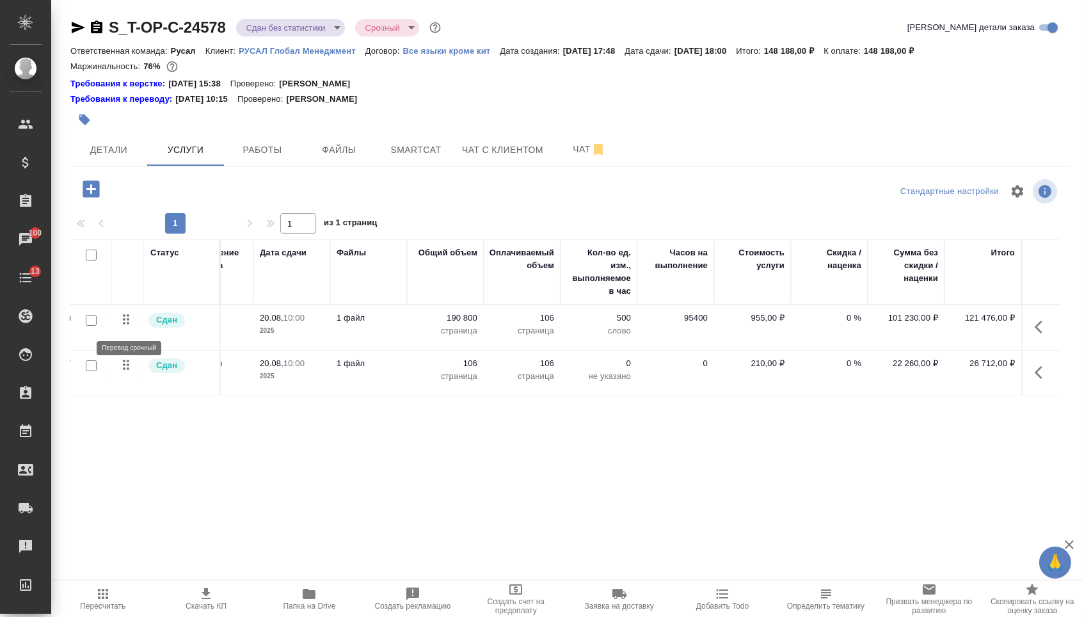
scroll to position [0, 216]
click at [574, 153] on span "Чат" at bounding box center [589, 149] width 61 height 16
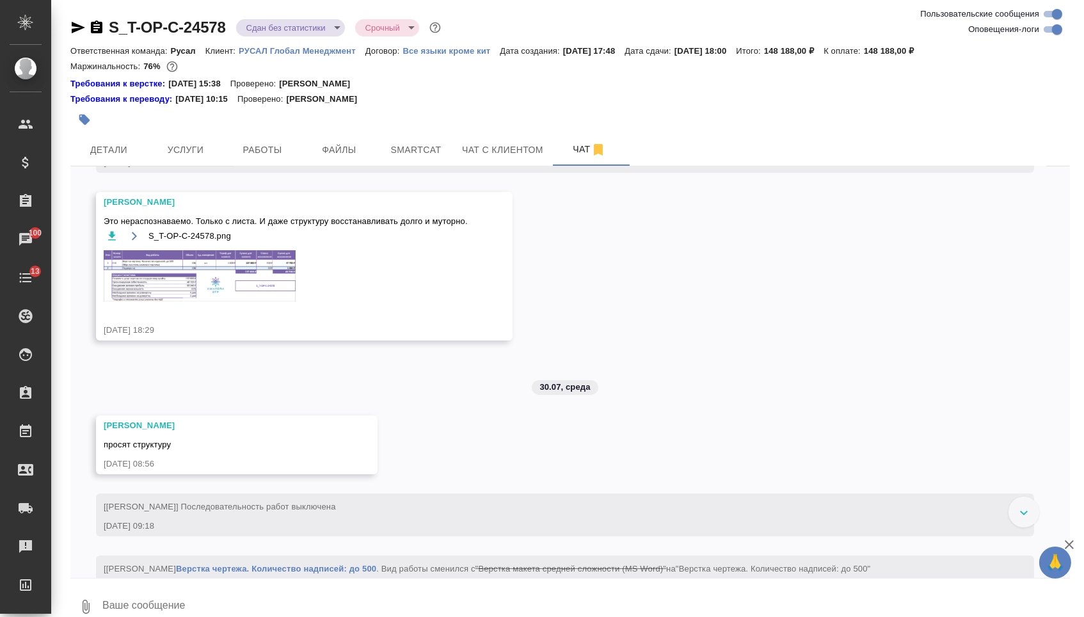
scroll to position [359, 0]
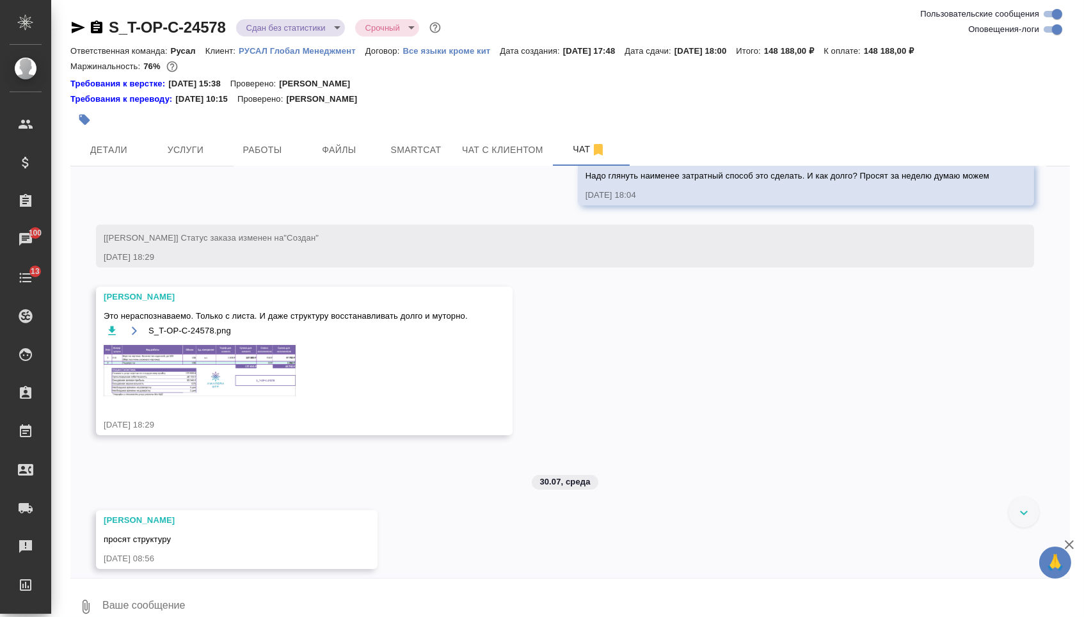
click at [271, 396] on img at bounding box center [200, 370] width 192 height 51
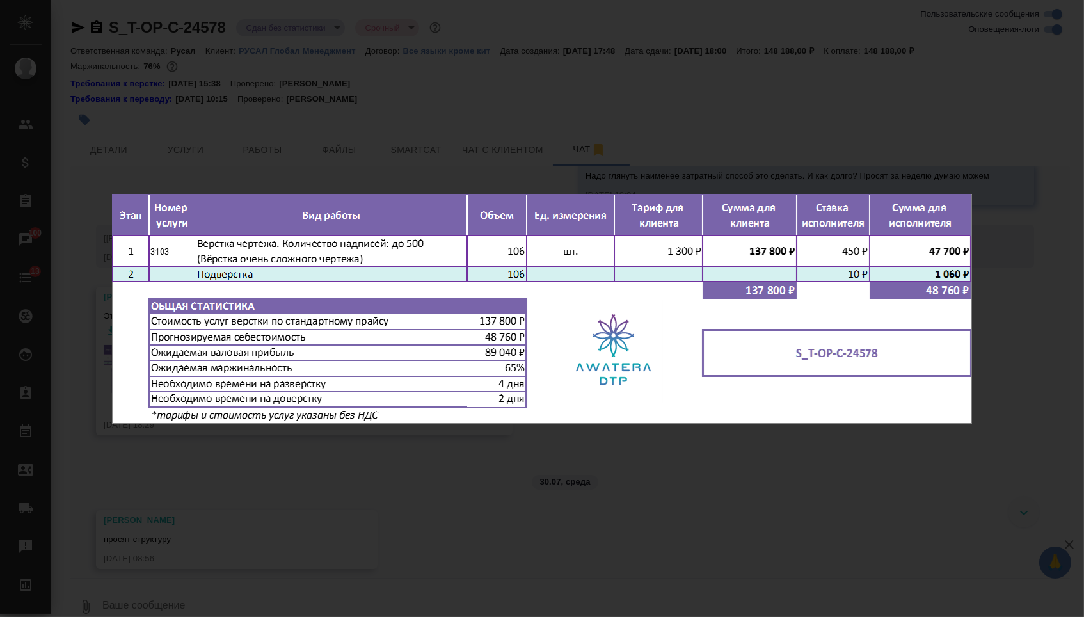
click at [441, 498] on div "S_T-OP-C-24578.png 1 of 1" at bounding box center [542, 308] width 1084 height 617
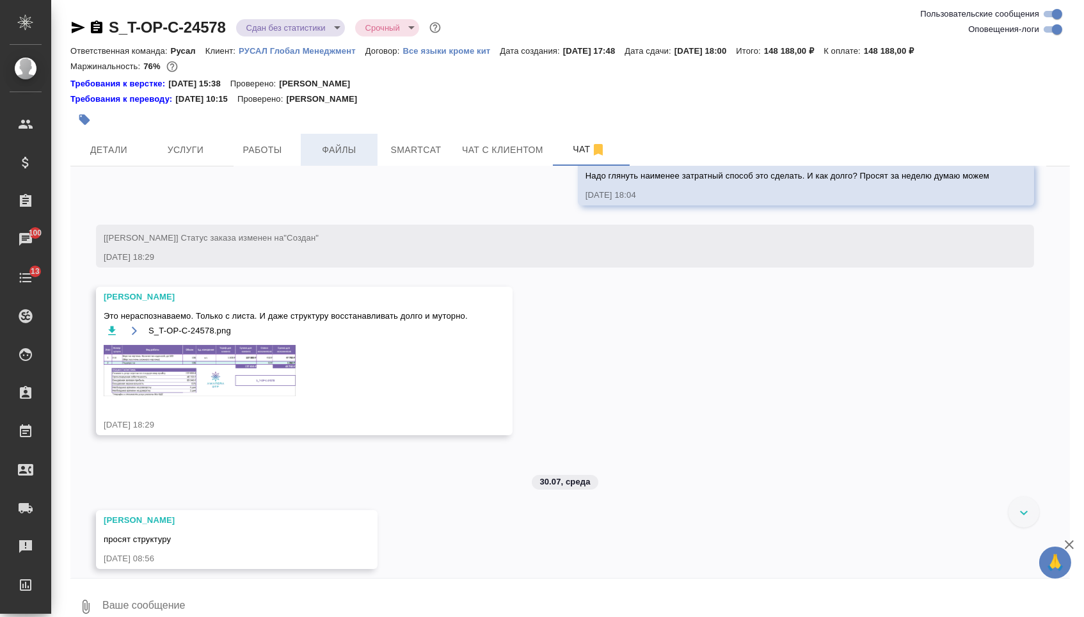
click at [340, 150] on span "Файлы" at bounding box center [338, 150] width 61 height 16
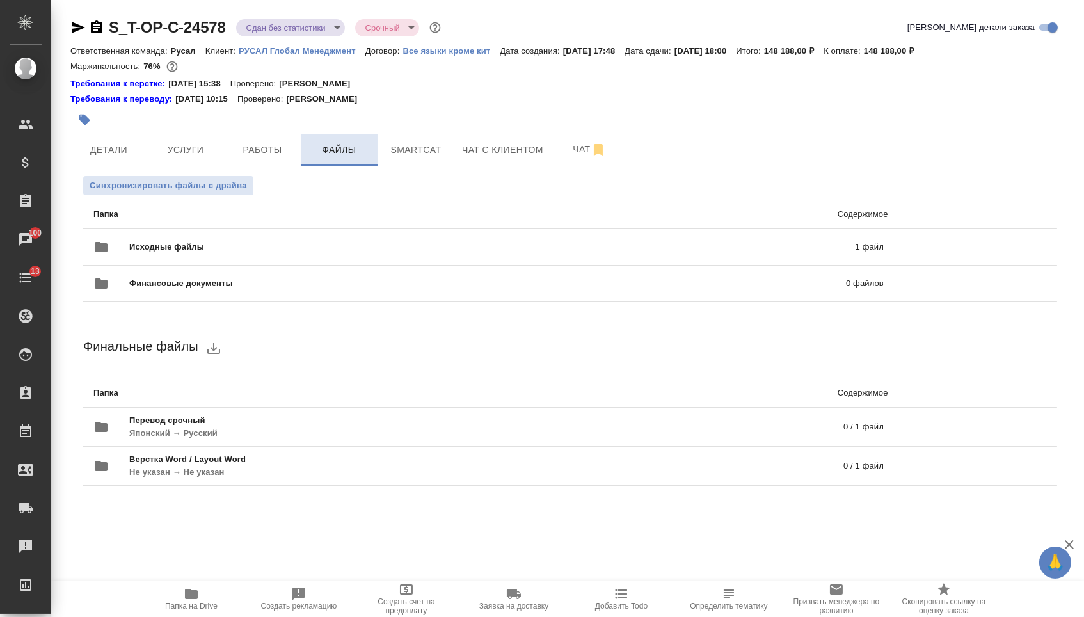
click at [345, 152] on span "Файлы" at bounding box center [338, 150] width 61 height 16
click at [283, 152] on span "Работы" at bounding box center [262, 150] width 61 height 16
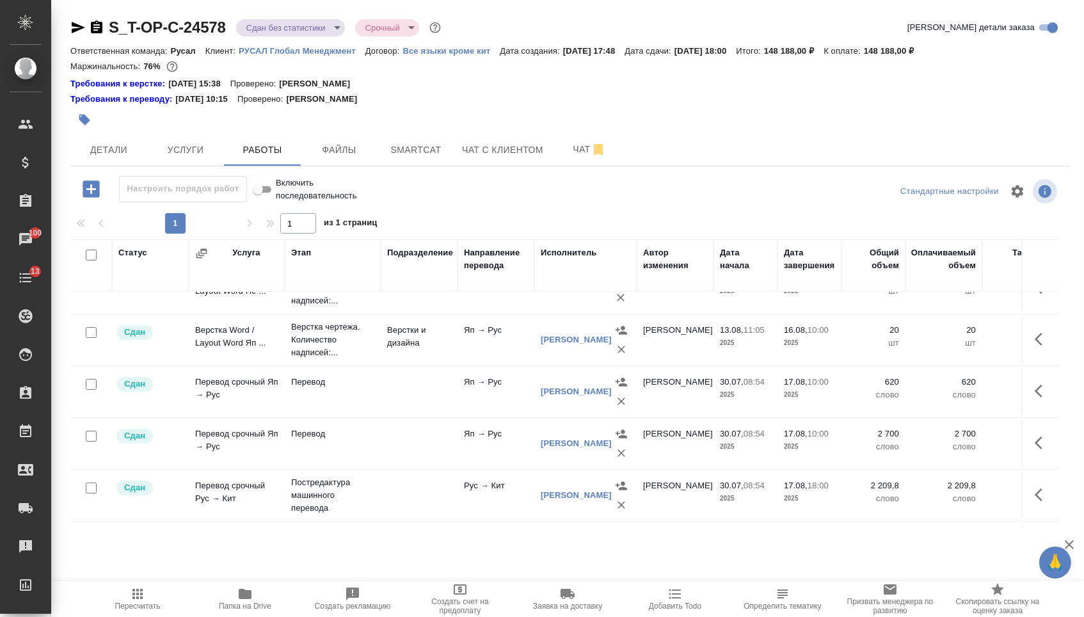
scroll to position [30, 0]
click at [205, 145] on button "Услуги" at bounding box center [185, 150] width 77 height 32
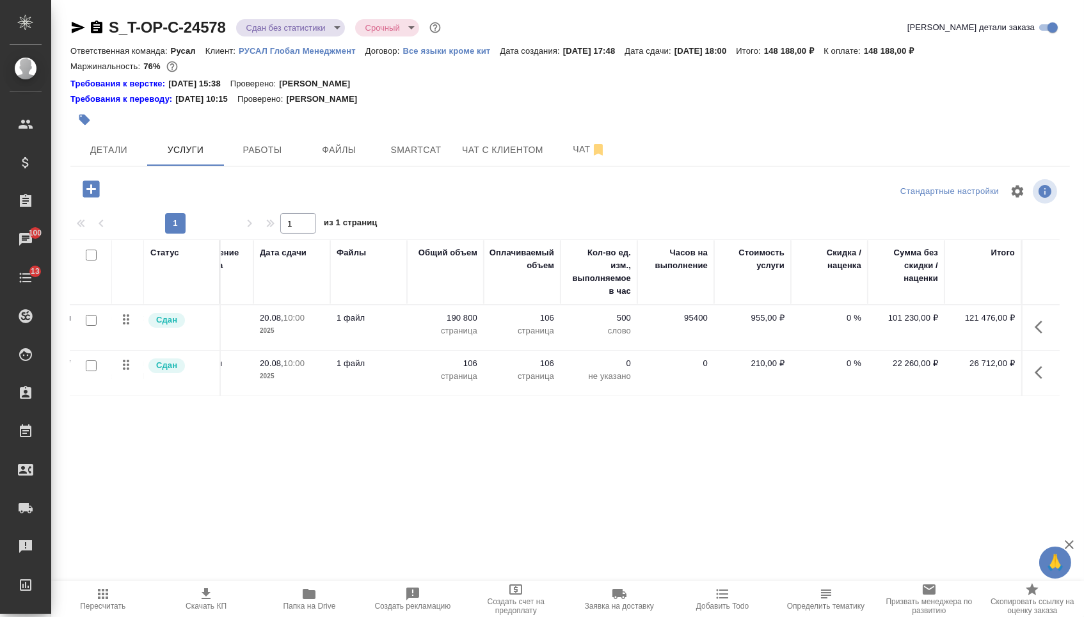
scroll to position [0, 216]
click at [107, 148] on span "Детали" at bounding box center [108, 150] width 61 height 16
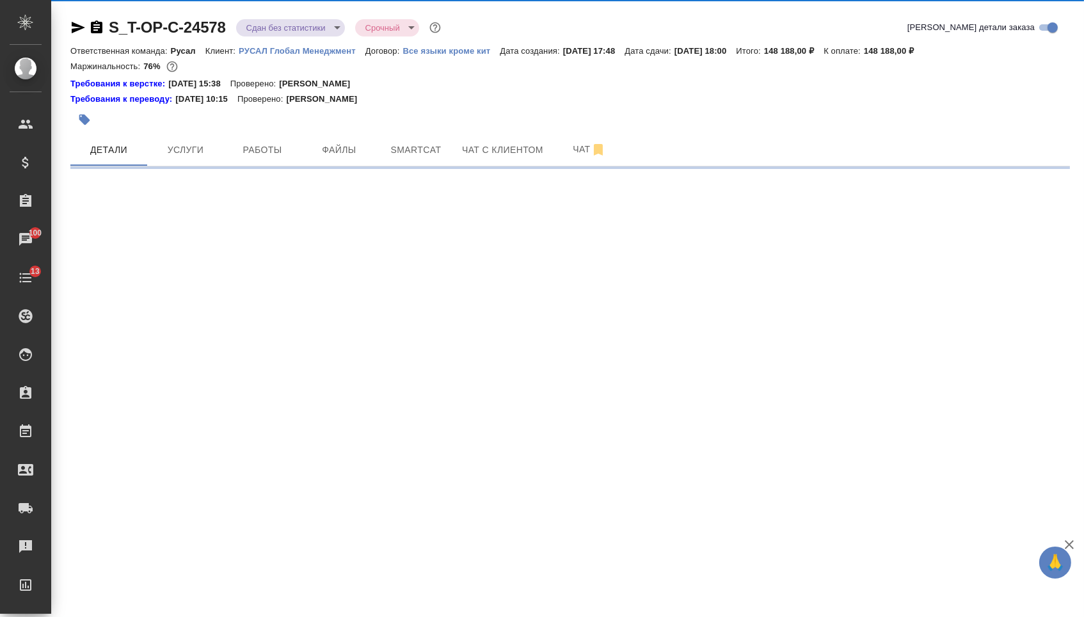
select select "RU"
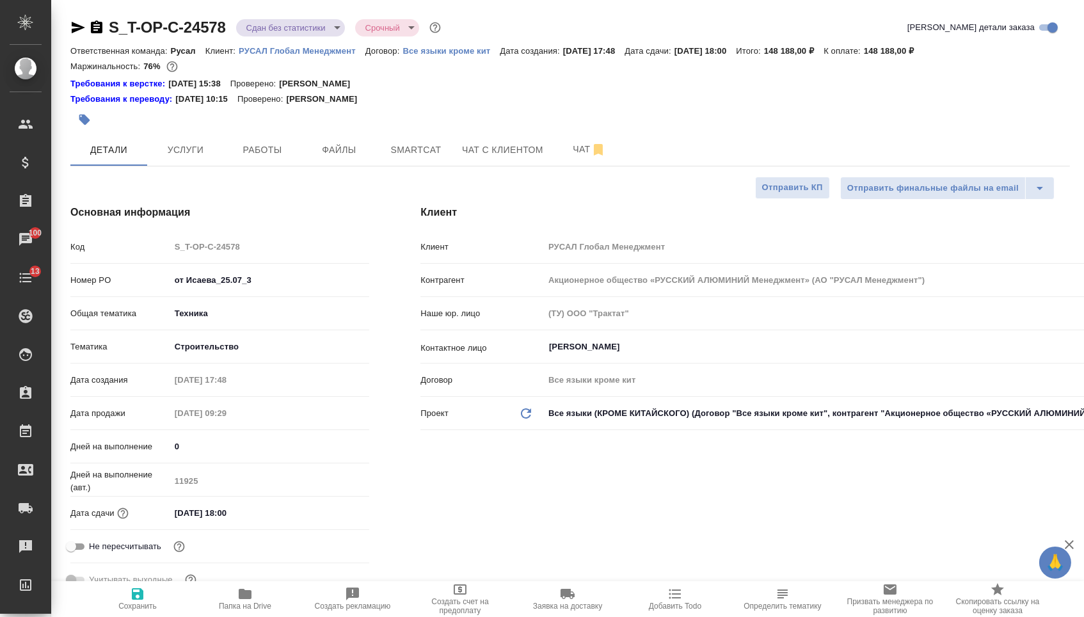
type textarea "x"
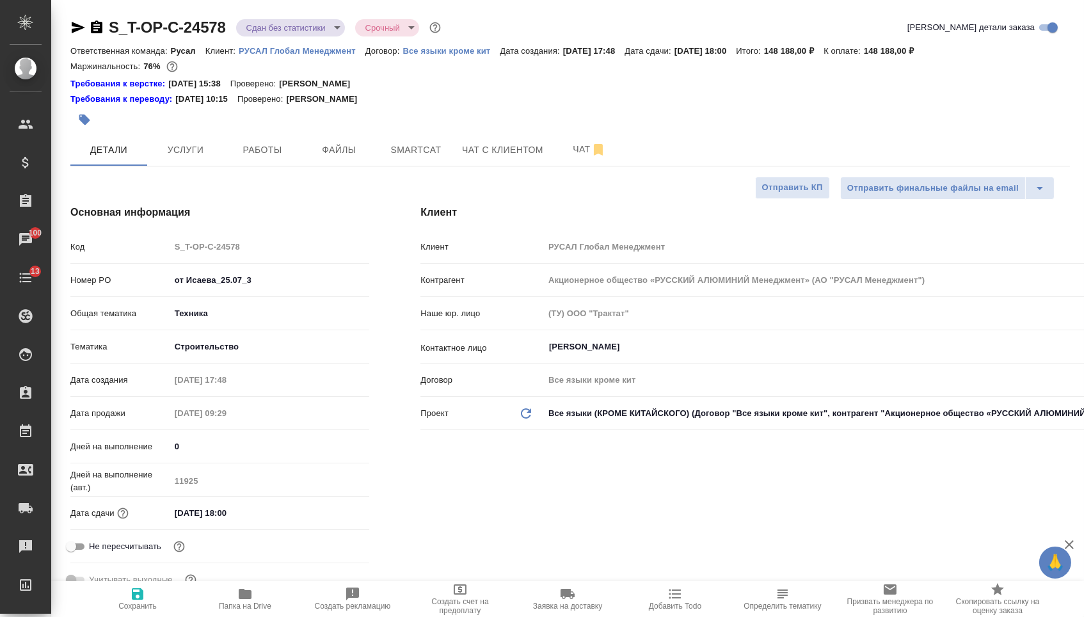
type textarea "x"
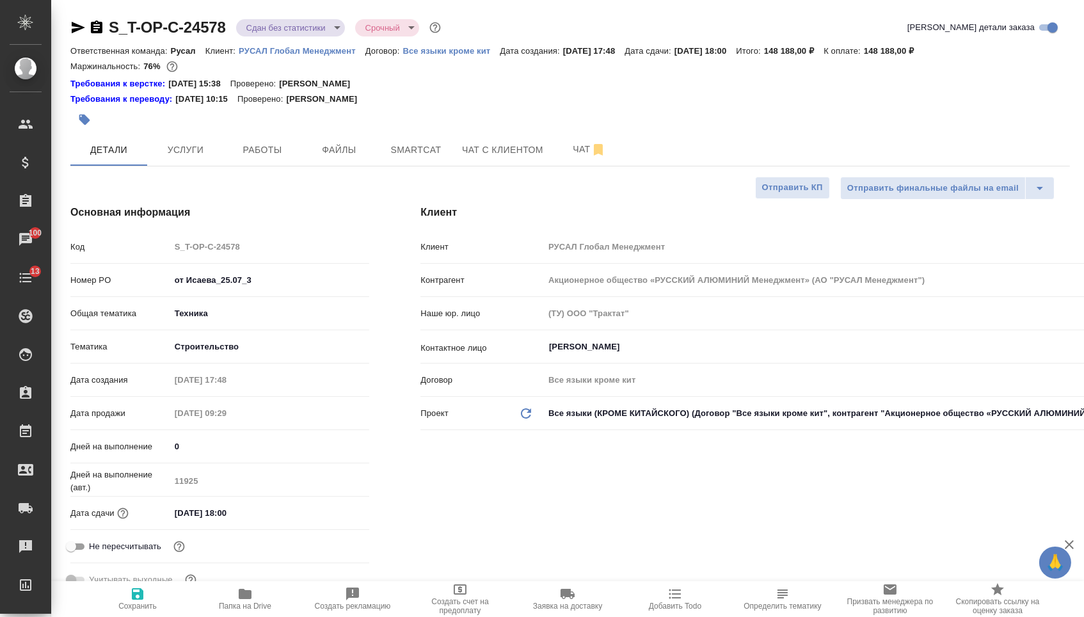
type textarea "x"
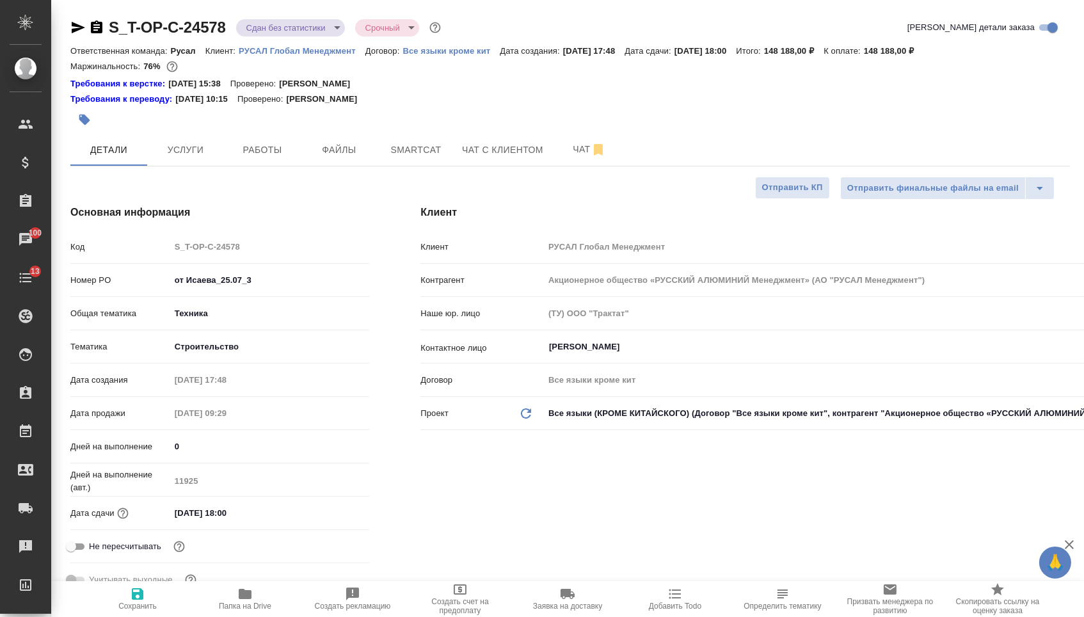
type textarea "x"
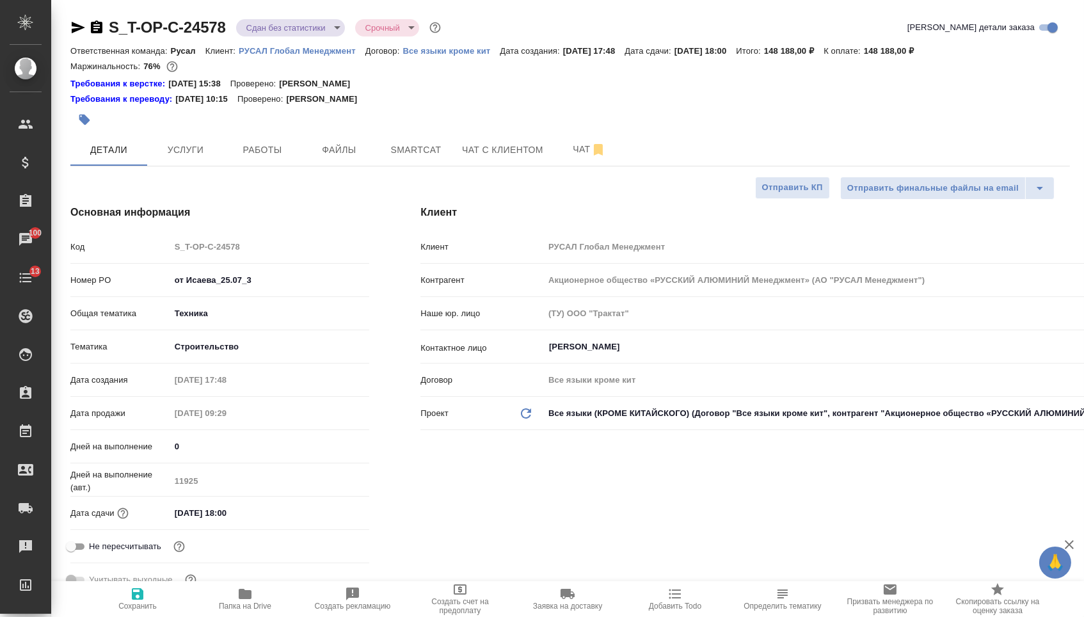
type textarea "x"
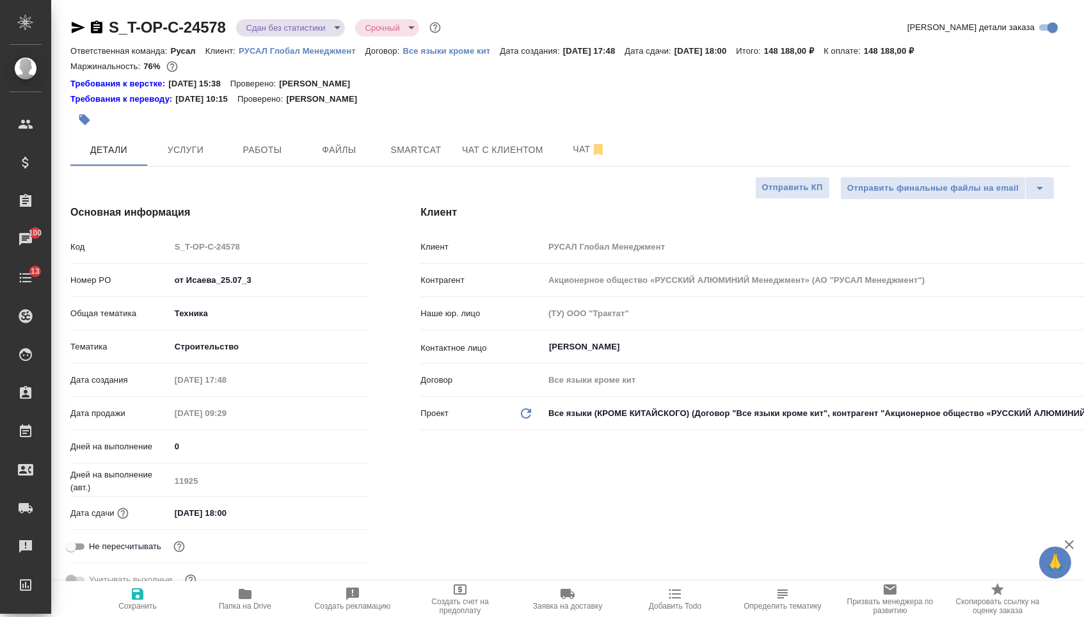
type textarea "x"
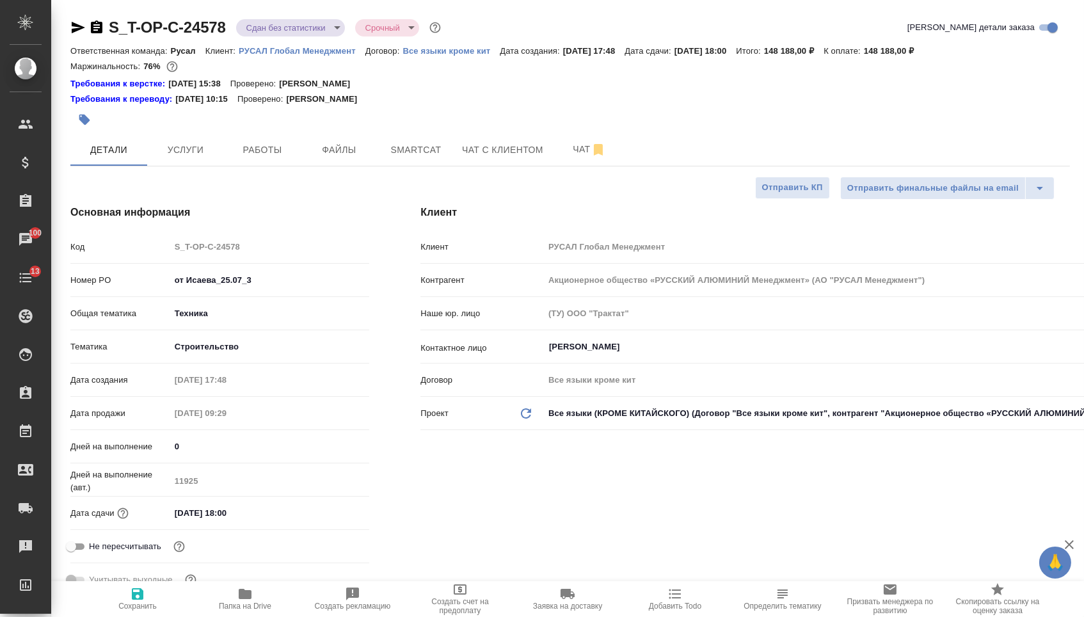
type textarea "x"
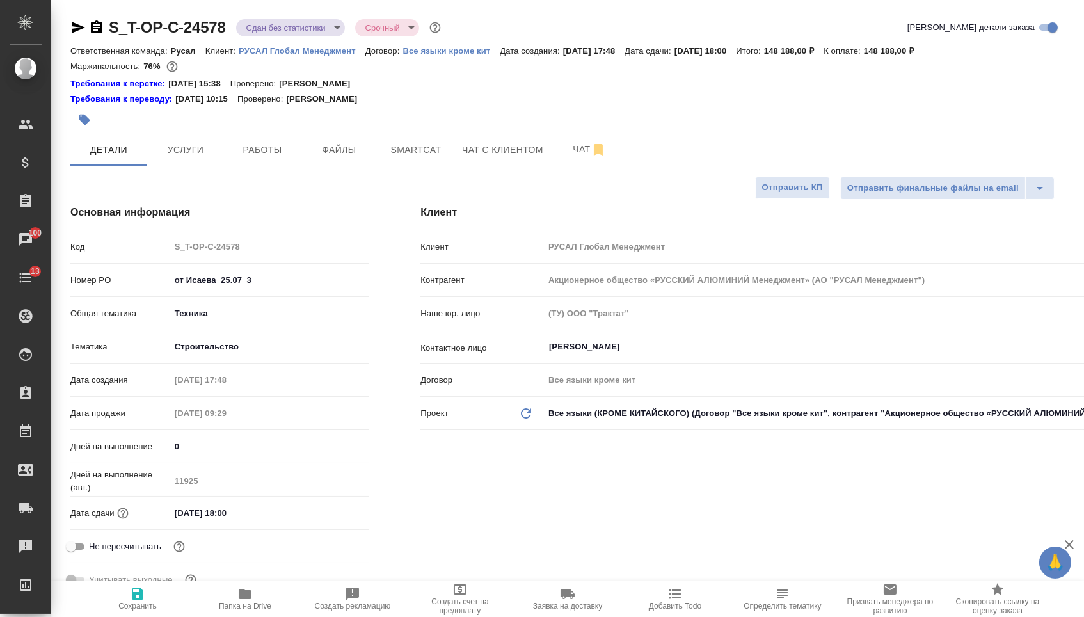
type textarea "x"
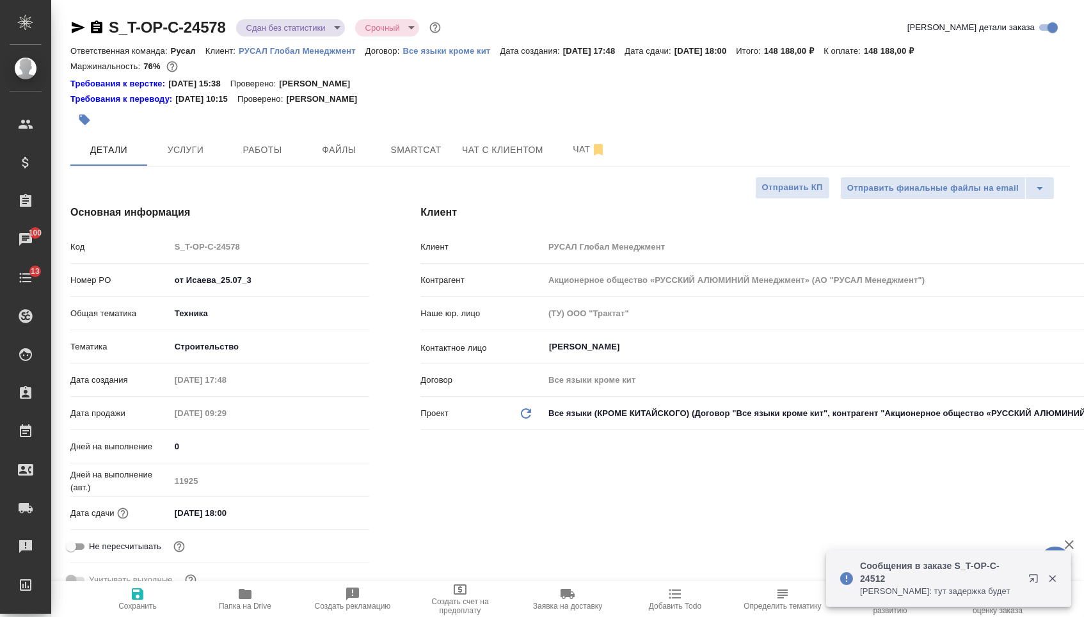
type textarea "x"
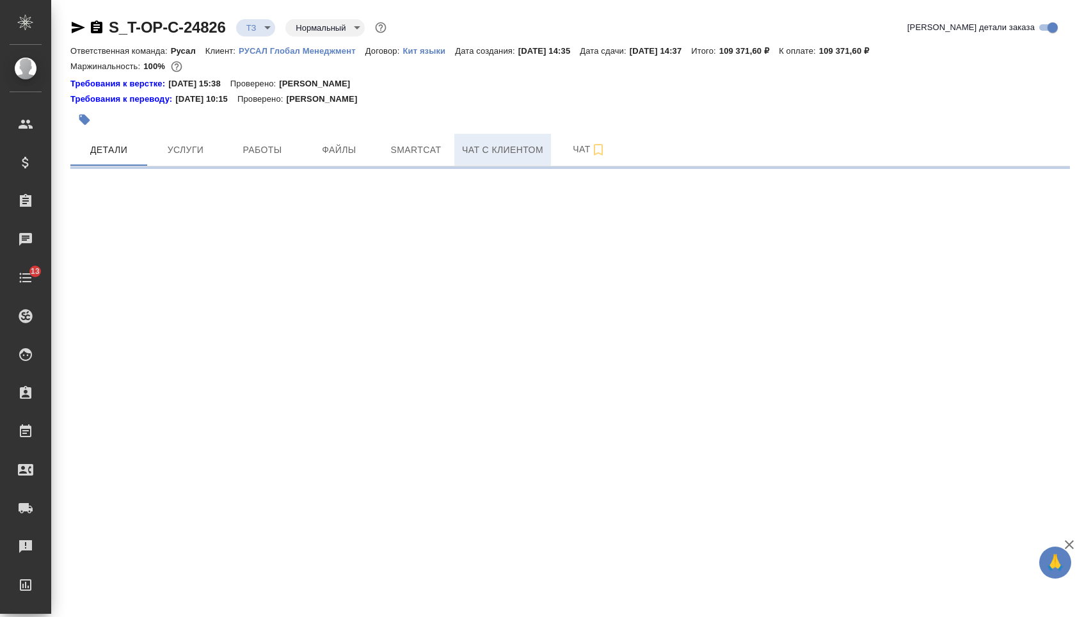
select select "RU"
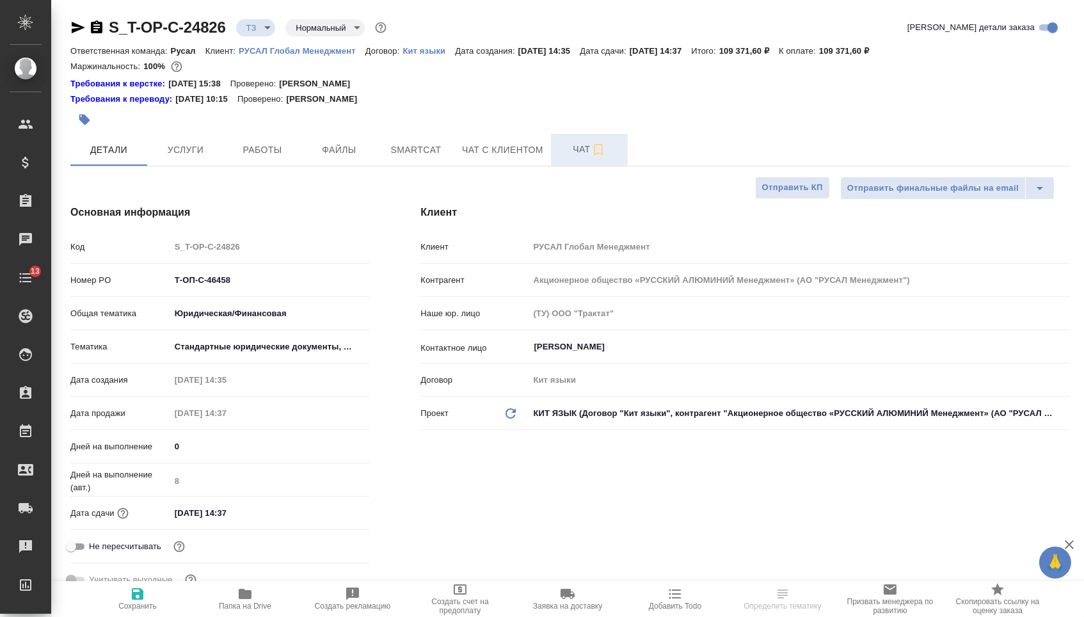
type textarea "x"
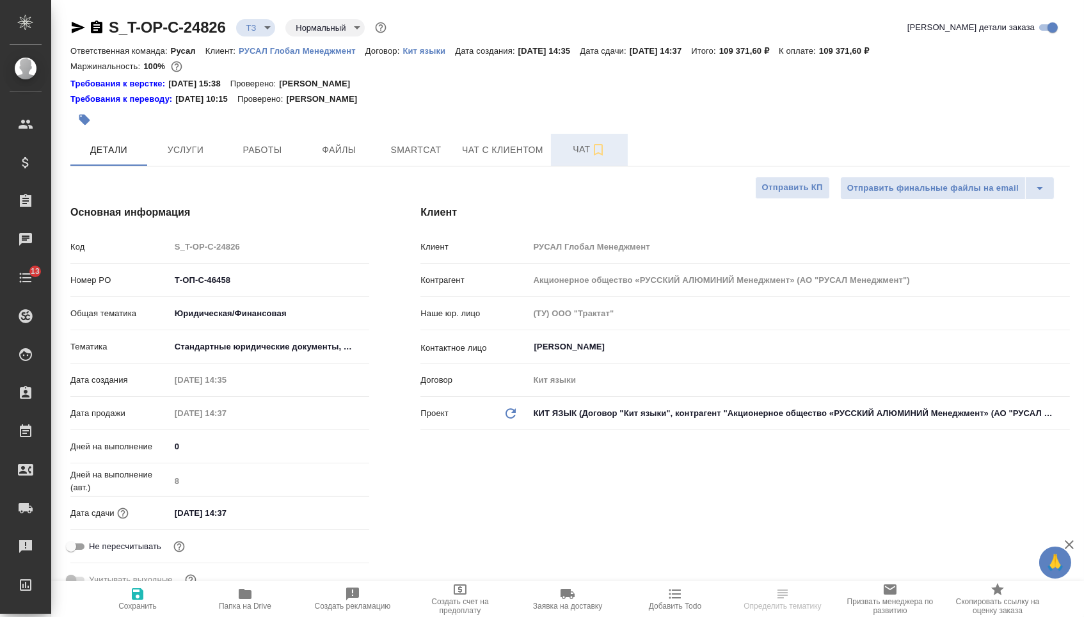
type textarea "x"
click at [571, 157] on span "Чат" at bounding box center [589, 149] width 61 height 16
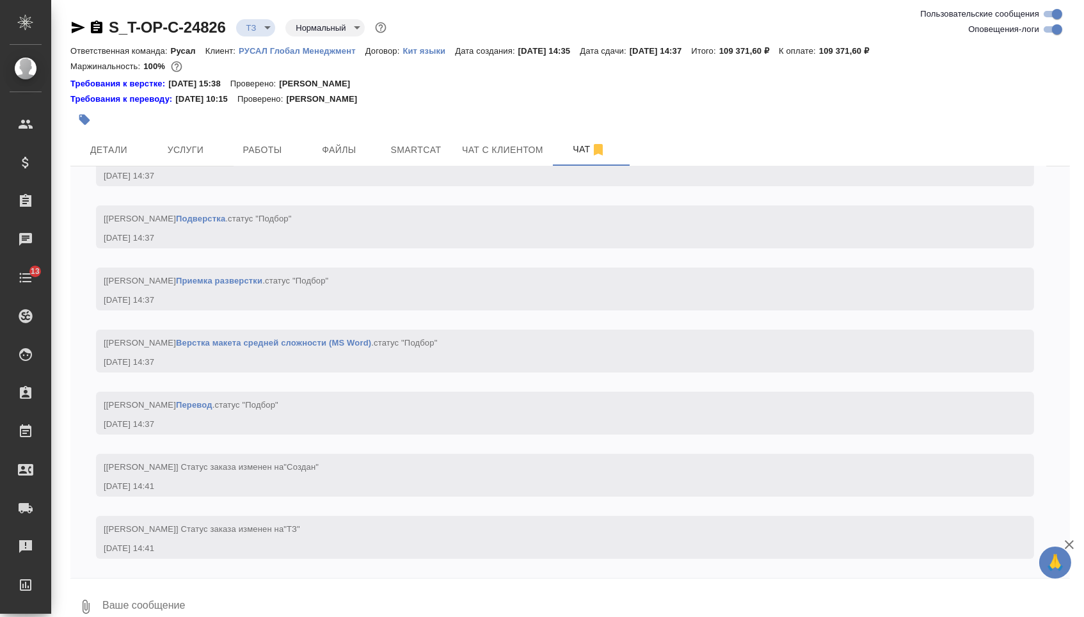
scroll to position [726, 0]
click at [97, 150] on span "Детали" at bounding box center [108, 150] width 61 height 16
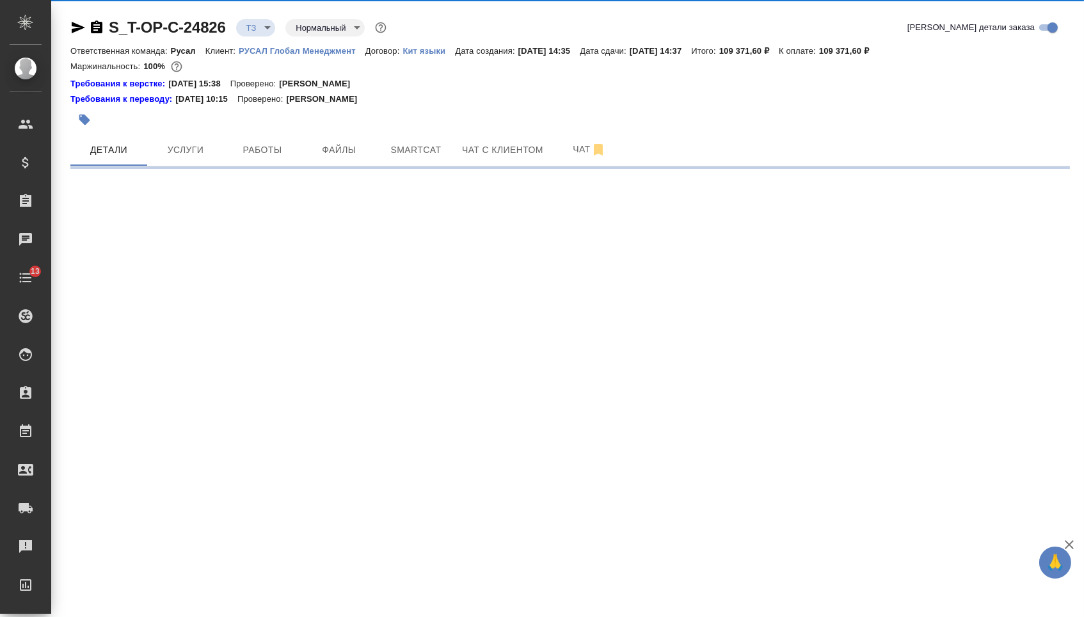
select select "RU"
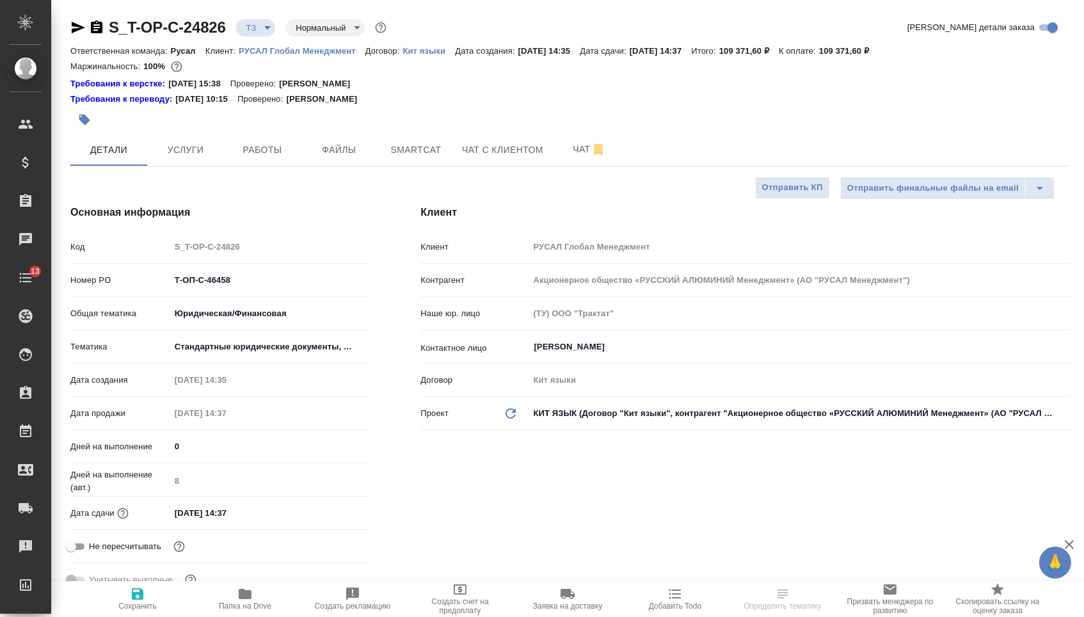
type textarea "x"
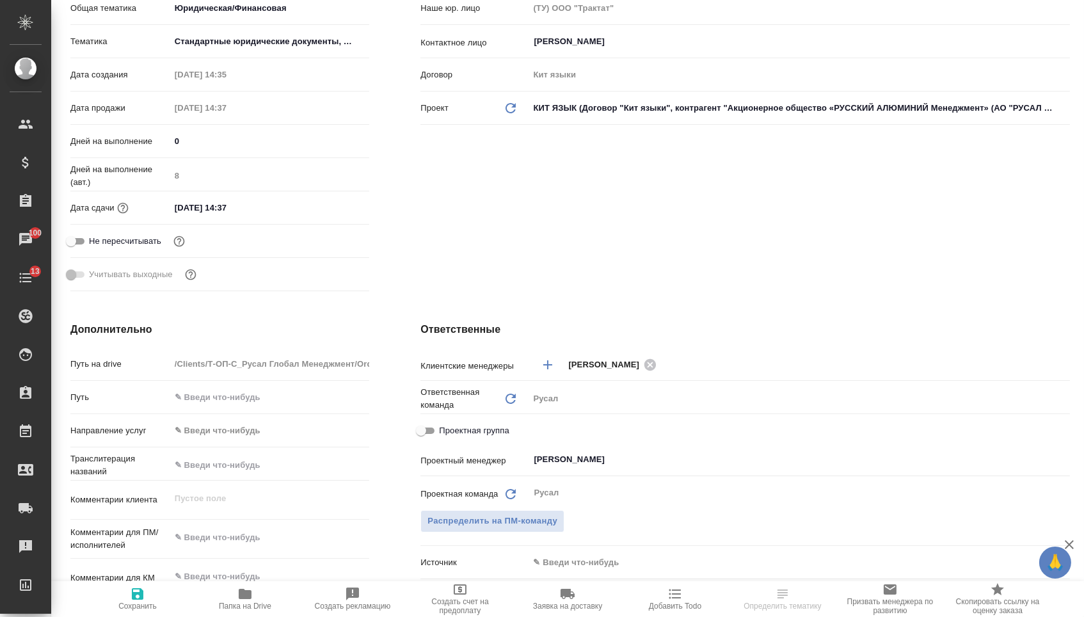
scroll to position [427, 0]
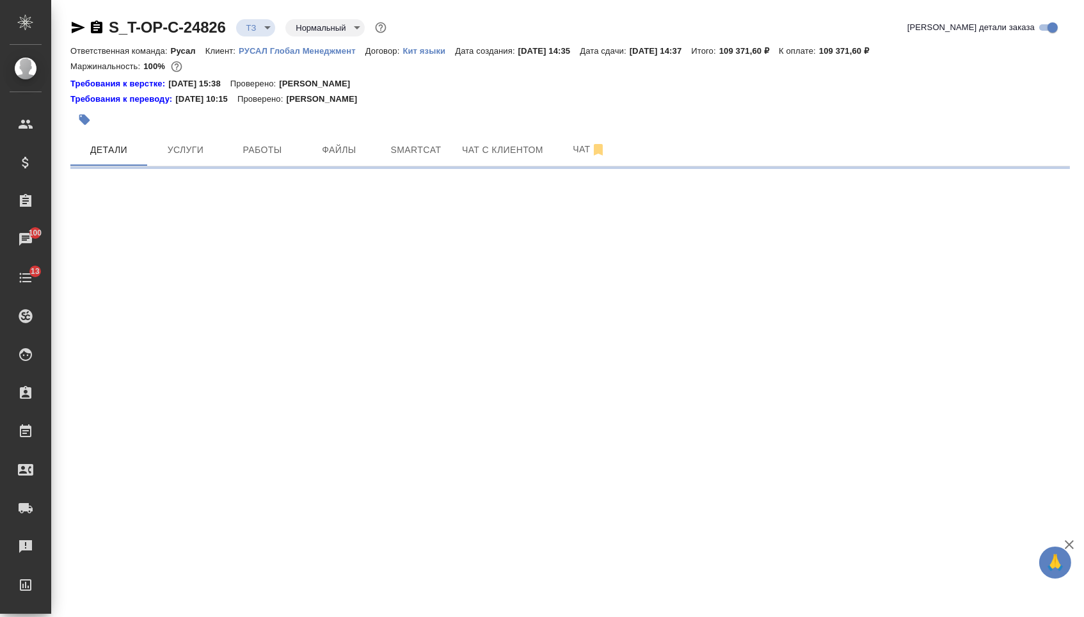
select select "RU"
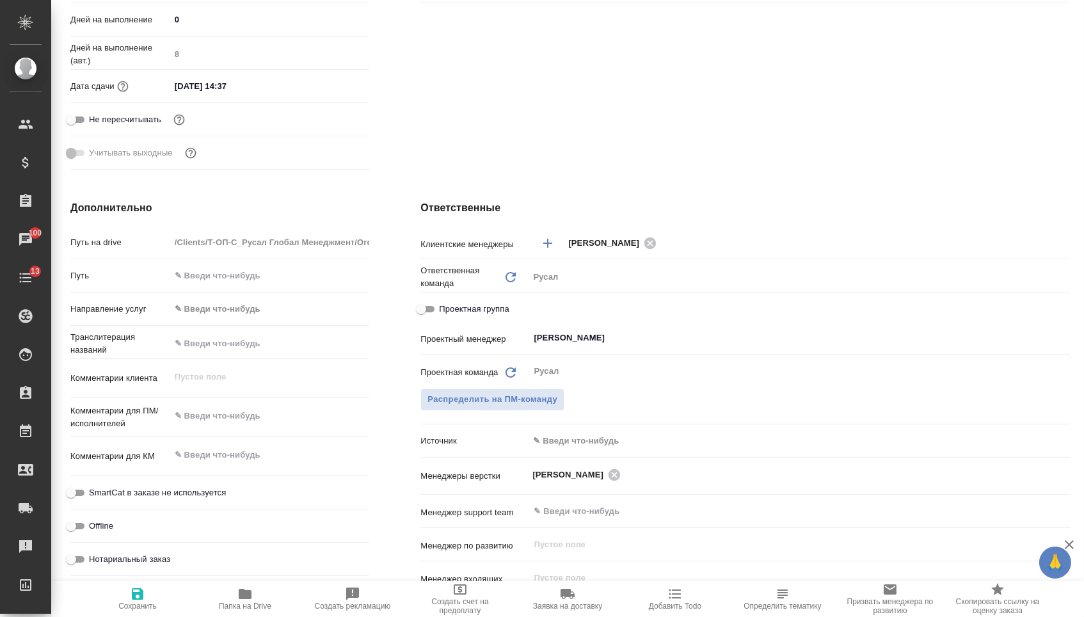
type textarea "x"
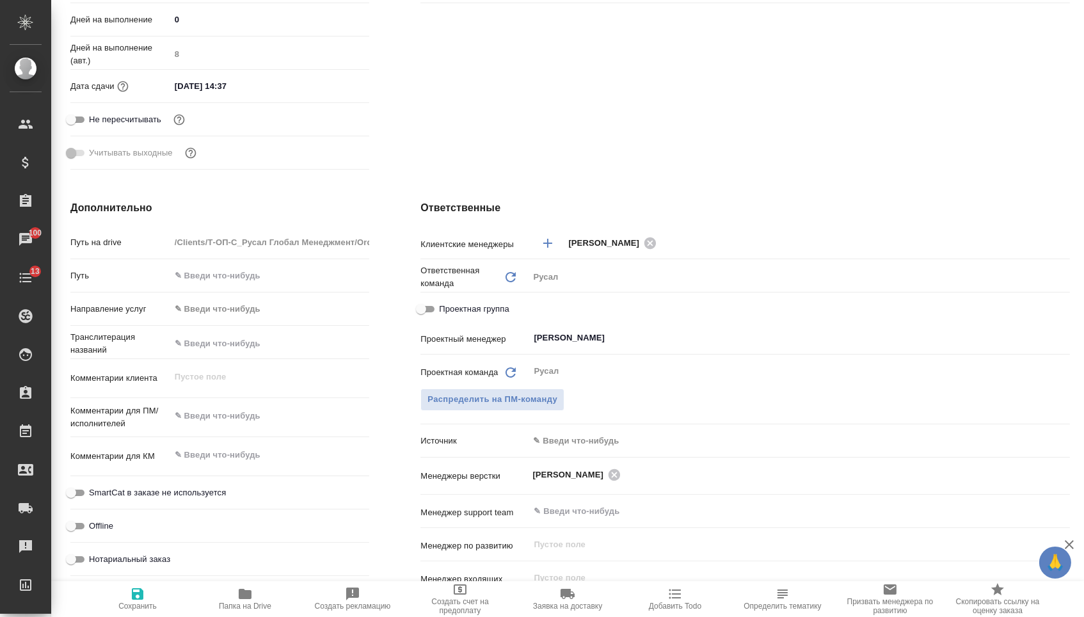
type textarea "x"
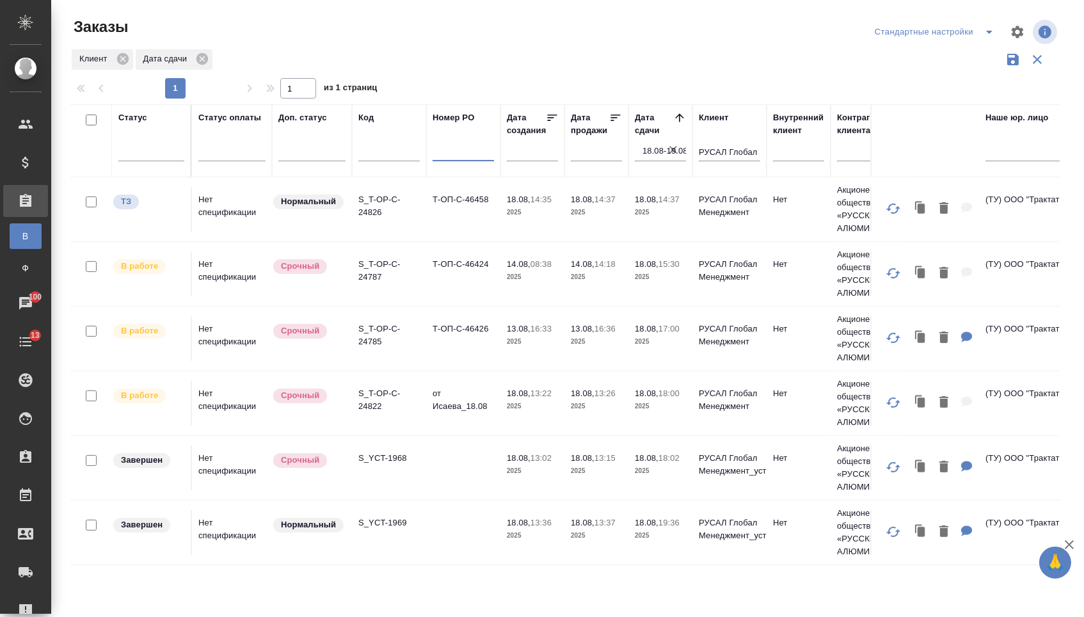
scroll to position [649, 0]
click at [663, 160] on input "18.08-19.08" at bounding box center [665, 151] width 44 height 18
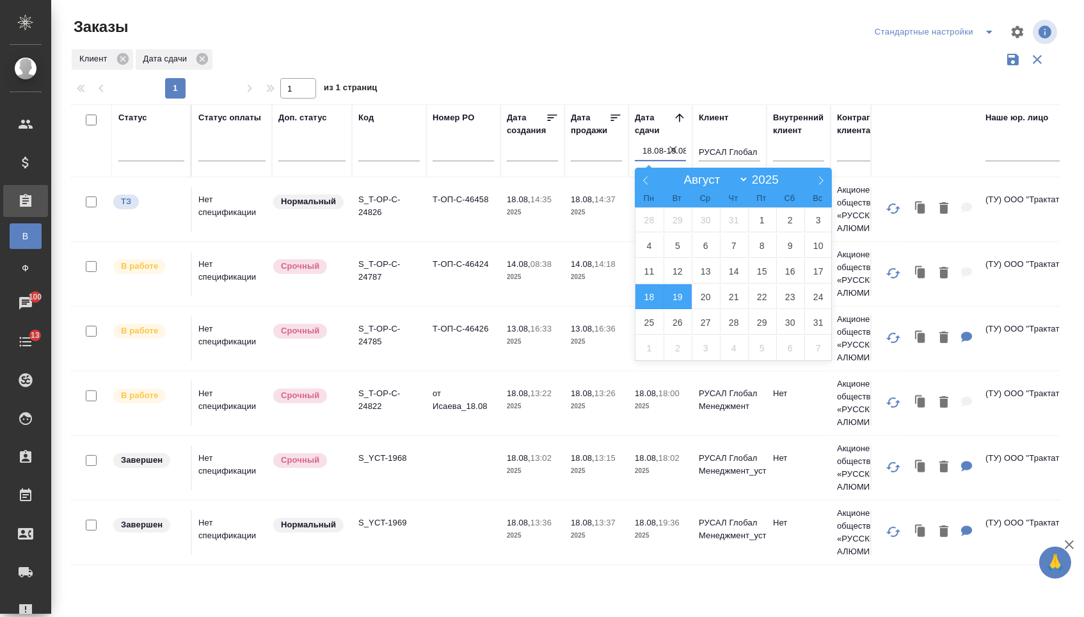
click at [668, 156] on icon "button" at bounding box center [673, 149] width 13 height 13
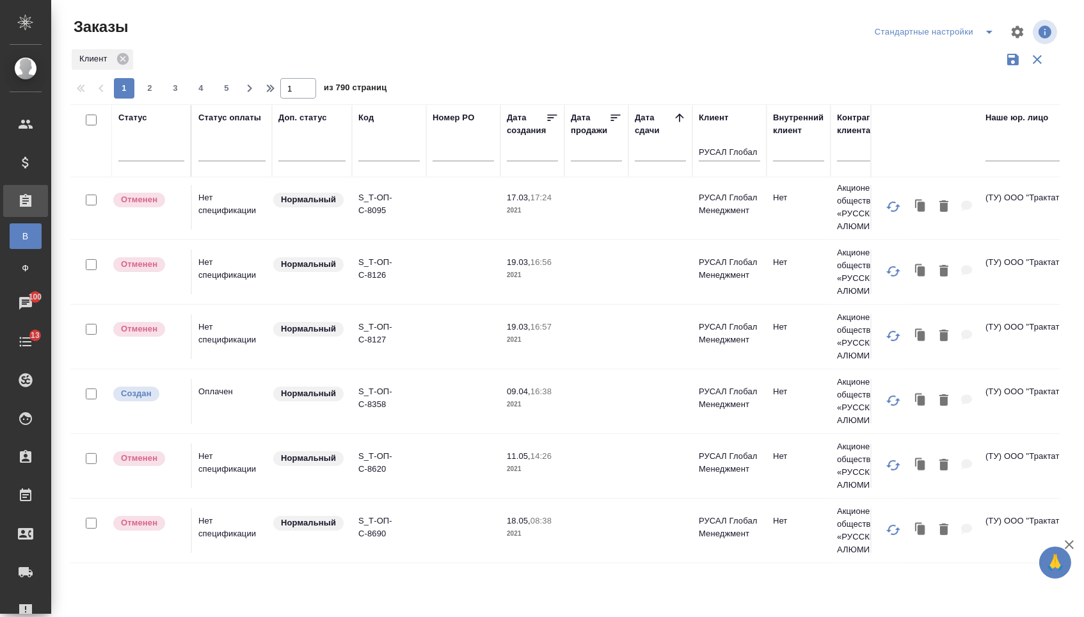
click at [675, 128] on div at bounding box center [679, 119] width 13 height 17
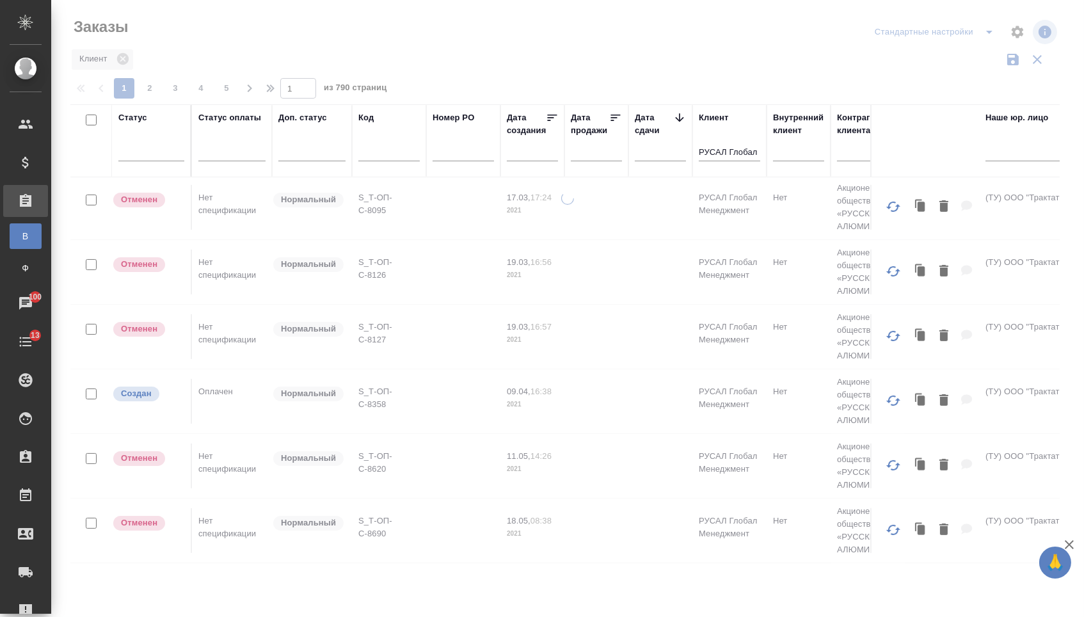
click at [676, 124] on icon at bounding box center [679, 117] width 13 height 13
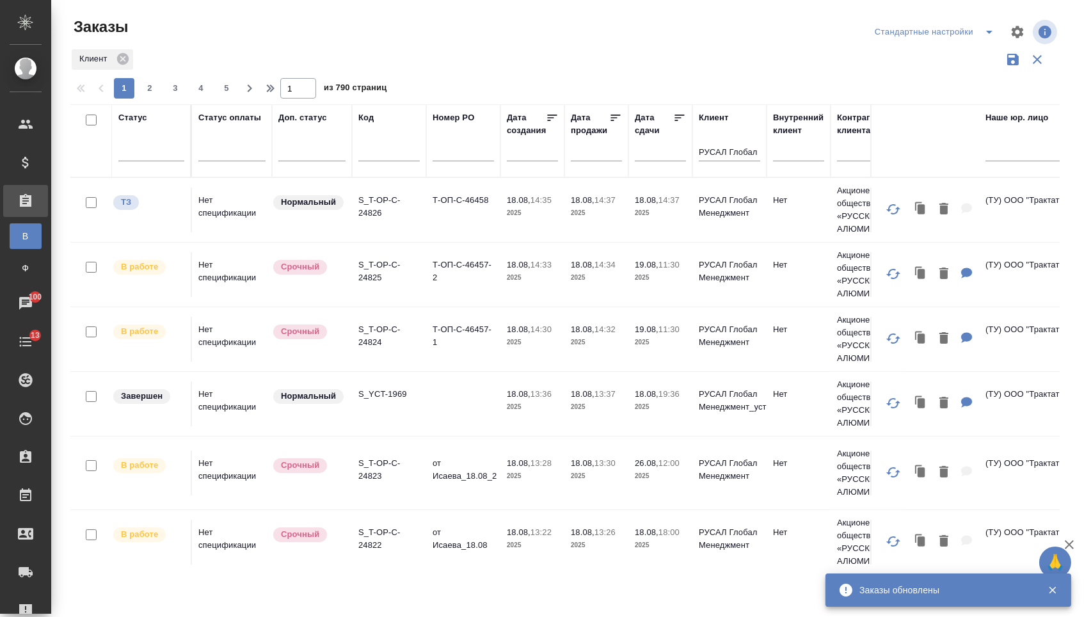
scroll to position [0, 0]
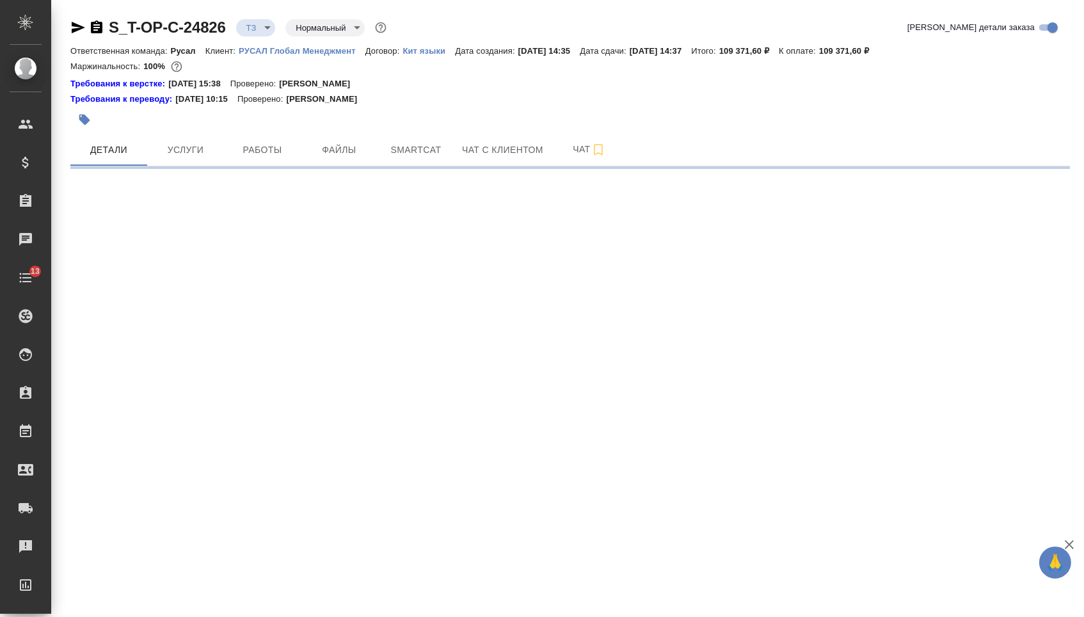
select select "RU"
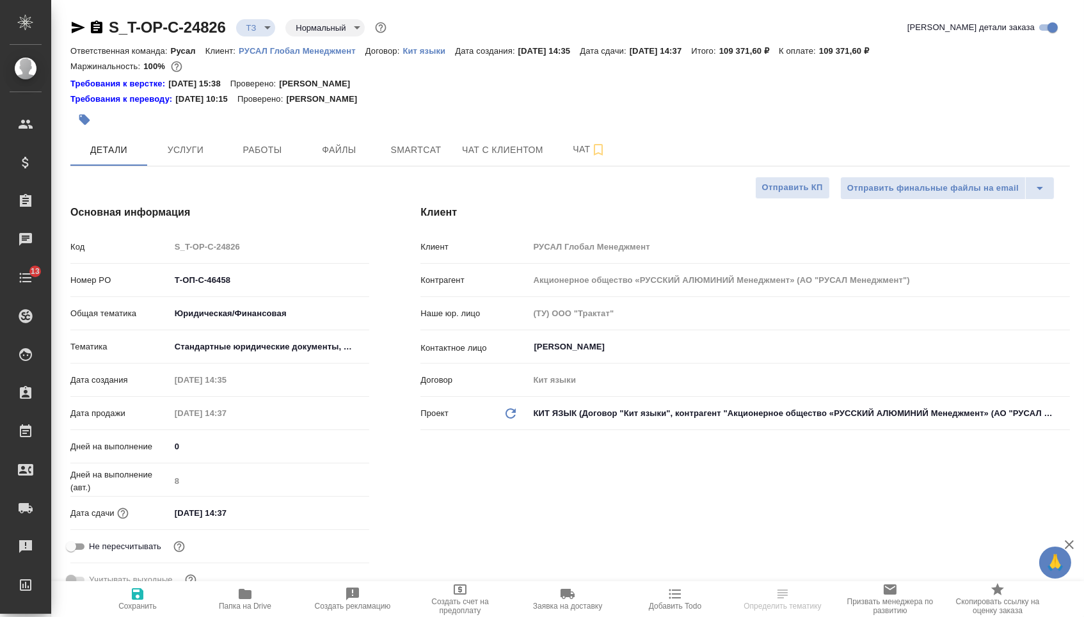
type textarea "x"
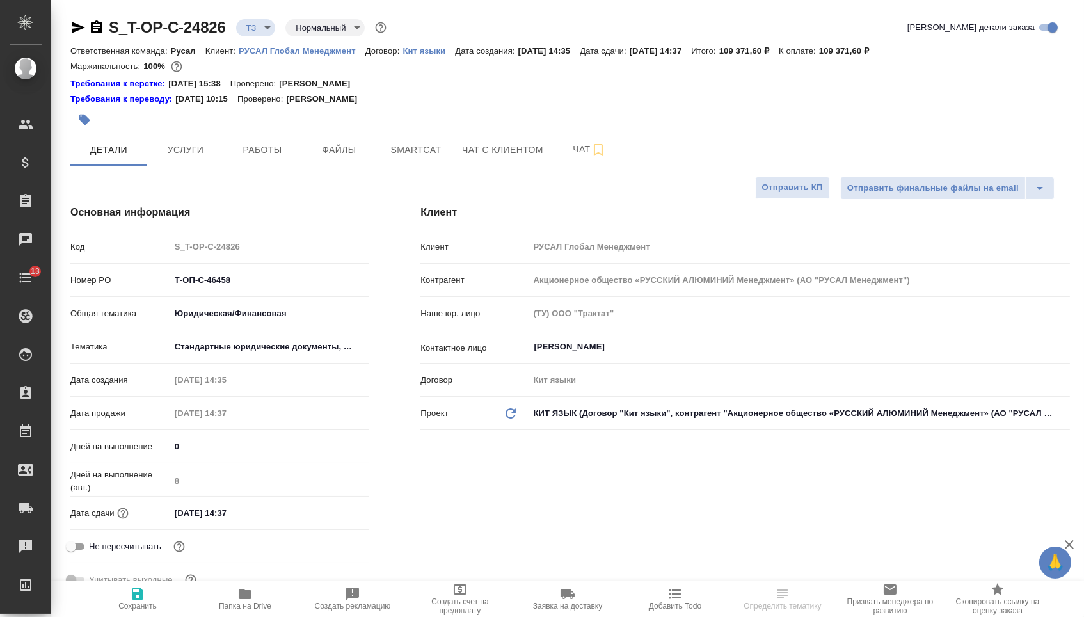
type textarea "x"
click at [557, 145] on button "Чат" at bounding box center [589, 150] width 77 height 32
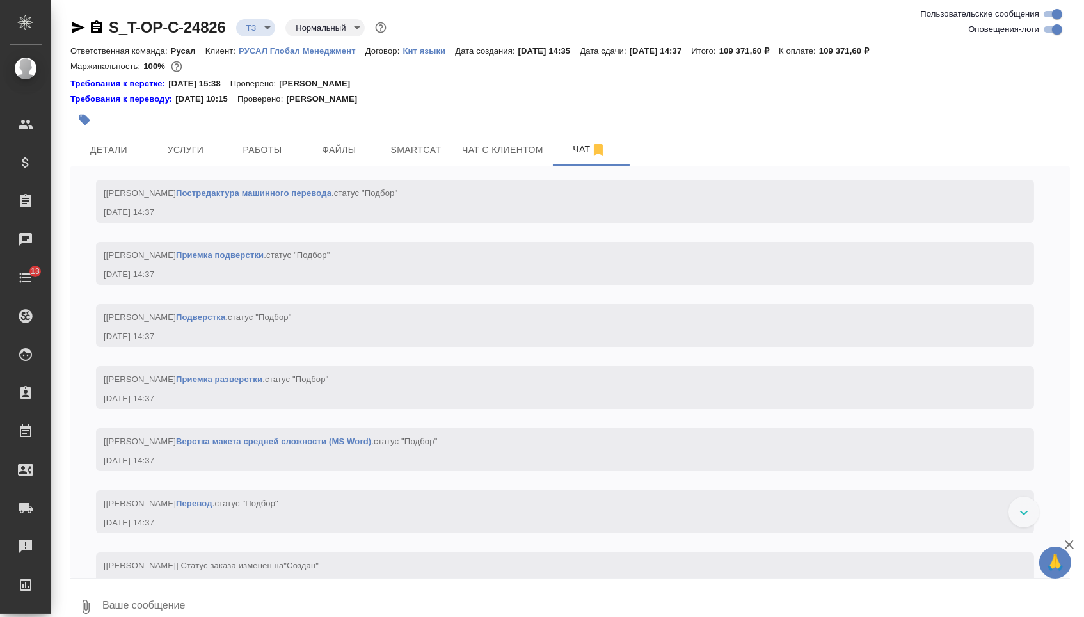
scroll to position [726, 0]
